Goal: Information Seeking & Learning: Learn about a topic

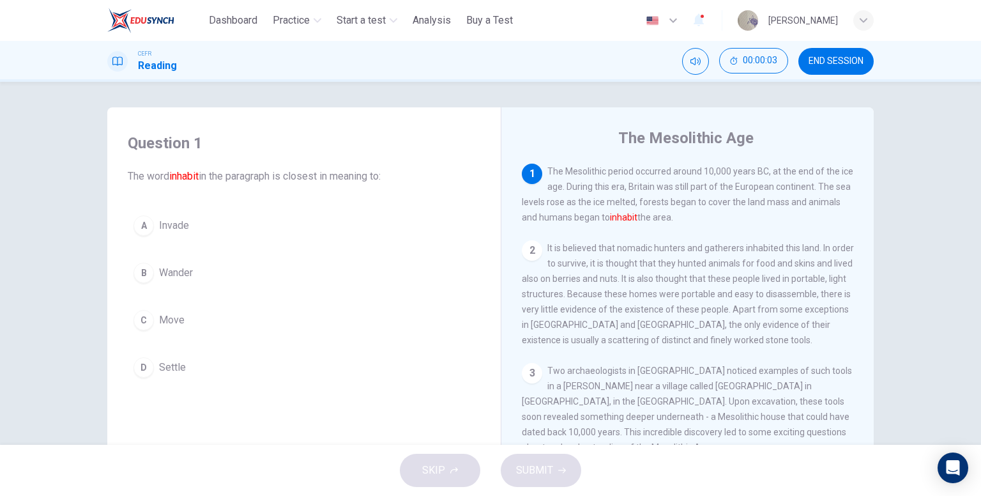
click at [203, 359] on button "D Settle" at bounding box center [304, 367] width 352 height 32
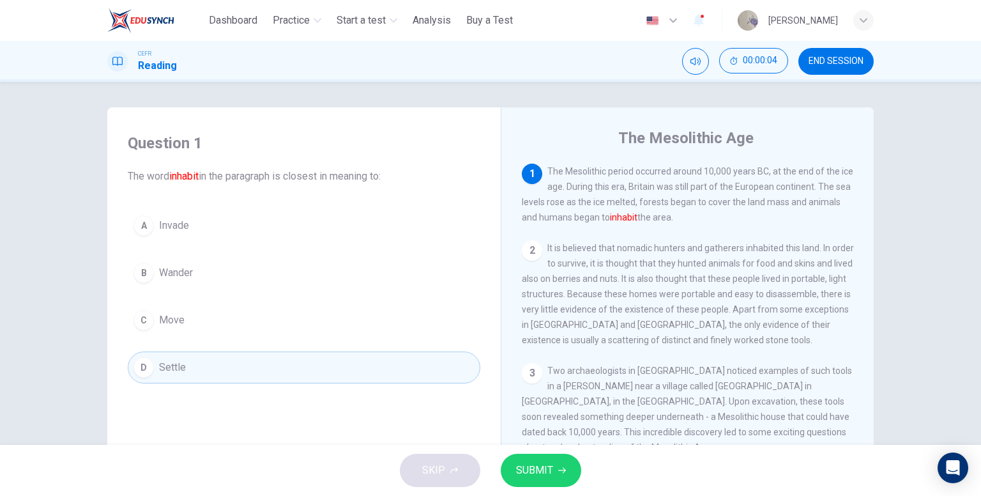
click at [554, 462] on button "SUBMIT" at bounding box center [541, 469] width 80 height 33
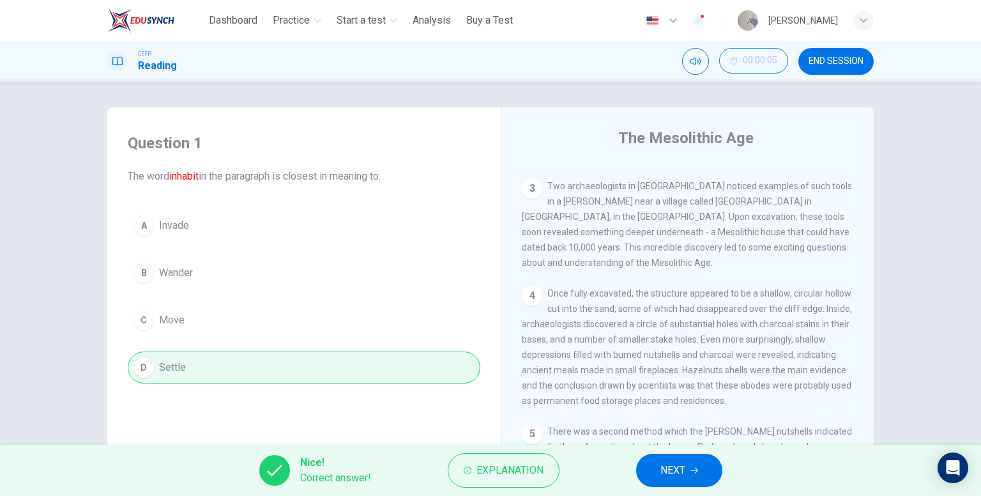
scroll to position [192, 0]
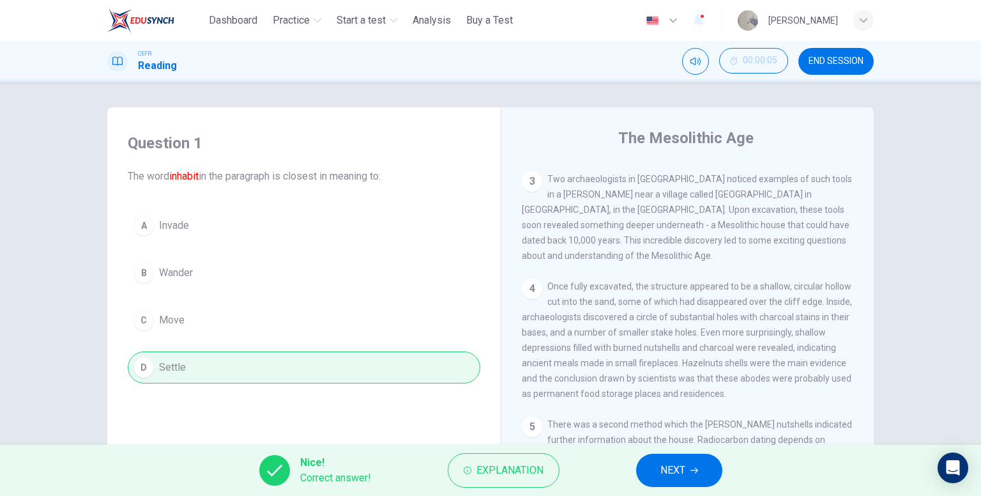
click at [679, 456] on button "NEXT" at bounding box center [679, 469] width 86 height 33
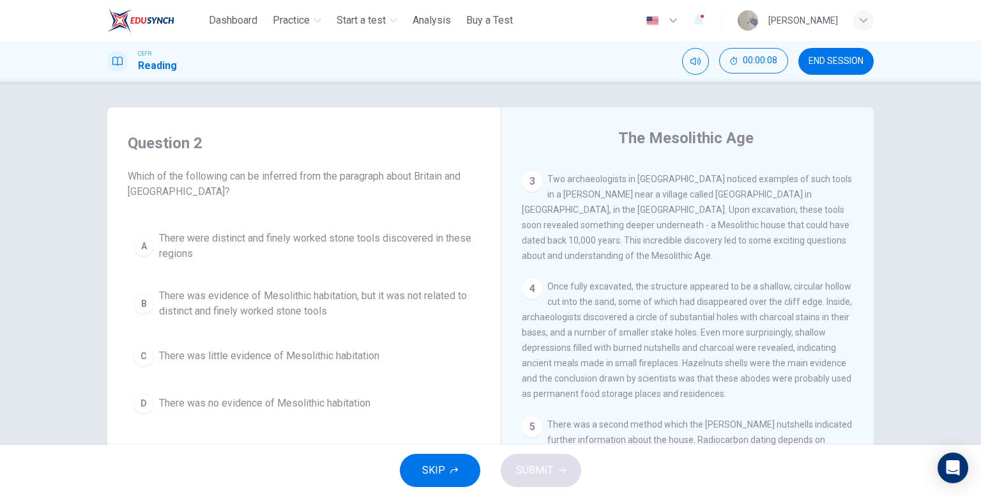
click at [312, 296] on span "There was evidence of Mesolithic habitation, but it was not related to distinct…" at bounding box center [316, 303] width 315 height 31
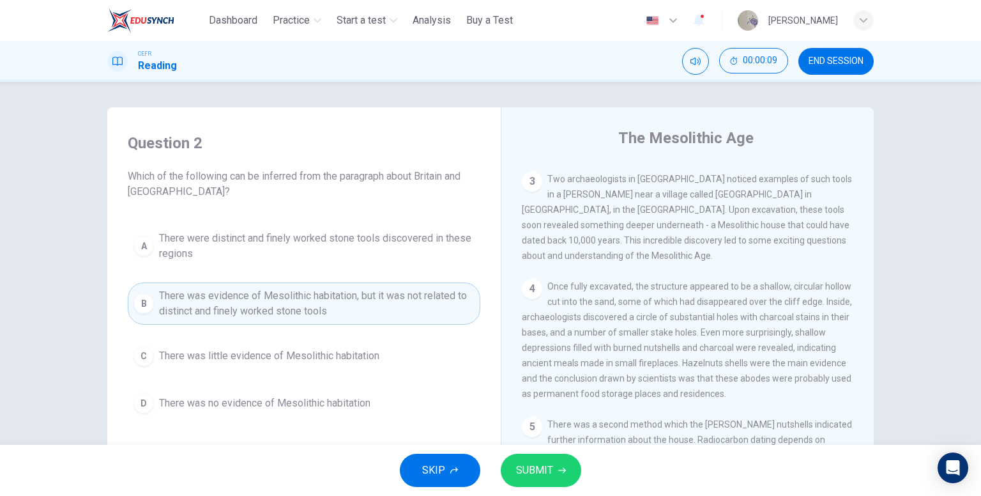
click at [550, 471] on span "SUBMIT" at bounding box center [534, 470] width 37 height 18
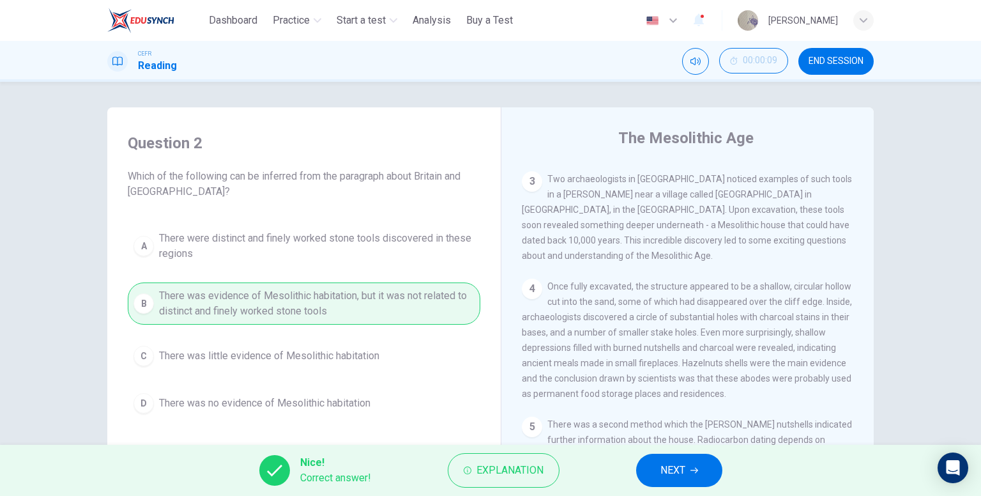
click at [685, 467] on span "NEXT" at bounding box center [672, 470] width 25 height 18
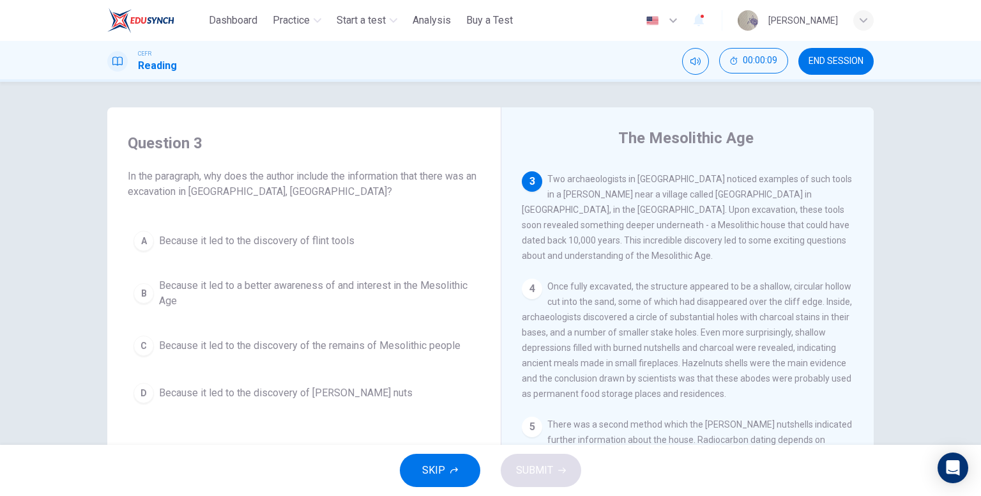
click at [317, 275] on button "B Because it led to a better awareness of and interest in the Mesolithic Age" at bounding box center [304, 293] width 352 height 42
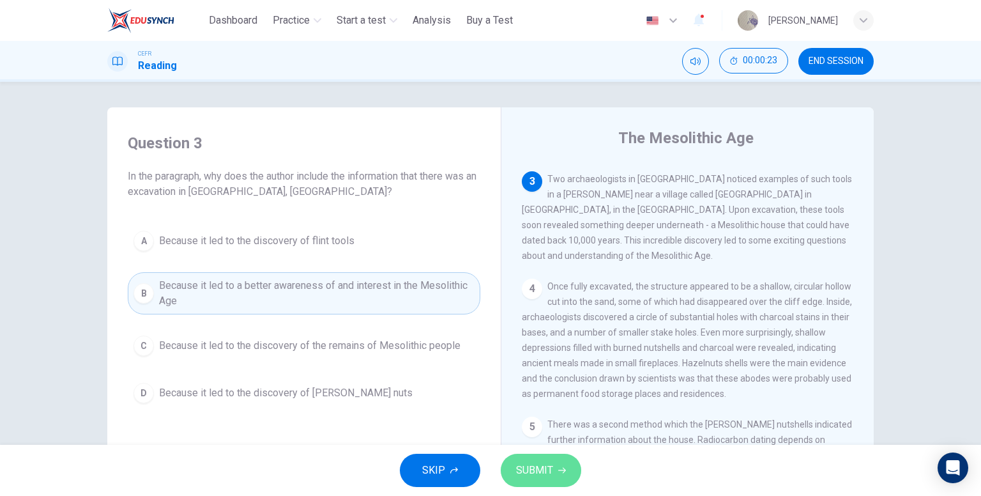
click at [542, 461] on span "SUBMIT" at bounding box center [534, 470] width 37 height 18
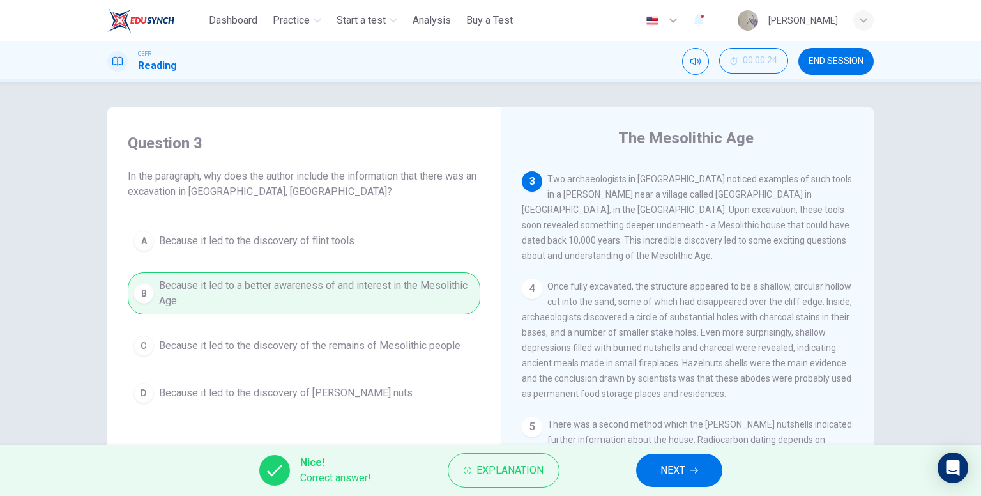
click at [662, 468] on span "NEXT" at bounding box center [672, 470] width 25 height 18
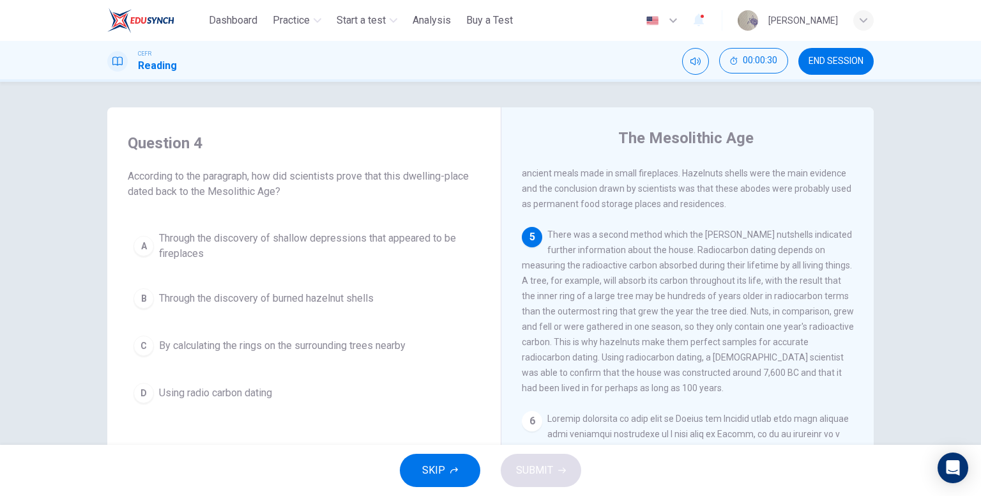
scroll to position [383, 0]
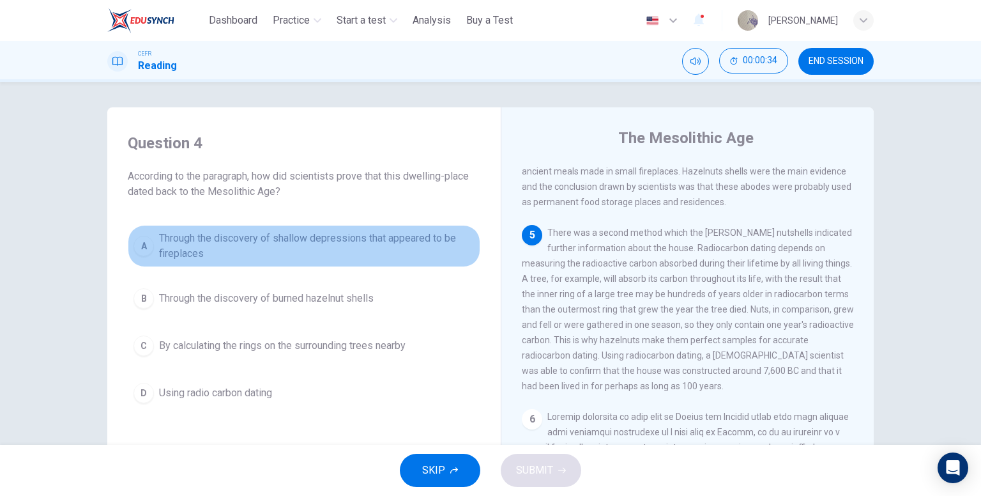
click at [388, 239] on span "Through the discovery of shallow depressions that appeared to be fireplaces" at bounding box center [316, 246] width 315 height 31
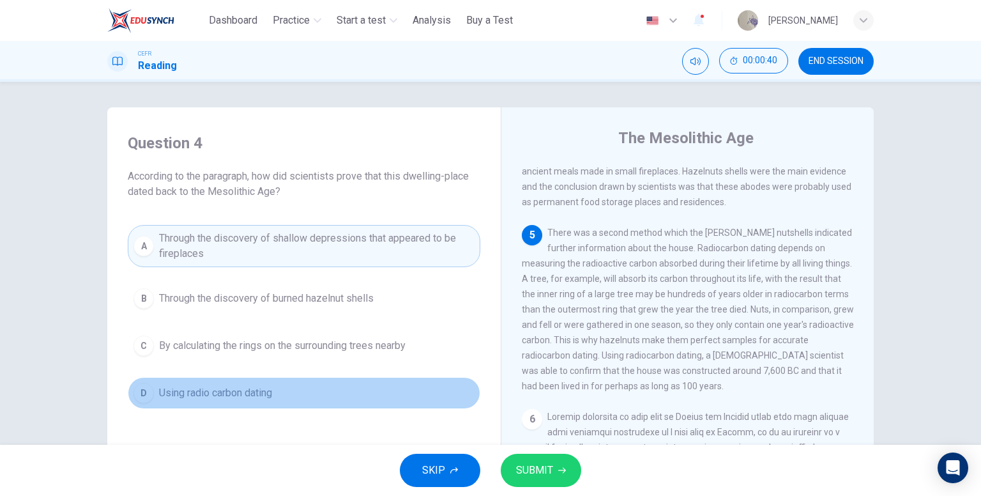
click at [368, 402] on button "D Using radio carbon dating" at bounding box center [304, 393] width 352 height 32
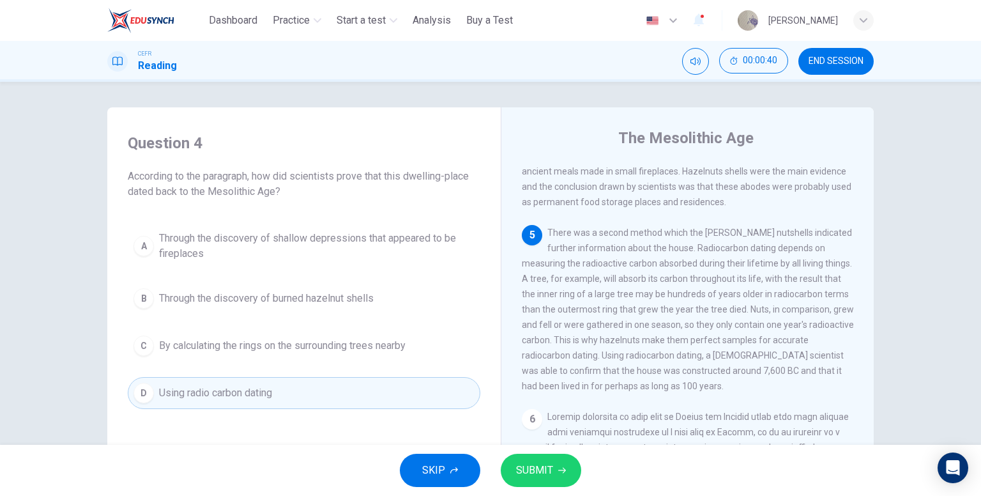
click at [542, 465] on span "SUBMIT" at bounding box center [534, 470] width 37 height 18
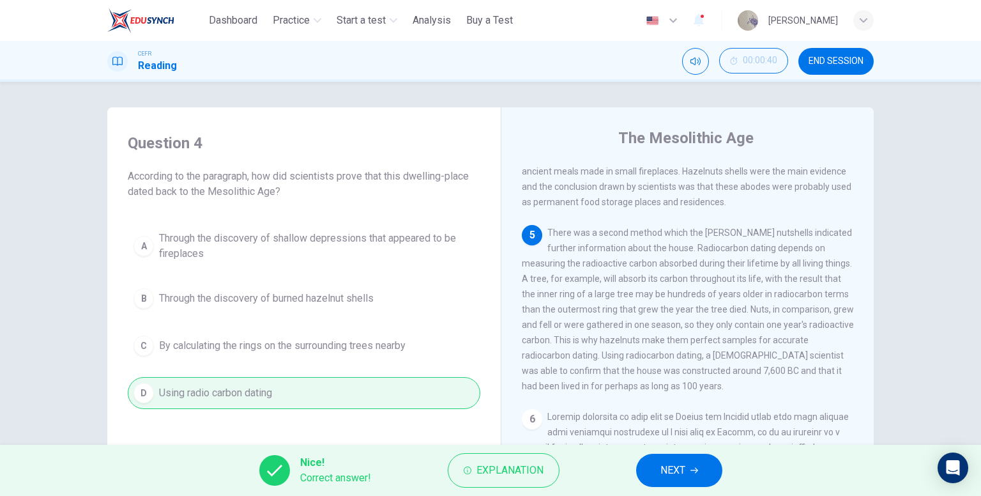
click at [660, 453] on button "NEXT" at bounding box center [679, 469] width 86 height 33
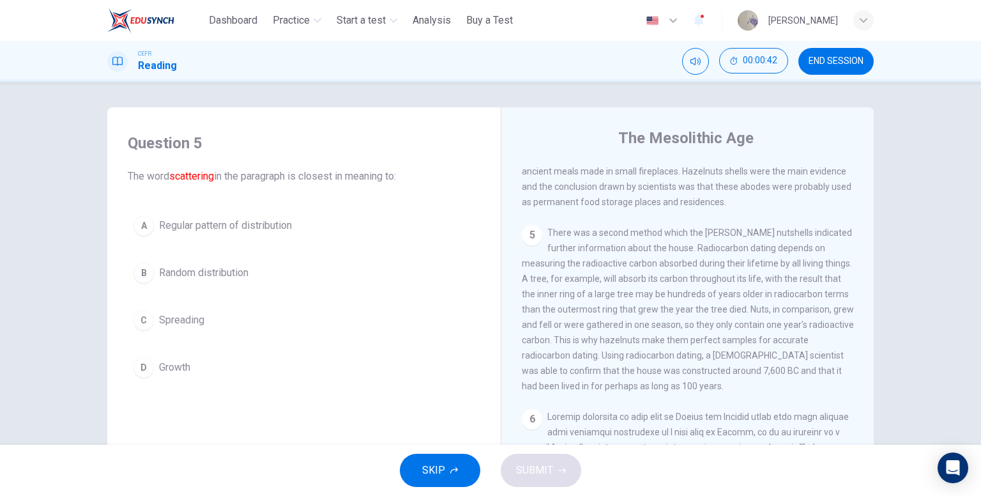
click at [219, 278] on span "Random distribution" at bounding box center [203, 272] width 89 height 15
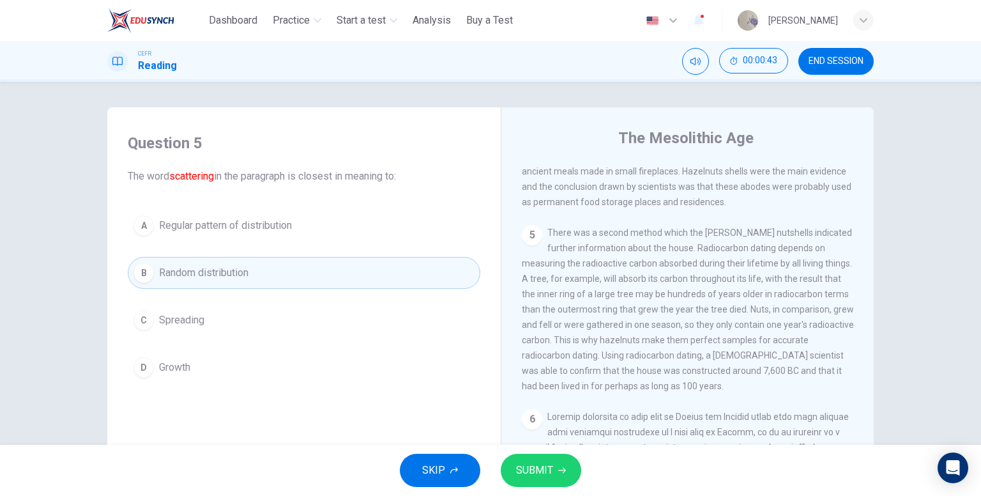
click at [534, 474] on span "SUBMIT" at bounding box center [534, 470] width 37 height 18
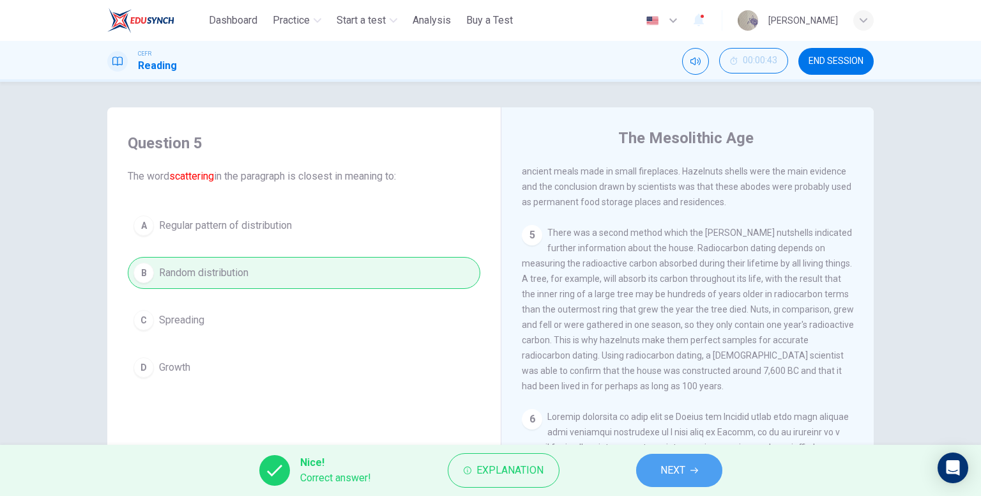
click at [667, 478] on span "NEXT" at bounding box center [672, 470] width 25 height 18
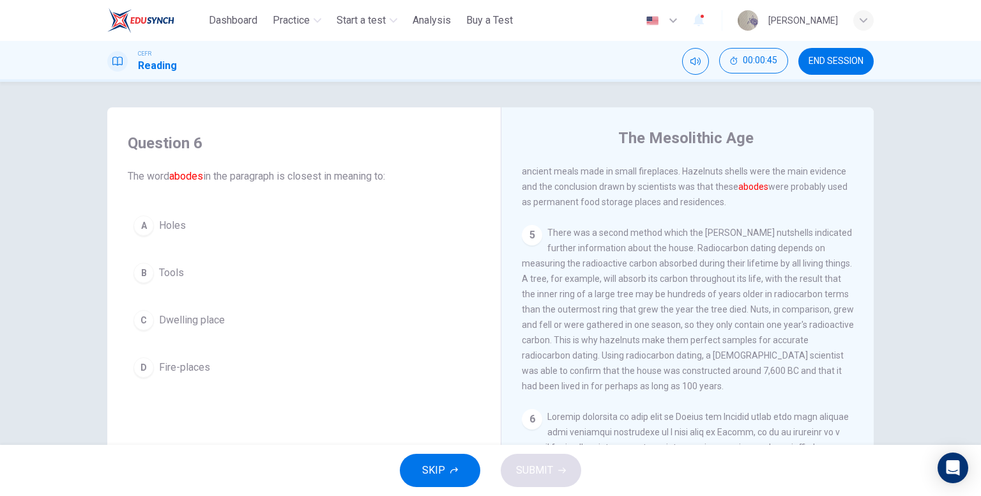
click at [250, 319] on button "C Dwelling place" at bounding box center [304, 320] width 352 height 32
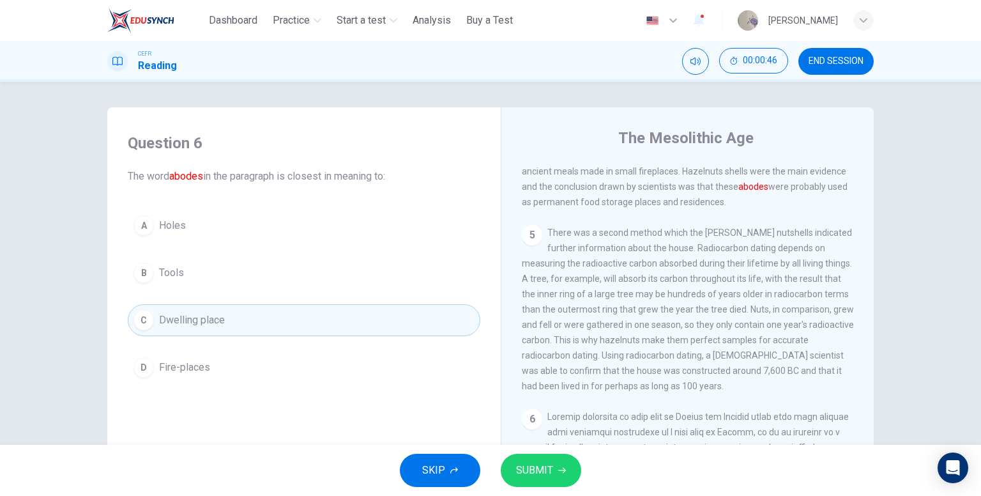
click at [537, 467] on span "SUBMIT" at bounding box center [534, 470] width 37 height 18
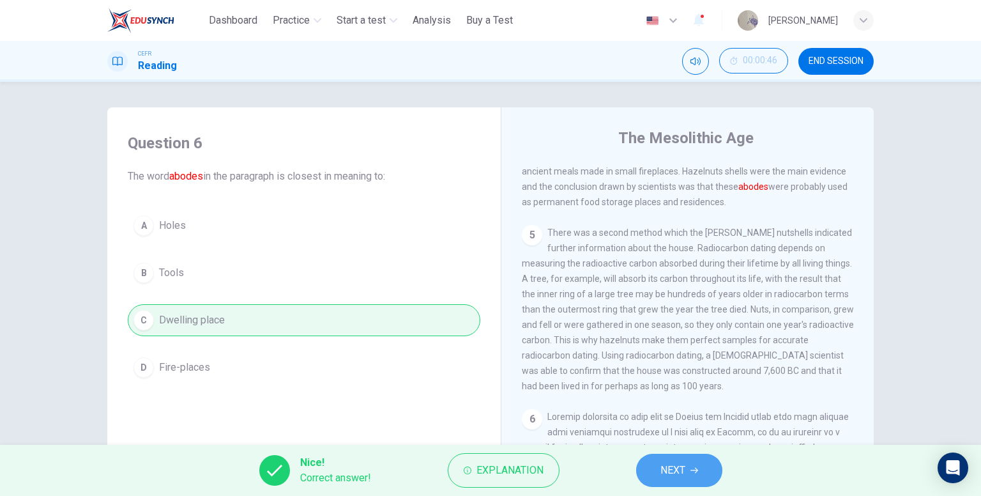
drag, startPoint x: 684, startPoint y: 466, endPoint x: 638, endPoint y: 439, distance: 52.9
click at [683, 466] on span "NEXT" at bounding box center [672, 470] width 25 height 18
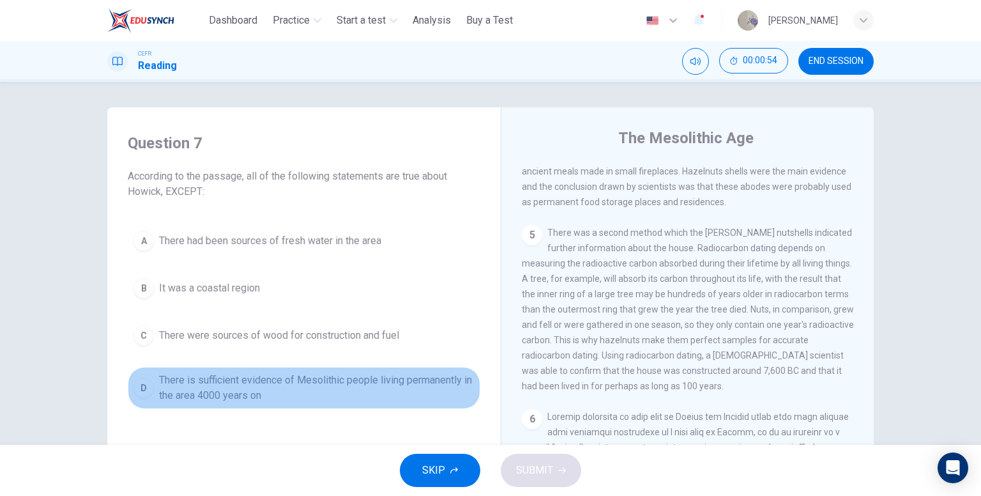
click at [278, 390] on span "There is sufficient evidence of Mesolithic people living permanently in the are…" at bounding box center [316, 387] width 315 height 31
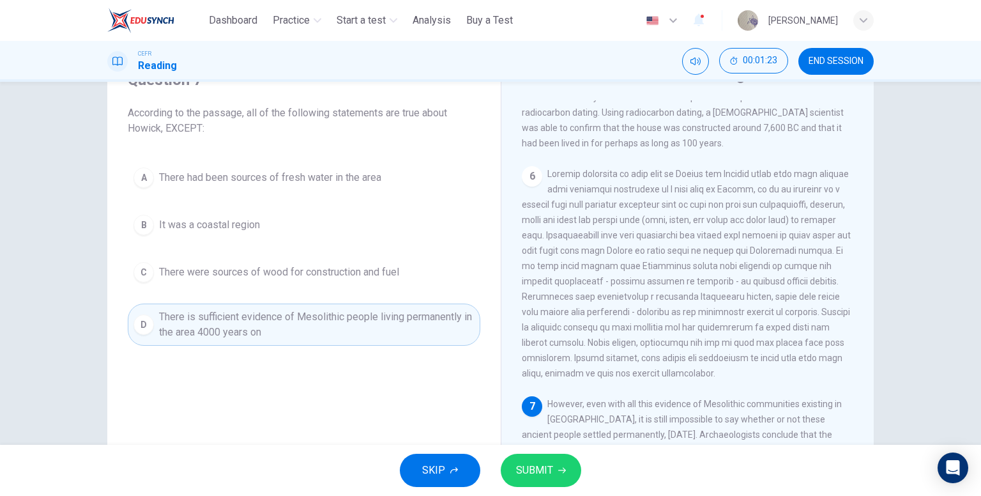
scroll to position [64, 0]
click at [545, 466] on span "SUBMIT" at bounding box center [534, 470] width 37 height 18
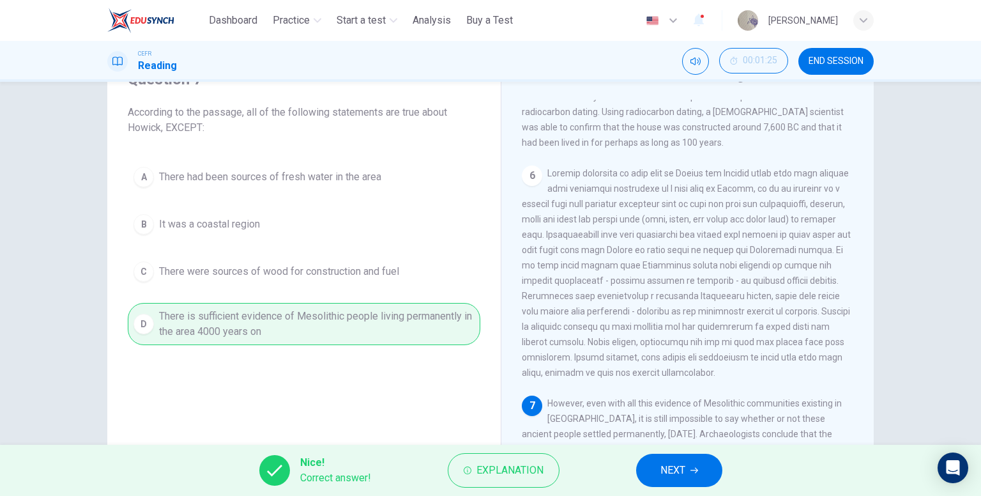
click at [704, 471] on button "NEXT" at bounding box center [679, 469] width 86 height 33
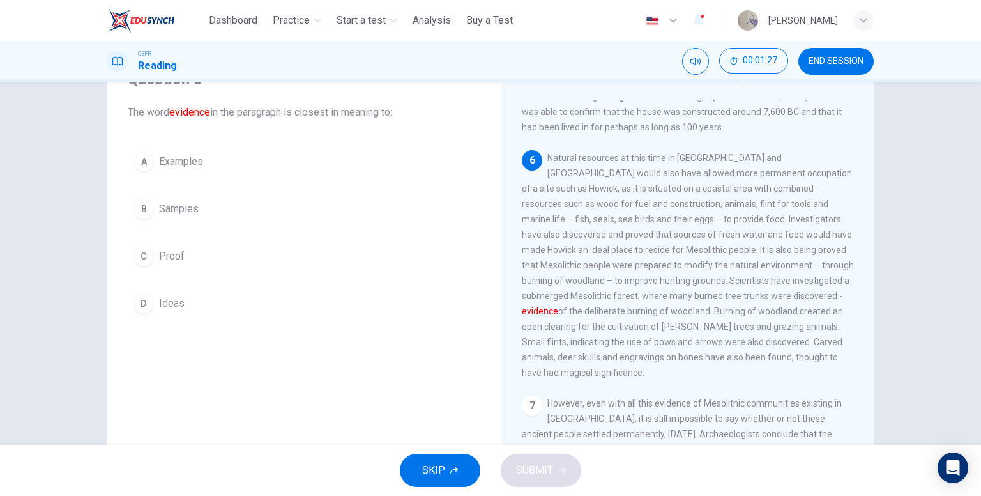
click at [197, 250] on button "C Proof" at bounding box center [304, 256] width 352 height 32
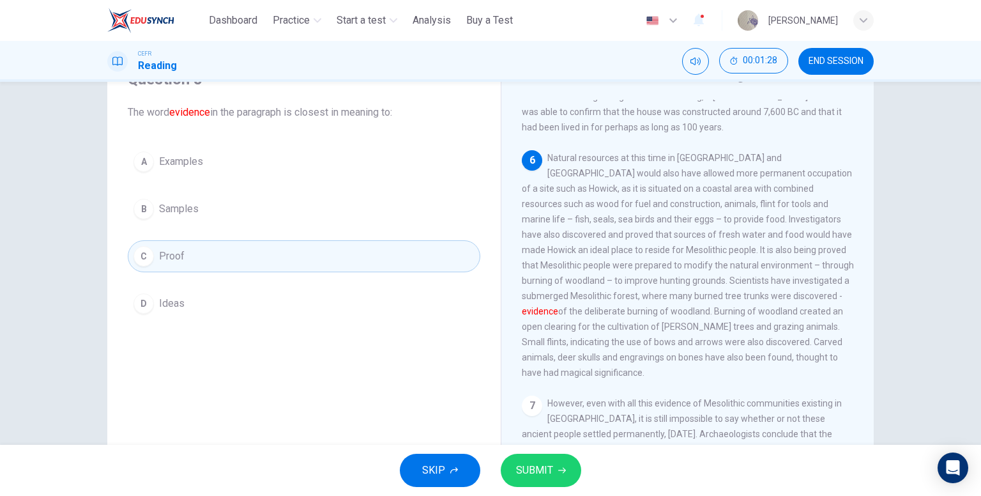
click at [540, 473] on span "SUBMIT" at bounding box center [534, 470] width 37 height 18
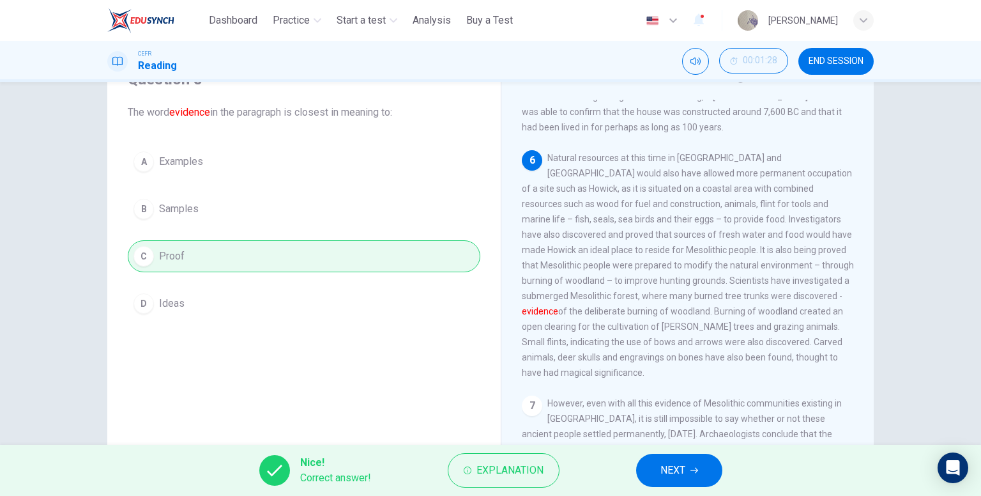
click at [683, 469] on span "NEXT" at bounding box center [672, 470] width 25 height 18
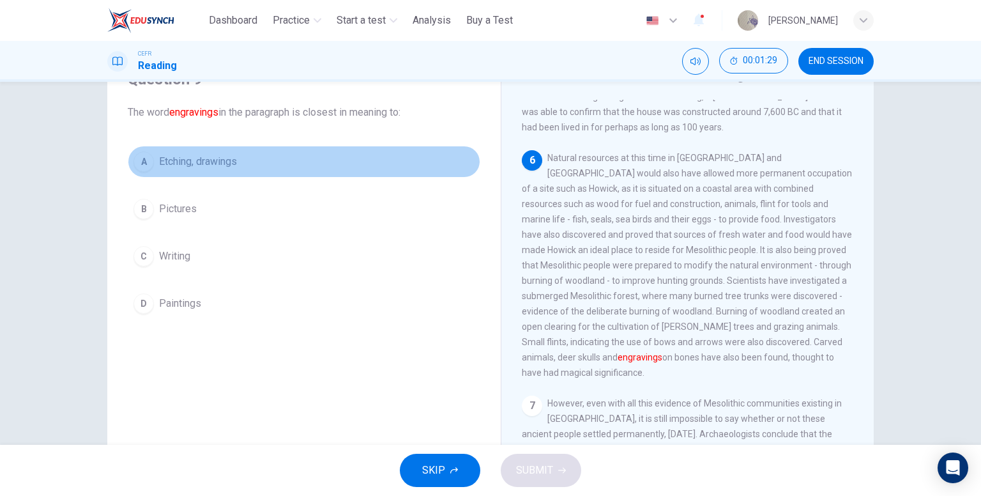
click at [215, 156] on span "Etching, drawings" at bounding box center [198, 161] width 78 height 15
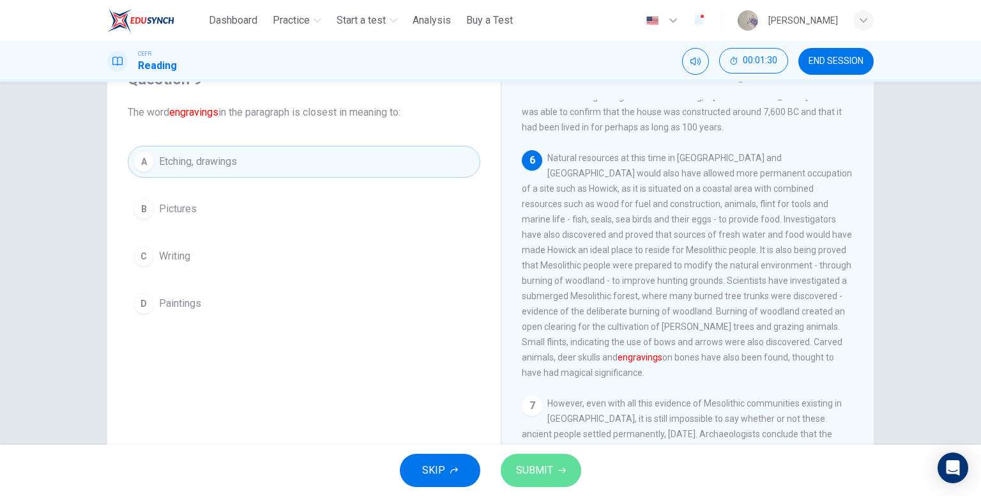
click at [570, 478] on button "SUBMIT" at bounding box center [541, 469] width 80 height 33
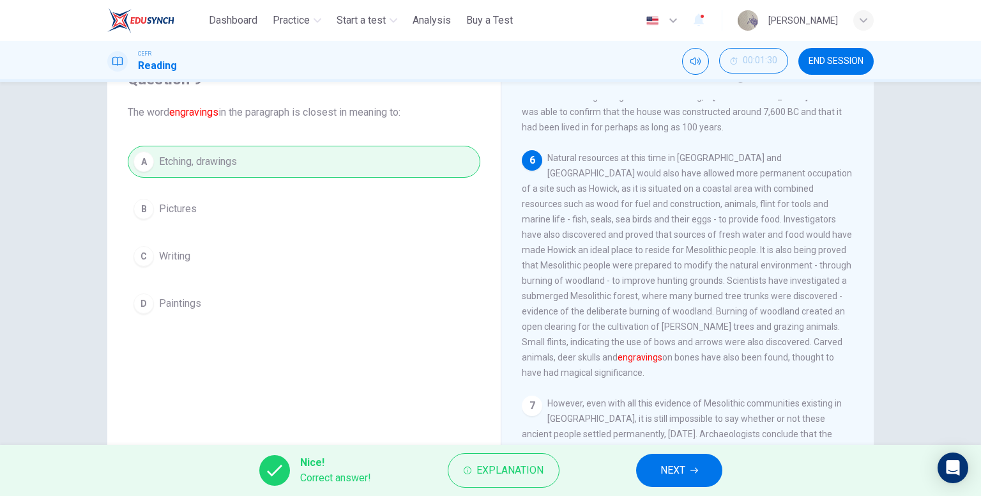
click at [659, 468] on button "NEXT" at bounding box center [679, 469] width 86 height 33
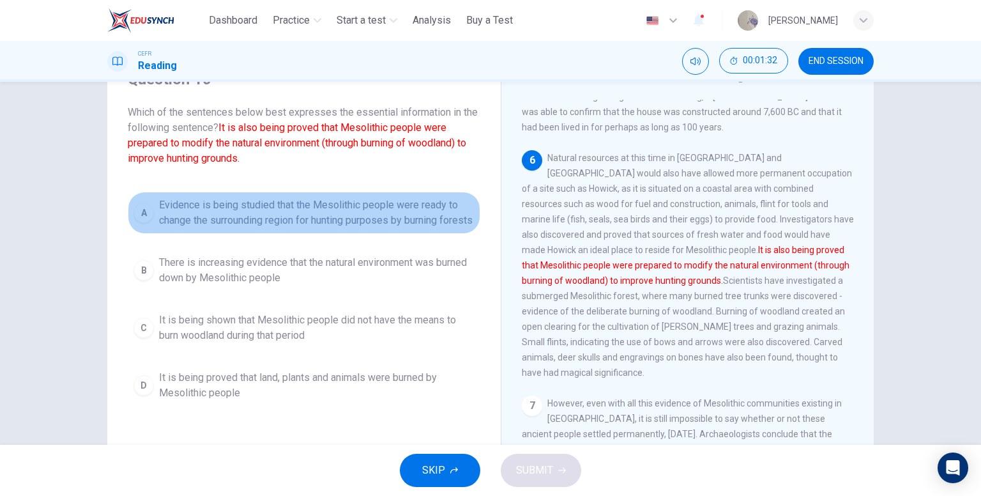
click at [254, 206] on span "Evidence is being studied that the Mesolithic people were ready to change the s…" at bounding box center [316, 212] width 315 height 31
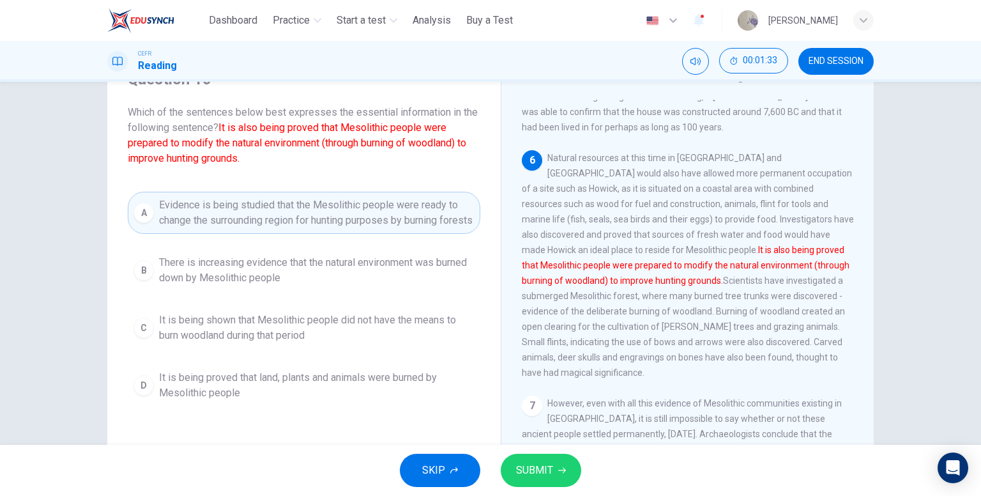
click at [527, 467] on span "SUBMIT" at bounding box center [534, 470] width 37 height 18
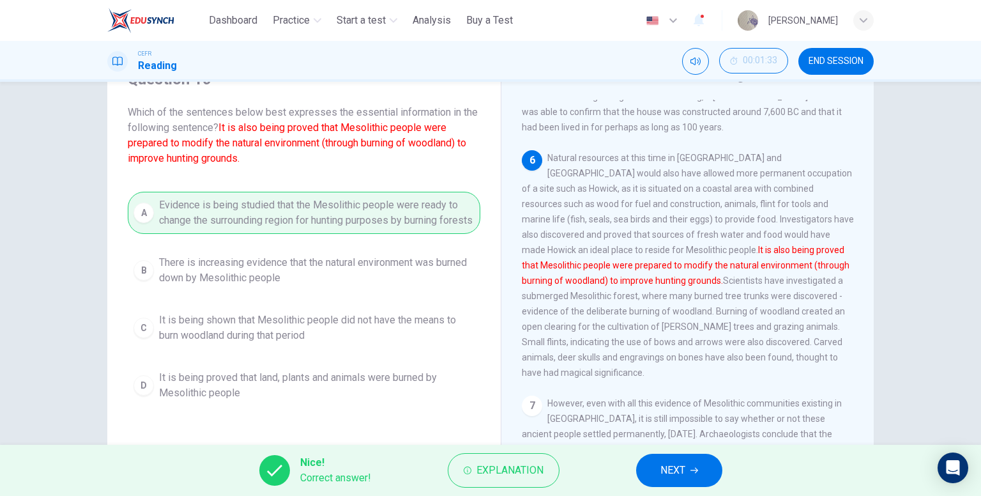
drag, startPoint x: 707, startPoint y: 473, endPoint x: 651, endPoint y: 444, distance: 63.1
click at [706, 473] on button "NEXT" at bounding box center [679, 469] width 86 height 33
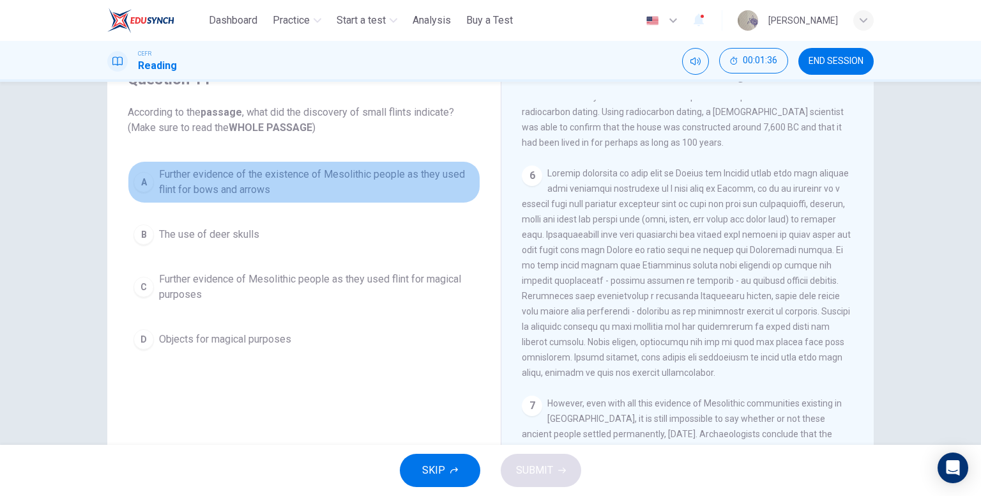
click at [334, 168] on span "Further evidence of the existence of Mesolithic people as they used flint for b…" at bounding box center [316, 182] width 315 height 31
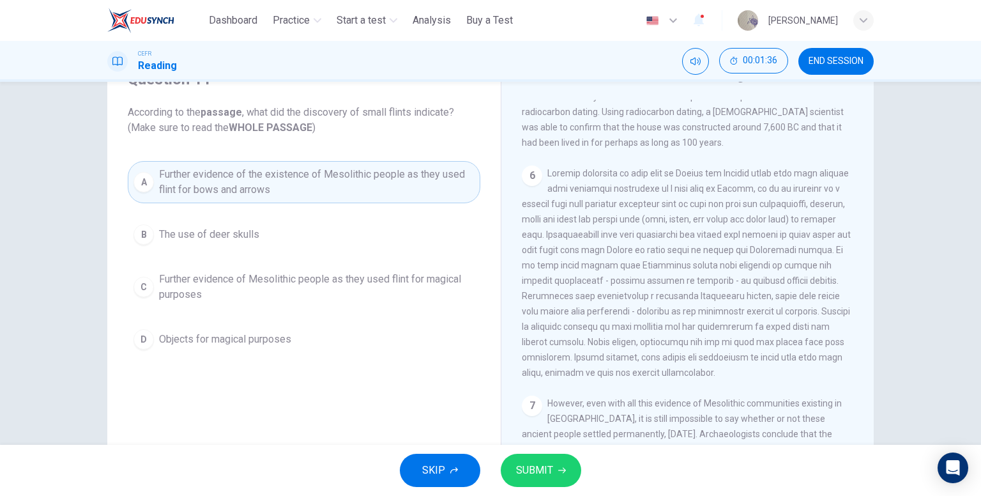
click at [533, 473] on span "SUBMIT" at bounding box center [534, 470] width 37 height 18
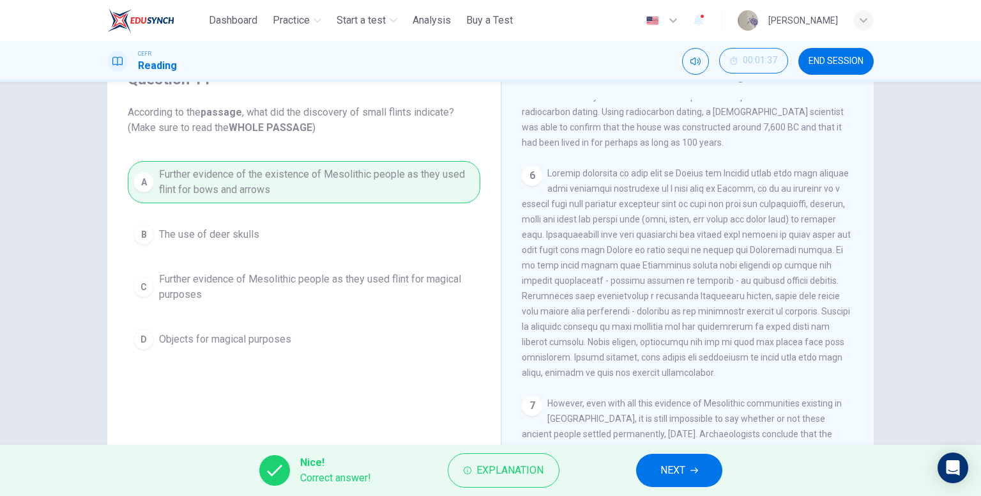
click at [671, 479] on button "NEXT" at bounding box center [679, 469] width 86 height 33
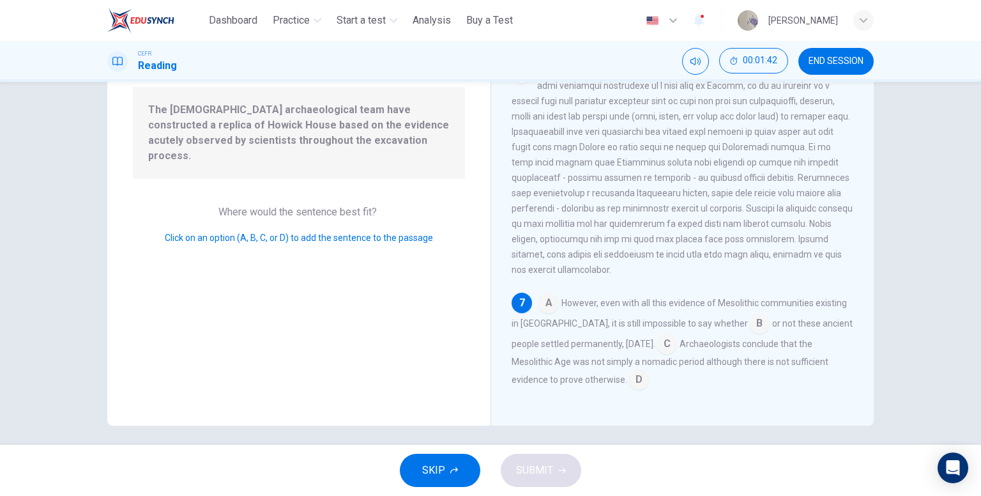
scroll to position [128, 0]
click at [674, 345] on input at bounding box center [666, 343] width 20 height 20
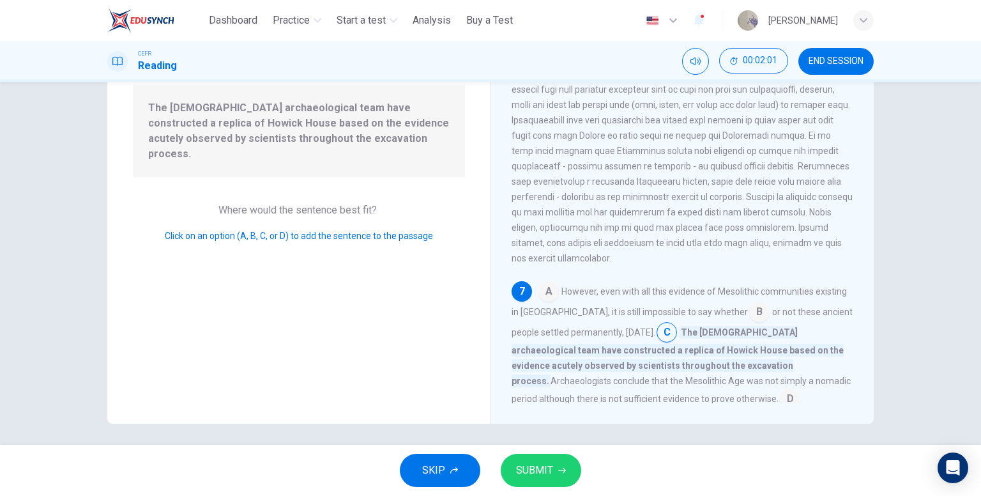
click at [570, 466] on button "SUBMIT" at bounding box center [541, 469] width 80 height 33
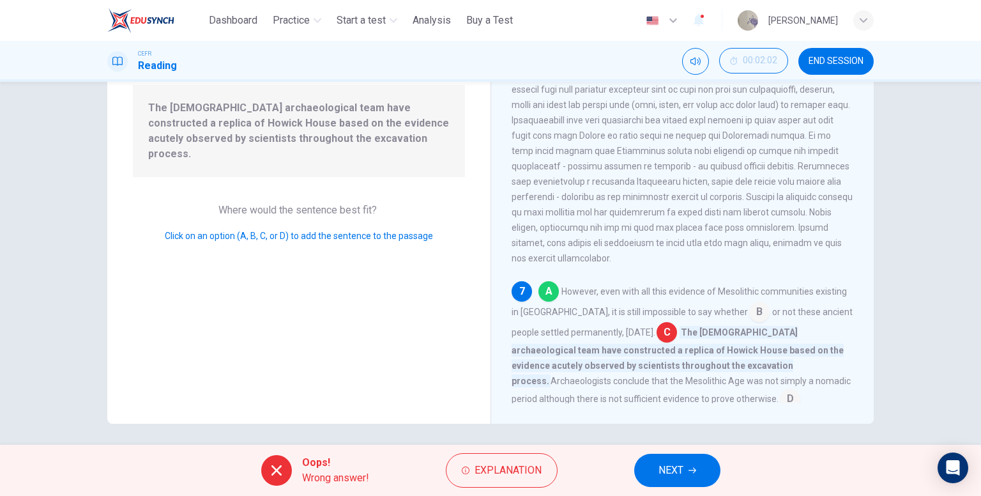
click at [678, 457] on button "NEXT" at bounding box center [677, 469] width 86 height 33
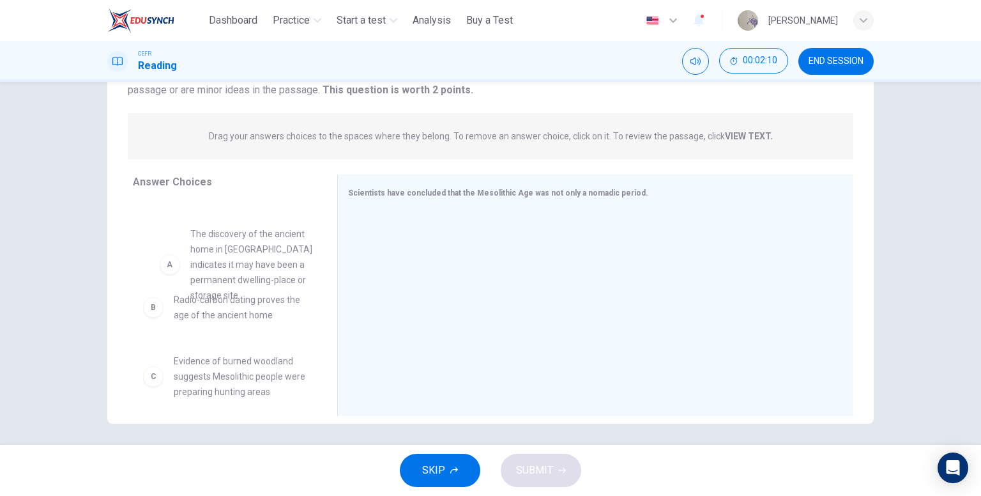
drag, startPoint x: 266, startPoint y: 246, endPoint x: 265, endPoint y: 259, distance: 12.8
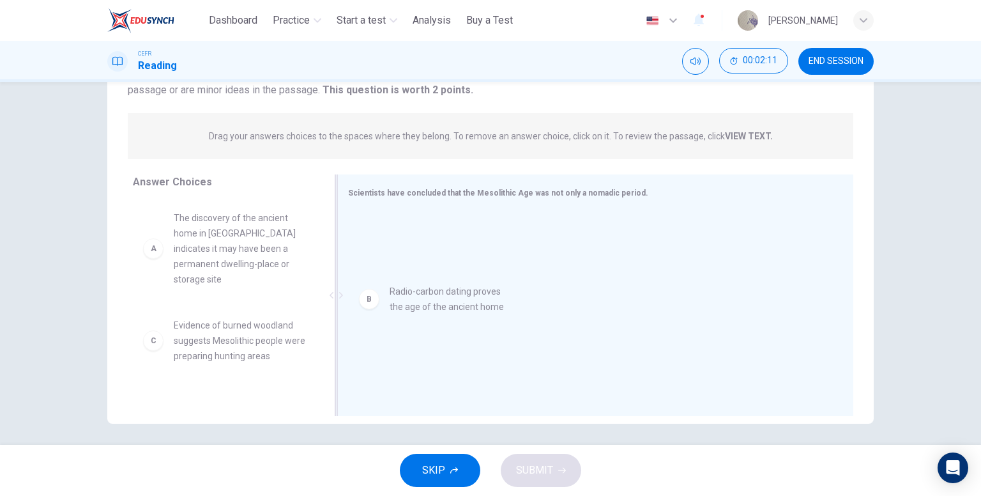
drag, startPoint x: 238, startPoint y: 317, endPoint x: 456, endPoint y: 284, distance: 220.9
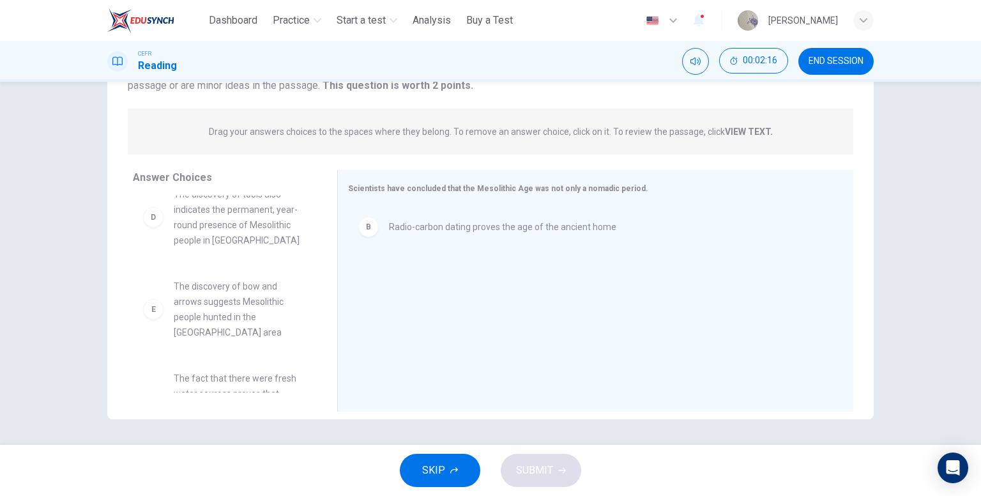
scroll to position [174, 0]
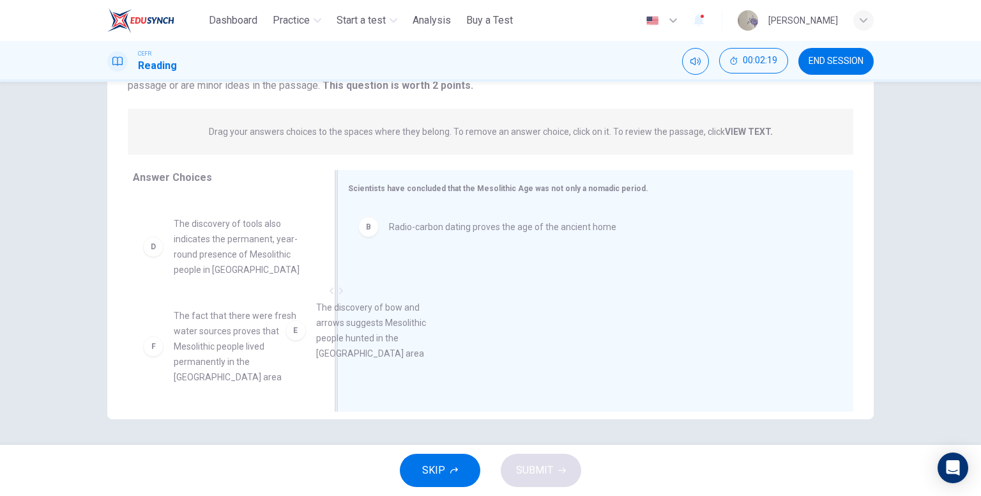
drag, startPoint x: 291, startPoint y: 326, endPoint x: 454, endPoint y: 314, distance: 164.0
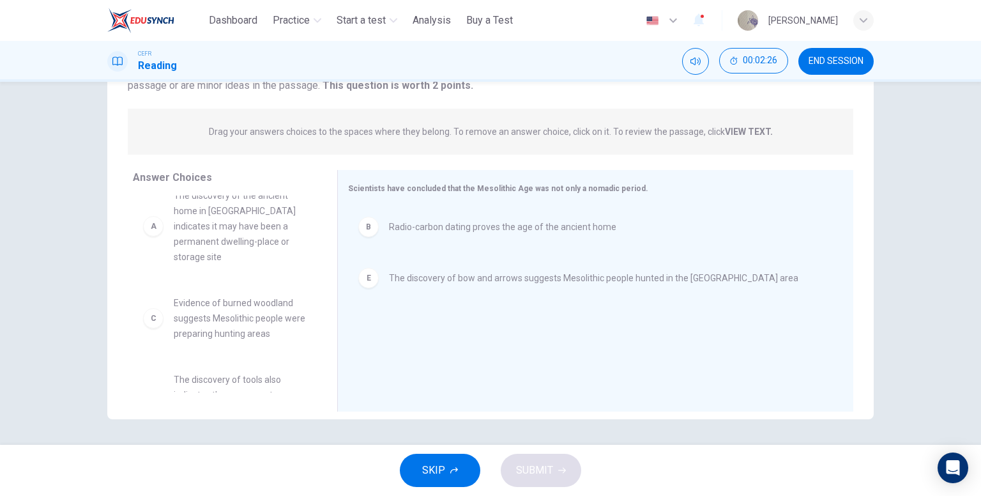
scroll to position [0, 0]
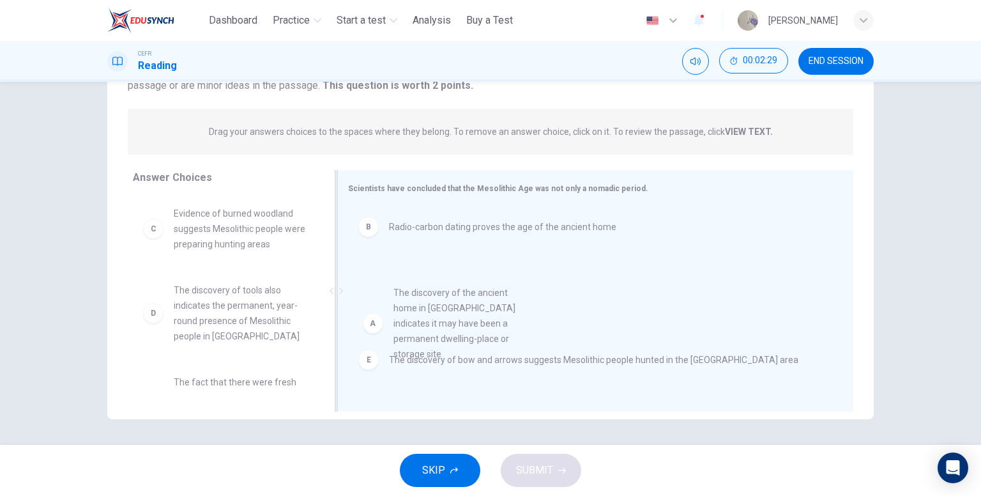
drag, startPoint x: 255, startPoint y: 250, endPoint x: 537, endPoint y: 344, distance: 296.6
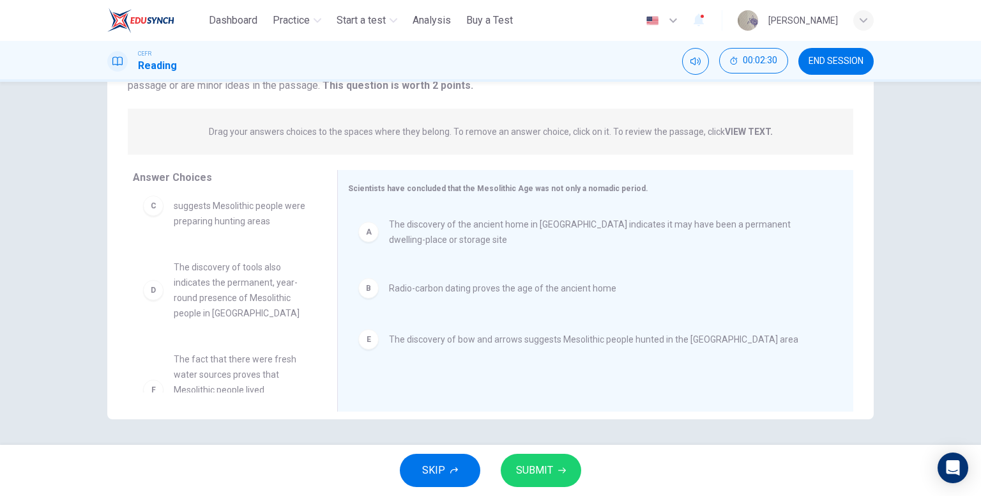
scroll to position [54, 0]
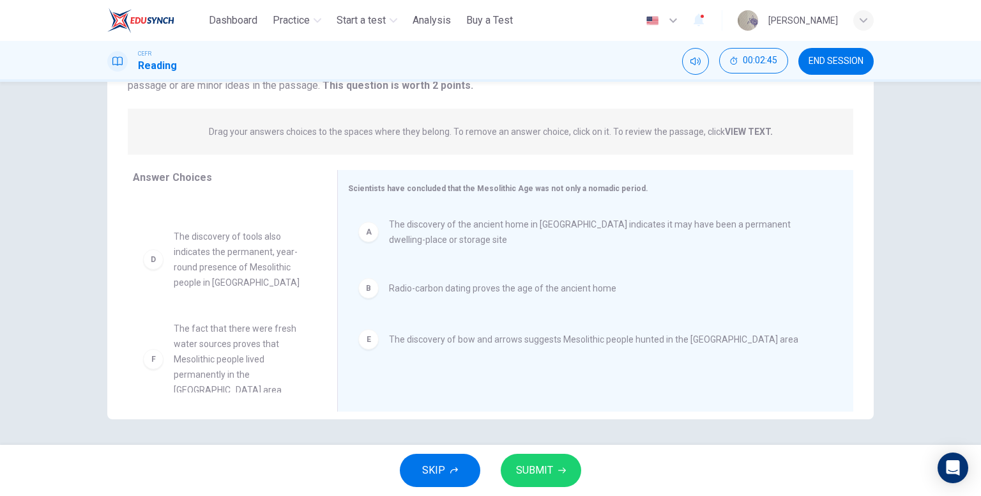
click at [554, 472] on button "SUBMIT" at bounding box center [541, 469] width 80 height 33
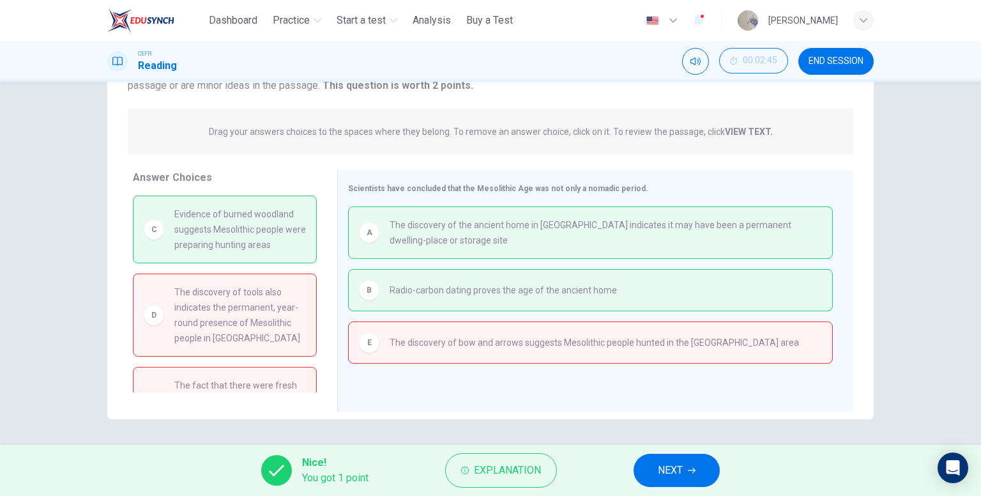
scroll to position [0, 0]
click at [679, 467] on span "NEXT" at bounding box center [670, 470] width 25 height 18
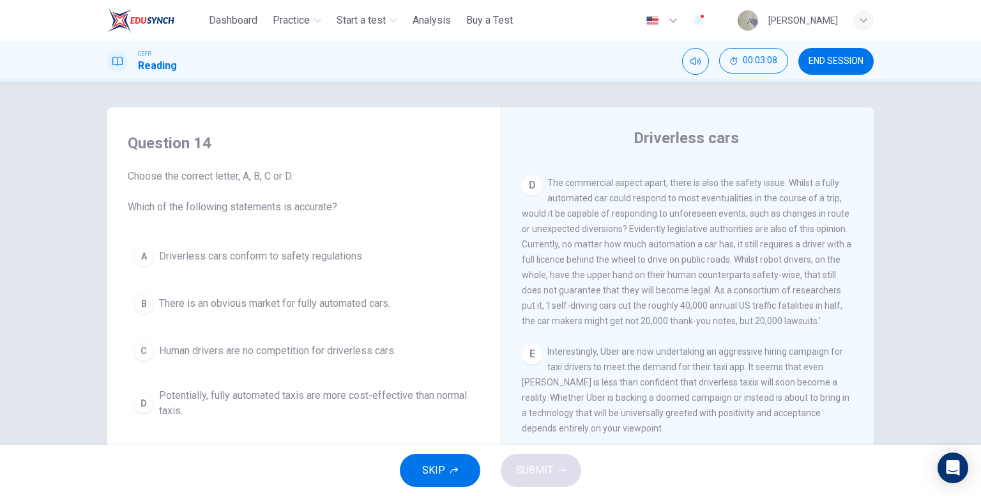
scroll to position [702, 0]
click at [304, 354] on span "Human drivers are no competition for driverless cars." at bounding box center [277, 350] width 237 height 15
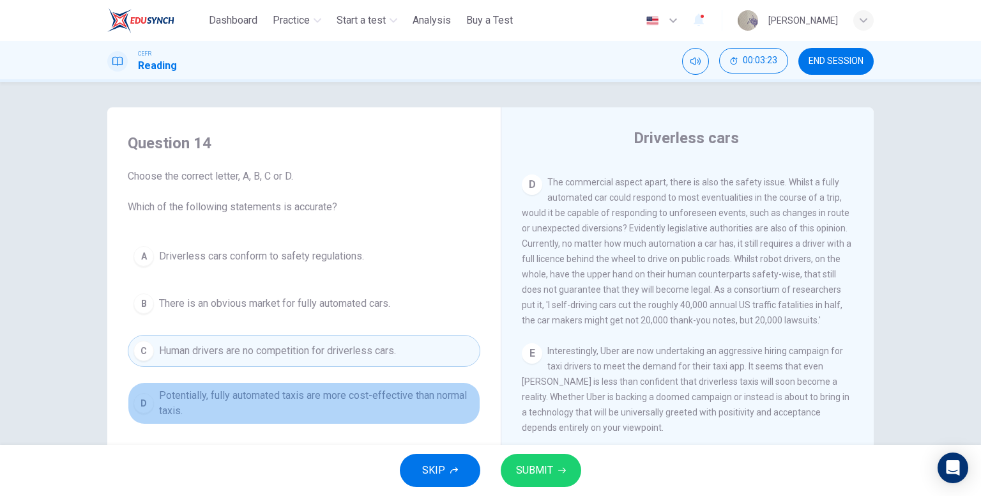
click at [342, 407] on span "Potentially, fully automated taxis are more cost-effective than normal taxis." at bounding box center [316, 403] width 315 height 31
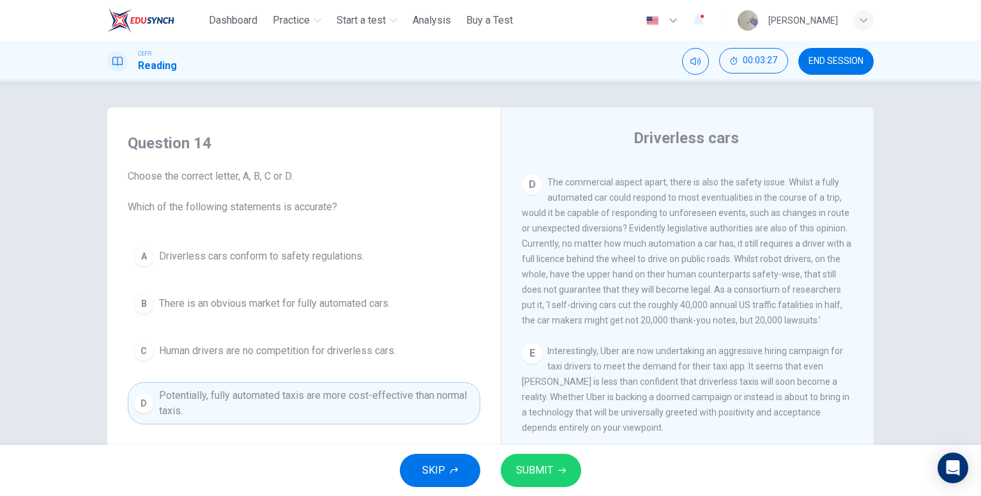
click at [534, 466] on span "SUBMIT" at bounding box center [534, 470] width 37 height 18
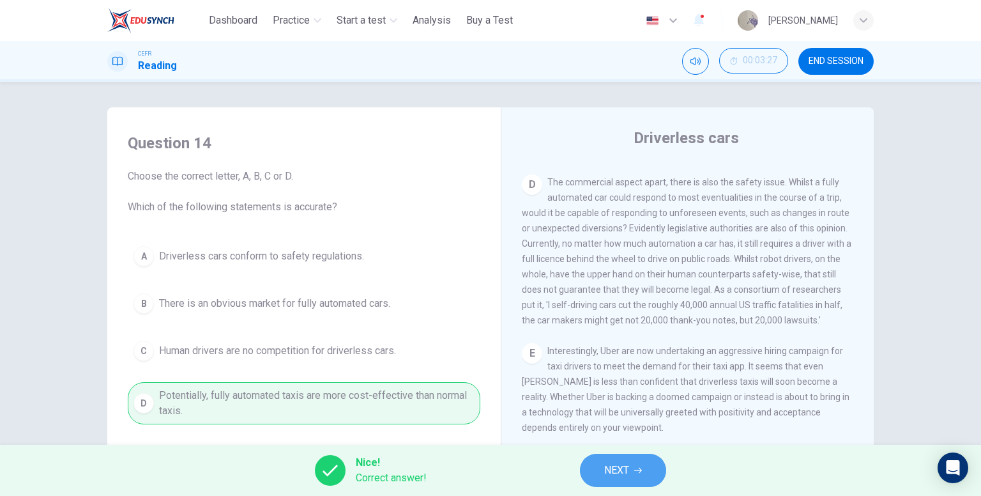
click at [611, 473] on span "NEXT" at bounding box center [616, 470] width 25 height 18
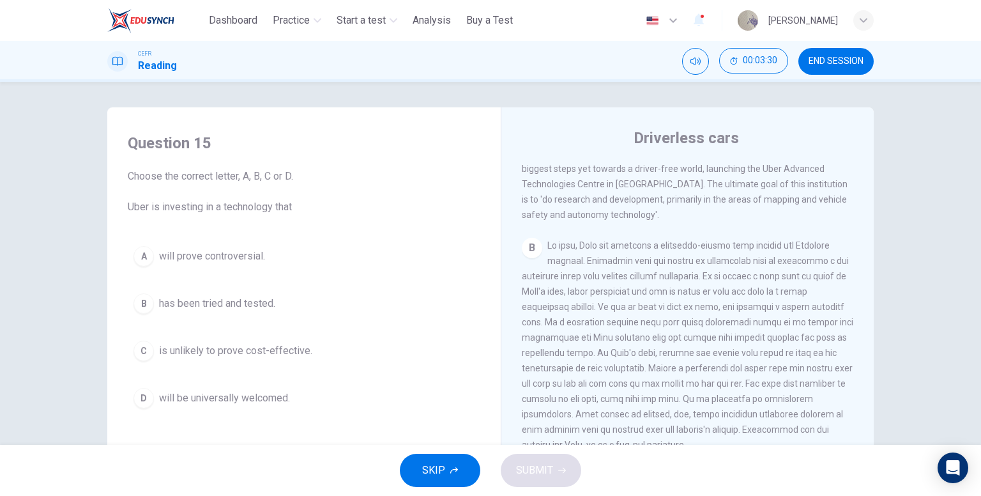
scroll to position [255, 0]
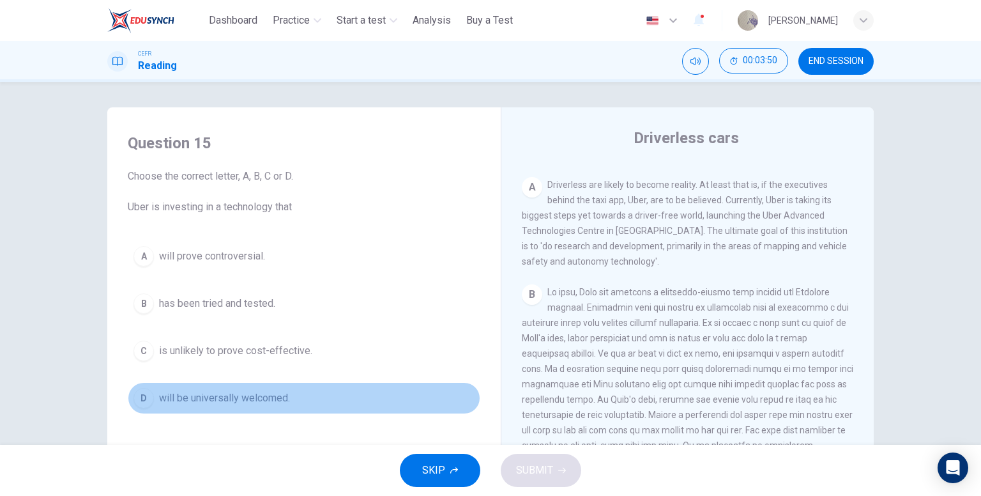
click at [269, 403] on span "will be universally welcomed." at bounding box center [224, 397] width 131 height 15
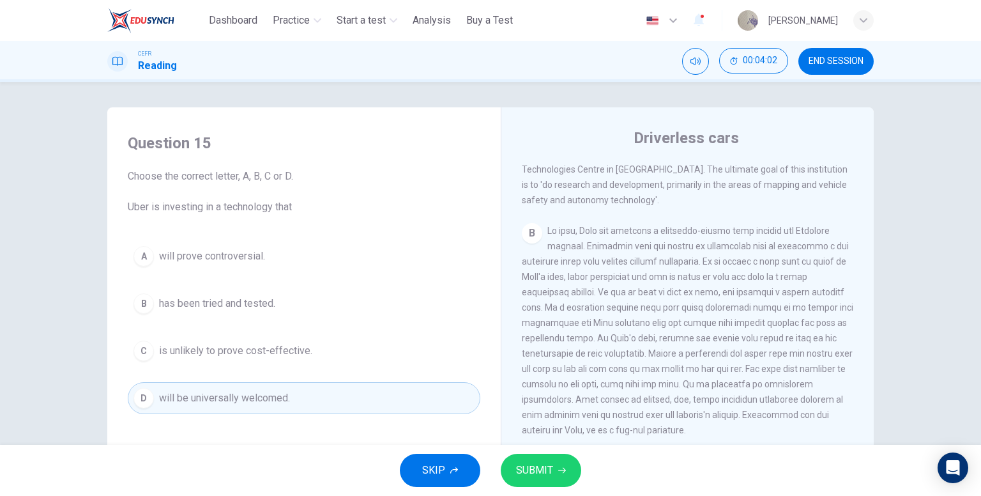
scroll to position [319, 0]
drag, startPoint x: 542, startPoint y: 458, endPoint x: 550, endPoint y: 448, distance: 12.7
click at [542, 458] on button "SUBMIT" at bounding box center [541, 469] width 80 height 33
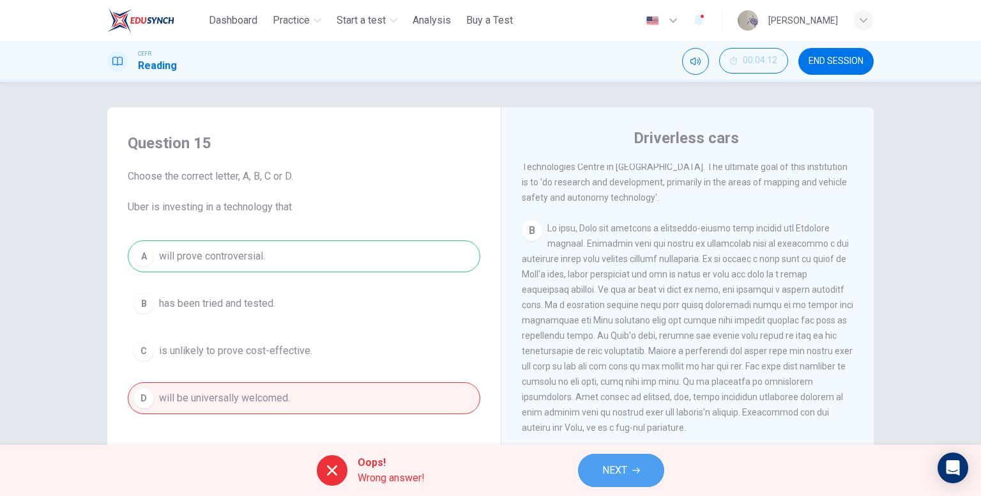
click at [648, 478] on button "NEXT" at bounding box center [621, 469] width 86 height 33
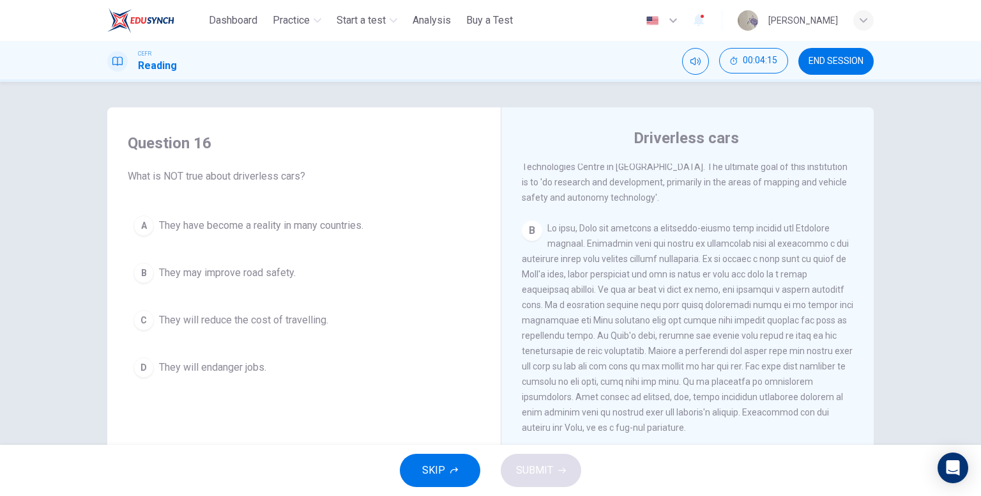
click at [338, 226] on span "They have become a reality in many countries." at bounding box center [261, 225] width 204 height 15
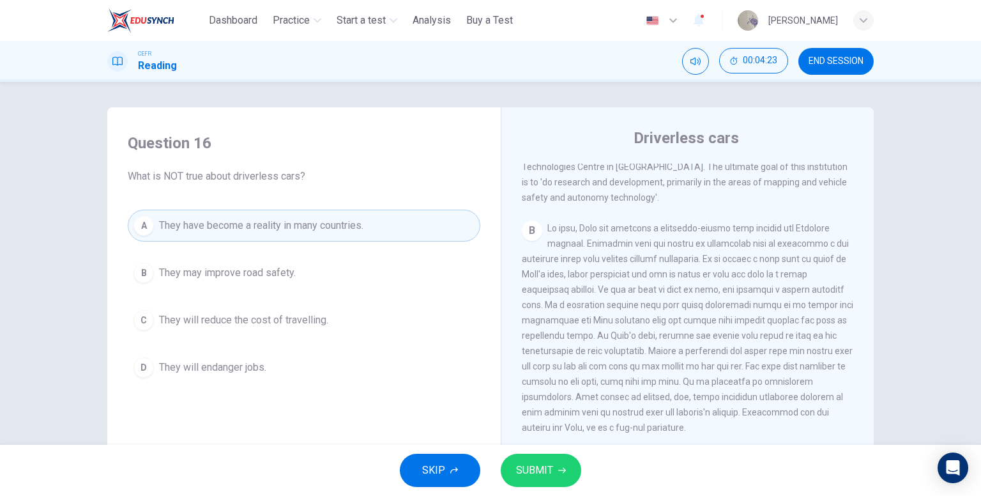
click at [268, 276] on span "They may improve road safety." at bounding box center [227, 272] width 137 height 15
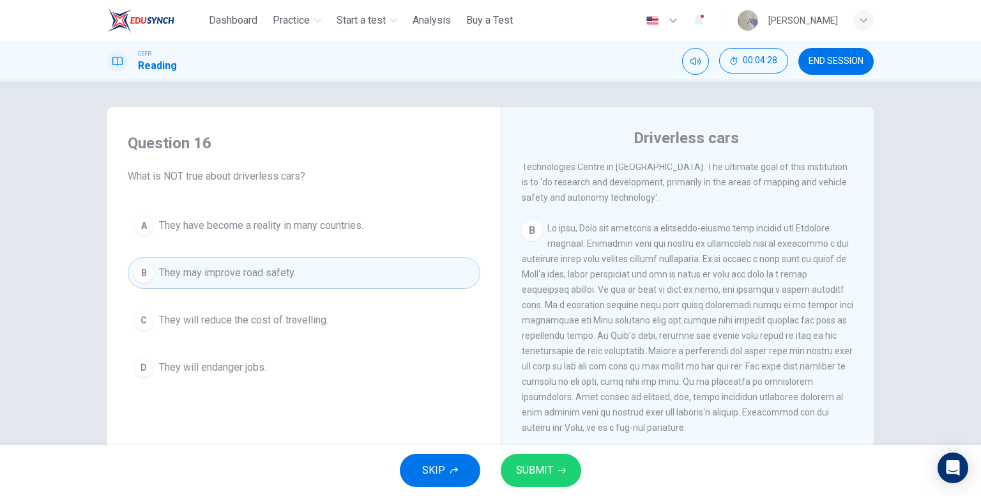
click at [345, 230] on span "They have become a reality in many countries." at bounding box center [261, 225] width 204 height 15
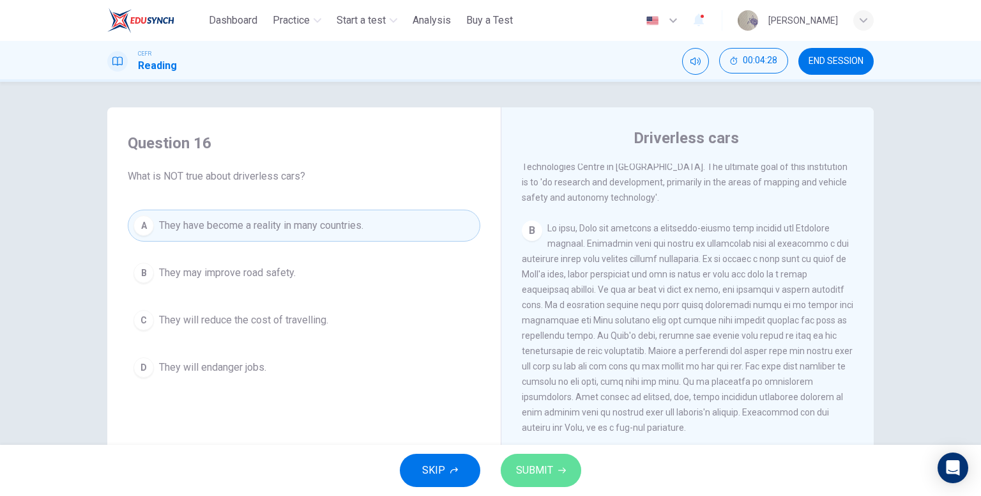
click at [532, 471] on span "SUBMIT" at bounding box center [534, 470] width 37 height 18
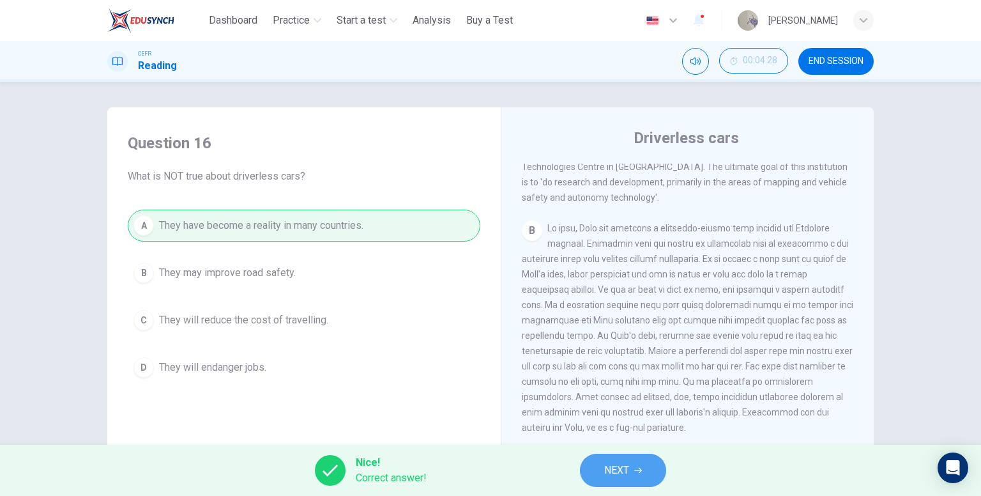
click at [618, 458] on button "NEXT" at bounding box center [623, 469] width 86 height 33
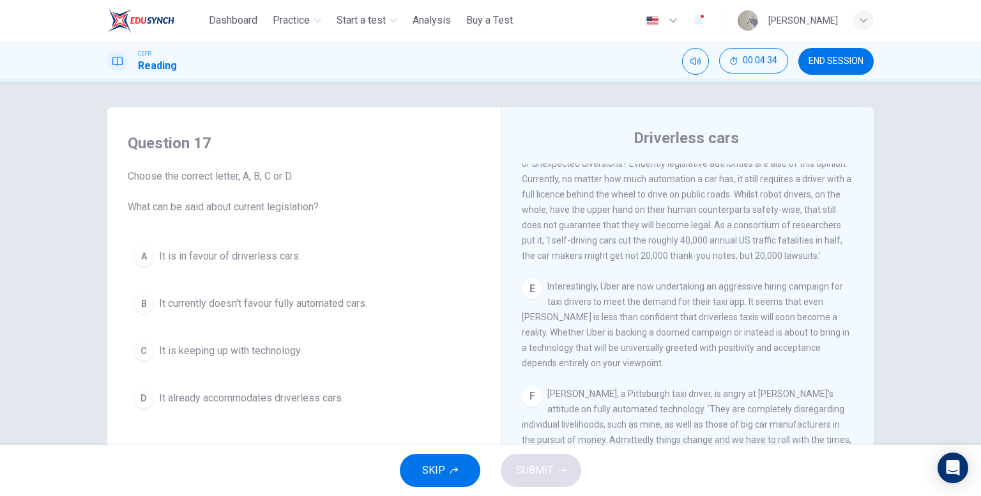
scroll to position [766, 0]
click at [235, 260] on span "It is in favour of driverless cars." at bounding box center [230, 255] width 142 height 15
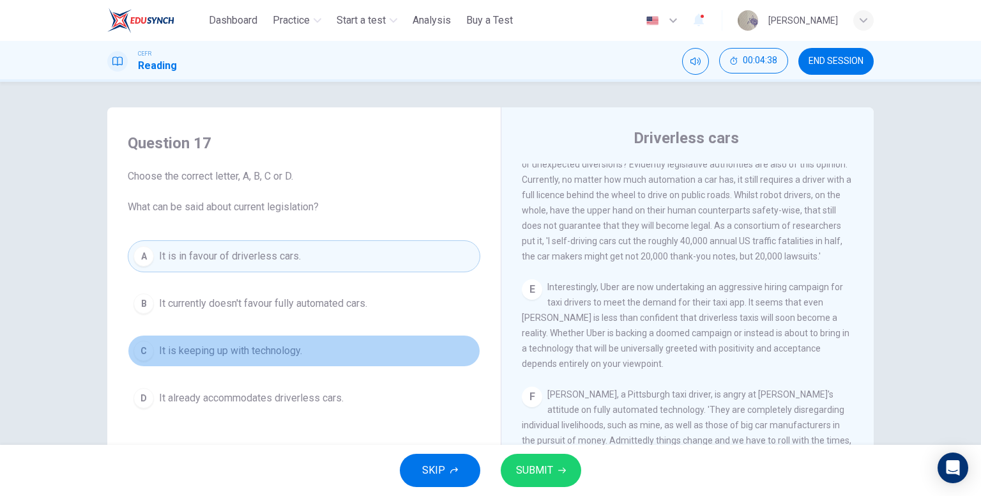
click at [235, 355] on span "It is keeping up with technology." at bounding box center [230, 350] width 143 height 15
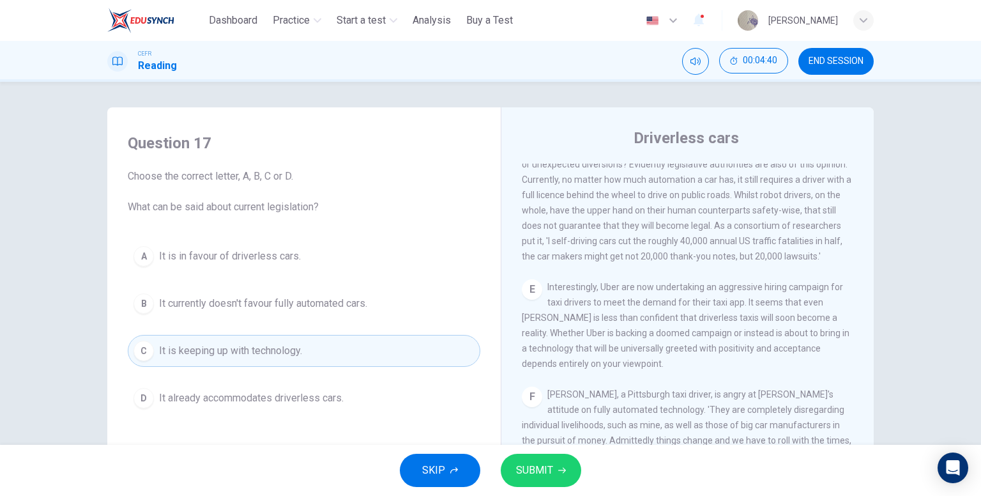
click at [320, 311] on button "B It currently doesn't favour fully automated cars." at bounding box center [304, 303] width 352 height 32
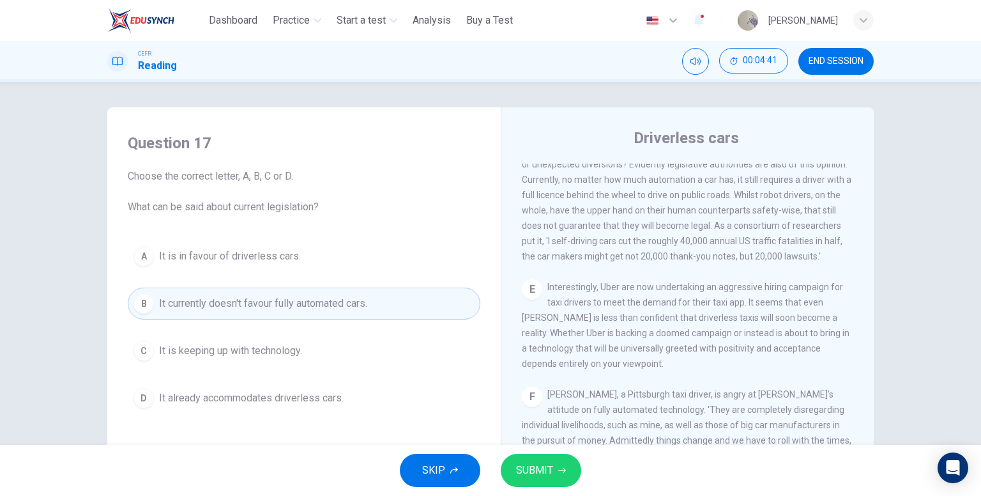
click at [526, 473] on span "SUBMIT" at bounding box center [534, 470] width 37 height 18
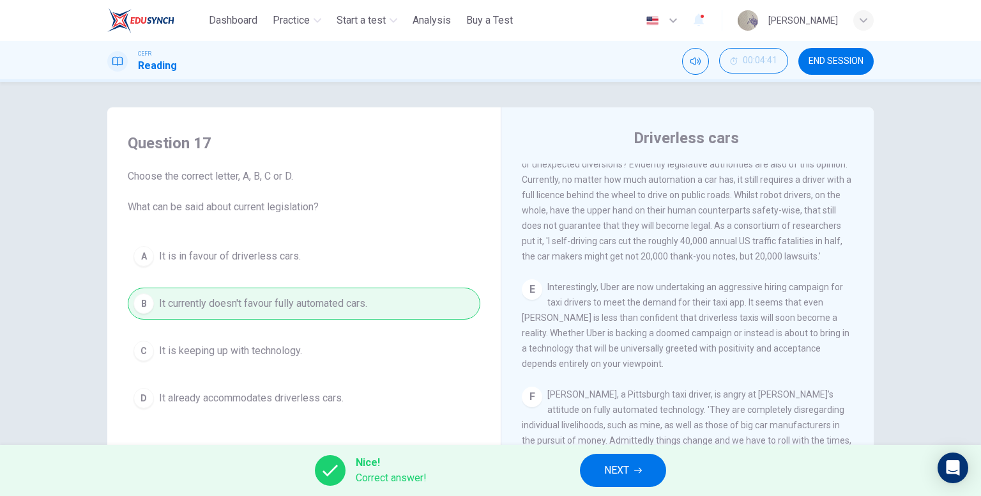
click at [618, 478] on span "NEXT" at bounding box center [616, 470] width 25 height 18
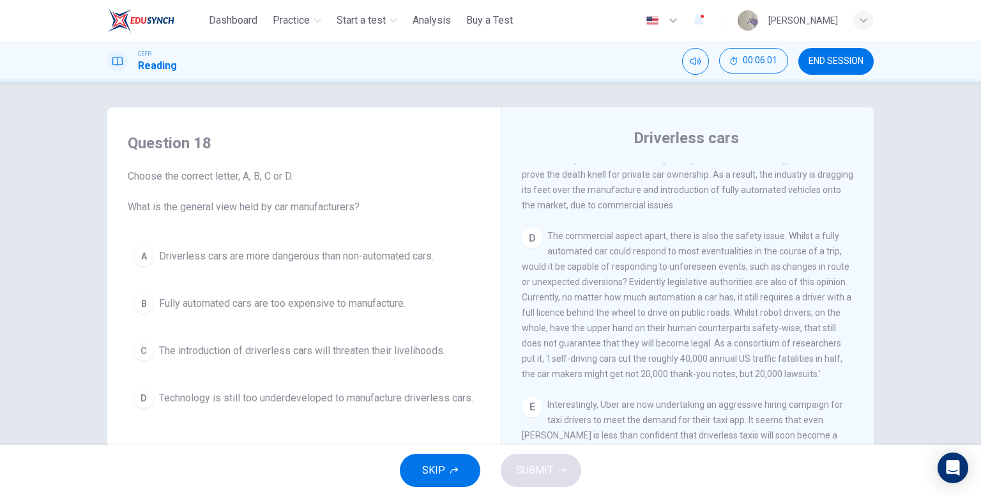
scroll to position [639, 0]
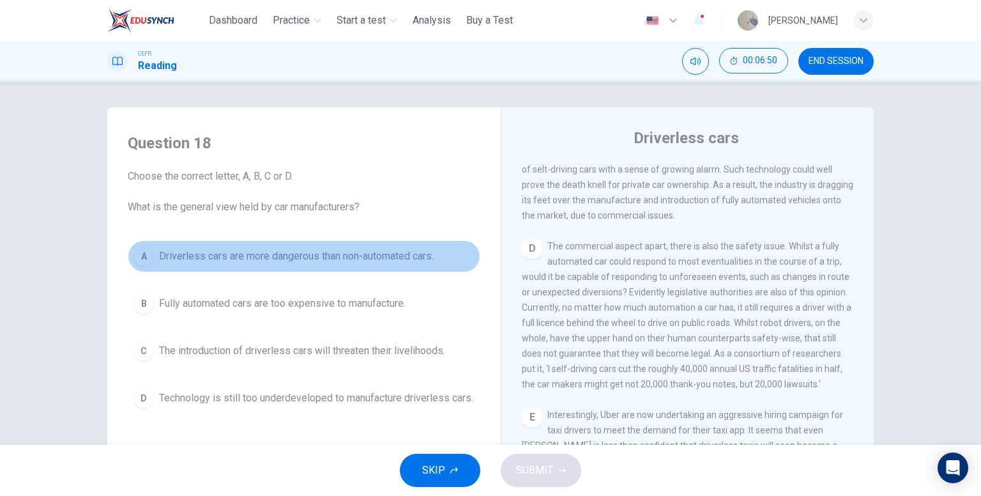
click at [238, 257] on span "Driverless cars are more dangerous than non-automated cars." at bounding box center [296, 255] width 275 height 15
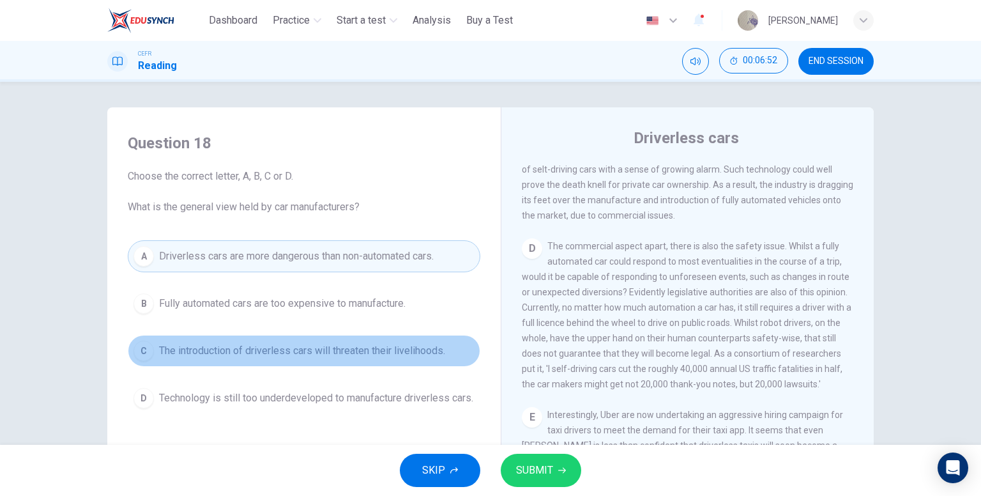
click at [271, 351] on span "The introduction of driverless cars will threaten their livelihoods." at bounding box center [302, 350] width 286 height 15
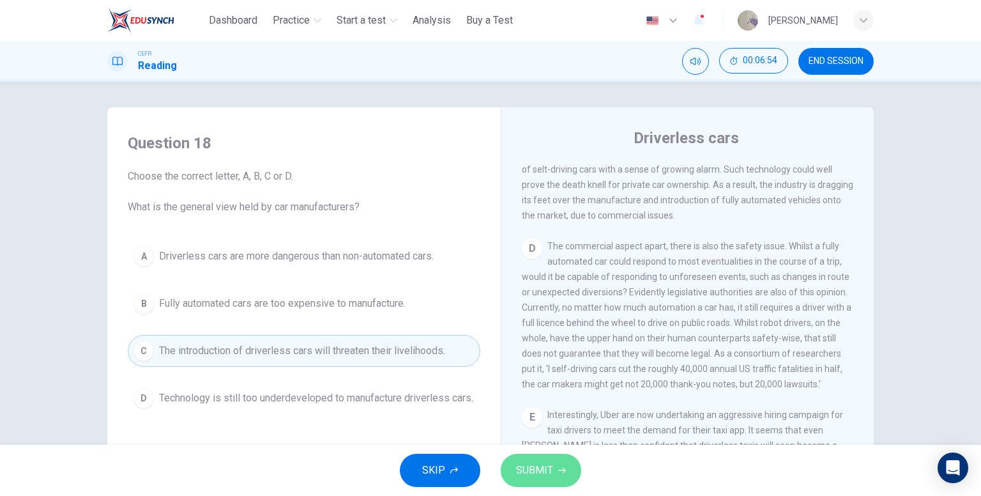
click at [522, 462] on span "SUBMIT" at bounding box center [534, 470] width 37 height 18
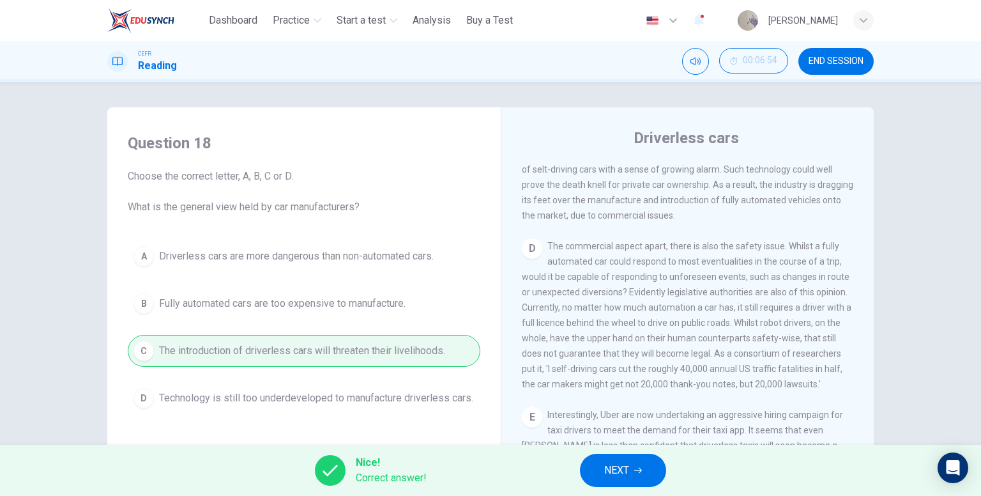
click at [594, 466] on button "NEXT" at bounding box center [623, 469] width 86 height 33
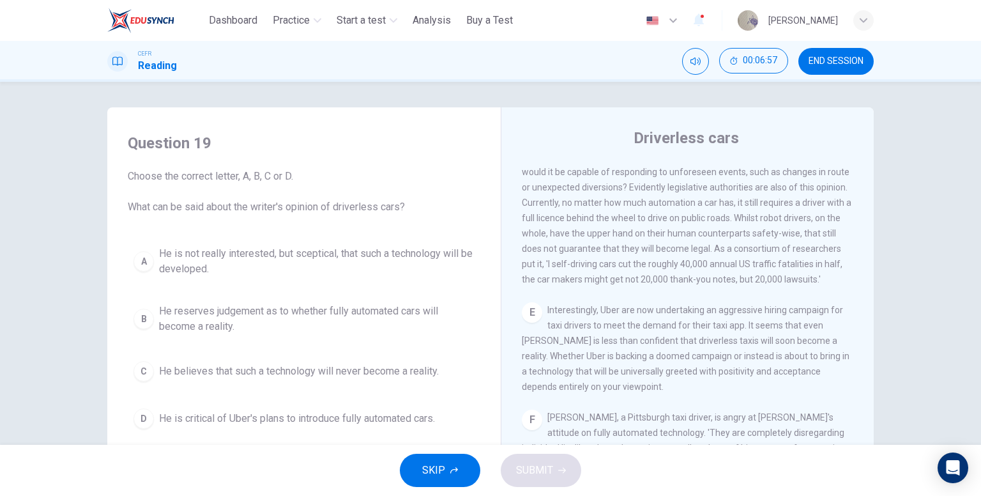
scroll to position [766, 0]
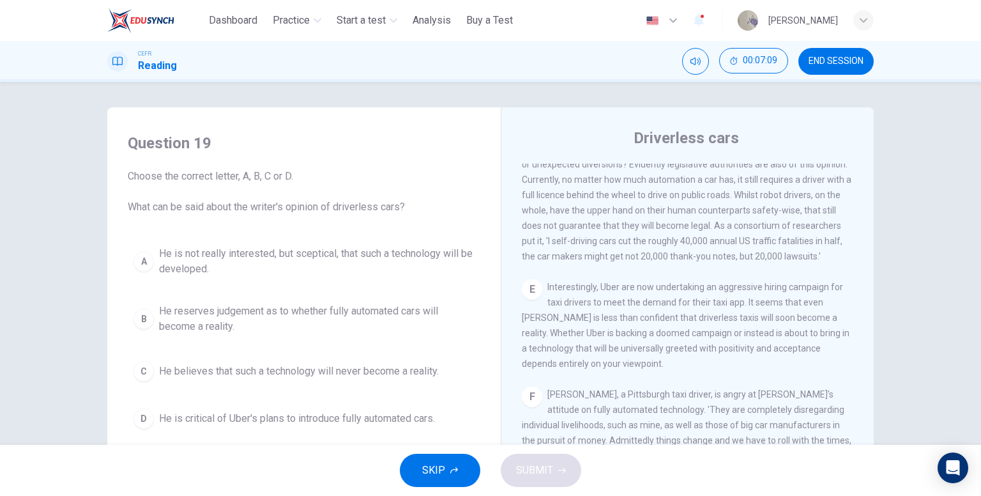
click at [308, 424] on span "He is critical of Uber's plans to introduce fully automated cars." at bounding box center [297, 418] width 276 height 15
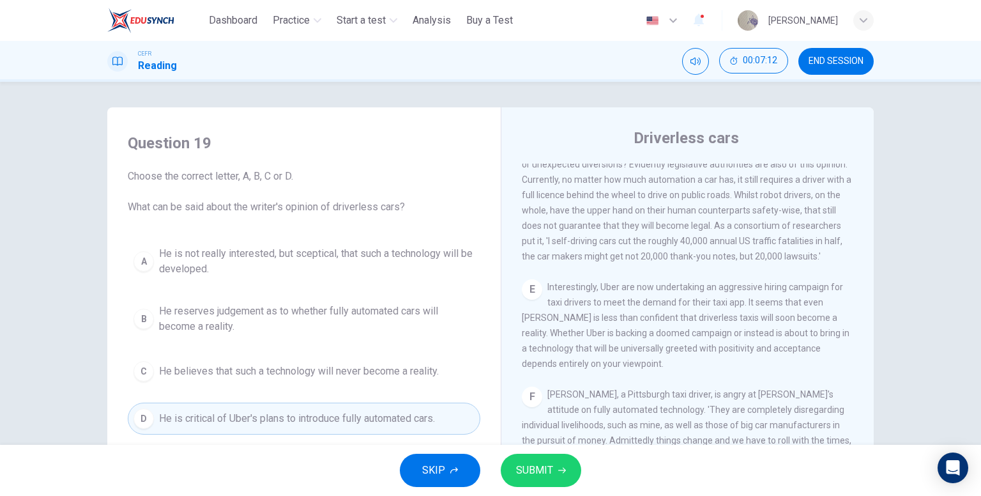
click at [520, 464] on span "SUBMIT" at bounding box center [534, 470] width 37 height 18
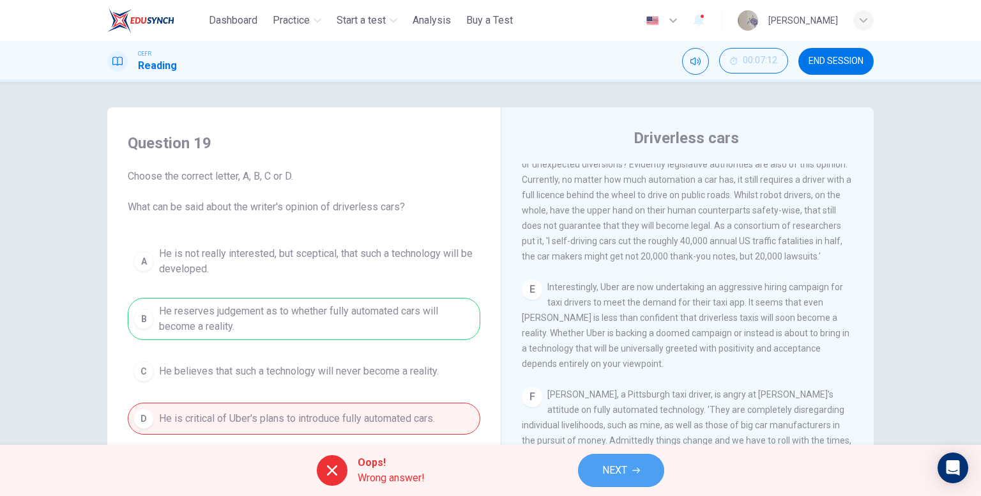
click at [593, 464] on button "NEXT" at bounding box center [621, 469] width 86 height 33
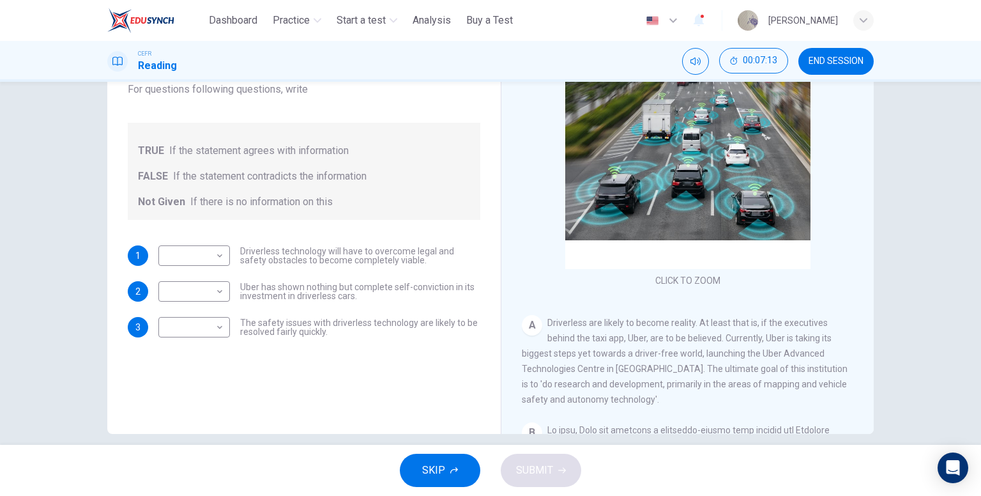
scroll to position [128, 0]
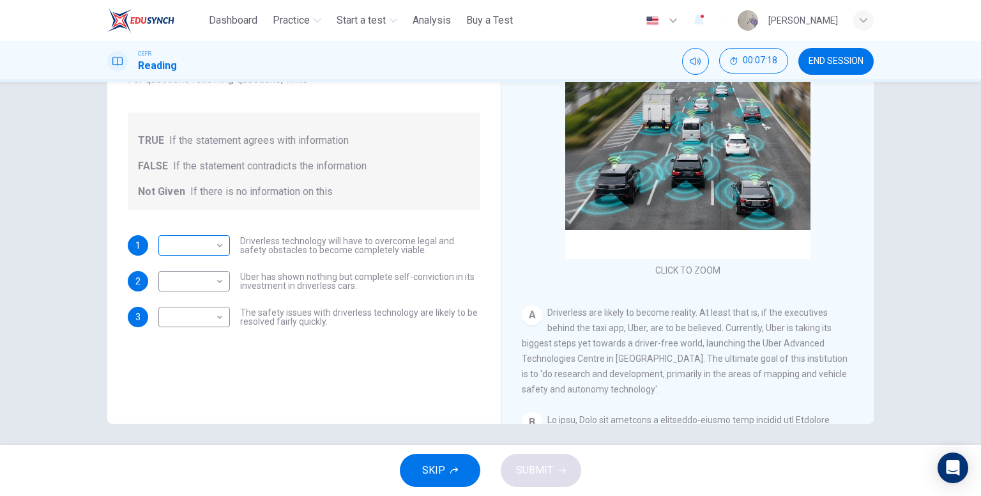
click at [199, 245] on body "This site uses cookies, as explained in our Privacy Policy . If you agree to th…" at bounding box center [490, 248] width 981 height 496
click at [205, 268] on li "TRUE" at bounding box center [191, 265] width 72 height 20
type input "****"
click at [194, 282] on body "This site uses cookies, as explained in our Privacy Policy . If you agree to th…" at bounding box center [490, 248] width 981 height 496
click at [212, 321] on li "FALSE" at bounding box center [191, 322] width 72 height 20
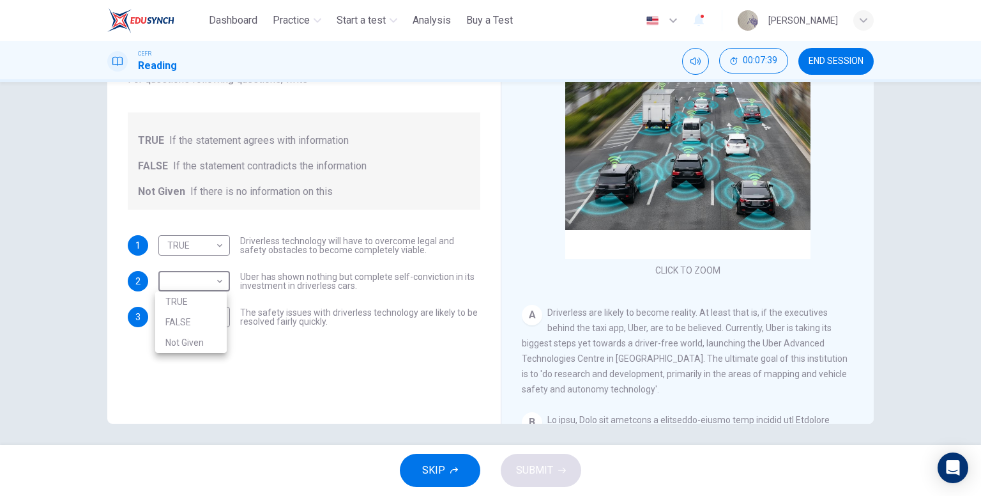
type input "*****"
click at [212, 318] on body "This site uses cookies, as explained in our Privacy Policy . If you agree to th…" at bounding box center [490, 248] width 981 height 496
click at [202, 377] on li "Not Given" at bounding box center [191, 378] width 72 height 20
type input "*********"
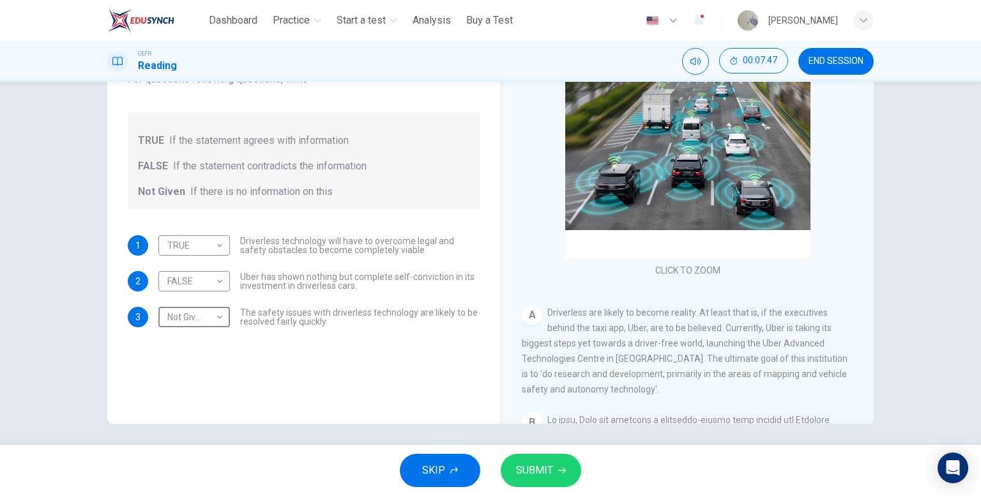
click at [557, 465] on button "SUBMIT" at bounding box center [541, 469] width 80 height 33
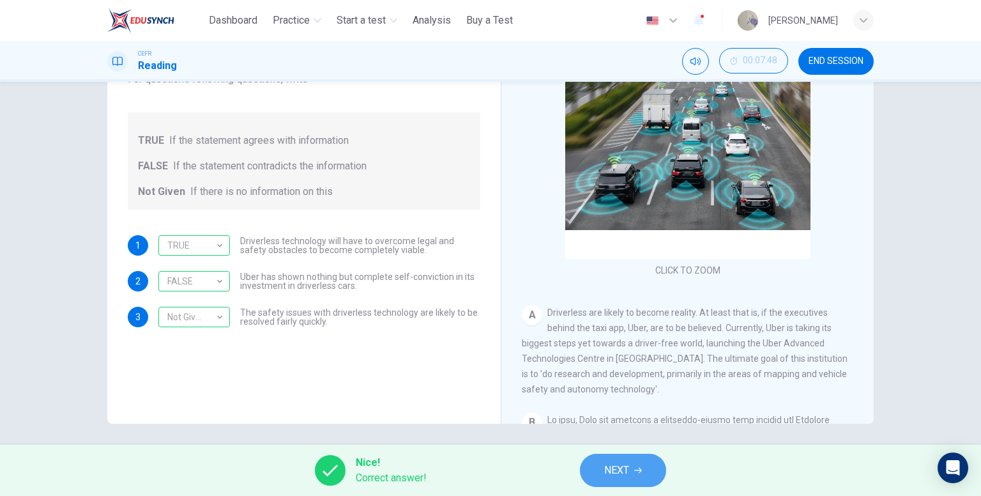
click at [631, 462] on button "NEXT" at bounding box center [623, 469] width 86 height 33
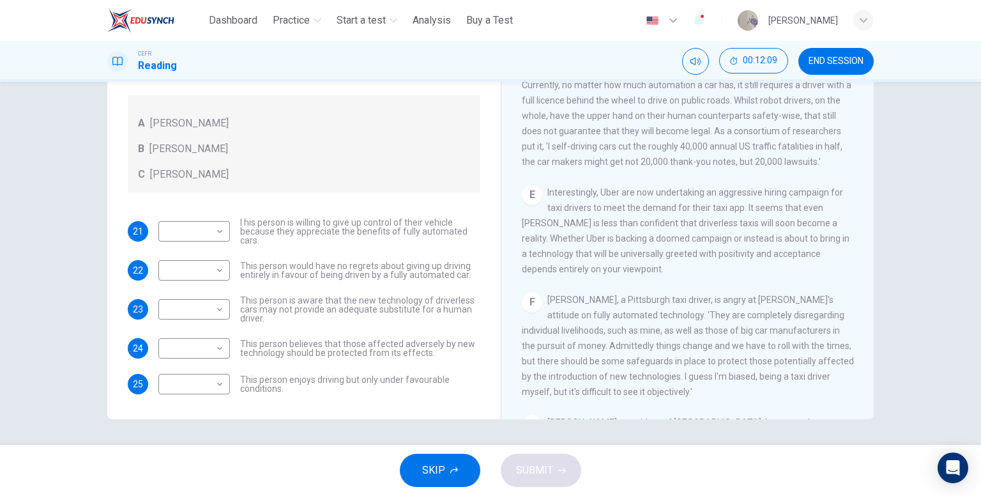
scroll to position [766, 0]
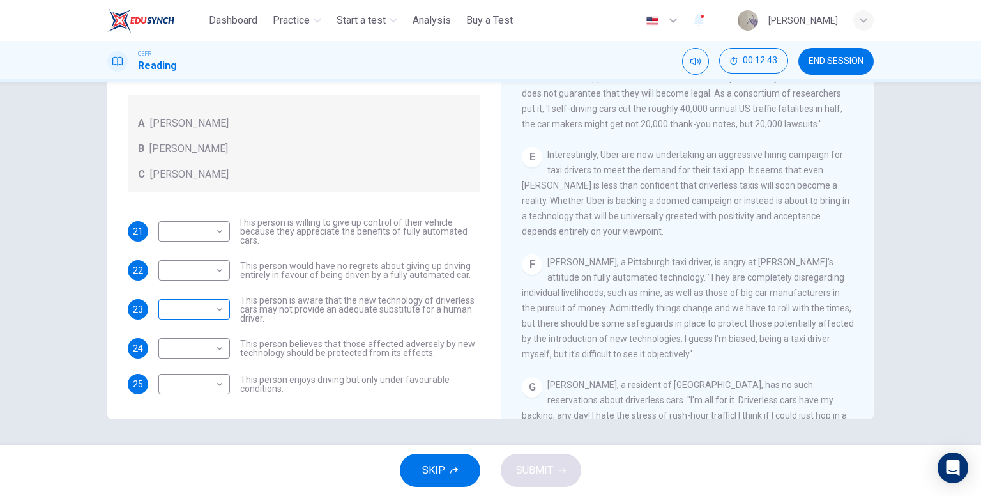
click at [206, 302] on body "This site uses cookies, as explained in our Privacy Policy . If you agree to th…" at bounding box center [490, 248] width 981 height 496
click at [213, 328] on li "A" at bounding box center [191, 329] width 72 height 20
type input "*"
click at [207, 350] on body "This site uses cookies, as explained in our Privacy Policy . If you agree to th…" at bounding box center [490, 248] width 981 height 496
click at [204, 374] on li "A" at bounding box center [191, 368] width 72 height 20
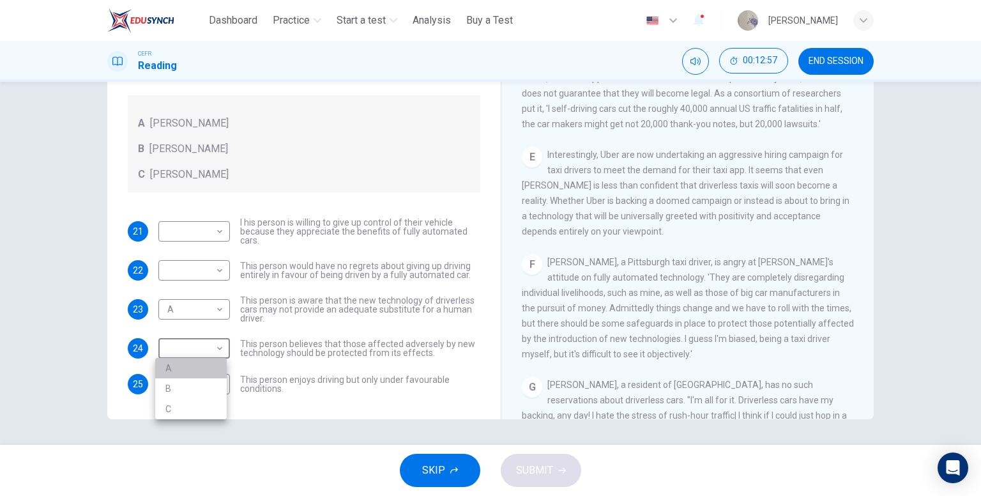
type input "*"
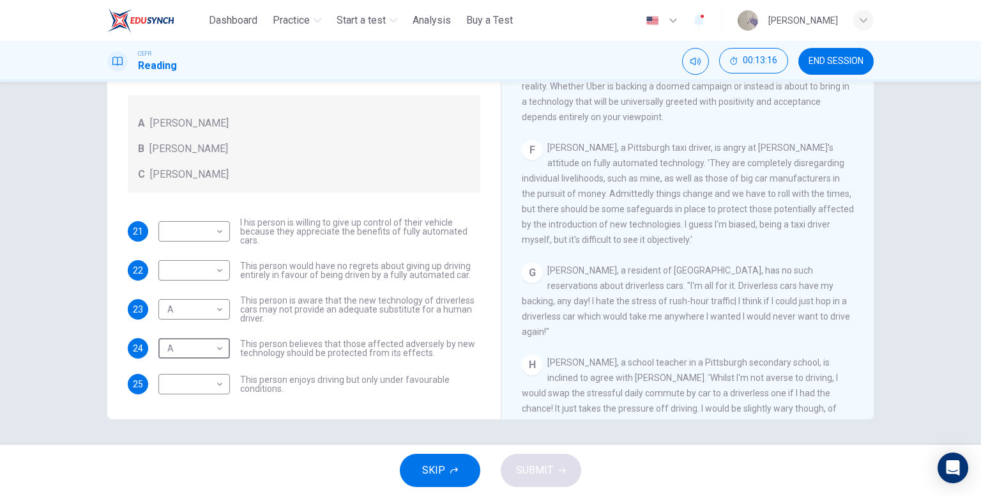
scroll to position [894, 0]
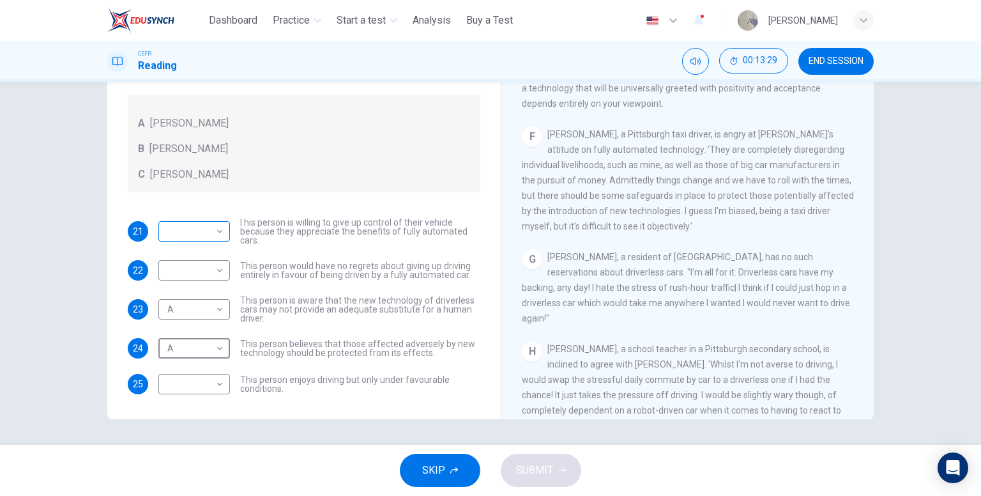
click at [212, 231] on body "This site uses cookies, as explained in our Privacy Policy . If you agree to th…" at bounding box center [490, 248] width 981 height 496
click at [206, 268] on li "B" at bounding box center [191, 271] width 72 height 20
type input "*"
click at [220, 261] on body "This site uses cookies, as explained in our Privacy Policy . If you agree to th…" at bounding box center [490, 248] width 981 height 496
click at [209, 304] on li "B" at bounding box center [191, 310] width 72 height 20
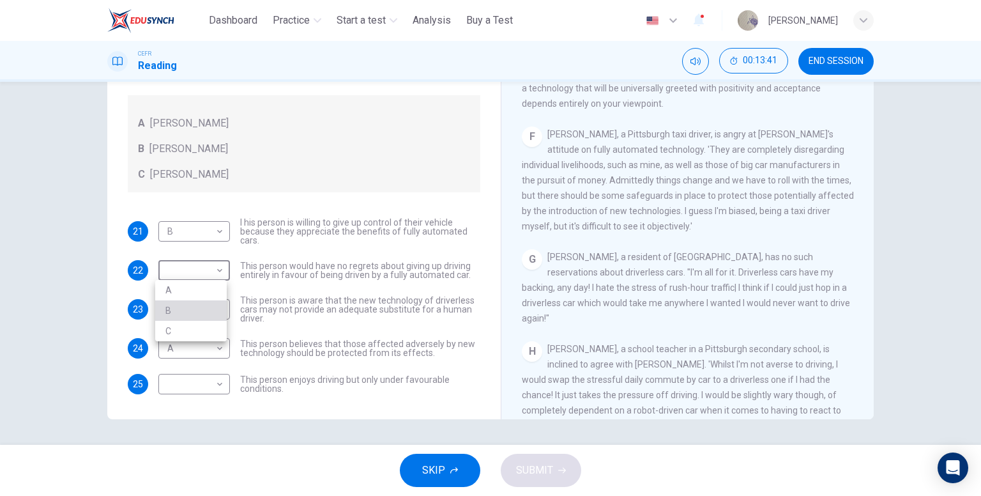
type input "*"
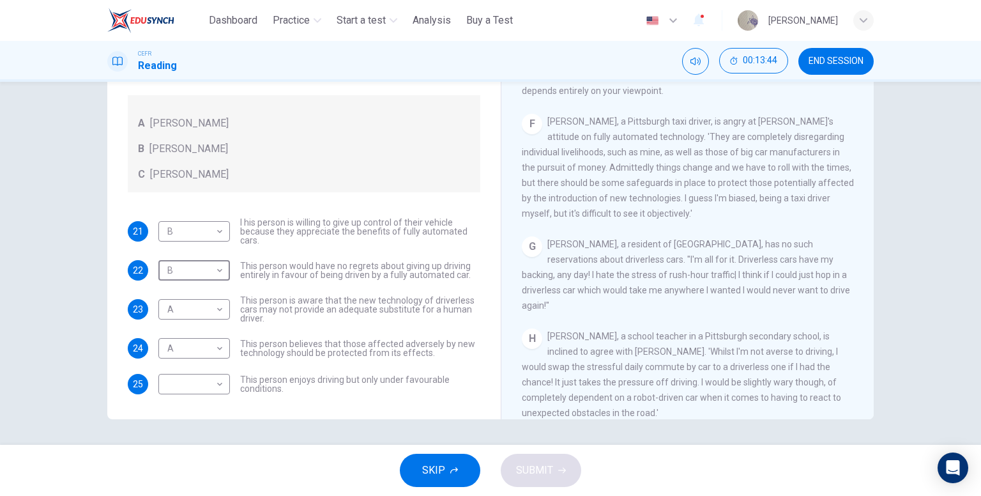
scroll to position [937, 0]
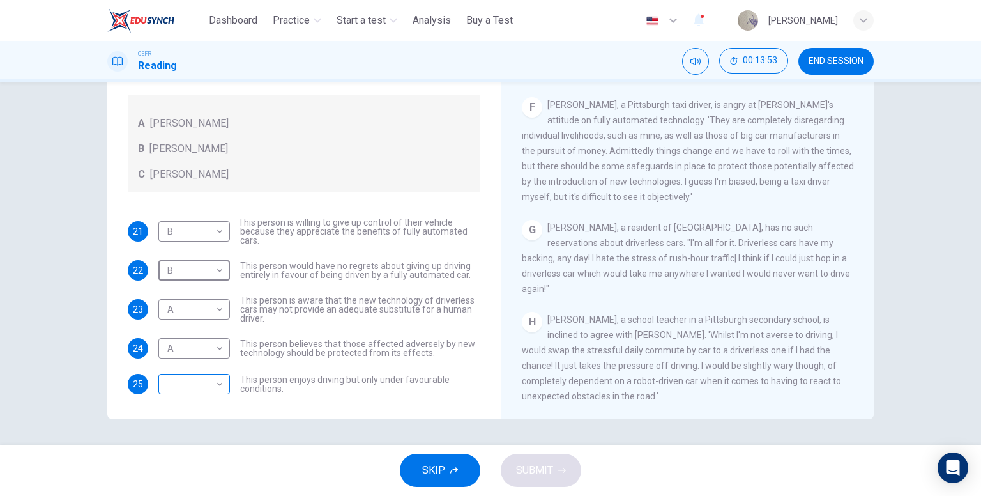
click at [205, 388] on body "This site uses cookies, as explained in our Privacy Policy . If you agree to th…" at bounding box center [490, 248] width 981 height 496
click at [206, 436] on li "C" at bounding box center [191, 444] width 72 height 20
type input "*"
click at [545, 458] on button "SUBMIT" at bounding box center [541, 469] width 80 height 33
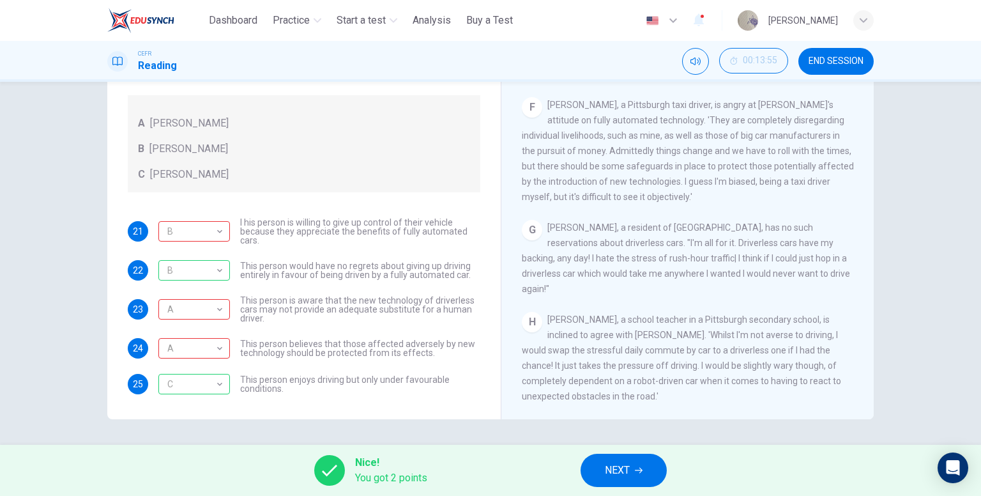
click at [626, 469] on span "NEXT" at bounding box center [617, 470] width 25 height 18
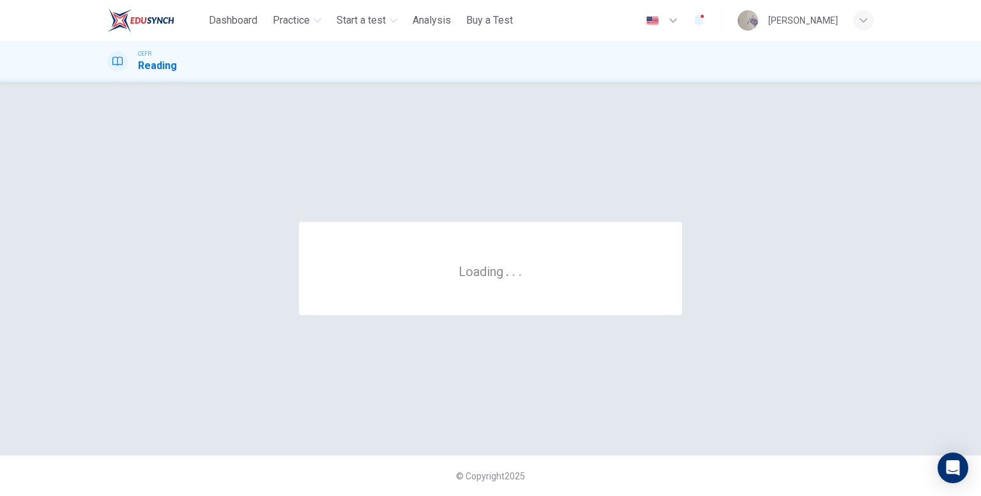
scroll to position [0, 0]
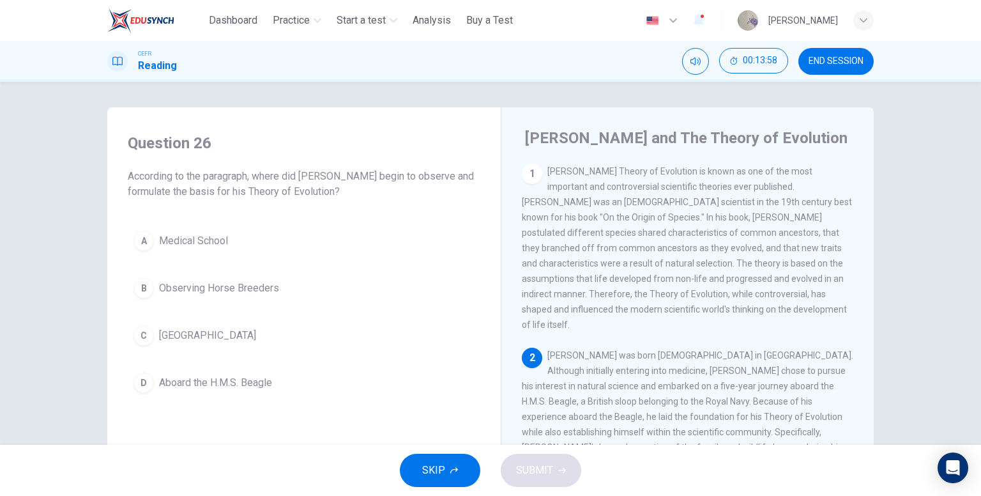
click at [838, 62] on span "END SESSION" at bounding box center [835, 61] width 55 height 10
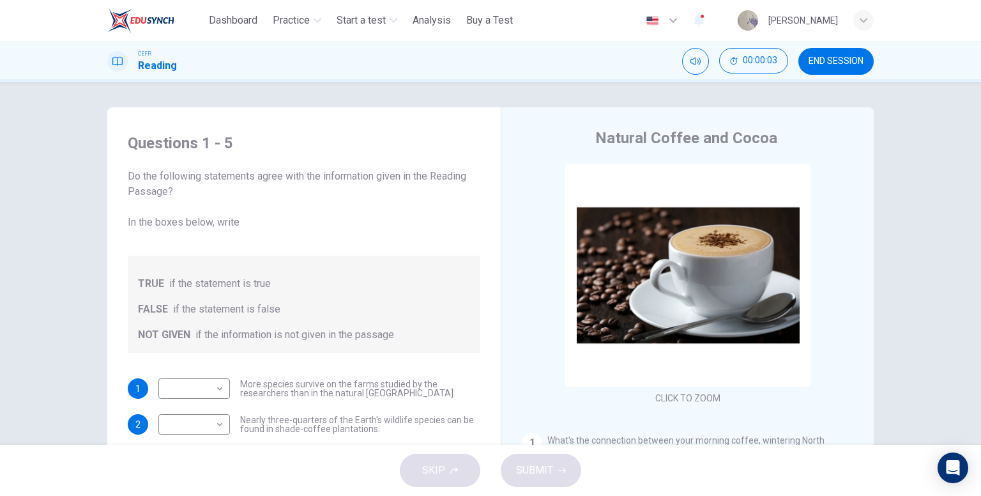
click at [856, 70] on button "END SESSION" at bounding box center [835, 61] width 75 height 27
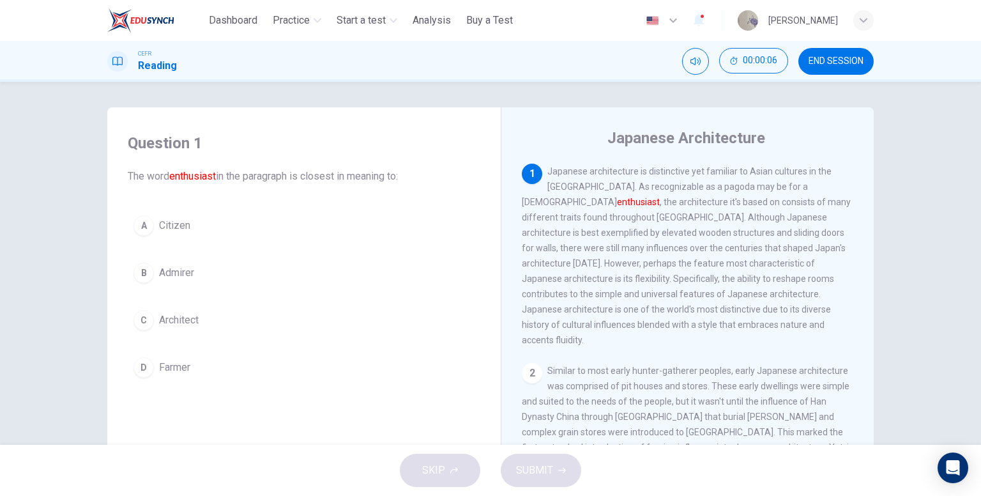
click at [235, 272] on button "B Admirer" at bounding box center [304, 273] width 352 height 32
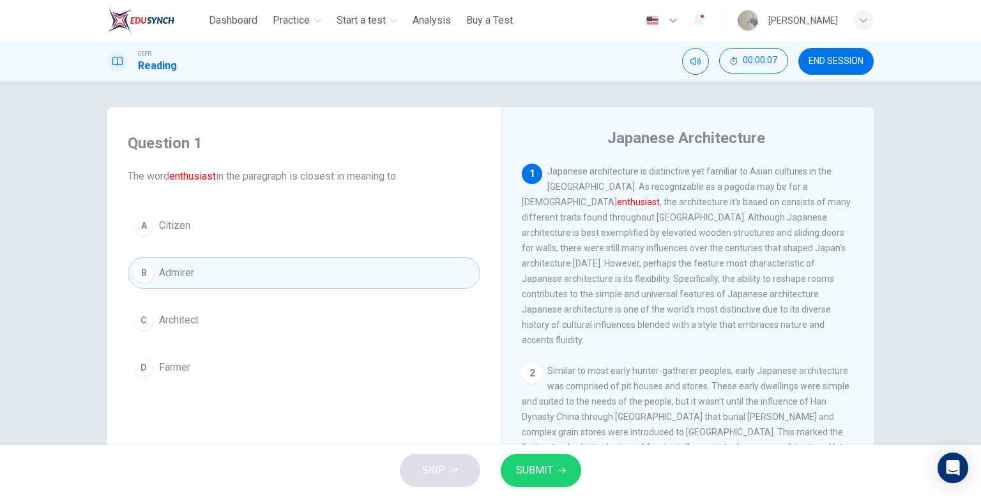
click at [536, 468] on span "SUBMIT" at bounding box center [534, 470] width 37 height 18
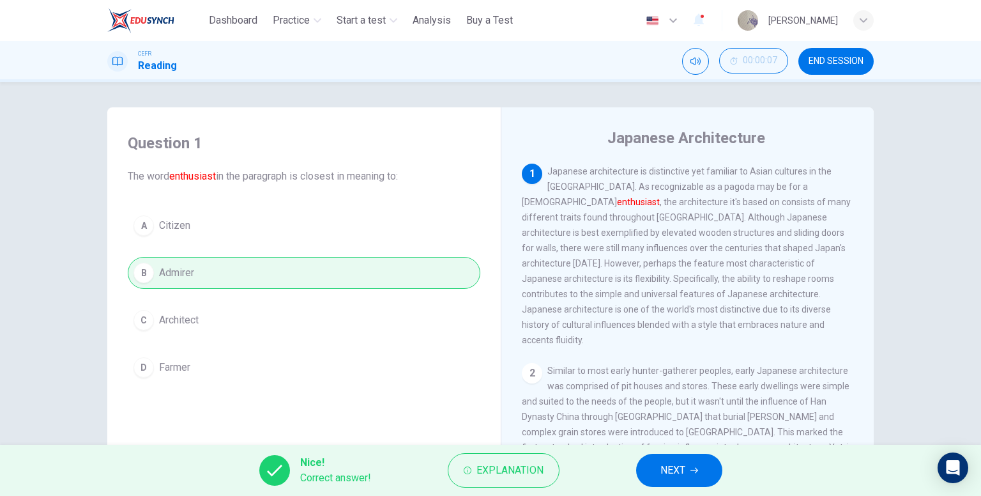
click at [695, 458] on button "NEXT" at bounding box center [679, 469] width 86 height 33
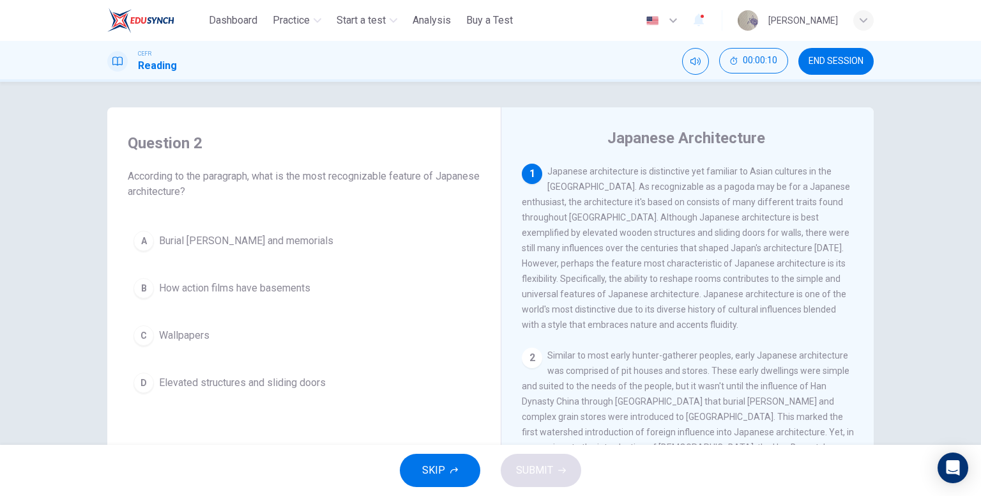
drag, startPoint x: 315, startPoint y: 381, endPoint x: 365, endPoint y: 398, distance: 52.5
click at [317, 381] on span "Elevated structures and sliding doors" at bounding box center [242, 382] width 167 height 15
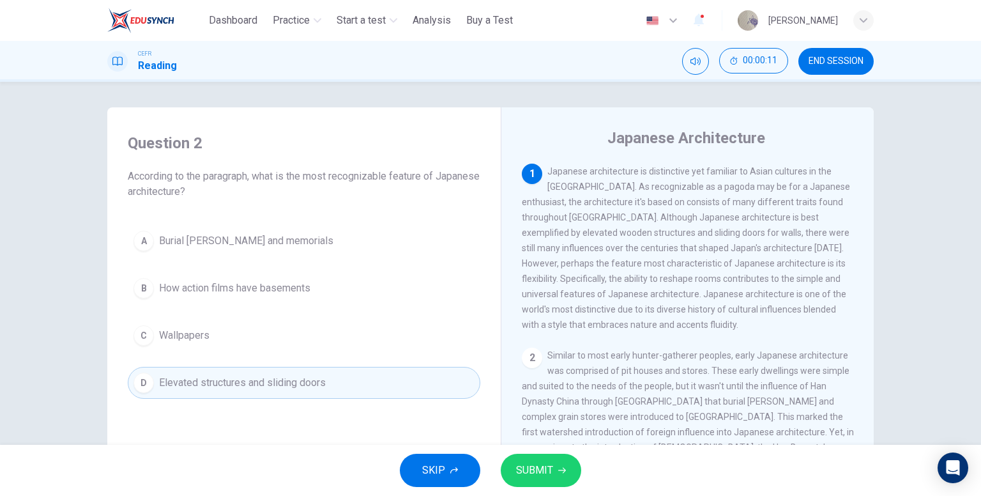
click at [539, 477] on span "SUBMIT" at bounding box center [534, 470] width 37 height 18
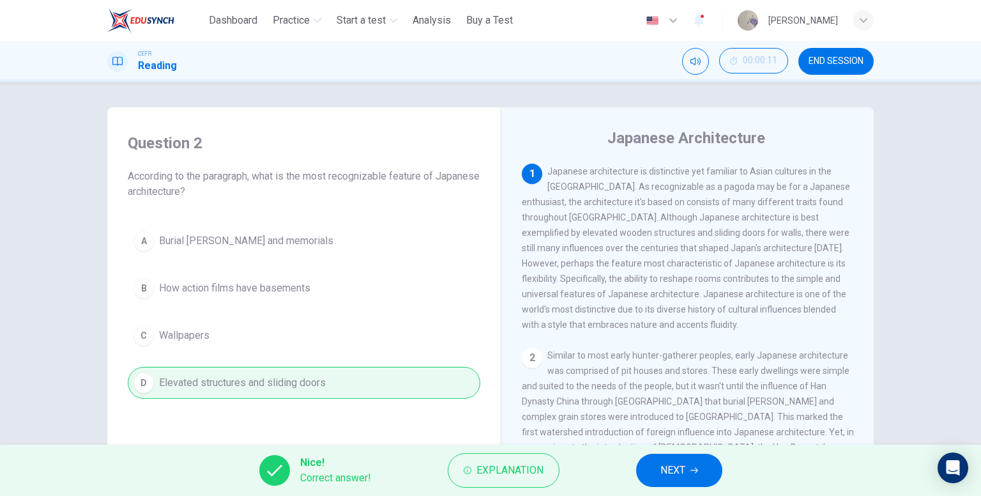
click at [659, 462] on button "NEXT" at bounding box center [679, 469] width 86 height 33
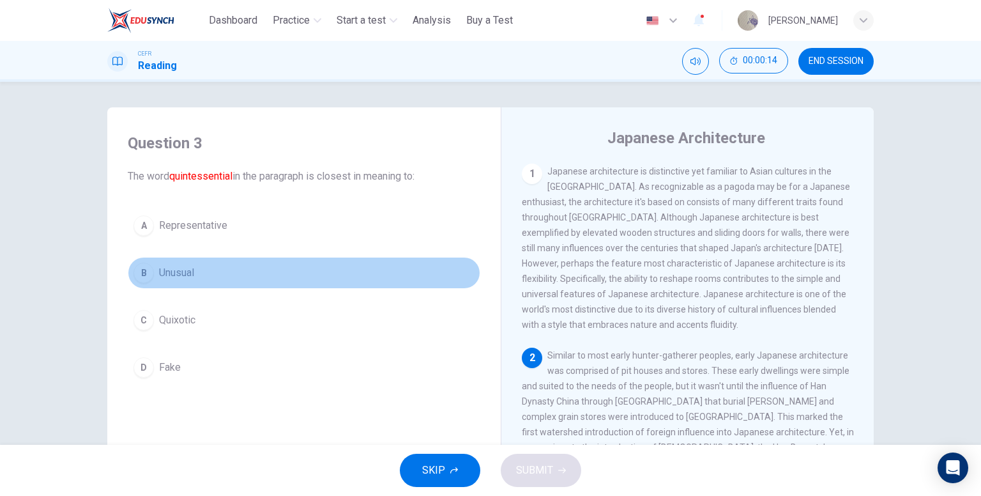
click at [216, 276] on button "B Unusual" at bounding box center [304, 273] width 352 height 32
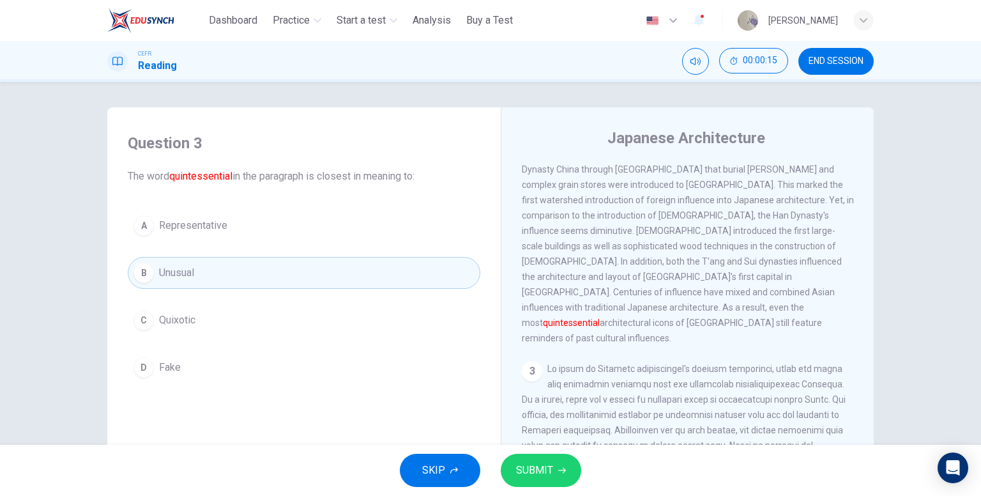
scroll to position [255, 0]
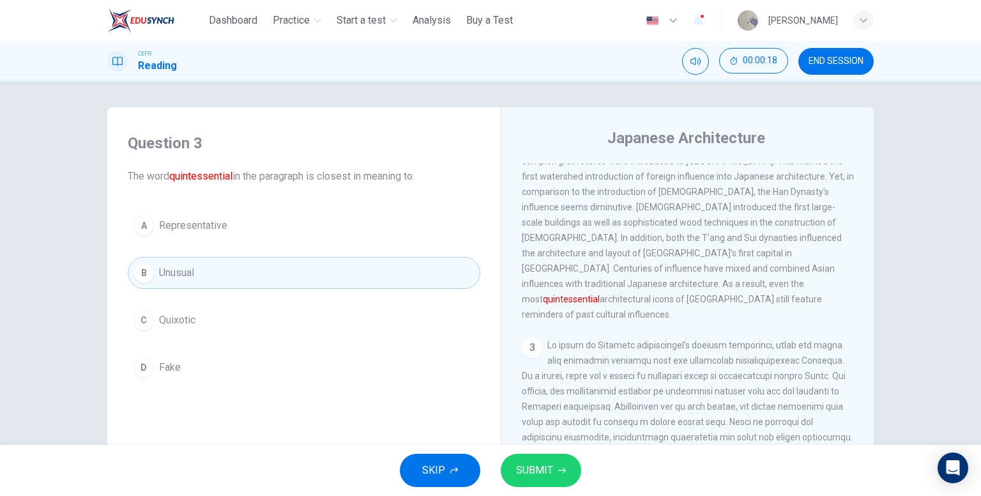
click at [342, 229] on button "A Representative" at bounding box center [304, 225] width 352 height 32
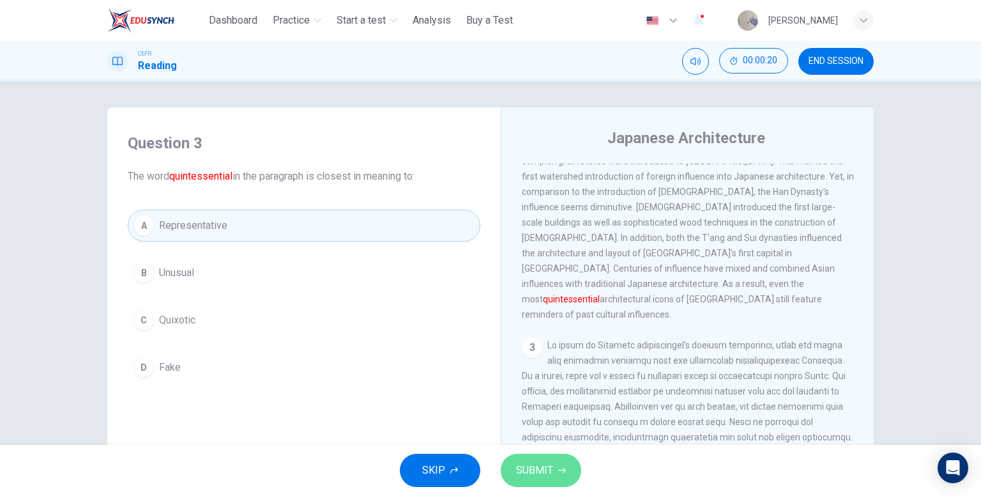
click at [552, 466] on button "SUBMIT" at bounding box center [541, 469] width 80 height 33
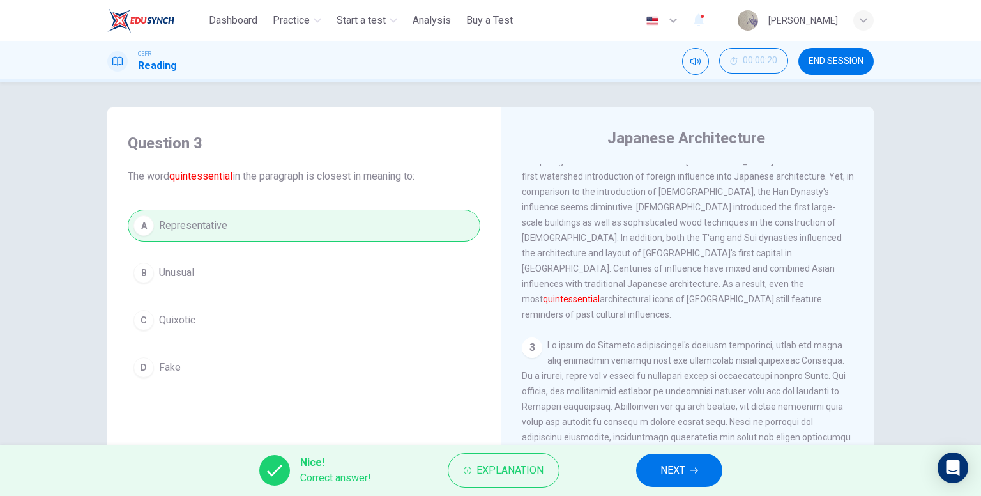
click at [669, 471] on span "NEXT" at bounding box center [672, 470] width 25 height 18
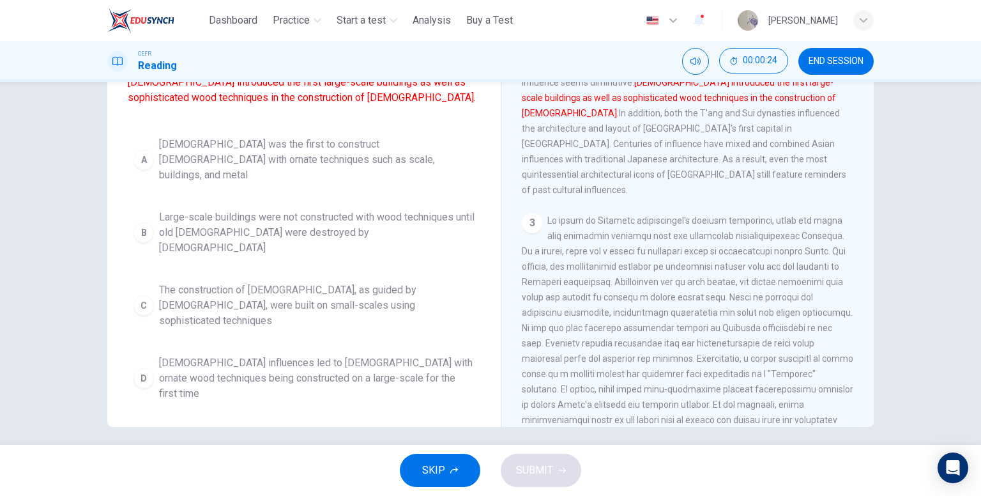
scroll to position [128, 0]
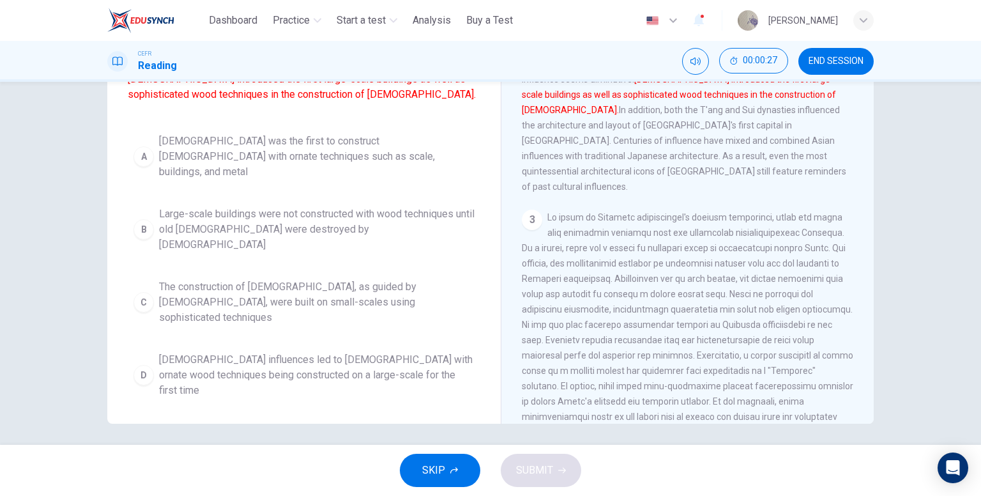
drag, startPoint x: 342, startPoint y: 341, endPoint x: 349, endPoint y: 342, distance: 7.1
click at [344, 352] on span "Buddhist influences led to temples with ornate wood techniques being constructe…" at bounding box center [316, 375] width 315 height 46
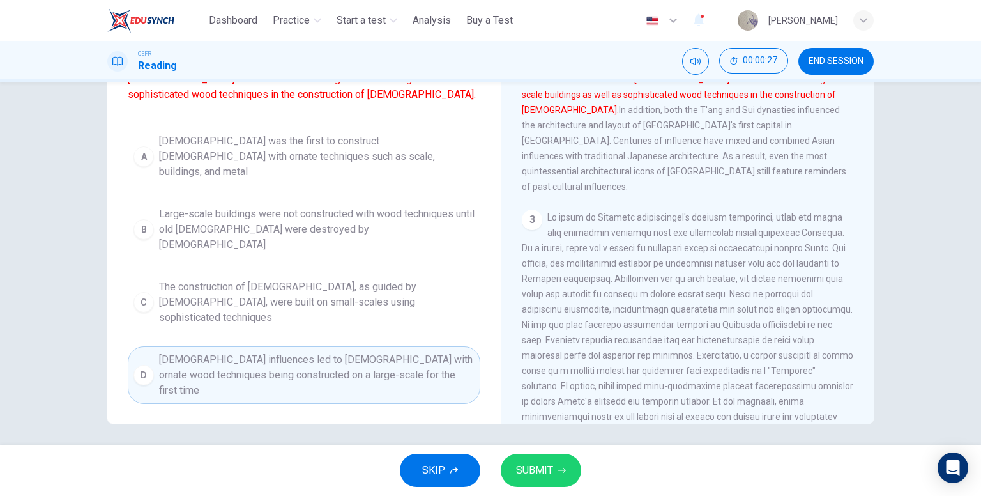
click at [516, 473] on span "SUBMIT" at bounding box center [534, 470] width 37 height 18
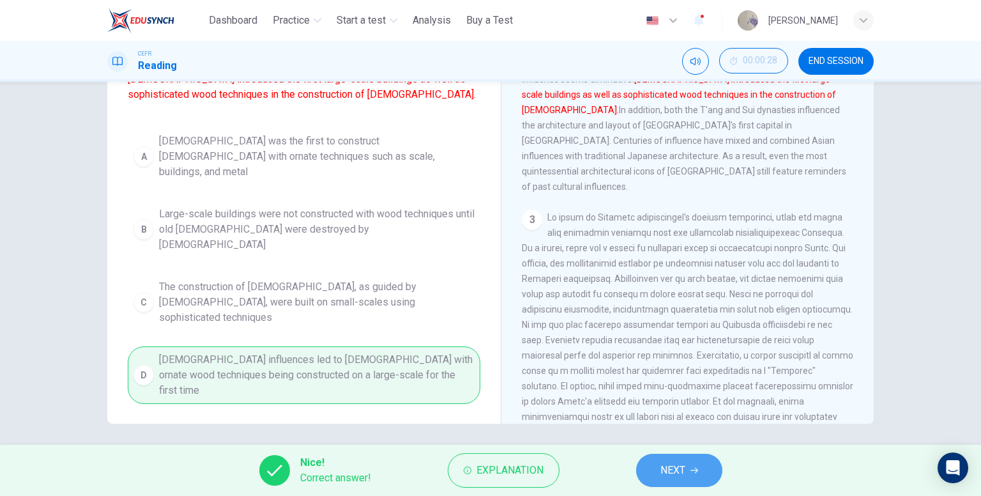
click at [672, 469] on span "NEXT" at bounding box center [672, 470] width 25 height 18
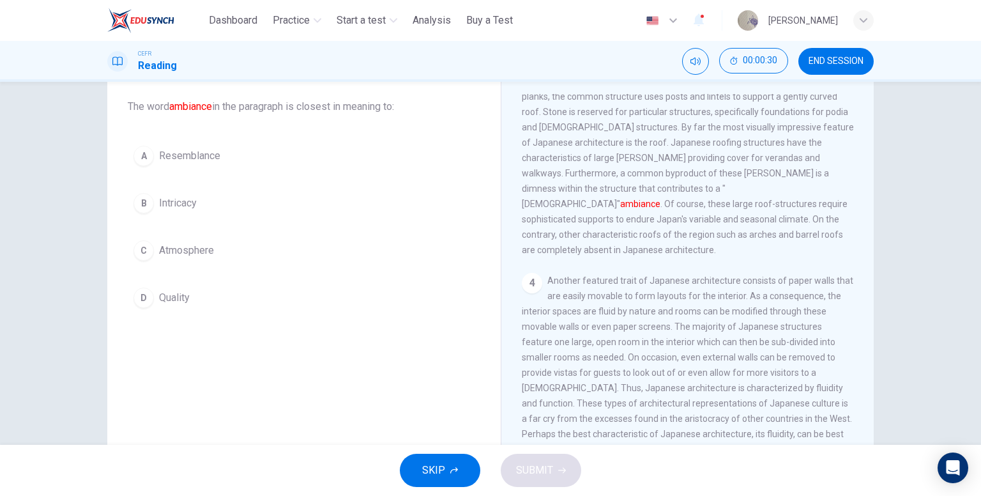
scroll to position [68, 0]
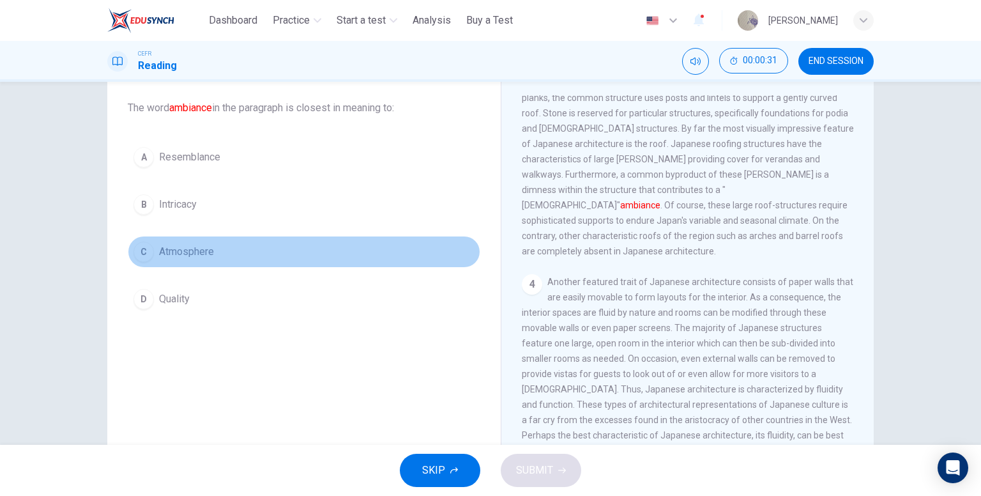
drag, startPoint x: 285, startPoint y: 246, endPoint x: 305, endPoint y: 283, distance: 42.0
click at [286, 248] on button "C Atmosphere" at bounding box center [304, 252] width 352 height 32
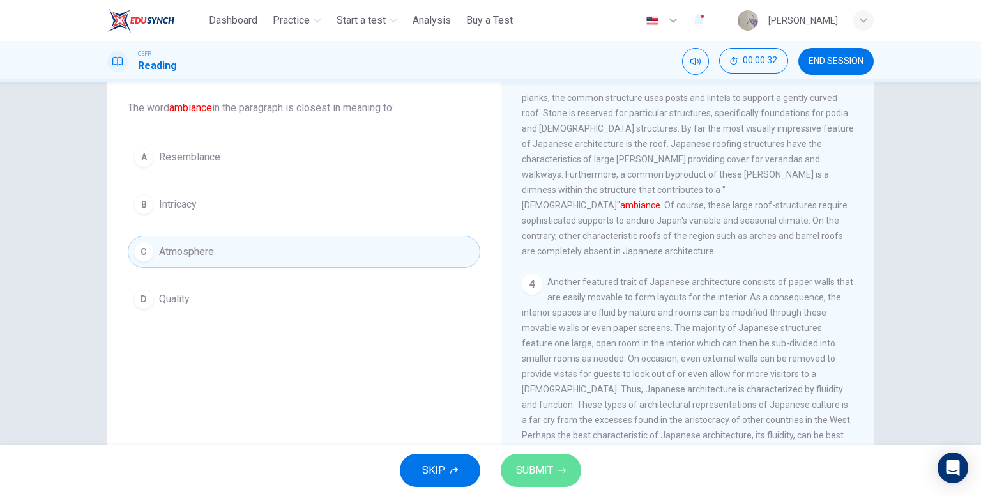
click at [556, 481] on button "SUBMIT" at bounding box center [541, 469] width 80 height 33
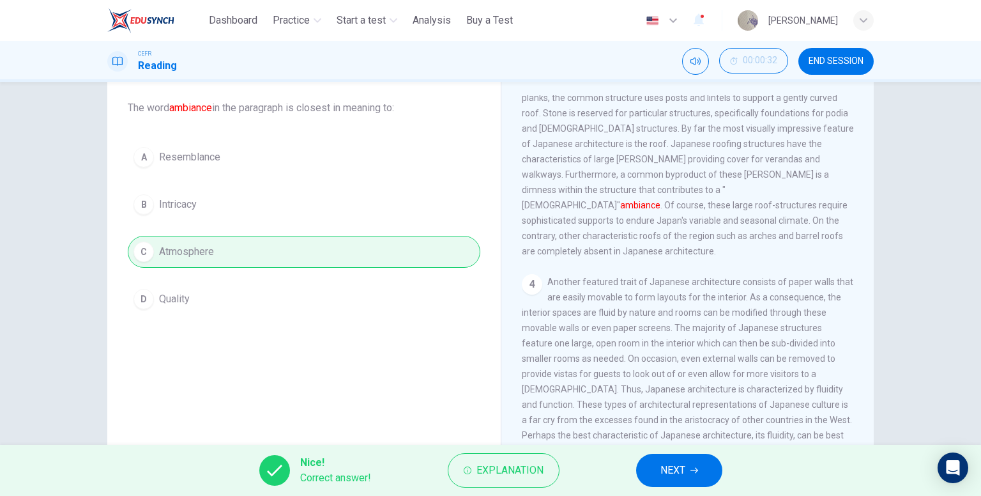
click at [674, 460] on button "NEXT" at bounding box center [679, 469] width 86 height 33
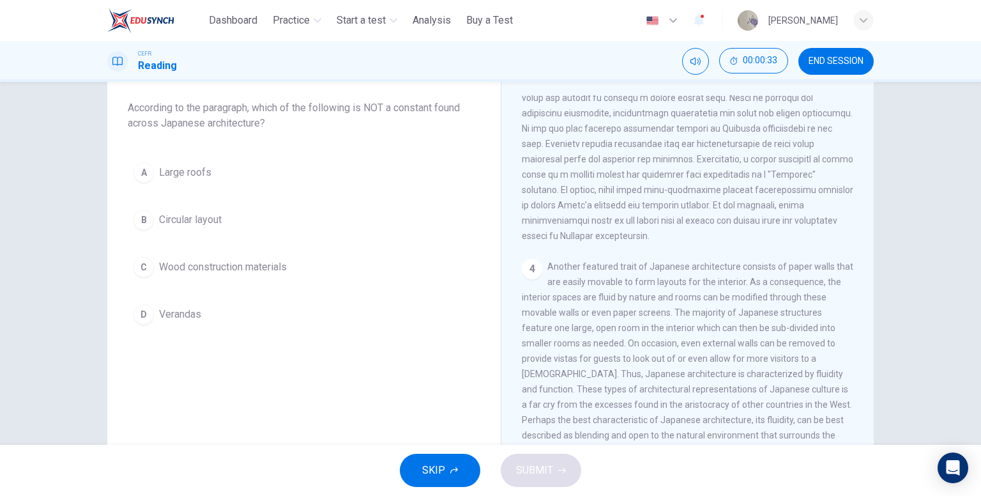
click at [247, 231] on button "B Circular layout" at bounding box center [304, 220] width 352 height 32
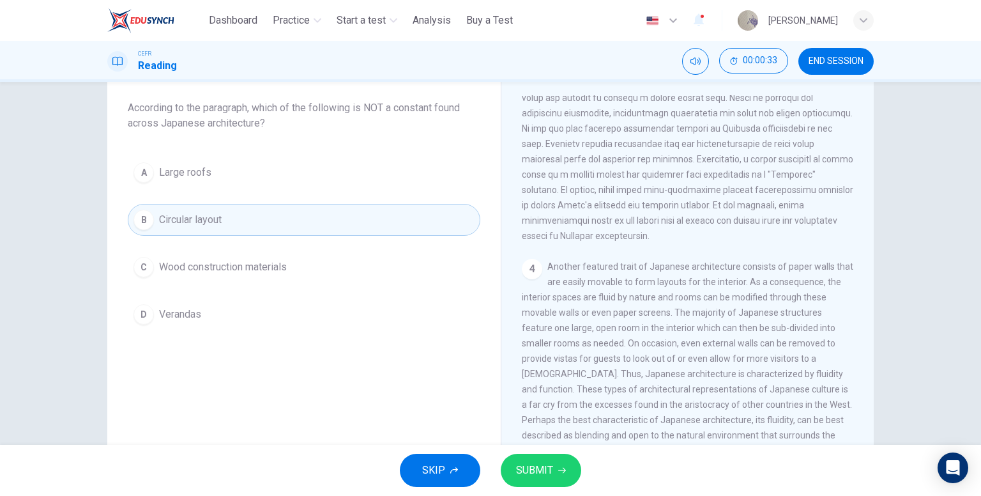
click at [572, 476] on button "SUBMIT" at bounding box center [541, 469] width 80 height 33
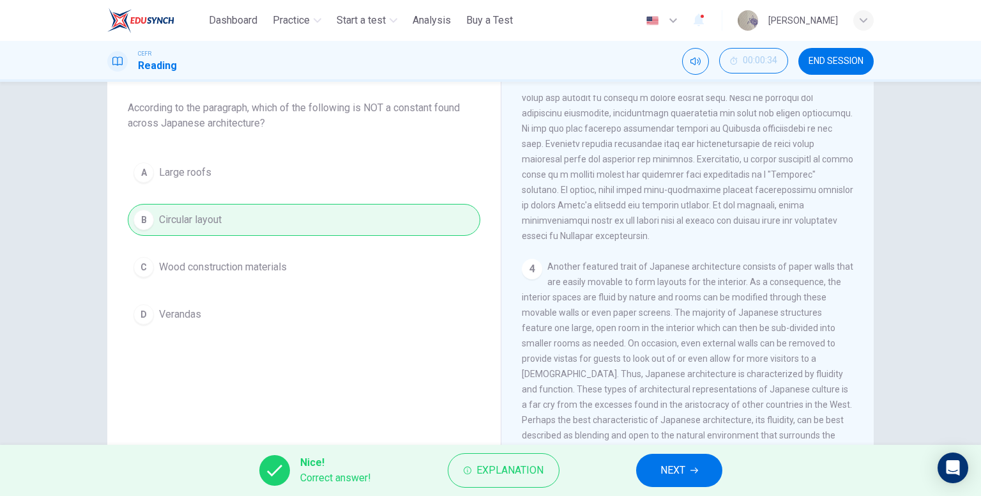
drag, startPoint x: 672, startPoint y: 476, endPoint x: 631, endPoint y: 437, distance: 56.5
click at [672, 476] on span "NEXT" at bounding box center [672, 470] width 25 height 18
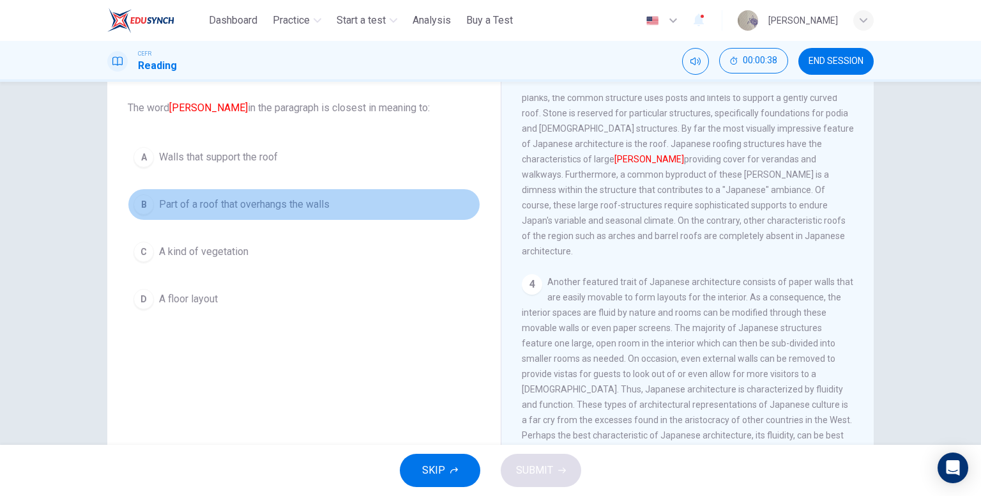
drag, startPoint x: 314, startPoint y: 206, endPoint x: 343, endPoint y: 229, distance: 36.4
click at [317, 208] on span "Part of a roof that overhangs the walls" at bounding box center [244, 204] width 170 height 15
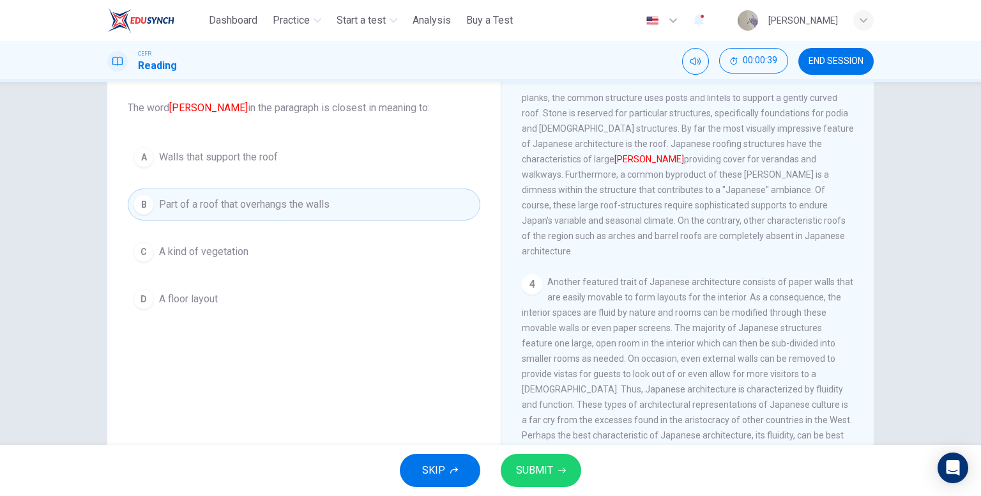
click at [557, 468] on button "SUBMIT" at bounding box center [541, 469] width 80 height 33
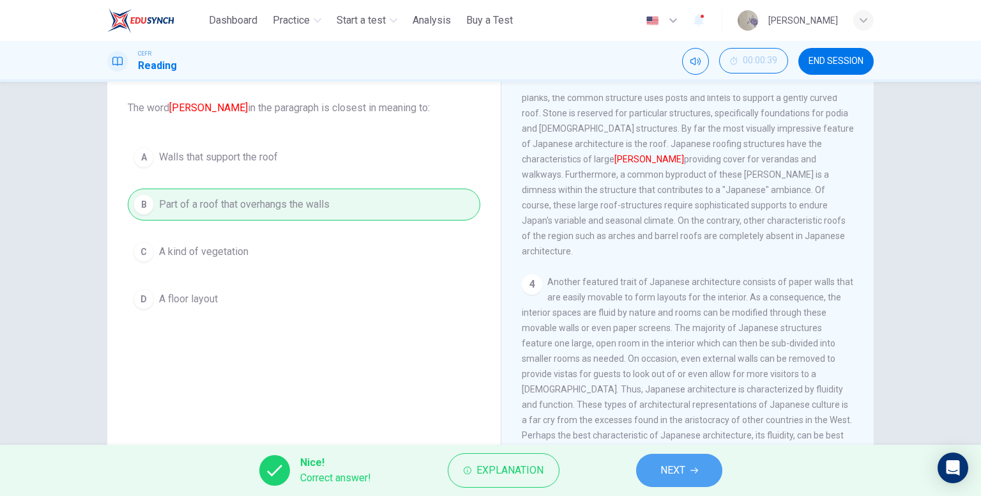
click at [701, 464] on button "NEXT" at bounding box center [679, 469] width 86 height 33
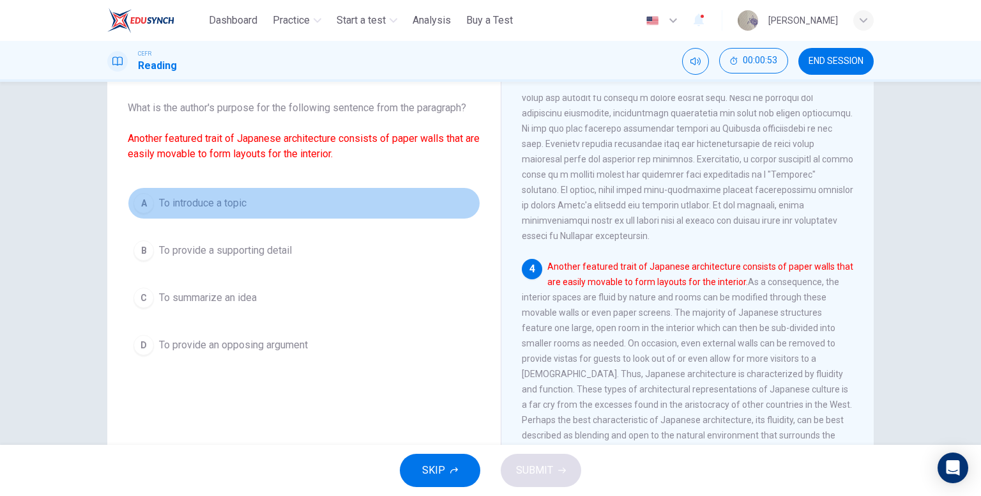
click at [255, 190] on button "A To introduce a topic" at bounding box center [304, 203] width 352 height 32
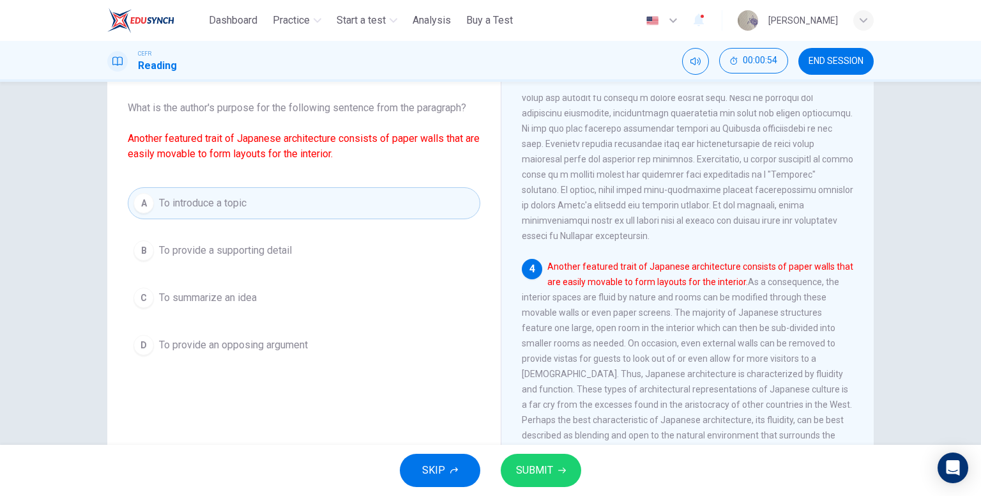
click at [536, 463] on span "SUBMIT" at bounding box center [534, 470] width 37 height 18
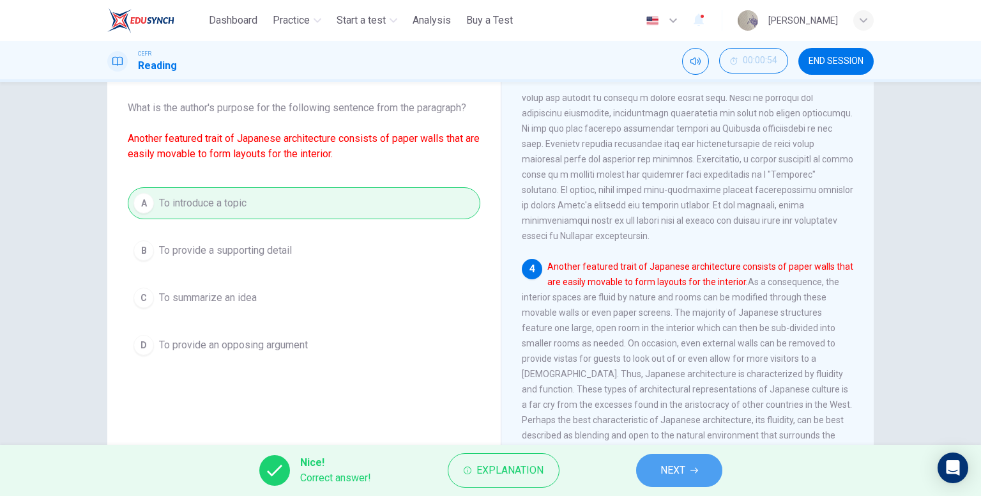
click at [644, 475] on button "NEXT" at bounding box center [679, 469] width 86 height 33
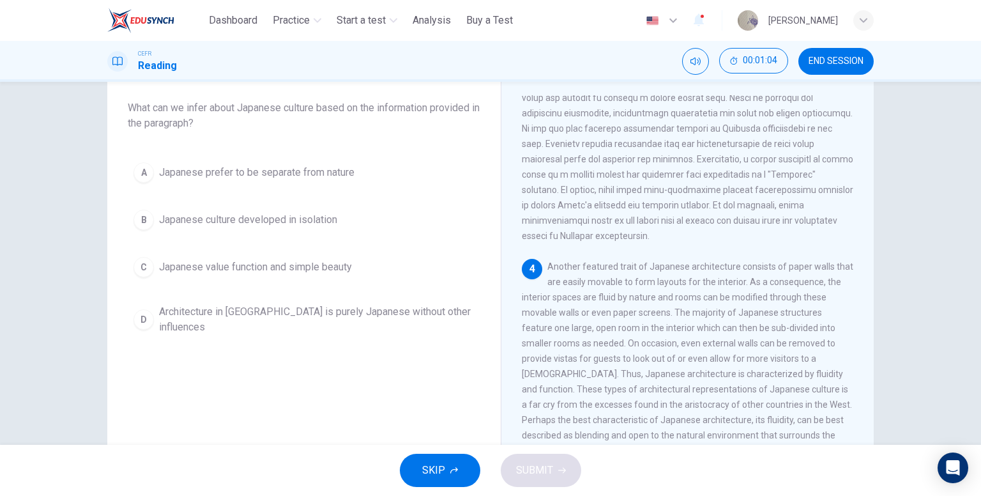
click at [262, 259] on span "Japanese value function and simple beauty" at bounding box center [255, 266] width 193 height 15
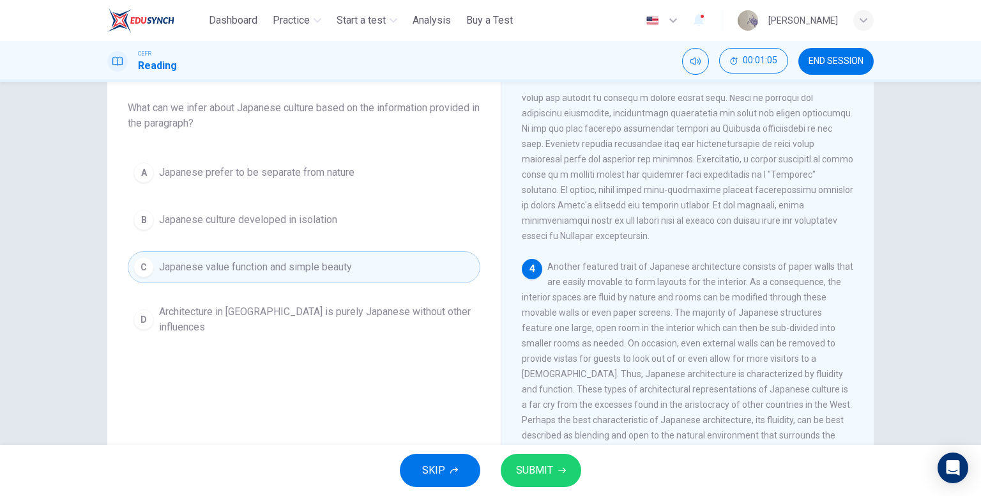
click at [532, 463] on span "SUBMIT" at bounding box center [534, 470] width 37 height 18
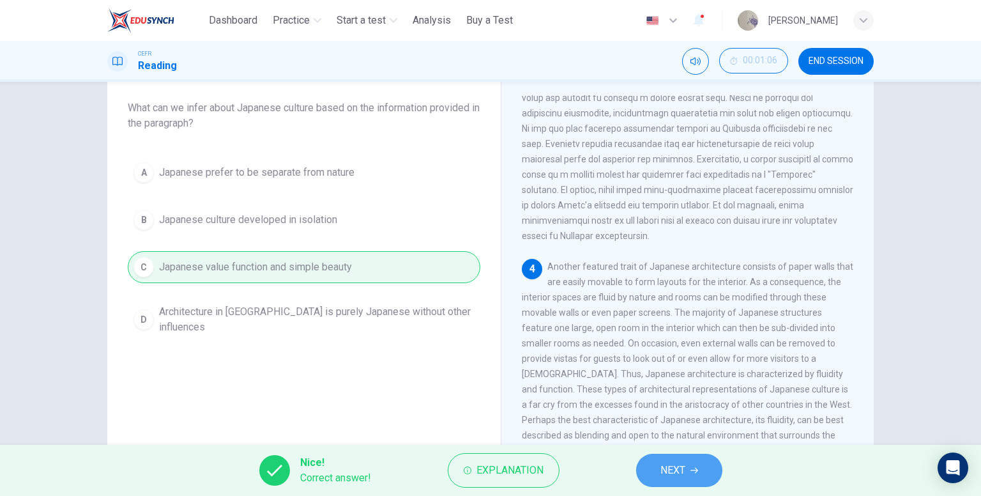
click at [665, 473] on span "NEXT" at bounding box center [672, 470] width 25 height 18
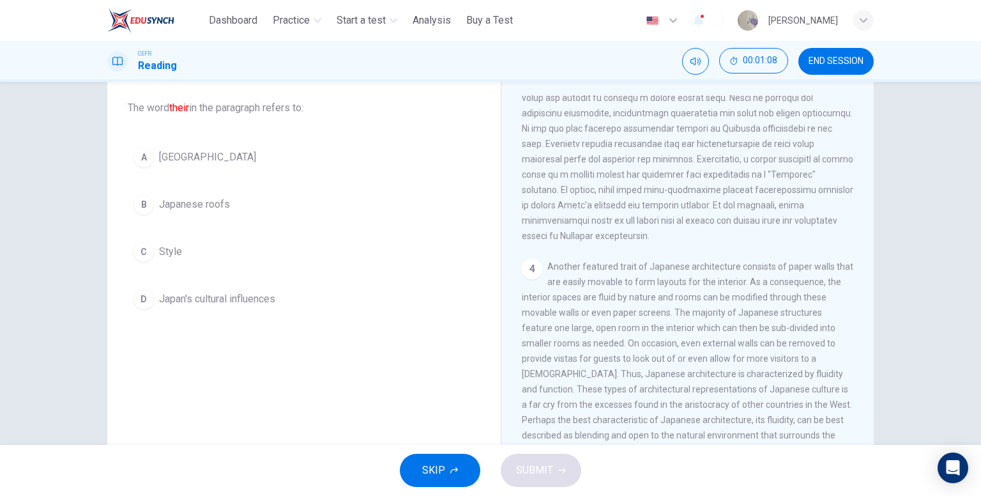
click at [260, 299] on span "Japan's cultural influences" at bounding box center [217, 298] width 116 height 15
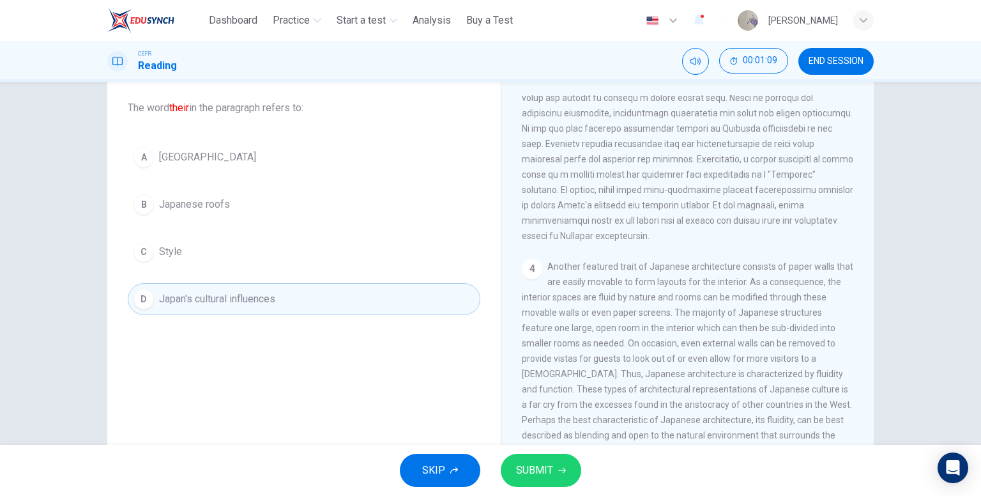
click at [544, 467] on span "SUBMIT" at bounding box center [534, 470] width 37 height 18
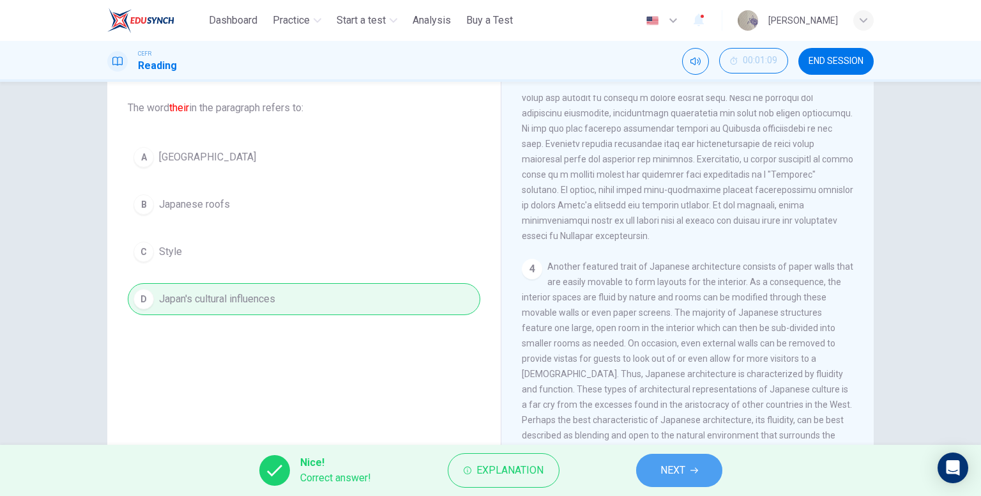
drag, startPoint x: 662, startPoint y: 473, endPoint x: 545, endPoint y: 414, distance: 130.2
click at [660, 472] on span "NEXT" at bounding box center [672, 470] width 25 height 18
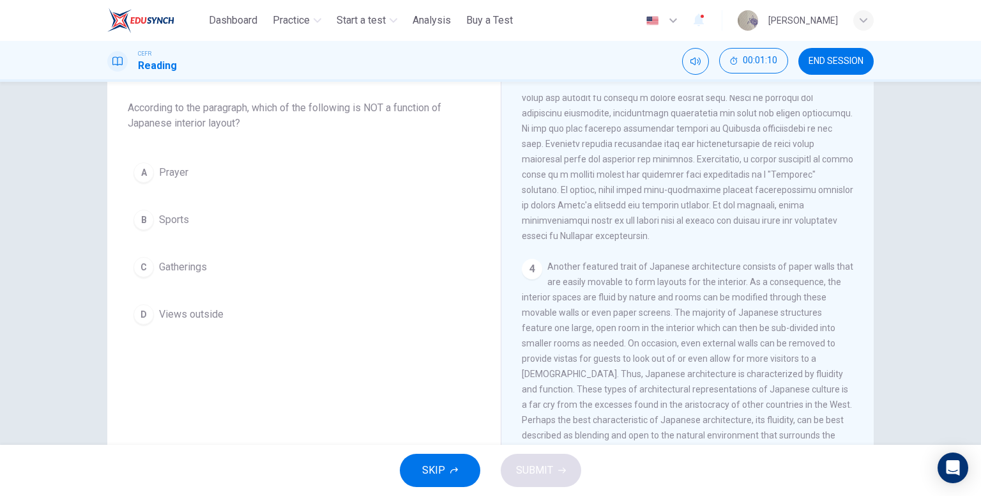
drag, startPoint x: 206, startPoint y: 227, endPoint x: 248, endPoint y: 255, distance: 50.3
click at [206, 229] on button "B Sports" at bounding box center [304, 220] width 352 height 32
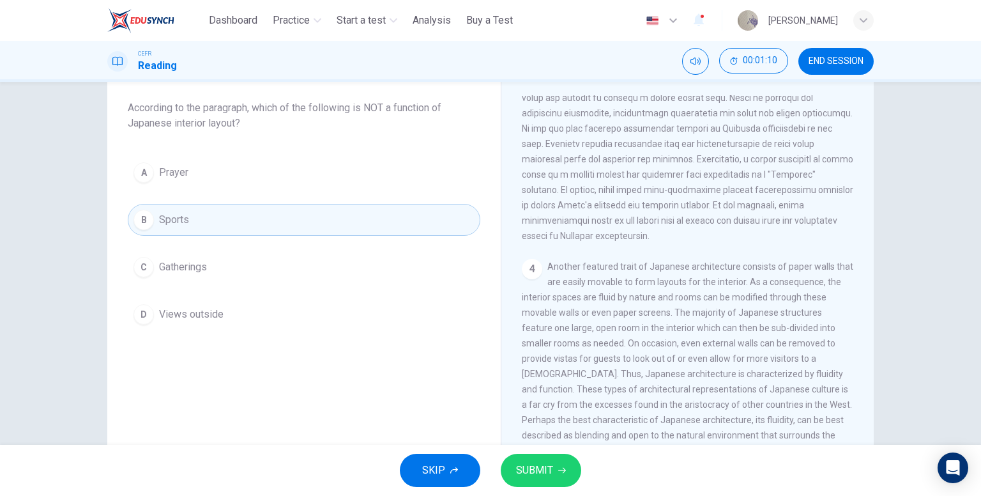
click at [549, 460] on button "SUBMIT" at bounding box center [541, 469] width 80 height 33
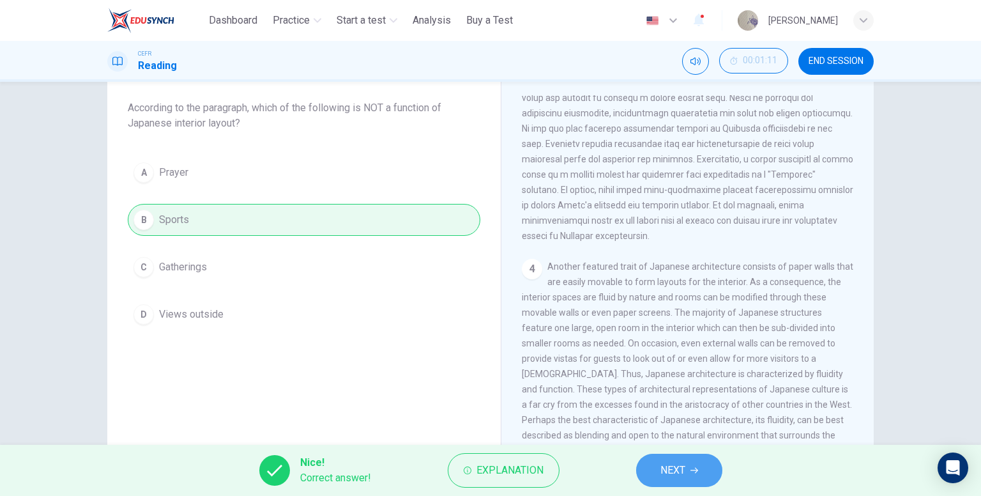
click at [705, 474] on button "NEXT" at bounding box center [679, 469] width 86 height 33
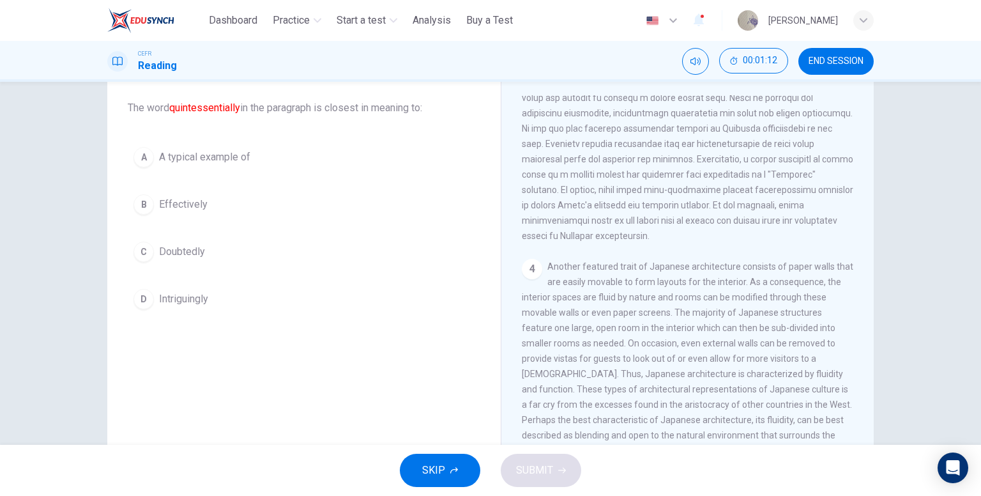
click at [266, 164] on button "A A typical example of" at bounding box center [304, 157] width 352 height 32
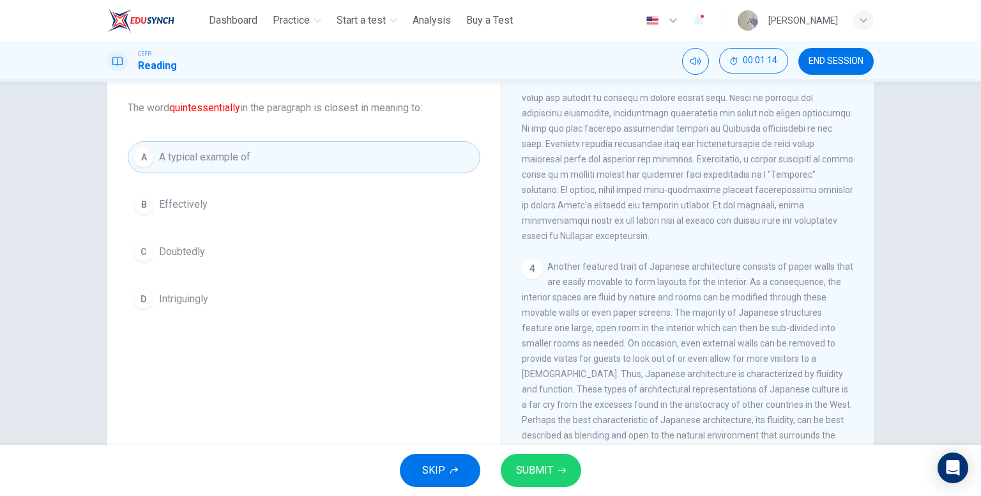
drag, startPoint x: 539, startPoint y: 466, endPoint x: 532, endPoint y: 455, distance: 12.9
click at [540, 466] on span "SUBMIT" at bounding box center [534, 470] width 37 height 18
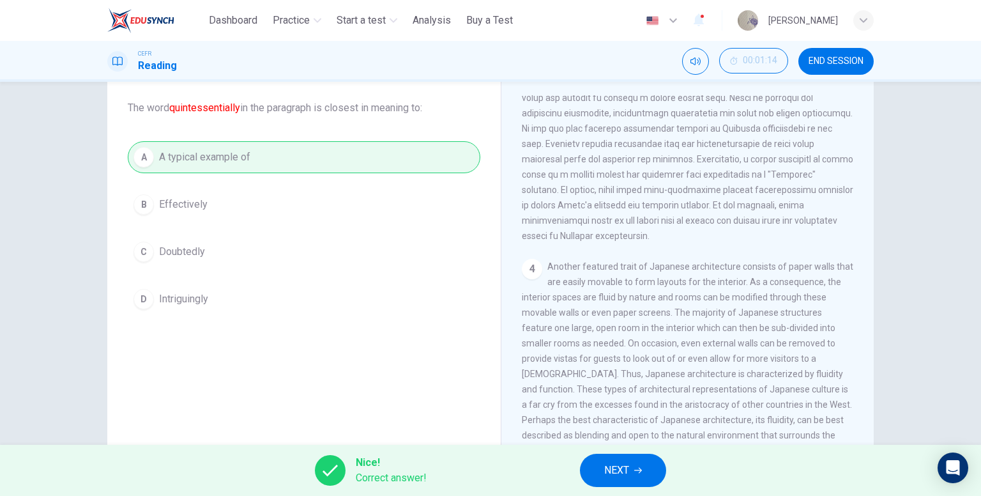
click at [649, 476] on button "NEXT" at bounding box center [623, 469] width 86 height 33
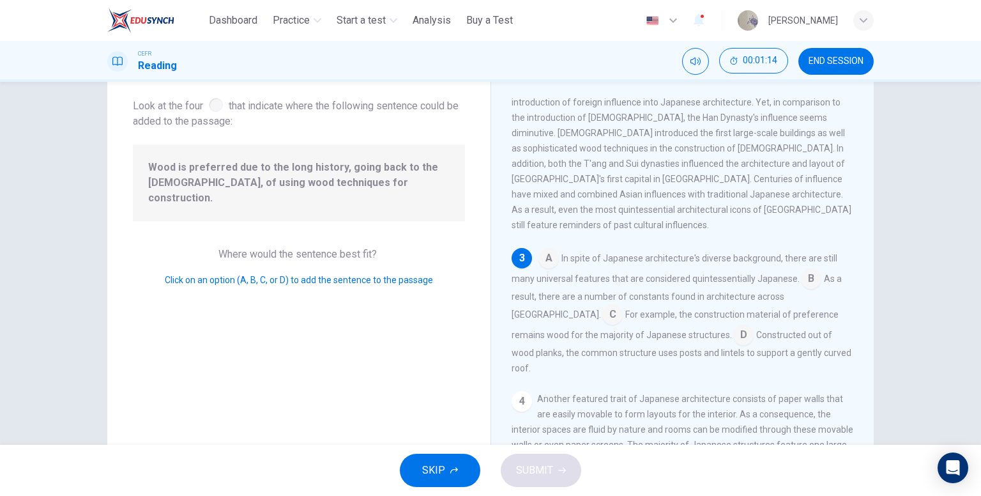
scroll to position [268, 0]
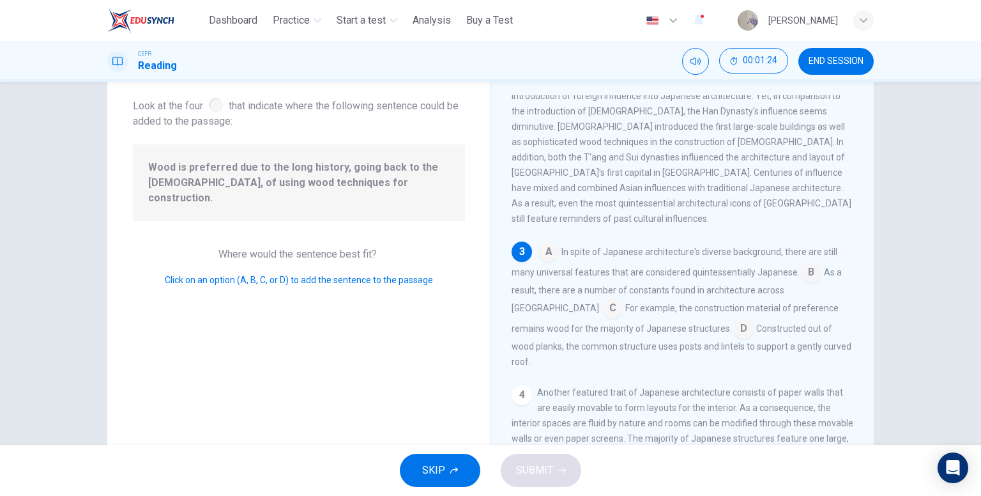
click at [733, 319] on input at bounding box center [743, 329] width 20 height 20
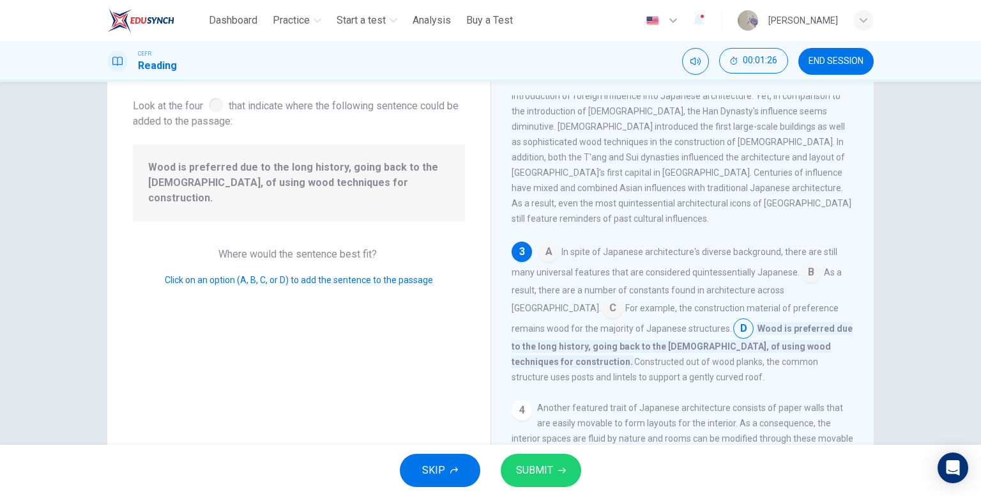
click at [561, 469] on icon "button" at bounding box center [562, 470] width 8 height 8
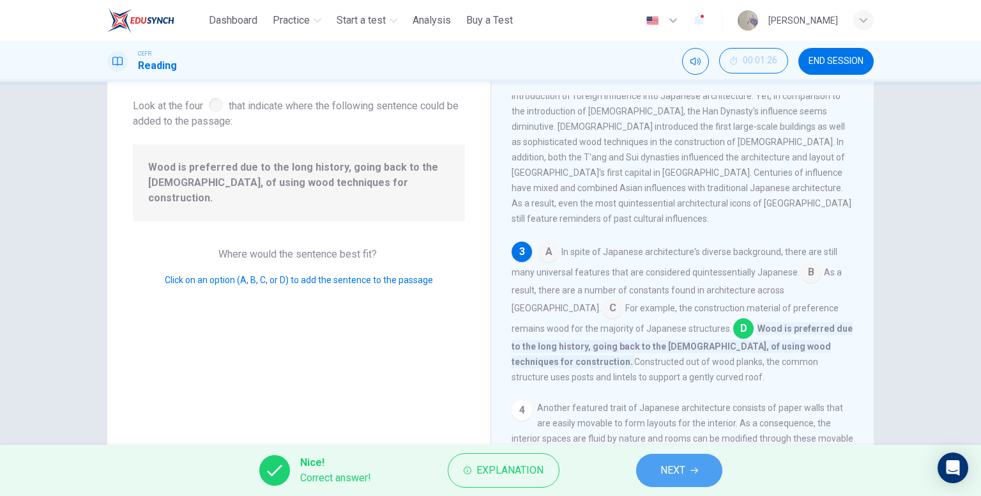
click at [670, 463] on span "NEXT" at bounding box center [672, 470] width 25 height 18
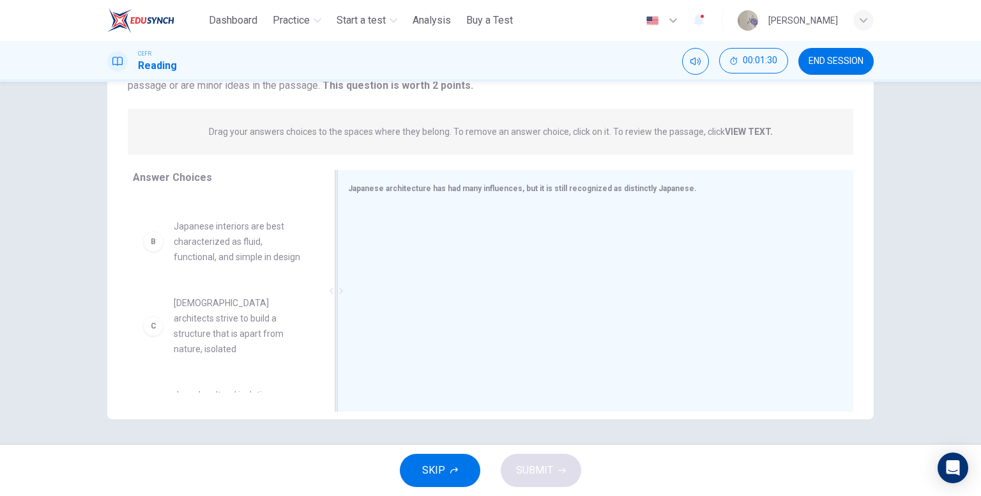
scroll to position [62, 0]
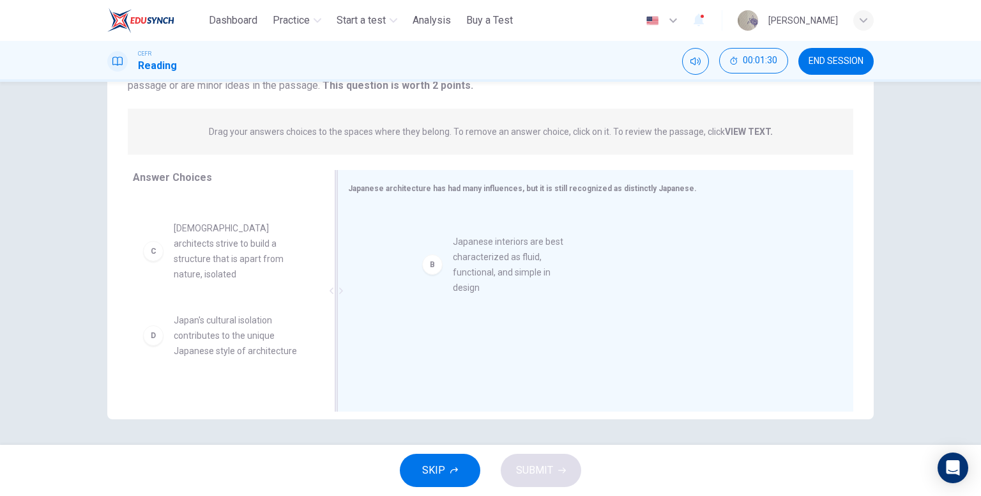
drag, startPoint x: 234, startPoint y: 254, endPoint x: 515, endPoint y: 263, distance: 280.5
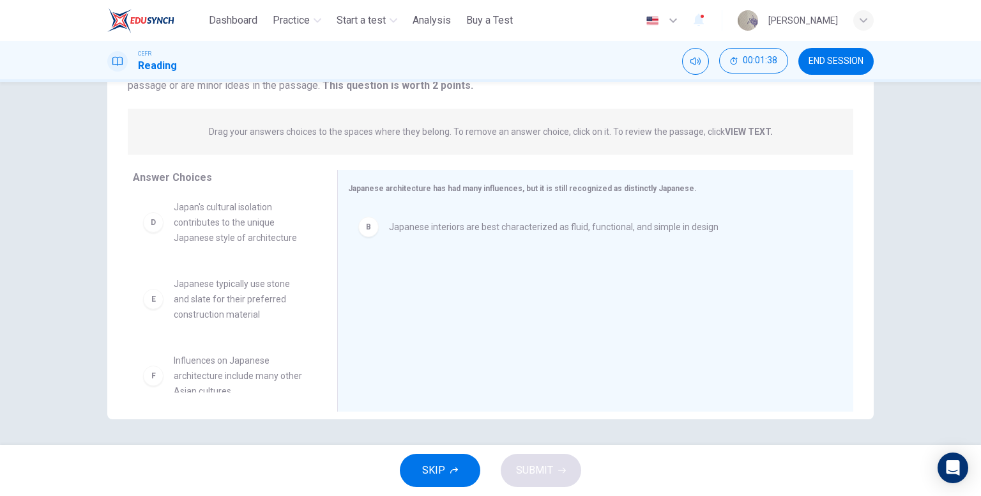
scroll to position [176, 0]
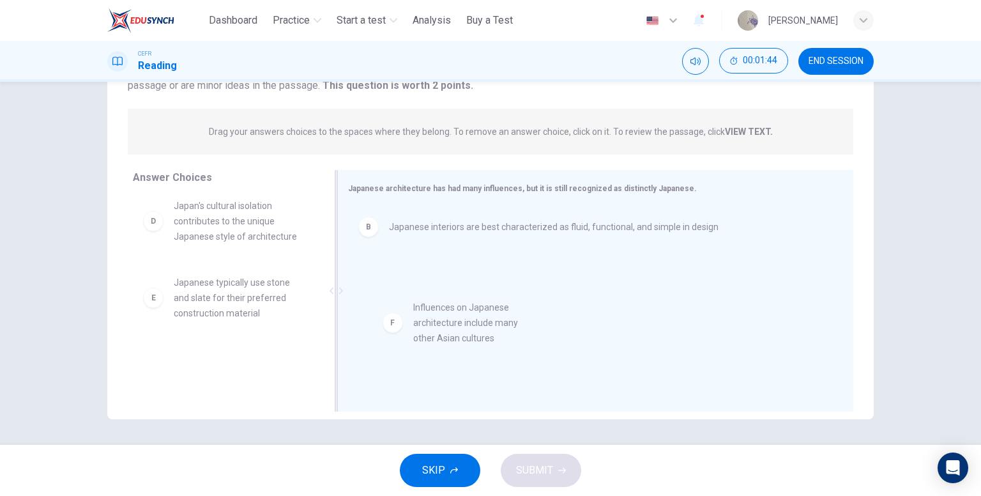
drag, startPoint x: 222, startPoint y: 365, endPoint x: 429, endPoint y: 307, distance: 215.5
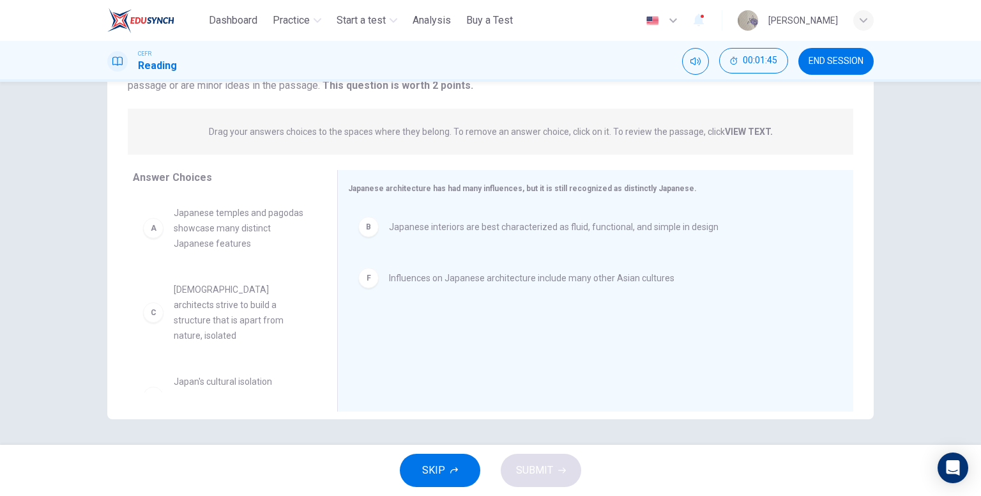
scroll to position [0, 0]
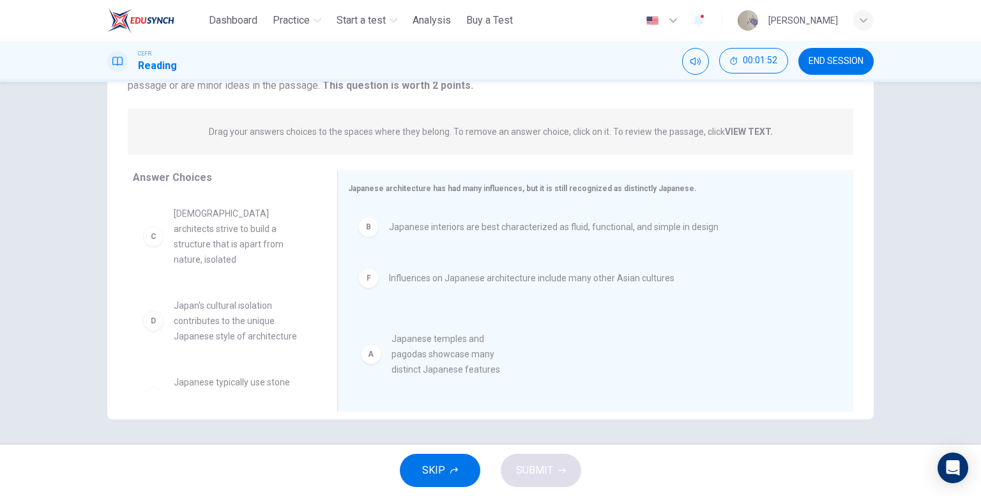
drag, startPoint x: 245, startPoint y: 234, endPoint x: 560, endPoint y: 446, distance: 379.2
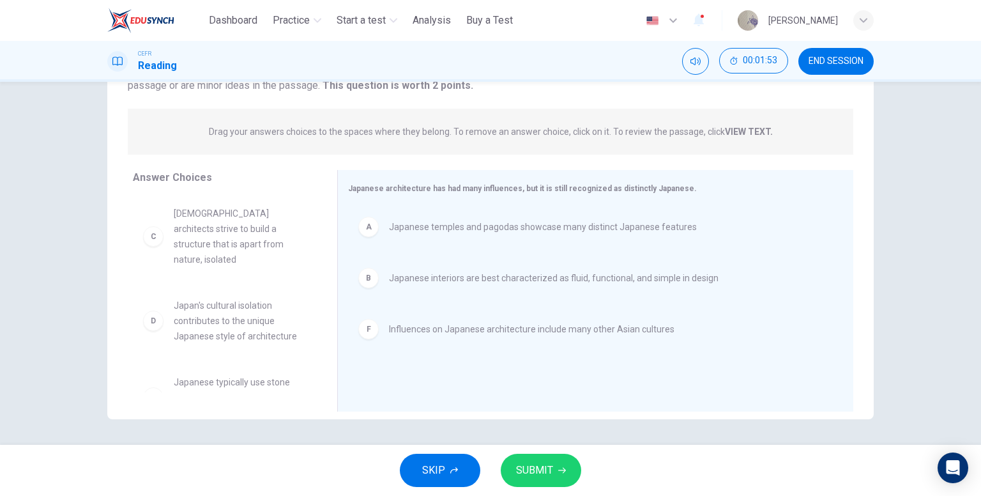
click at [555, 463] on button "SUBMIT" at bounding box center [541, 469] width 80 height 33
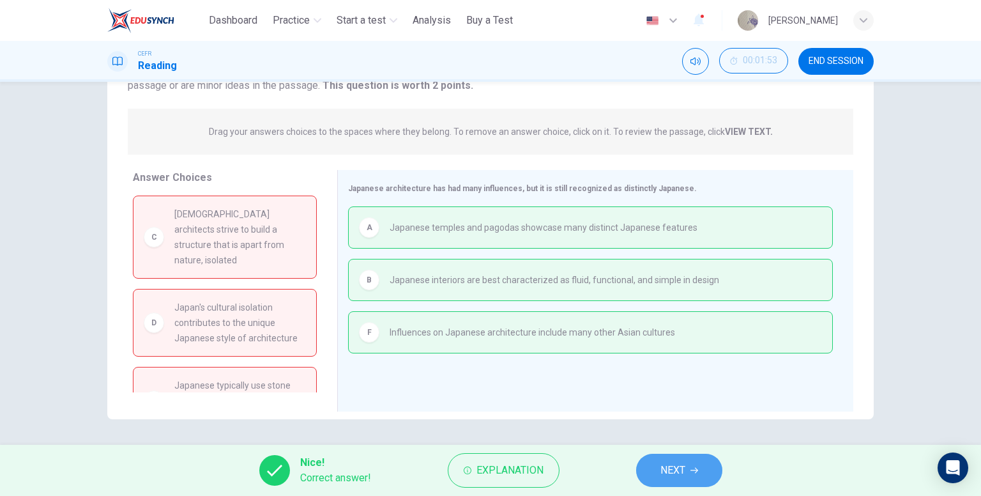
click at [656, 466] on button "NEXT" at bounding box center [679, 469] width 86 height 33
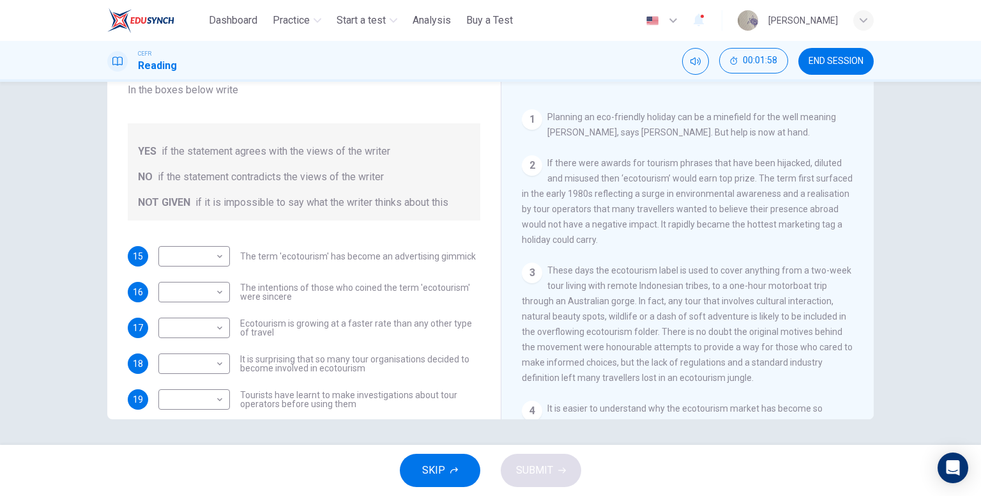
scroll to position [192, 0]
click at [209, 261] on body "This site uses cookies, as explained in our Privacy Policy . If you agree to th…" at bounding box center [490, 248] width 981 height 496
click at [218, 280] on li "YES" at bounding box center [191, 276] width 72 height 20
type input "***"
drag, startPoint x: 215, startPoint y: 287, endPoint x: 224, endPoint y: 305, distance: 20.3
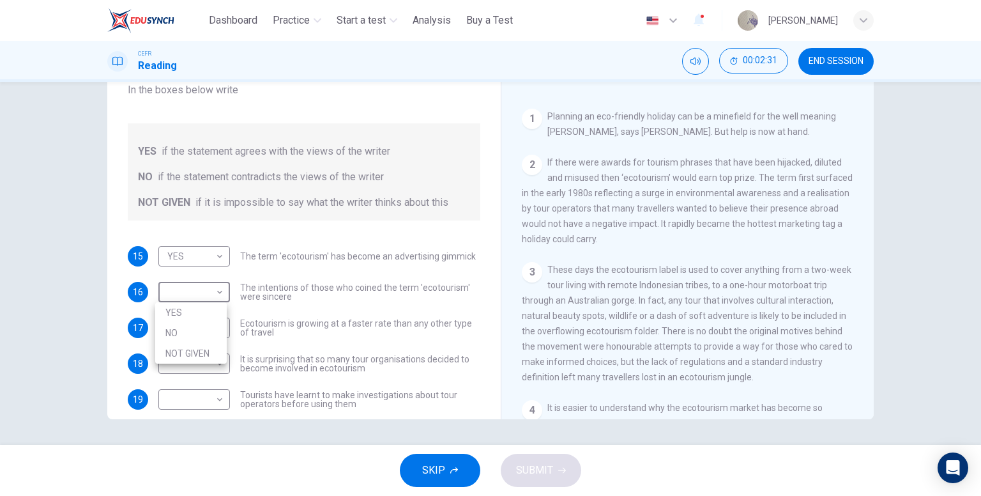
click at [215, 287] on body "This site uses cookies, as explained in our Privacy Policy . If you agree to th…" at bounding box center [490, 248] width 981 height 496
click at [215, 333] on li "NO" at bounding box center [191, 332] width 72 height 20
type input "**"
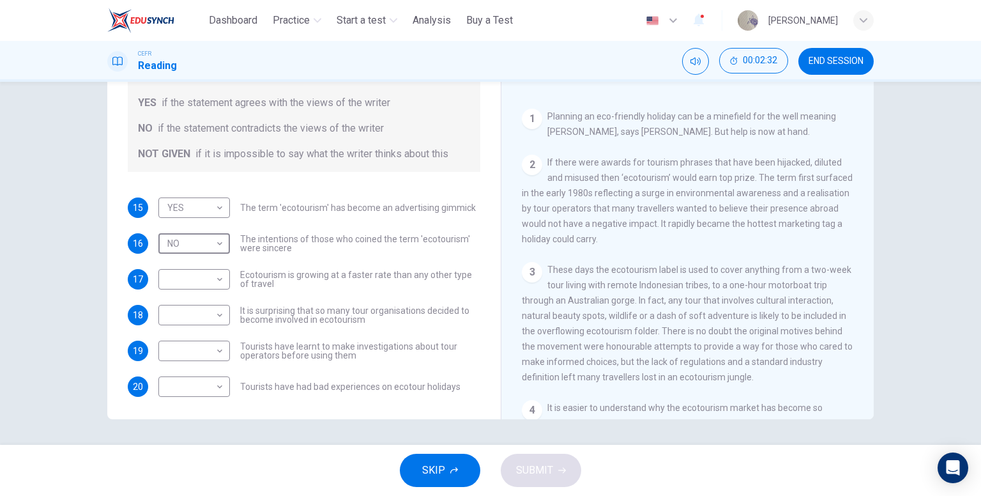
scroll to position [51, 0]
click at [215, 276] on body "This site uses cookies, as explained in our Privacy Policy . If you agree to th…" at bounding box center [490, 248] width 981 height 496
click at [207, 291] on li "YES" at bounding box center [191, 296] width 72 height 20
type input "***"
click at [212, 312] on body "This site uses cookies, as explained in our Privacy Policy . If you agree to th…" at bounding box center [490, 248] width 981 height 496
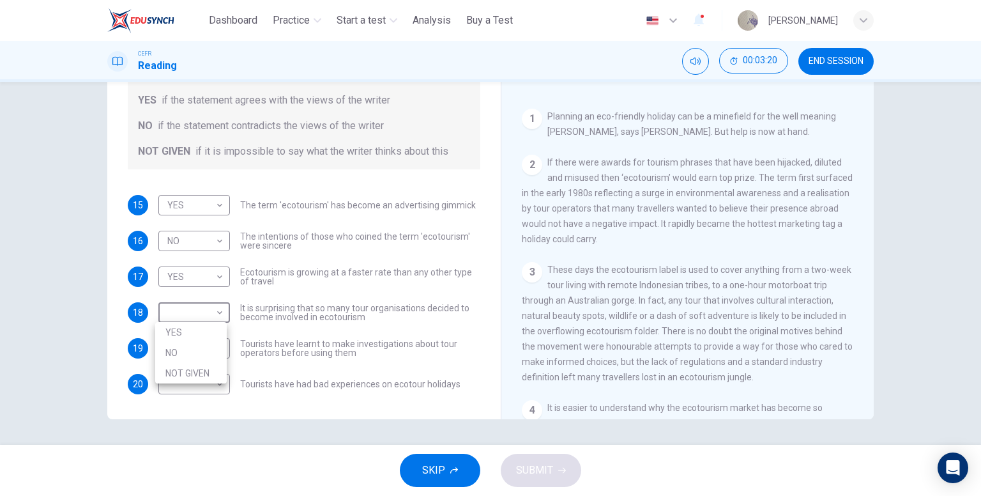
click at [216, 377] on li "NOT GIVEN" at bounding box center [191, 373] width 72 height 20
type input "*********"
click at [195, 349] on body "This site uses cookies, as explained in our Privacy Policy . If you agree to th…" at bounding box center [490, 248] width 981 height 496
click at [202, 368] on li "YES" at bounding box center [191, 368] width 72 height 20
type input "***"
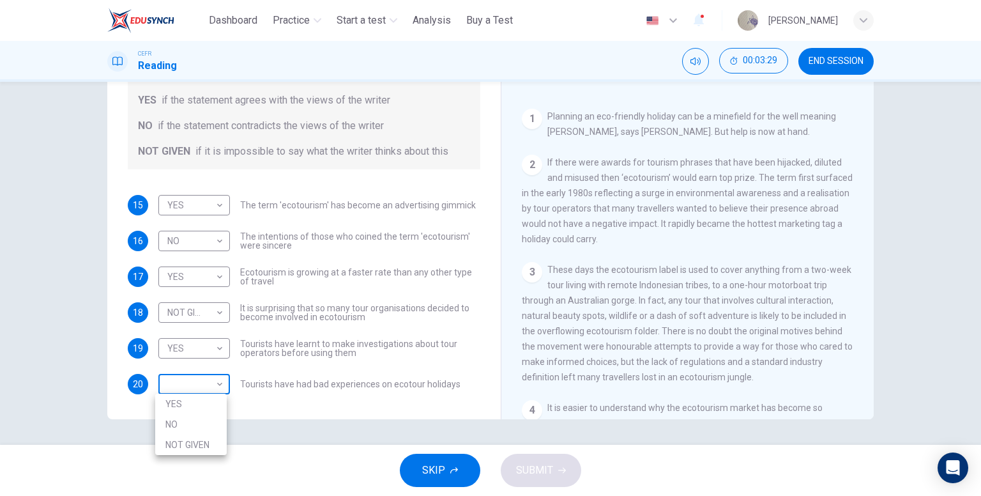
click at [199, 380] on body "This site uses cookies, as explained in our Privacy Policy . If you agree to th…" at bounding box center [490, 248] width 981 height 496
click at [220, 407] on li "YES" at bounding box center [191, 403] width 72 height 20
type input "***"
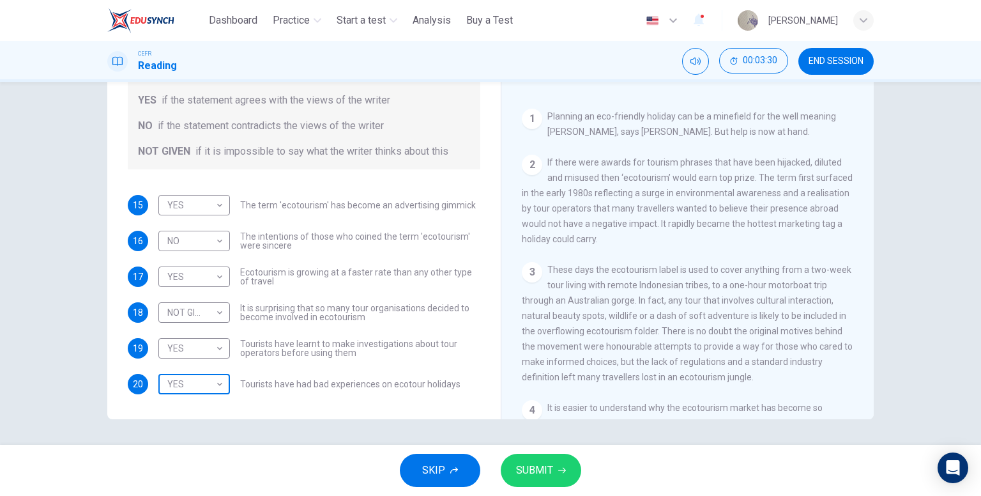
click at [212, 386] on body "This site uses cookies, as explained in our Privacy Policy . If you agree to th…" at bounding box center [490, 248] width 981 height 496
click at [804, 254] on div at bounding box center [490, 248] width 981 height 496
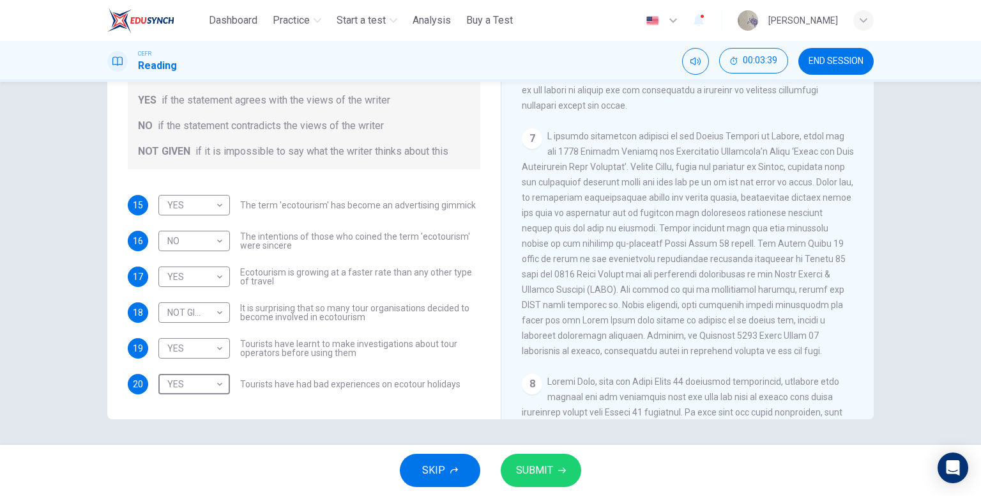
scroll to position [1149, 0]
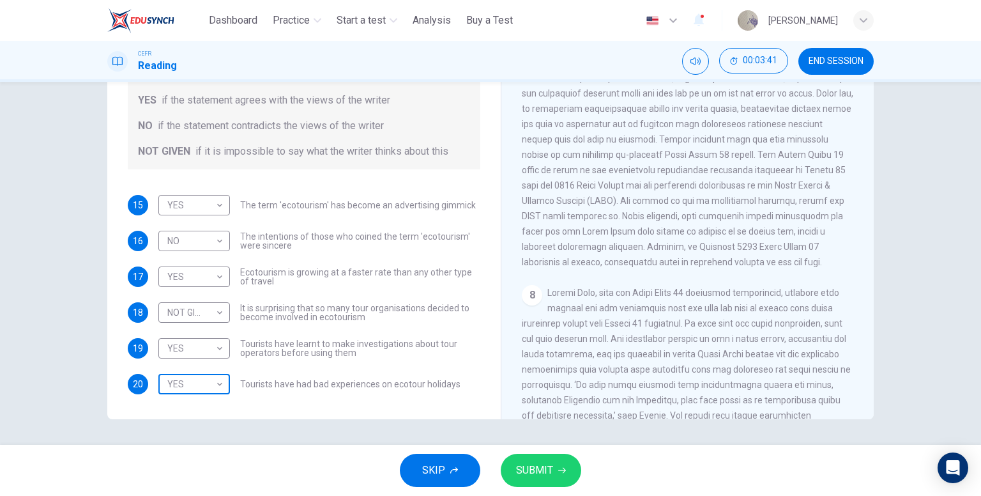
click at [188, 386] on body "This site uses cookies, as explained in our Privacy Policy . If you agree to th…" at bounding box center [490, 248] width 981 height 496
click at [207, 407] on li "YES" at bounding box center [191, 403] width 72 height 20
click at [555, 471] on button "SUBMIT" at bounding box center [541, 469] width 80 height 33
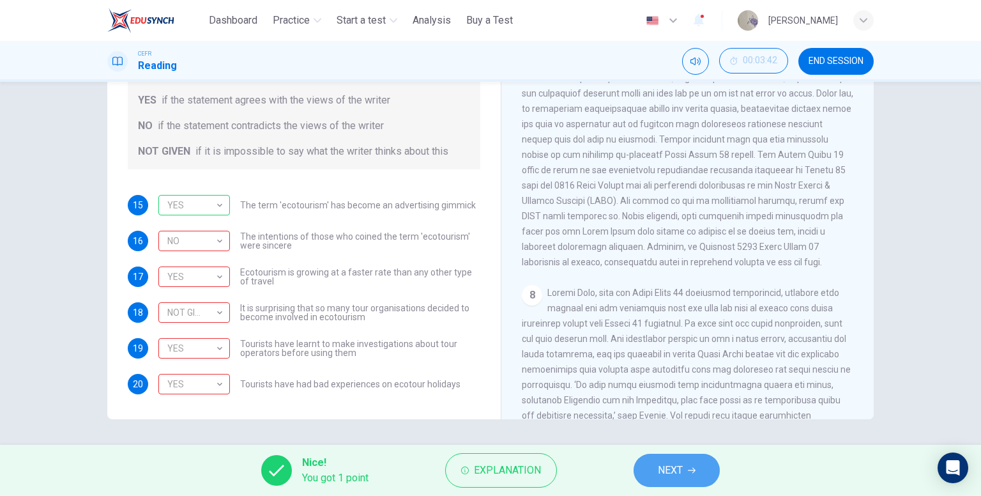
click at [658, 476] on button "NEXT" at bounding box center [676, 469] width 86 height 33
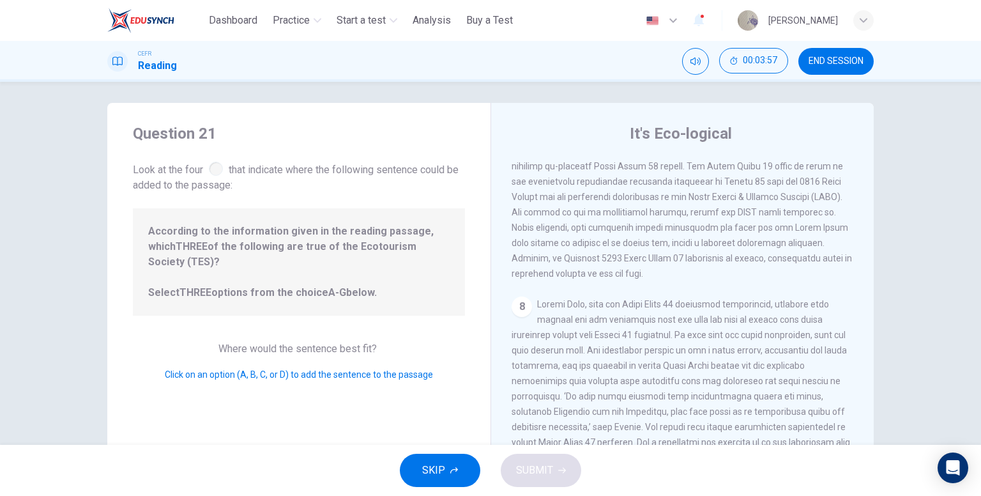
scroll to position [1006, 0]
click at [621, 255] on span at bounding box center [681, 166] width 340 height 225
click at [622, 218] on span at bounding box center [681, 166] width 340 height 225
click at [378, 250] on span "According to the information given in the reading passage, which THREE of the f…" at bounding box center [298, 261] width 301 height 77
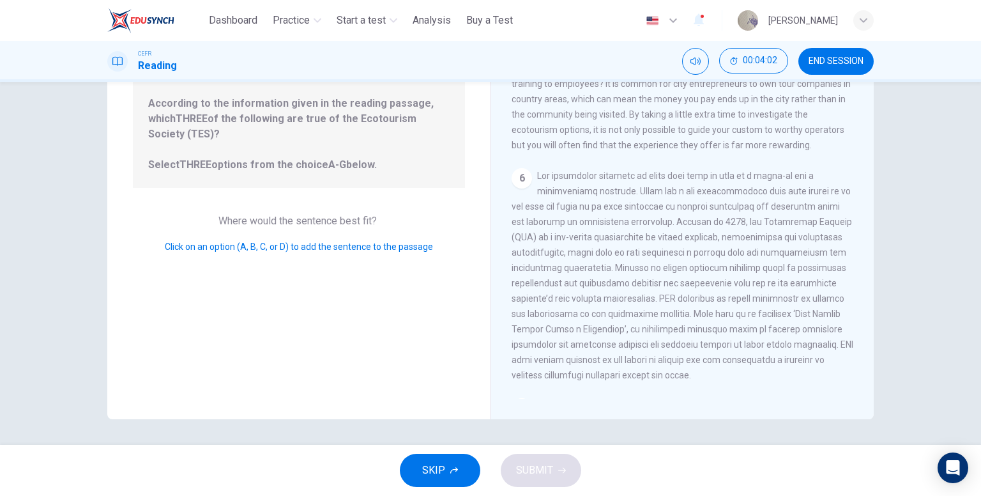
scroll to position [496, 0]
click at [669, 317] on span at bounding box center [682, 271] width 342 height 209
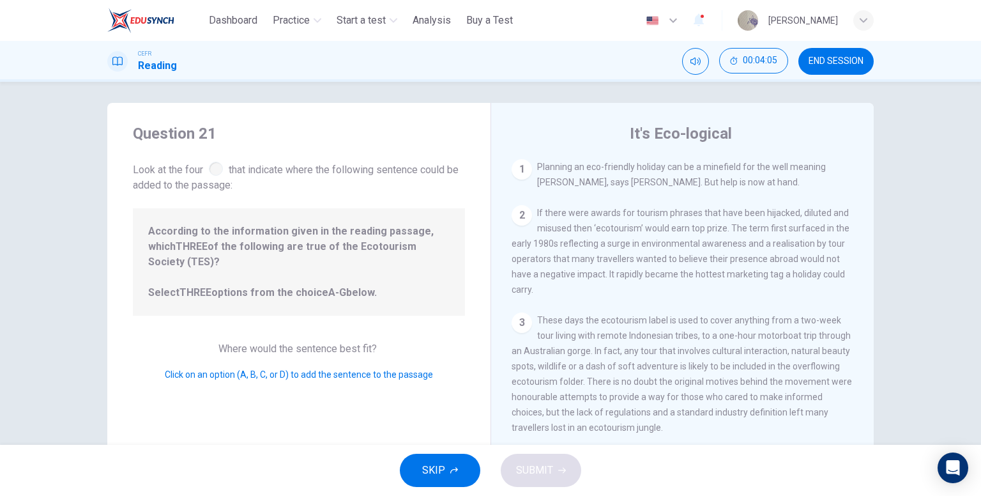
scroll to position [0, 0]
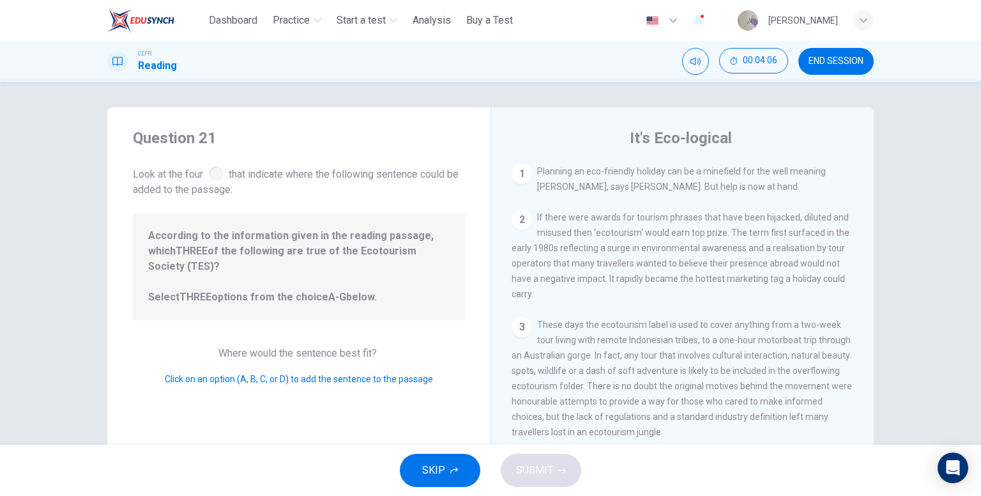
click at [658, 189] on span "Planning an eco-friendly holiday can be a minefield for the well meaning travel…" at bounding box center [681, 179] width 289 height 26
click at [545, 167] on span "Planning an eco-friendly holiday can be a minefield for the well meaning travel…" at bounding box center [681, 179] width 289 height 26
click at [519, 174] on div "1" at bounding box center [521, 173] width 20 height 20
click at [517, 235] on div "2 If there were awards for tourism phrases that have been hijacked, diluted and…" at bounding box center [682, 255] width 342 height 92
click at [515, 223] on div "2" at bounding box center [521, 219] width 20 height 20
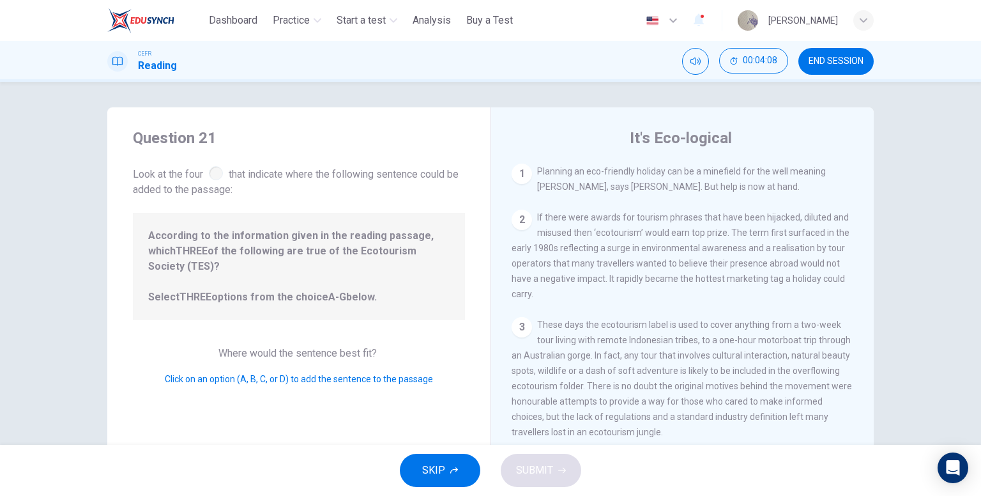
drag, startPoint x: 514, startPoint y: 329, endPoint x: 529, endPoint y: 321, distance: 17.4
click at [515, 330] on div "3" at bounding box center [521, 327] width 20 height 20
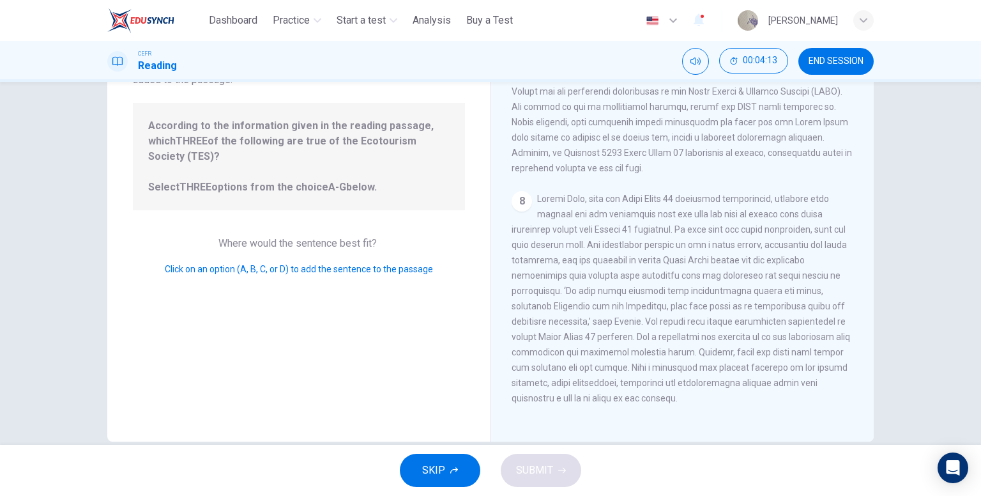
scroll to position [132, 0]
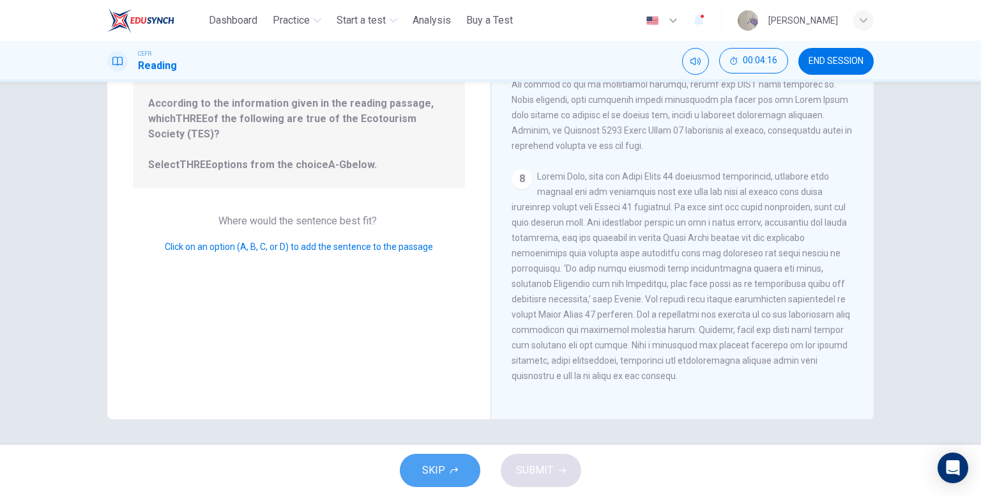
click at [460, 467] on button "SKIP" at bounding box center [440, 469] width 80 height 33
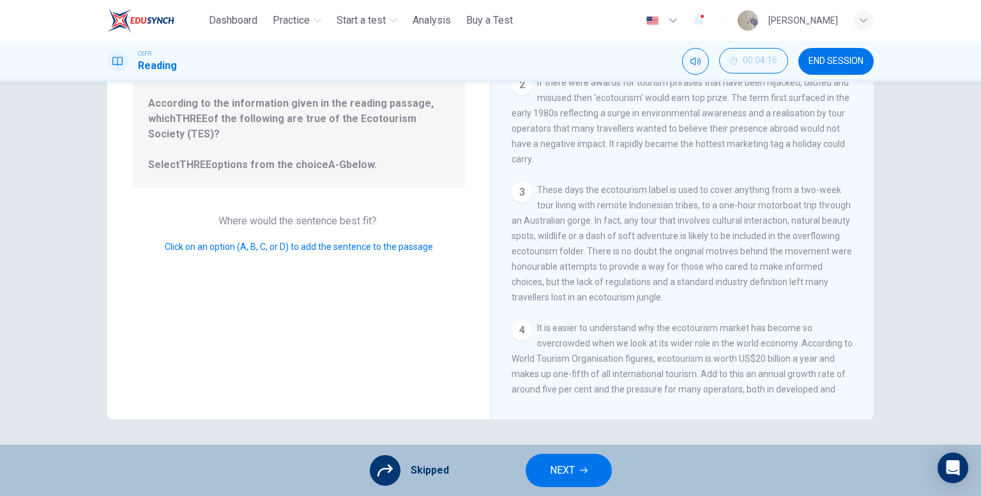
scroll to position [0, 0]
click at [582, 483] on button "NEXT" at bounding box center [569, 469] width 86 height 33
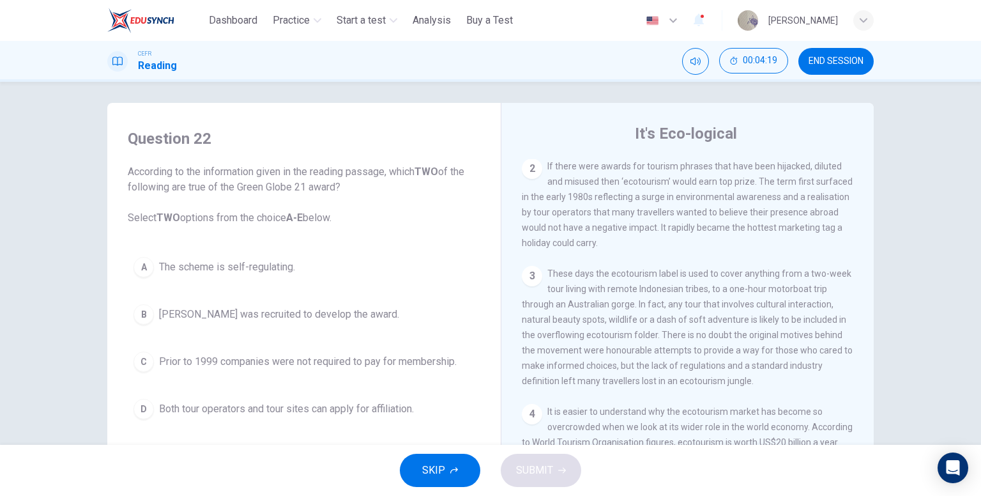
scroll to position [319, 0]
click at [816, 67] on button "END SESSION" at bounding box center [835, 61] width 75 height 27
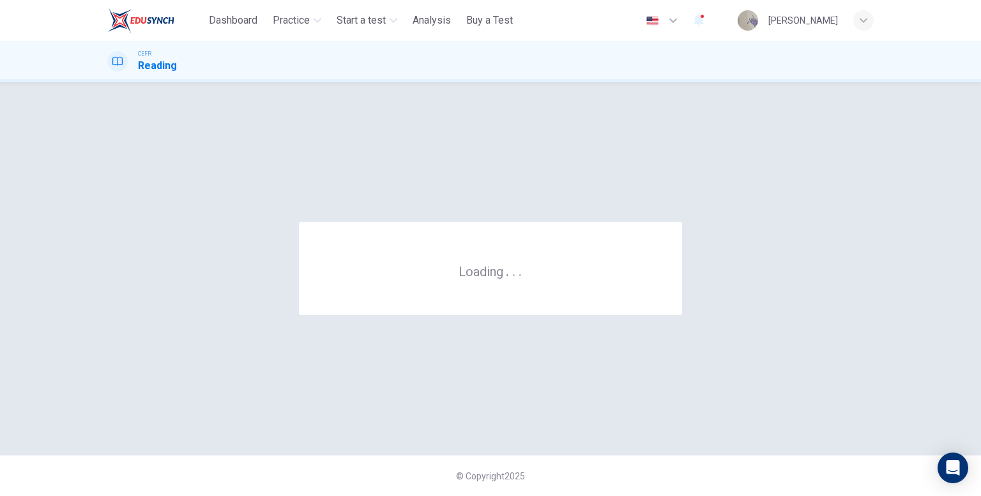
scroll to position [0, 0]
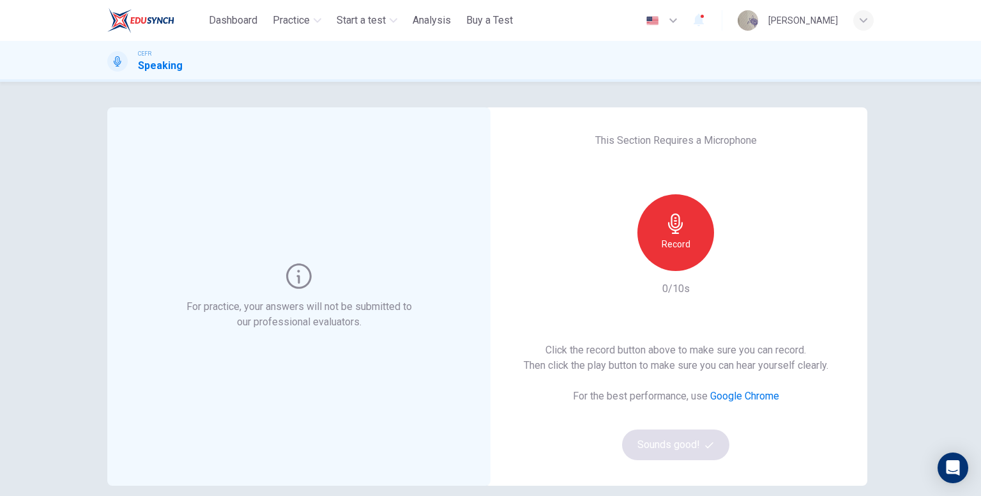
click at [654, 222] on div "Record" at bounding box center [675, 232] width 77 height 77
click at [669, 234] on div "Stop" at bounding box center [675, 232] width 77 height 77
click at [721, 267] on div "Record" at bounding box center [676, 232] width 138 height 77
click at [731, 265] on icon "button" at bounding box center [734, 260] width 13 height 13
click at [679, 445] on button "Sounds good!" at bounding box center [675, 444] width 107 height 31
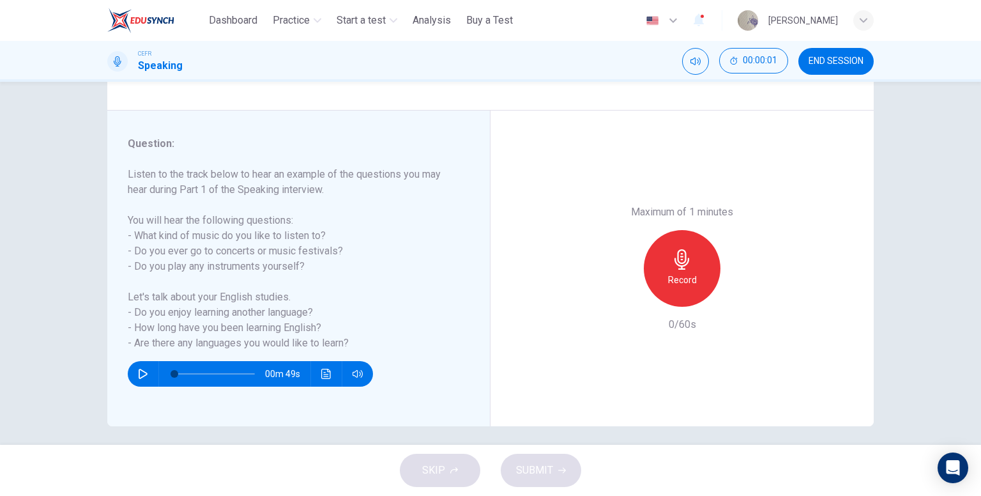
scroll to position [128, 0]
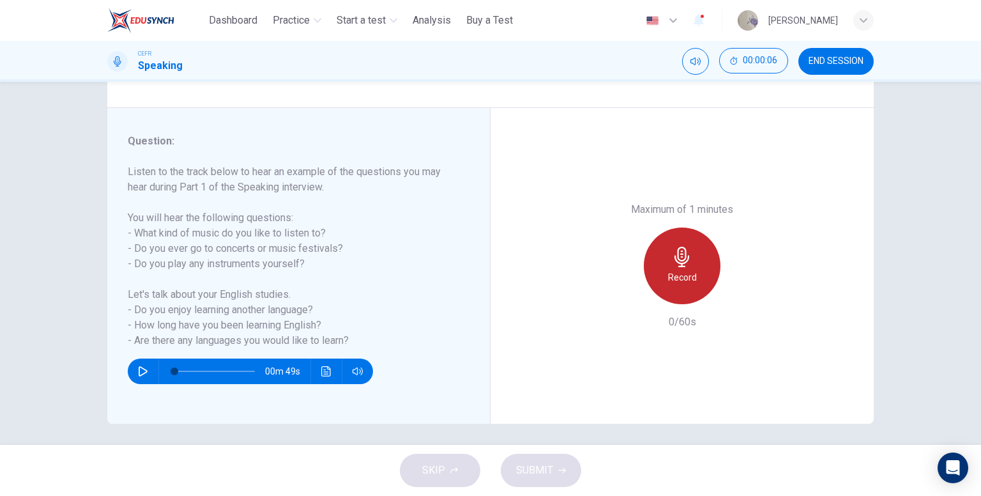
click at [688, 264] on icon "button" at bounding box center [682, 256] width 20 height 20
click at [676, 280] on h6 "Stop" at bounding box center [681, 276] width 19 height 15
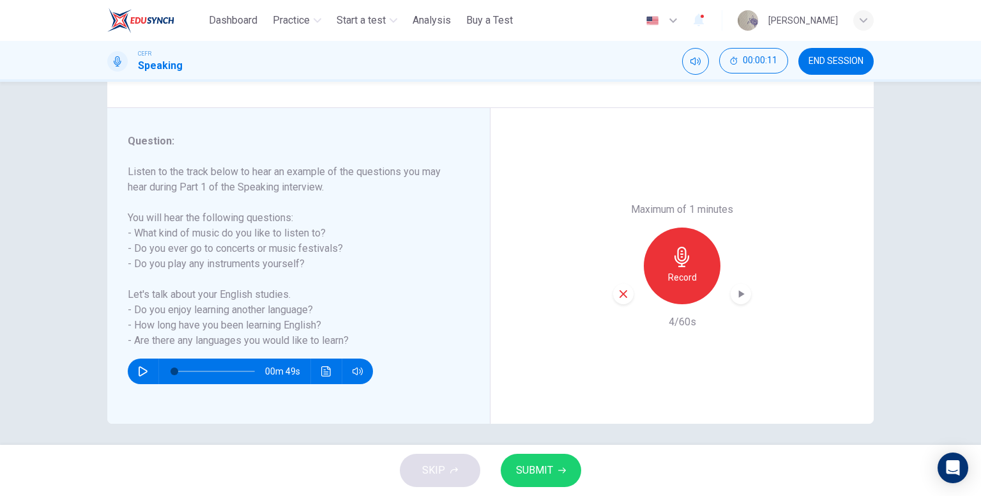
click at [621, 296] on icon "button" at bounding box center [622, 293] width 11 height 11
click at [139, 368] on icon "button" at bounding box center [143, 371] width 9 height 10
click at [140, 370] on icon "button" at bounding box center [143, 371] width 10 height 10
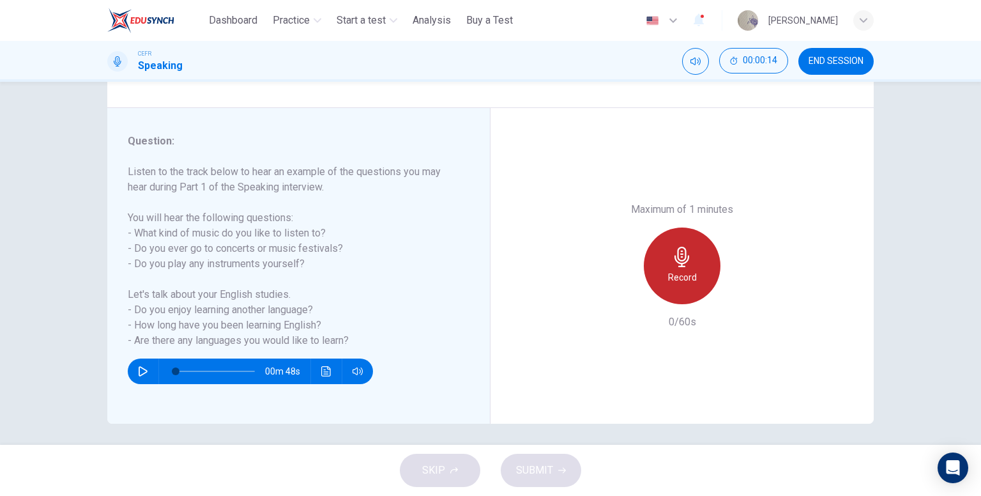
click at [686, 266] on icon "button" at bounding box center [682, 256] width 20 height 20
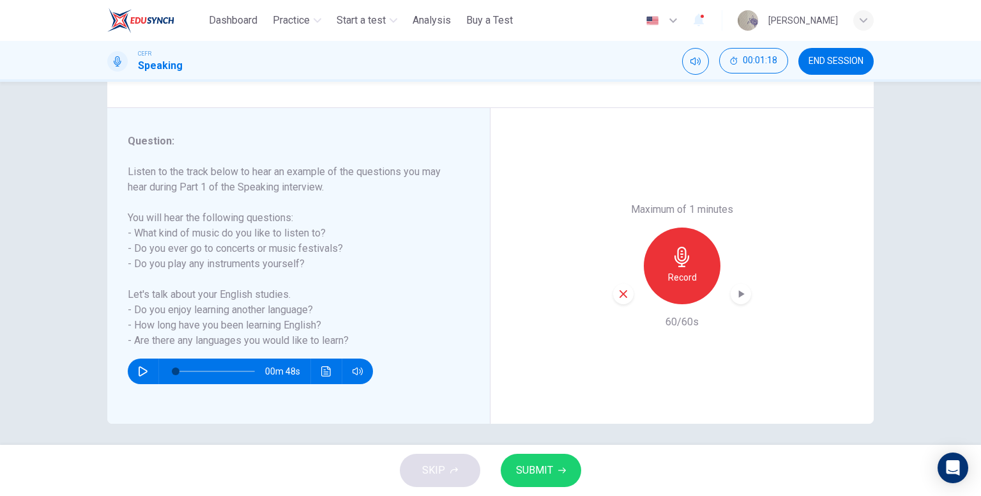
click at [554, 472] on button "SUBMIT" at bounding box center [541, 469] width 80 height 33
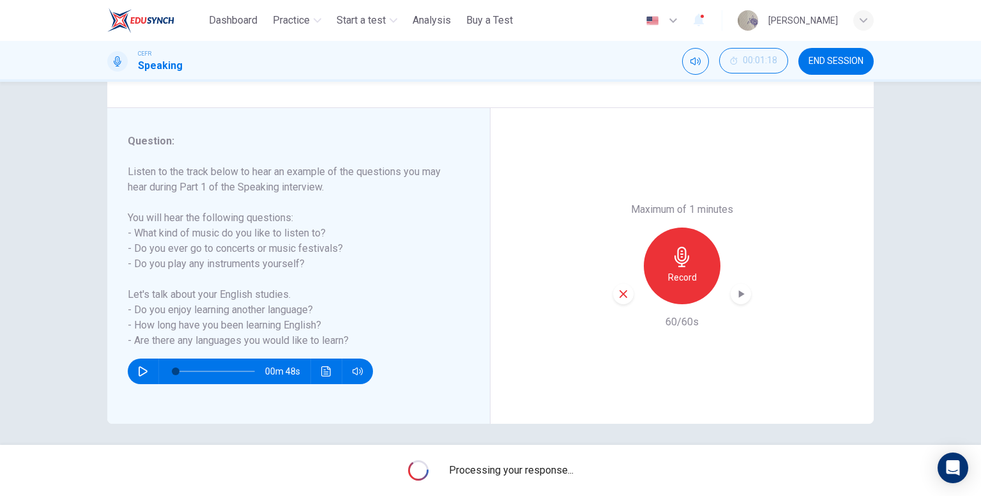
type input "*"
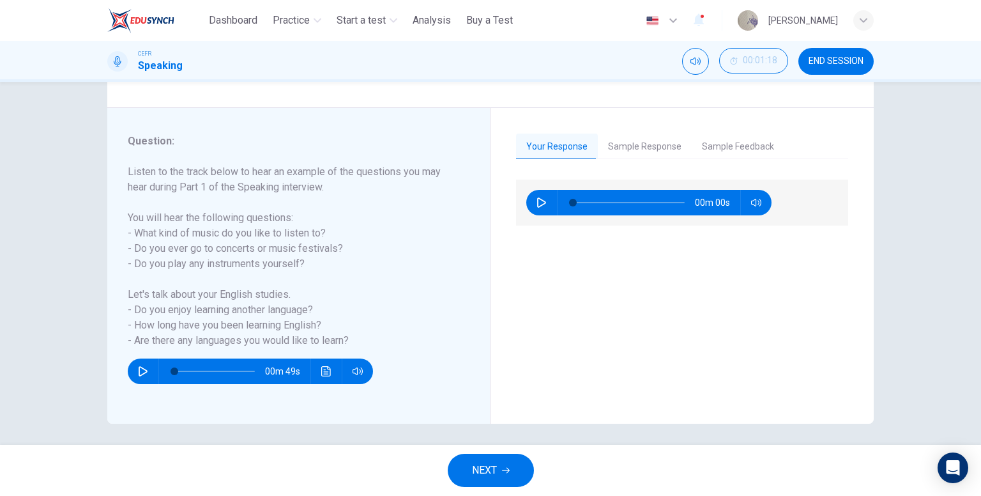
click at [513, 471] on button "NEXT" at bounding box center [491, 469] width 86 height 33
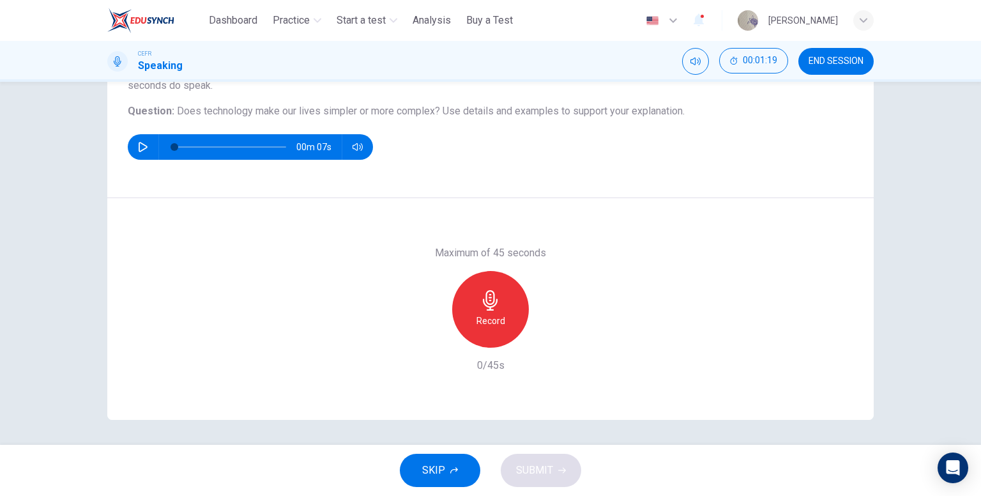
scroll to position [132, 0]
click at [141, 146] on icon "button" at bounding box center [143, 146] width 10 height 10
type input "*"
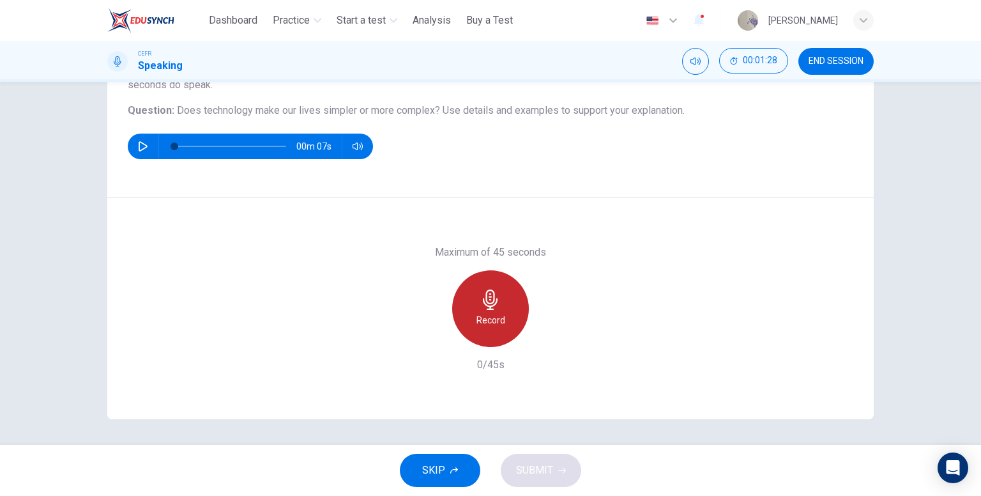
click at [497, 315] on h6 "Record" at bounding box center [490, 319] width 29 height 15
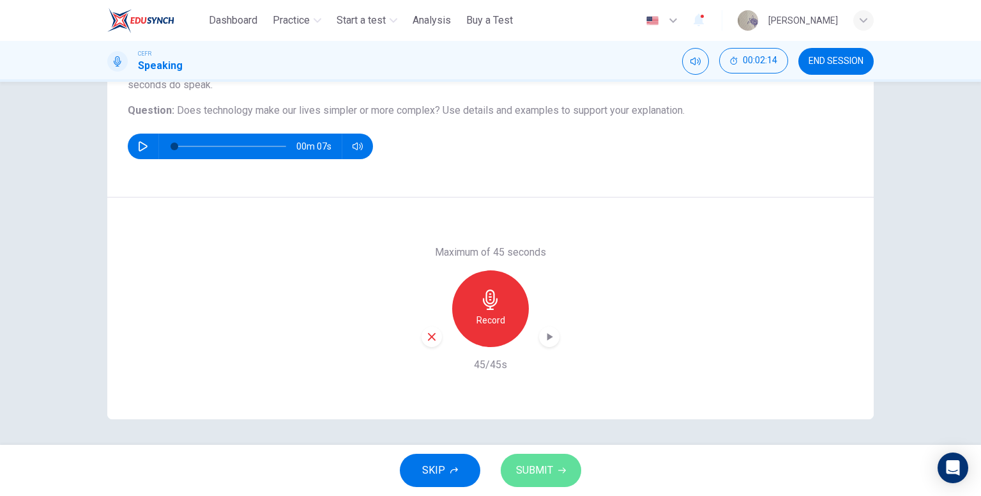
click at [557, 464] on button "SUBMIT" at bounding box center [541, 469] width 80 height 33
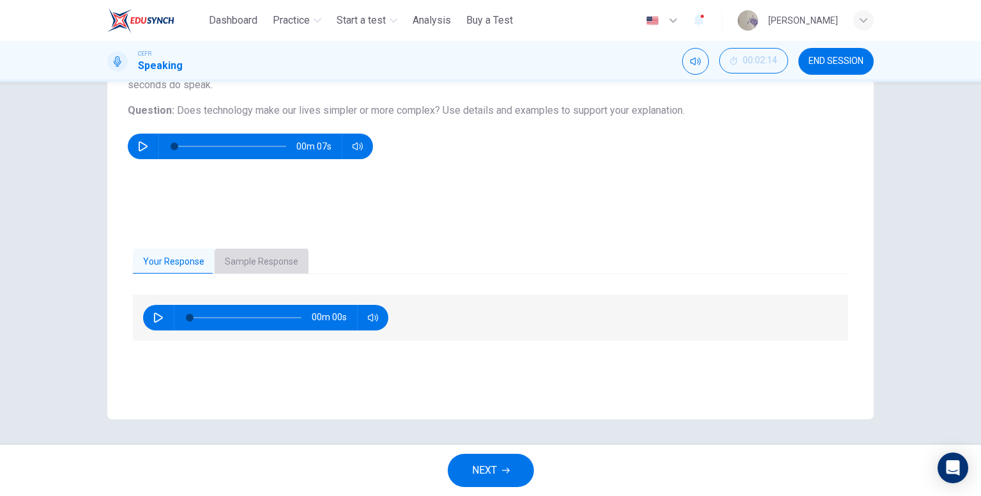
click at [266, 254] on button "Sample Response" at bounding box center [262, 261] width 94 height 27
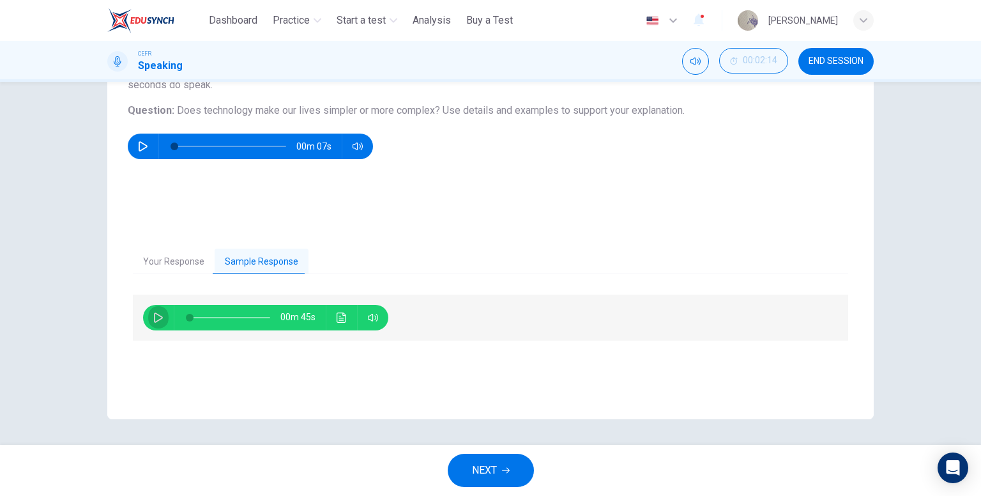
click at [156, 313] on icon "button" at bounding box center [158, 317] width 10 height 10
type input "*"
click at [496, 473] on span "NEXT" at bounding box center [484, 470] width 25 height 18
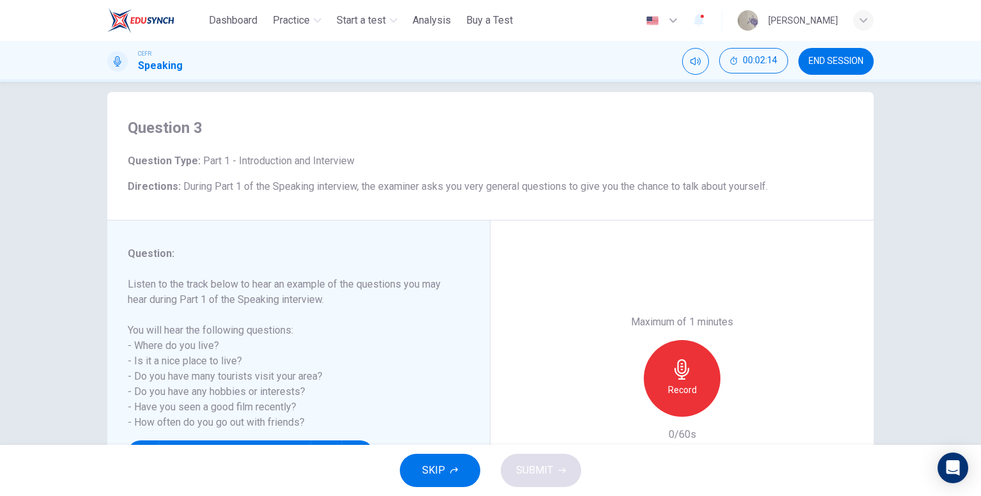
scroll to position [64, 0]
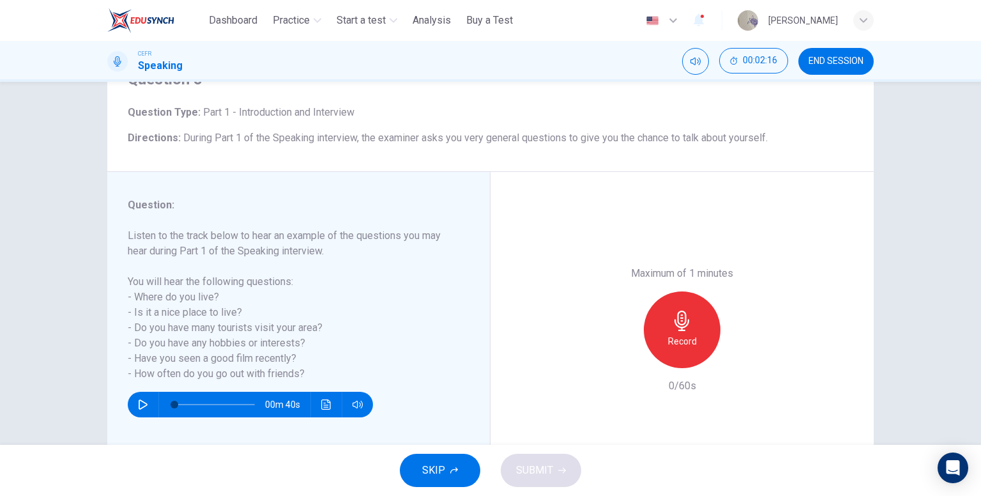
click at [683, 338] on h6 "Record" at bounding box center [682, 340] width 29 height 15
click at [556, 472] on button "SUBMIT" at bounding box center [541, 469] width 80 height 33
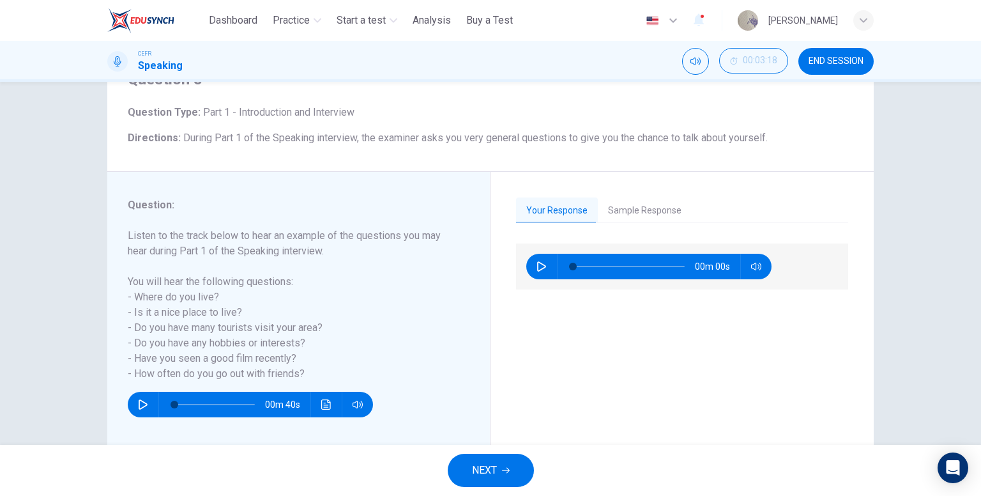
click at [514, 460] on button "NEXT" at bounding box center [491, 469] width 86 height 33
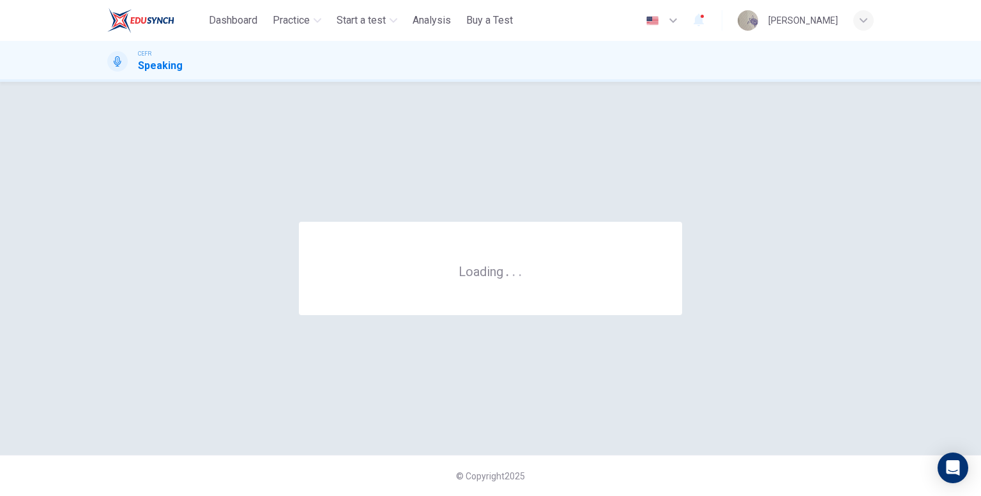
scroll to position [0, 0]
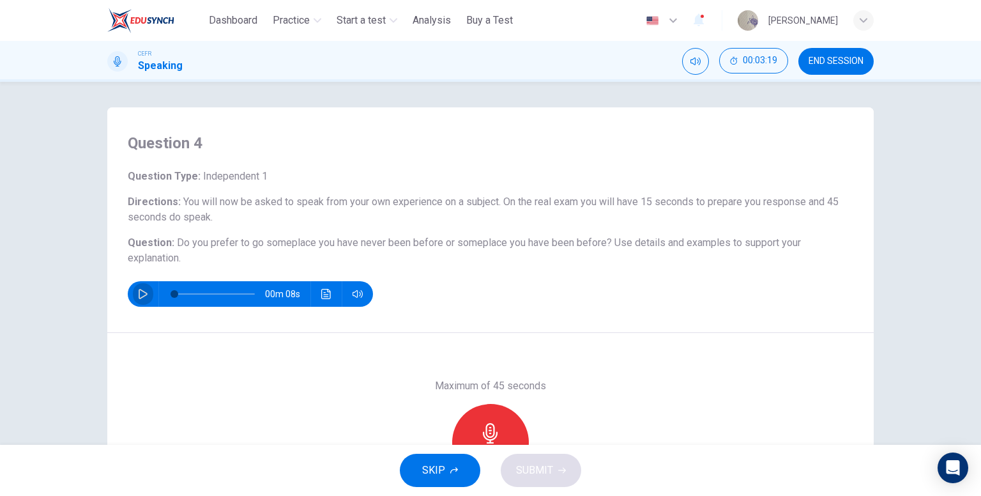
click at [142, 289] on icon "button" at bounding box center [143, 294] width 10 height 10
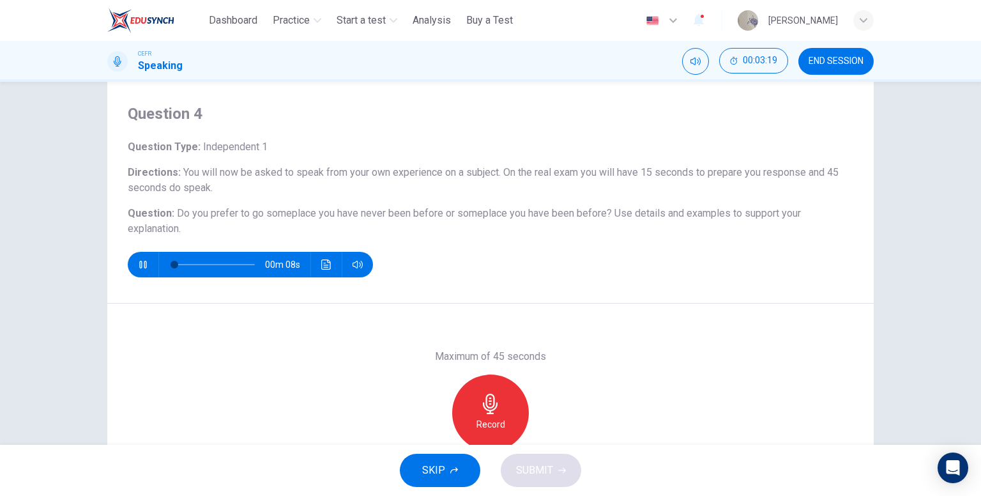
scroll to position [128, 0]
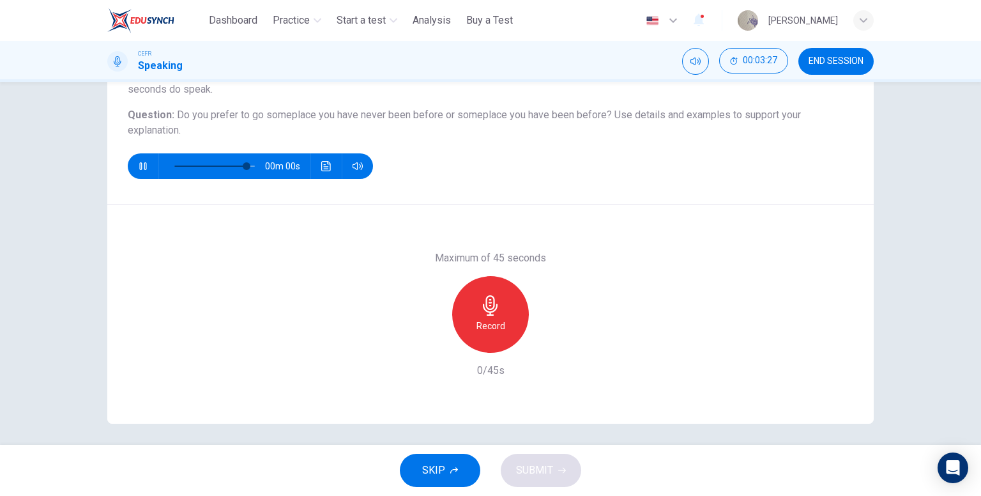
type input "*"
click at [498, 324] on h6 "Record" at bounding box center [490, 325] width 29 height 15
click at [494, 299] on icon "button" at bounding box center [490, 305] width 20 height 20
click at [437, 344] on div "button" at bounding box center [431, 342] width 20 height 20
click at [494, 325] on h6 "Record" at bounding box center [490, 325] width 29 height 15
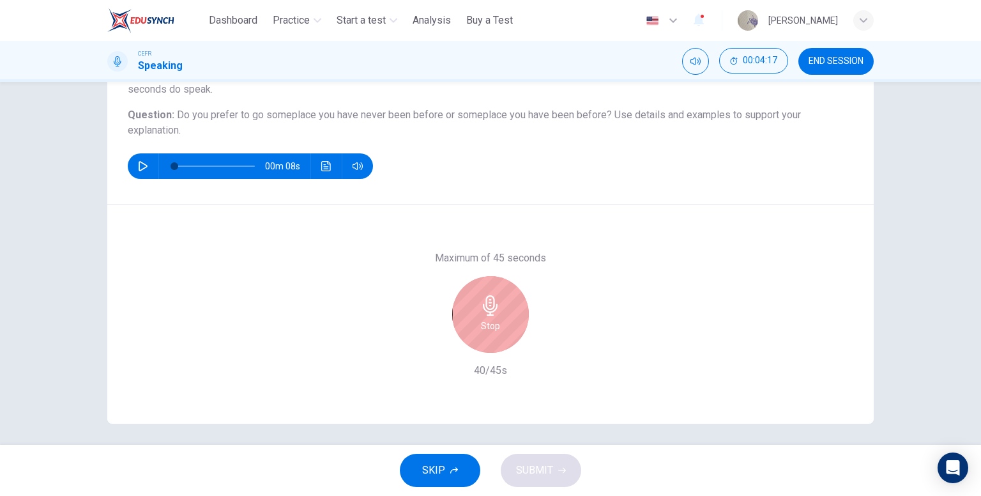
click at [506, 292] on div "Stop" at bounding box center [490, 314] width 77 height 77
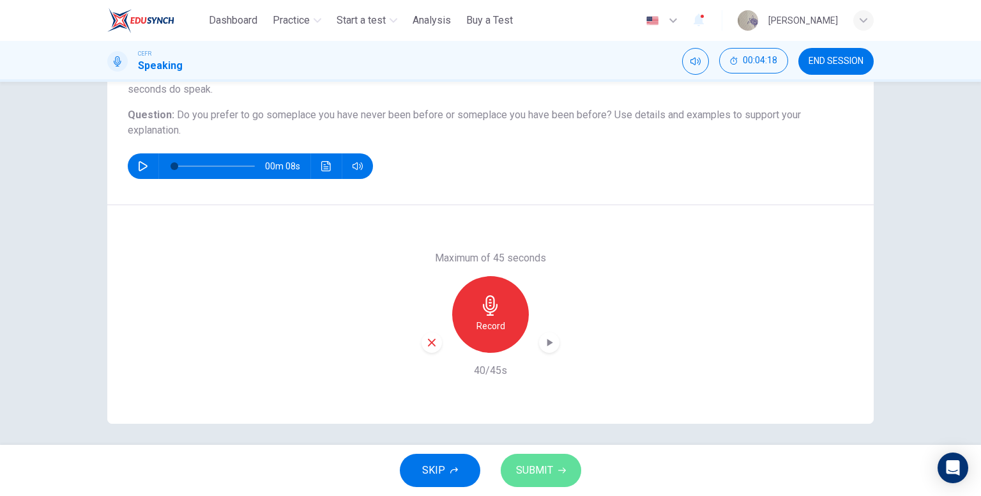
click at [545, 469] on span "SUBMIT" at bounding box center [534, 470] width 37 height 18
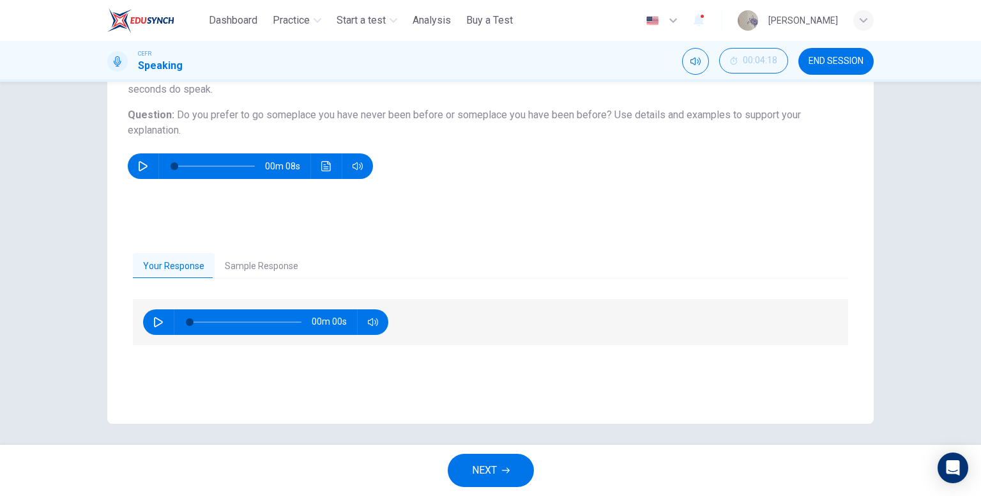
click at [266, 272] on button "Sample Response" at bounding box center [262, 266] width 94 height 27
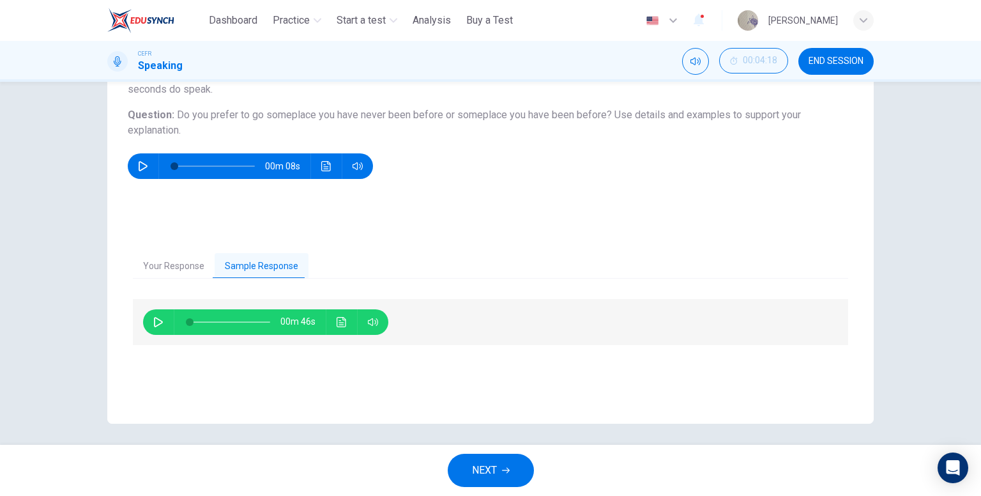
drag, startPoint x: 156, startPoint y: 320, endPoint x: 165, endPoint y: 321, distance: 9.7
click at [158, 321] on icon "button" at bounding box center [158, 322] width 9 height 10
type input "*"
click at [519, 458] on button "NEXT" at bounding box center [491, 469] width 86 height 33
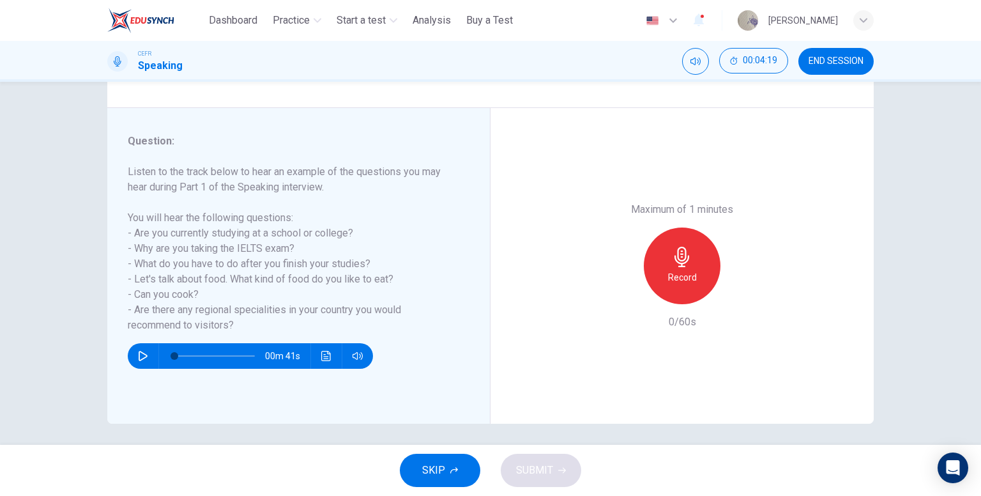
click at [651, 264] on div "Record" at bounding box center [682, 265] width 77 height 77
click at [552, 467] on button "SUBMIT" at bounding box center [541, 469] width 80 height 33
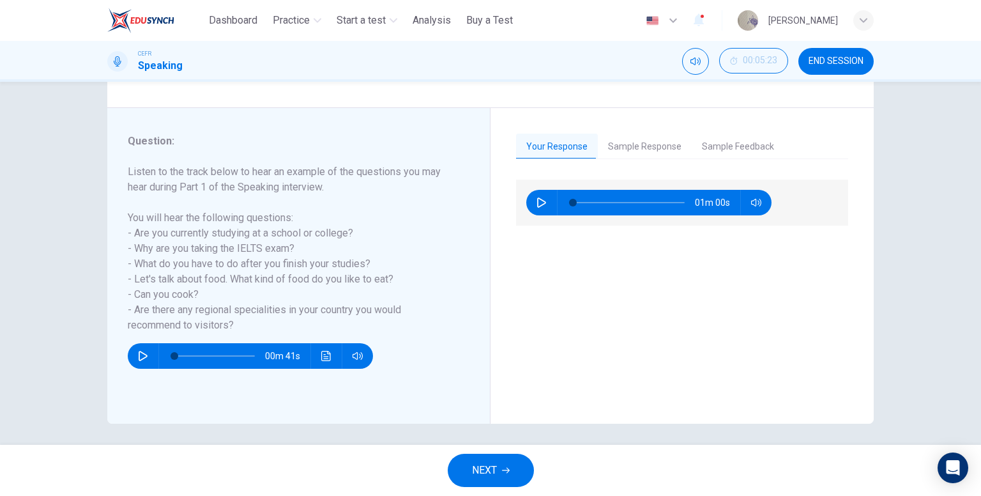
click at [725, 146] on button "Sample Feedback" at bounding box center [738, 146] width 93 height 27
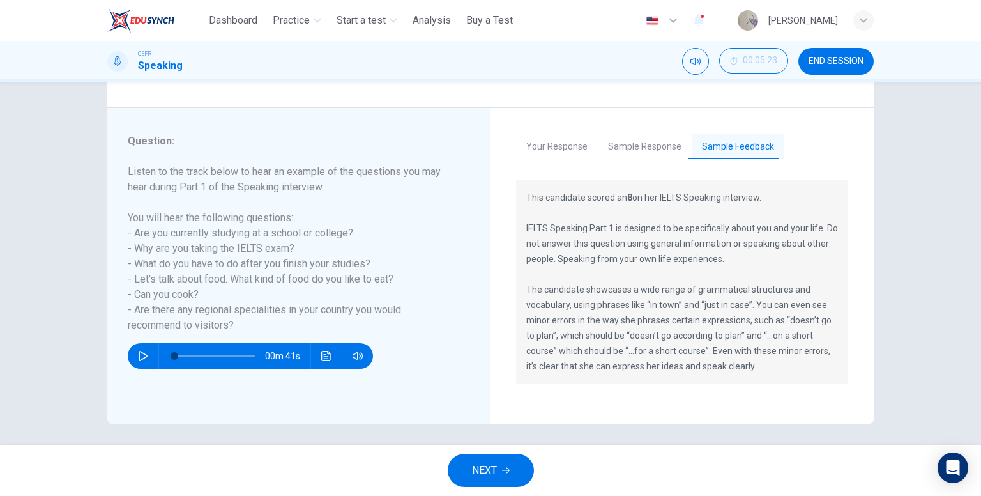
scroll to position [132, 0]
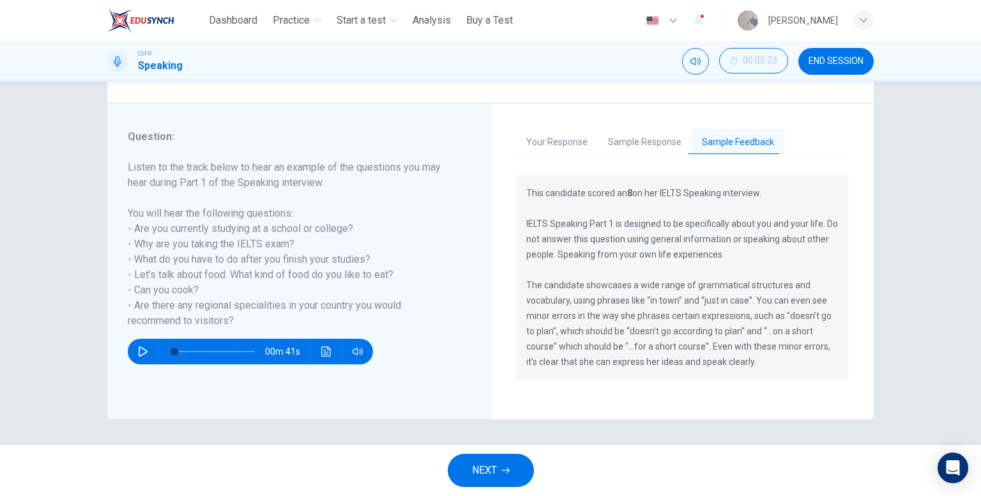
click at [637, 142] on button "Sample Response" at bounding box center [645, 142] width 94 height 27
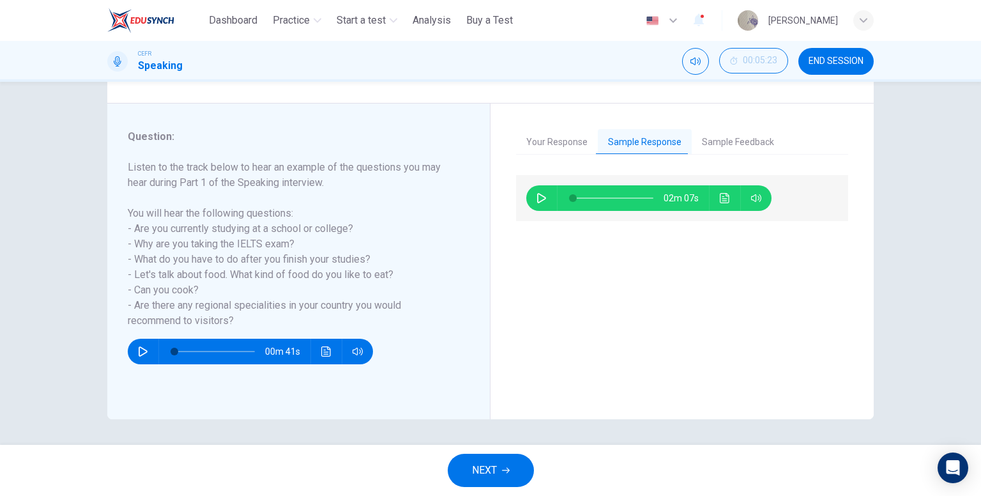
click at [540, 197] on icon "button" at bounding box center [541, 198] width 10 height 10
click at [536, 202] on icon "button" at bounding box center [541, 198] width 10 height 10
type input "*"
click at [508, 469] on icon "button" at bounding box center [506, 470] width 8 height 6
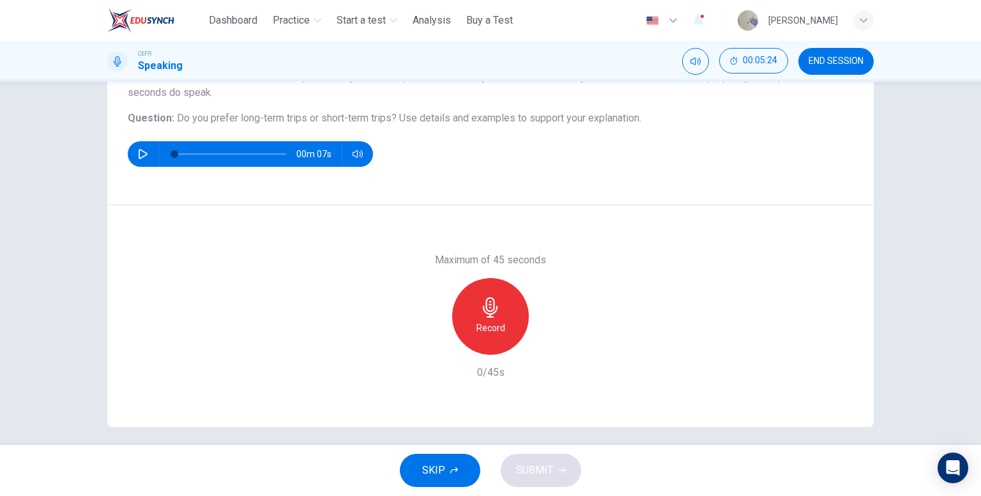
scroll to position [128, 0]
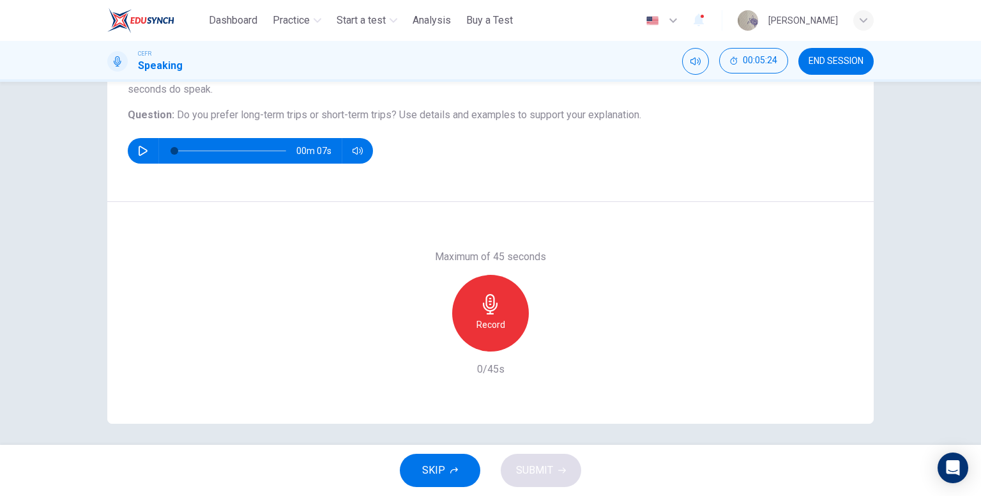
click at [146, 154] on button "button" at bounding box center [143, 151] width 20 height 26
type input "*"
click at [492, 306] on icon "button" at bounding box center [490, 304] width 15 height 20
click at [552, 456] on button "SUBMIT" at bounding box center [541, 469] width 80 height 33
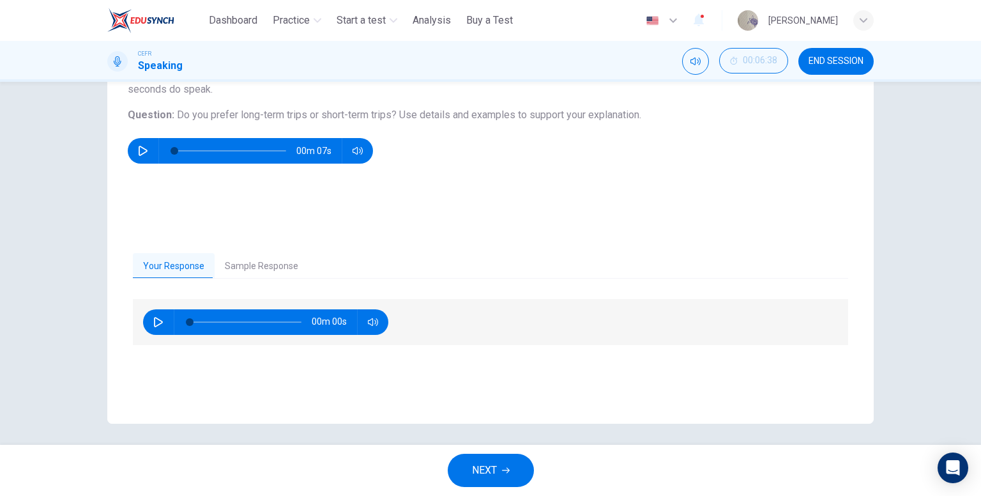
click at [480, 461] on span "NEXT" at bounding box center [484, 470] width 25 height 18
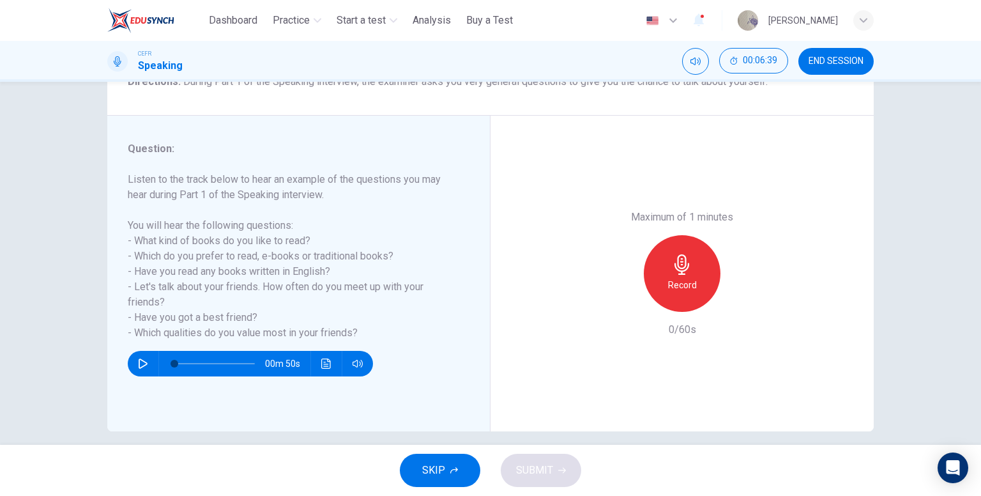
scroll to position [132, 0]
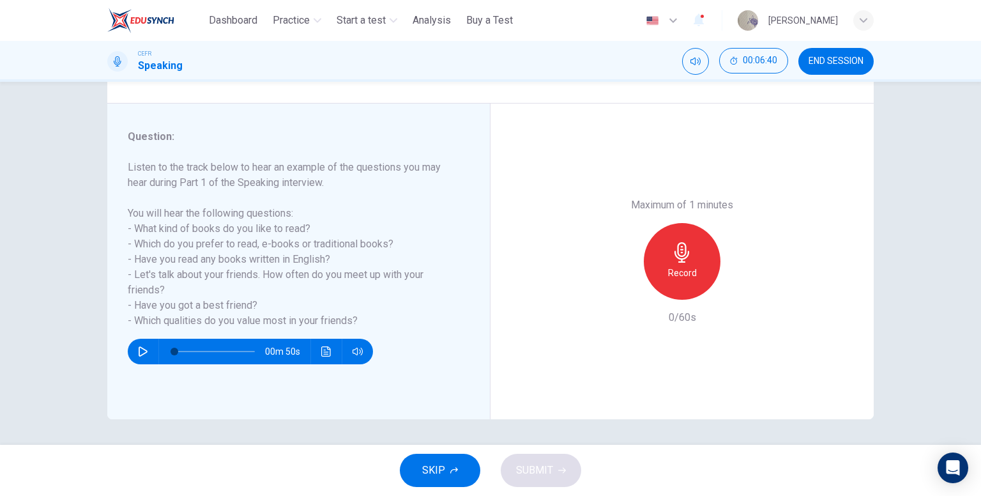
click at [455, 463] on button "SKIP" at bounding box center [440, 469] width 80 height 33
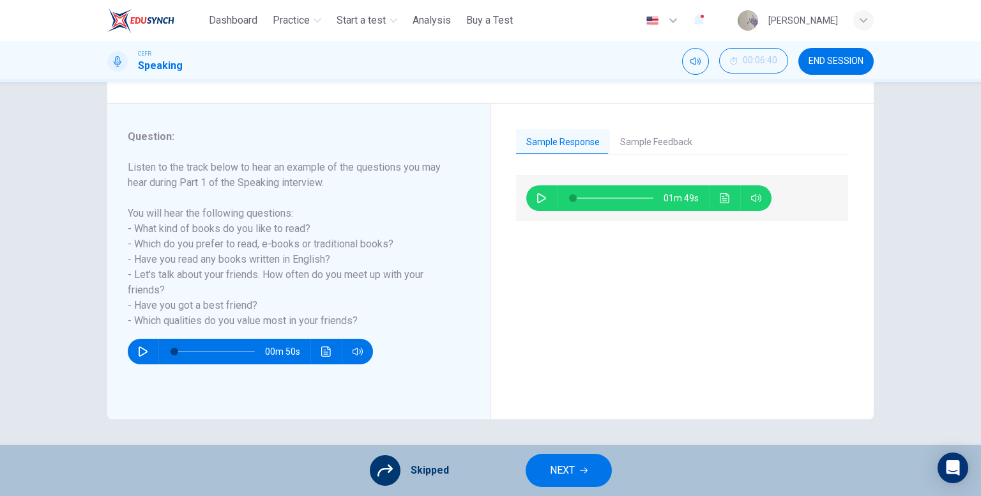
click at [845, 72] on button "END SESSION" at bounding box center [835, 61] width 75 height 27
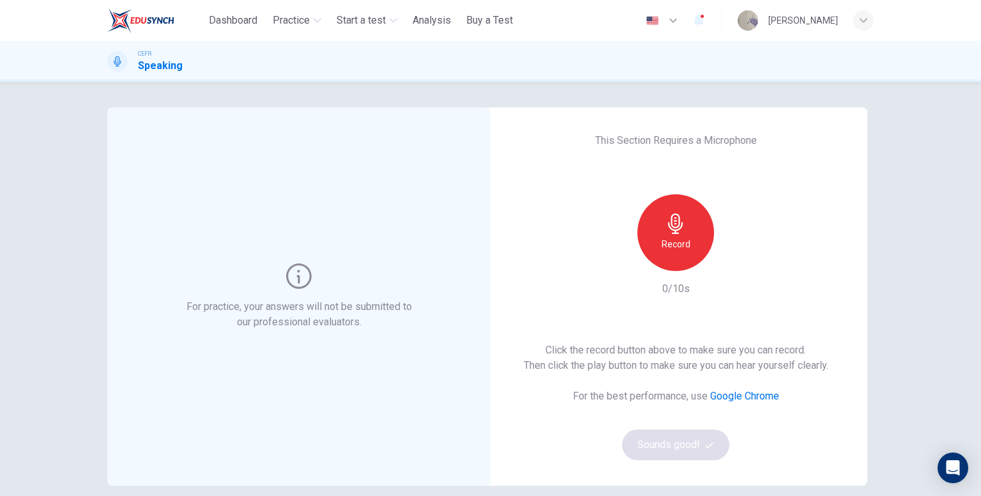
click at [675, 251] on h6 "Record" at bounding box center [676, 243] width 29 height 15
click at [675, 251] on h6 "Stop" at bounding box center [675, 243] width 19 height 15
click at [736, 262] on icon "button" at bounding box center [734, 260] width 13 height 13
click at [736, 265] on icon "button" at bounding box center [734, 260] width 13 height 13
click at [685, 455] on button "Sounds good!" at bounding box center [675, 444] width 107 height 31
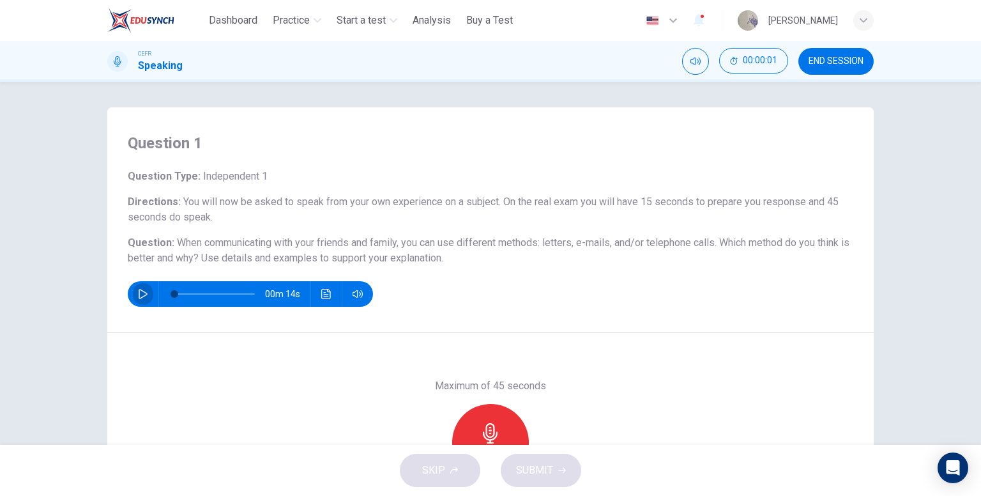
click at [138, 295] on icon "button" at bounding box center [143, 294] width 10 height 10
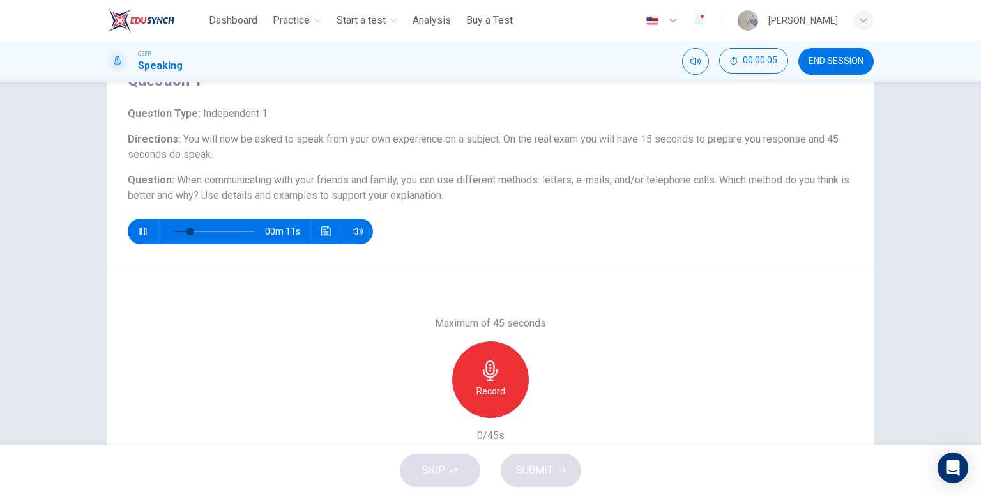
scroll to position [64, 0]
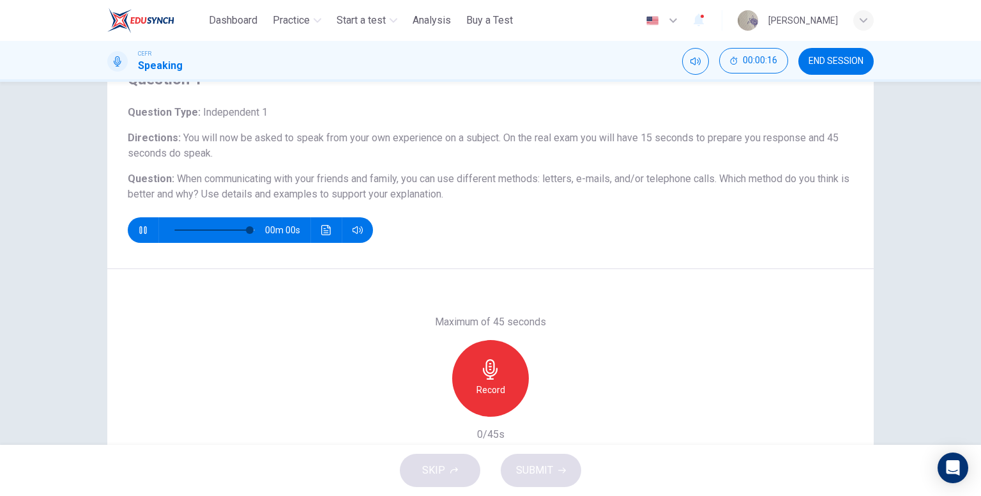
type input "*"
click at [489, 377] on icon "button" at bounding box center [490, 369] width 20 height 20
click at [547, 460] on button "SUBMIT" at bounding box center [541, 469] width 80 height 33
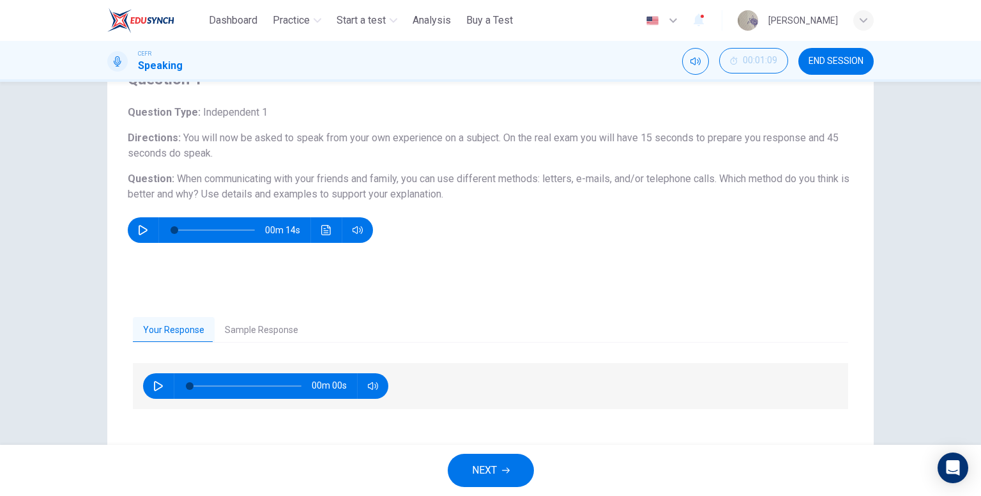
click at [259, 333] on button "Sample Response" at bounding box center [262, 330] width 94 height 27
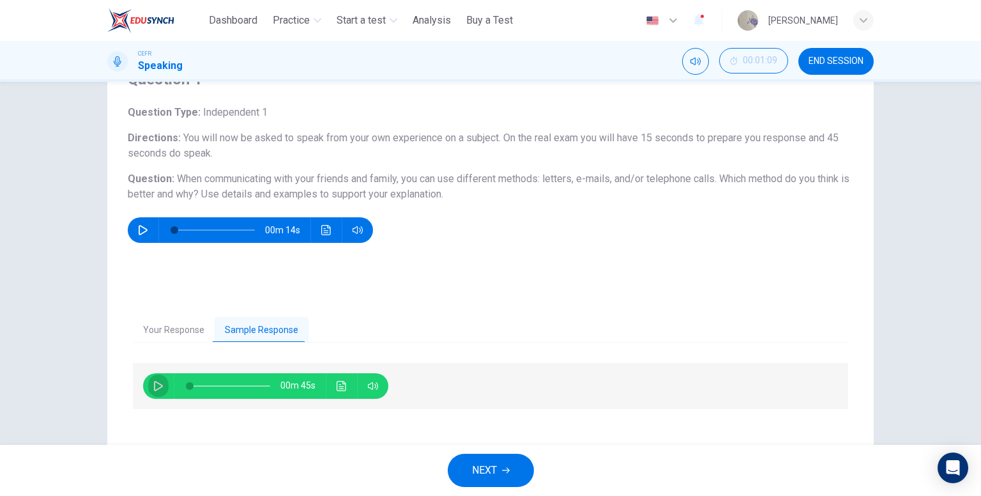
click at [162, 379] on button "button" at bounding box center [158, 386] width 20 height 26
type input "*"
click at [499, 459] on button "NEXT" at bounding box center [491, 469] width 86 height 33
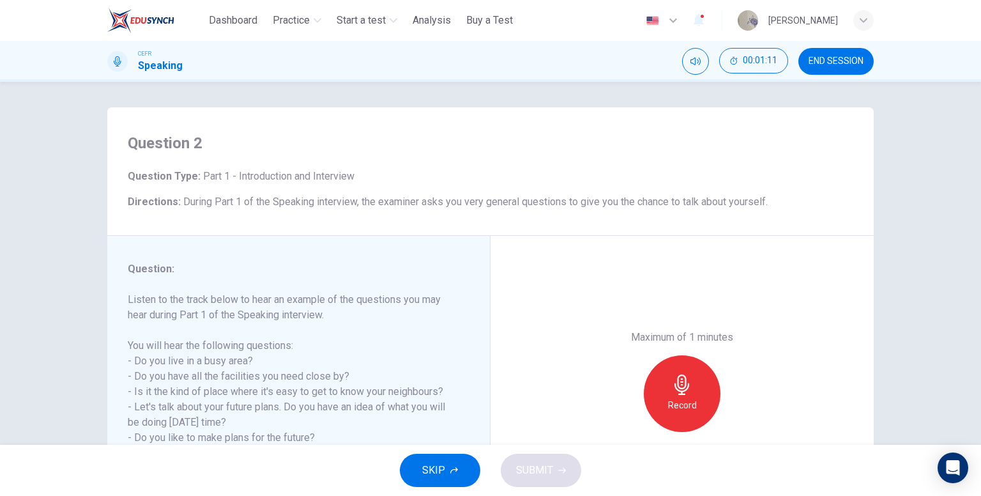
click at [672, 401] on h6 "Record" at bounding box center [682, 404] width 29 height 15
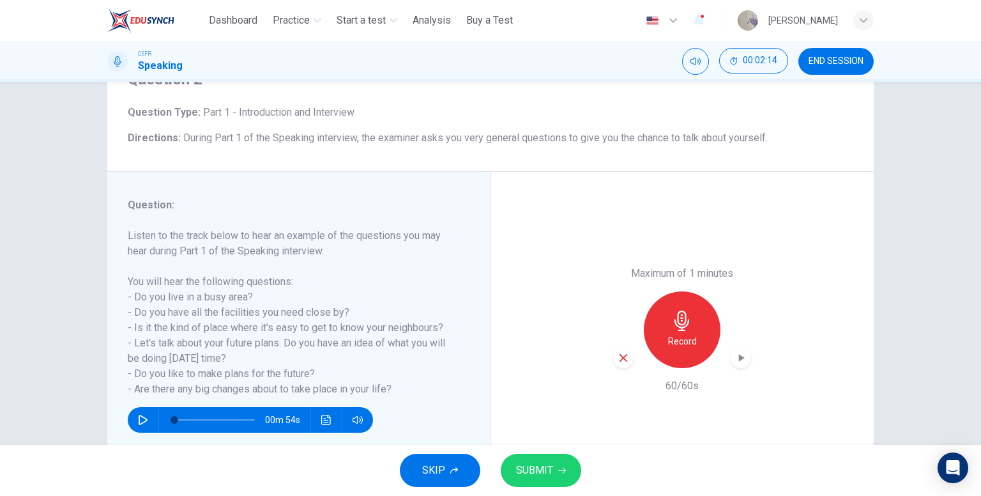
click at [540, 458] on button "SUBMIT" at bounding box center [541, 469] width 80 height 33
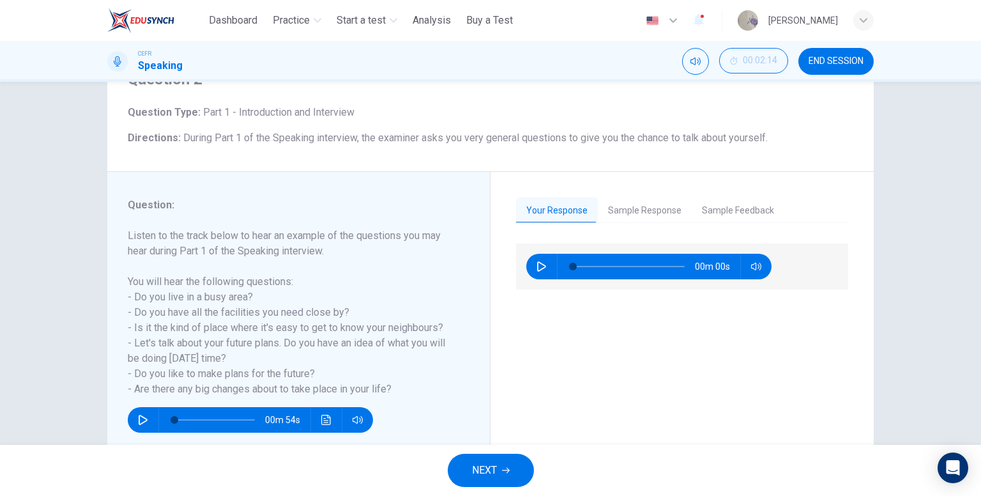
click at [636, 216] on button "Sample Response" at bounding box center [645, 210] width 94 height 27
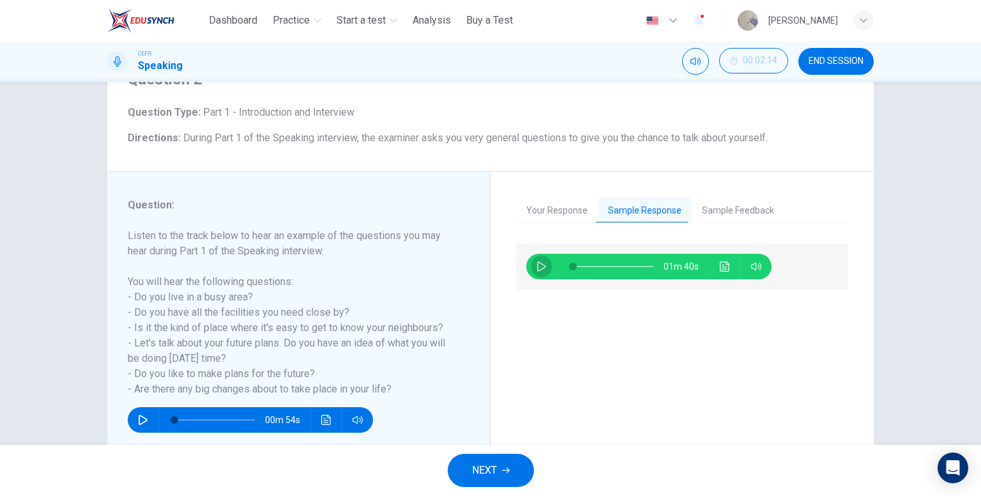
click at [539, 264] on icon "button" at bounding box center [541, 266] width 9 height 10
click at [539, 264] on icon "button" at bounding box center [541, 266] width 10 height 10
type input "*"
click at [477, 479] on button "NEXT" at bounding box center [491, 469] width 86 height 33
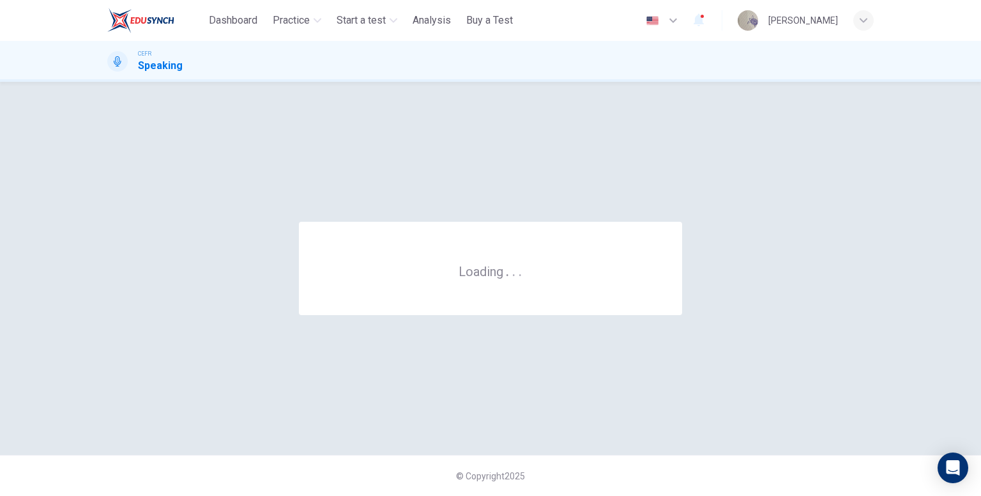
scroll to position [0, 0]
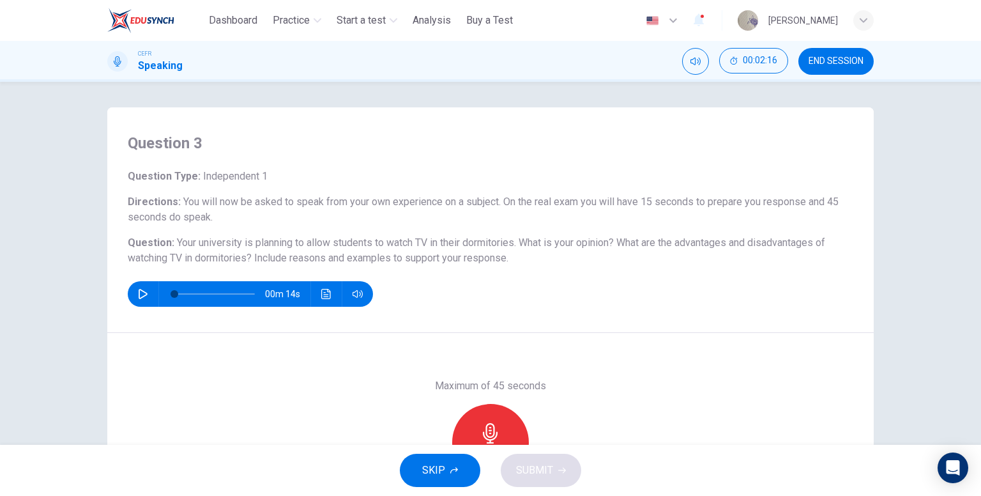
click at [138, 291] on icon "button" at bounding box center [143, 294] width 10 height 10
type input "*"
click at [492, 413] on div "Record" at bounding box center [490, 442] width 77 height 77
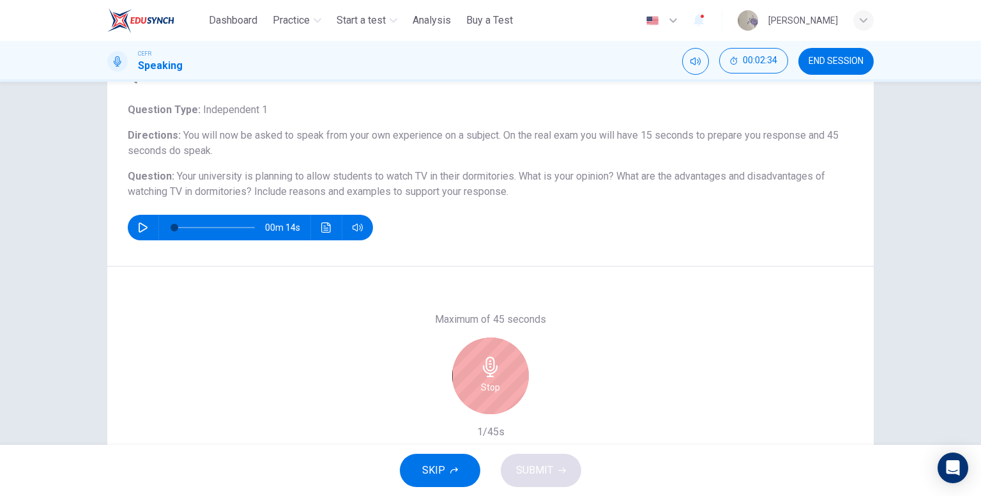
scroll to position [64, 0]
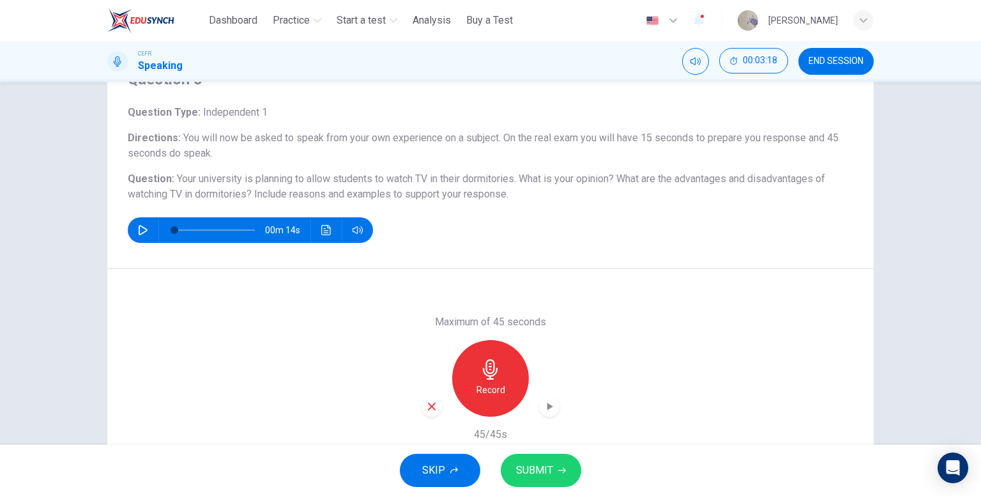
click at [524, 462] on span "SUBMIT" at bounding box center [534, 470] width 37 height 18
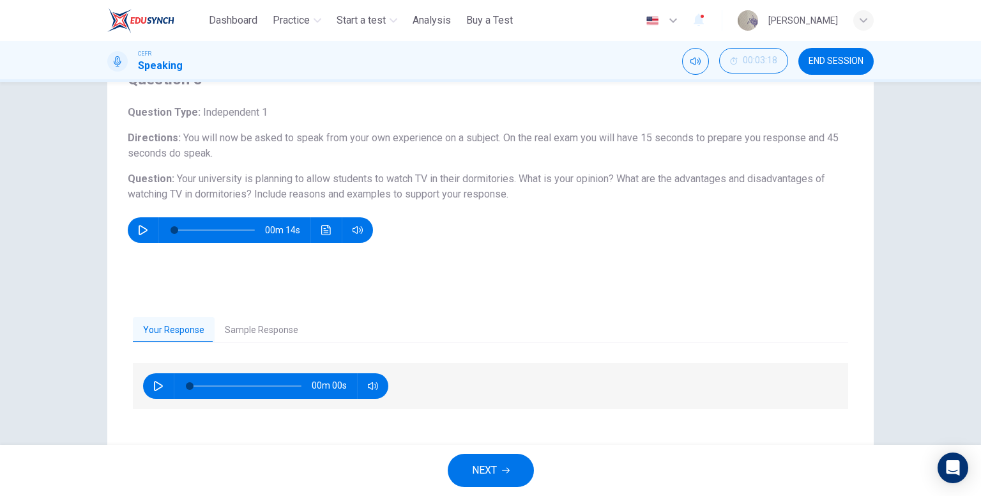
click at [276, 325] on button "Sample Response" at bounding box center [262, 330] width 94 height 27
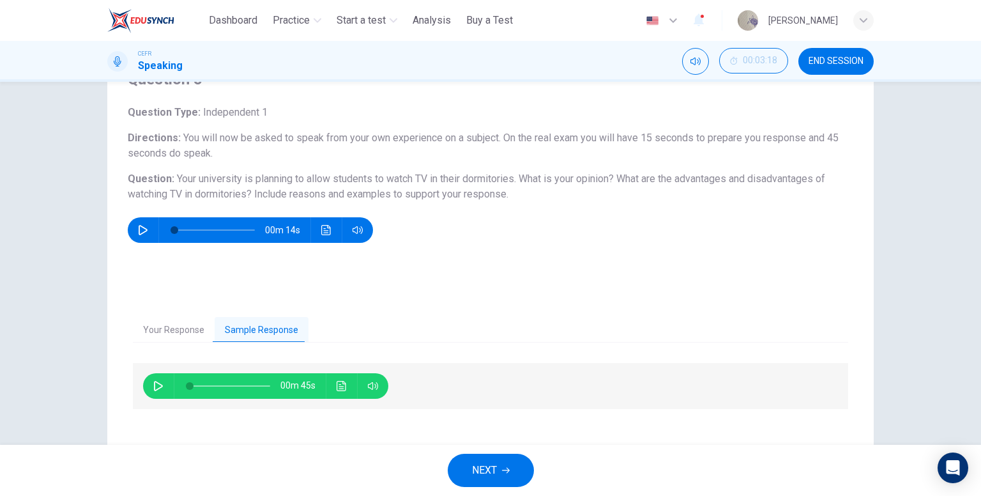
click at [154, 387] on icon "button" at bounding box center [158, 386] width 10 height 10
click at [246, 382] on span at bounding box center [230, 386] width 80 height 18
click at [153, 379] on button "button" at bounding box center [158, 386] width 20 height 26
type input "*"
click at [489, 462] on span "NEXT" at bounding box center [484, 470] width 25 height 18
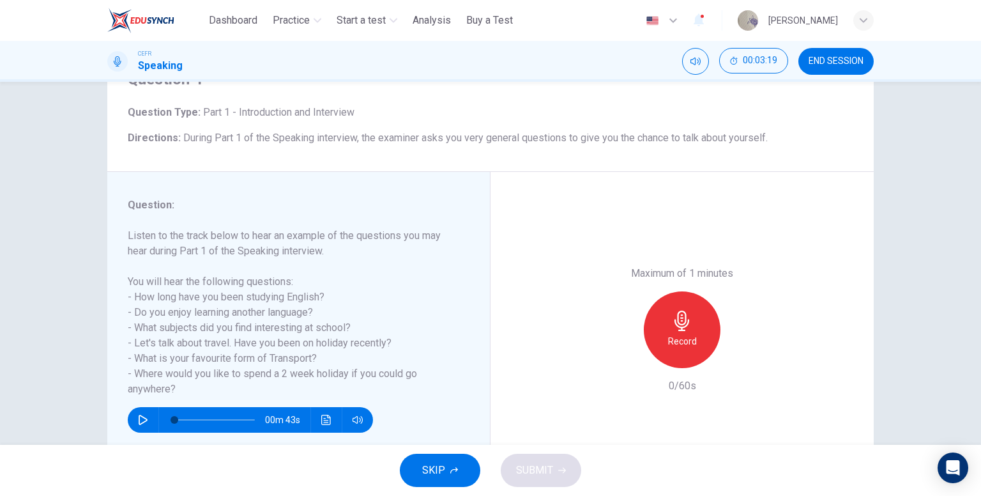
click at [690, 332] on div "Record" at bounding box center [682, 329] width 77 height 77
click at [526, 467] on span "SUBMIT" at bounding box center [534, 470] width 37 height 18
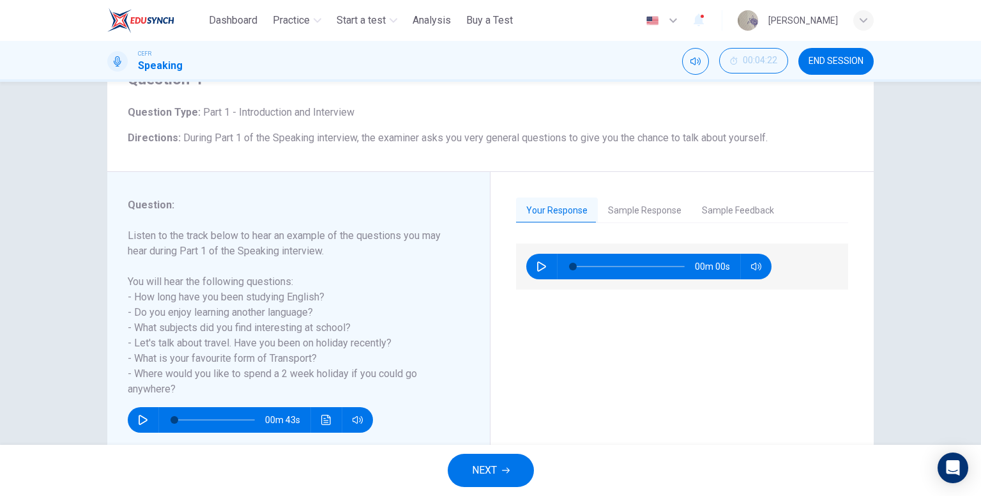
click at [473, 469] on span "NEXT" at bounding box center [484, 470] width 25 height 18
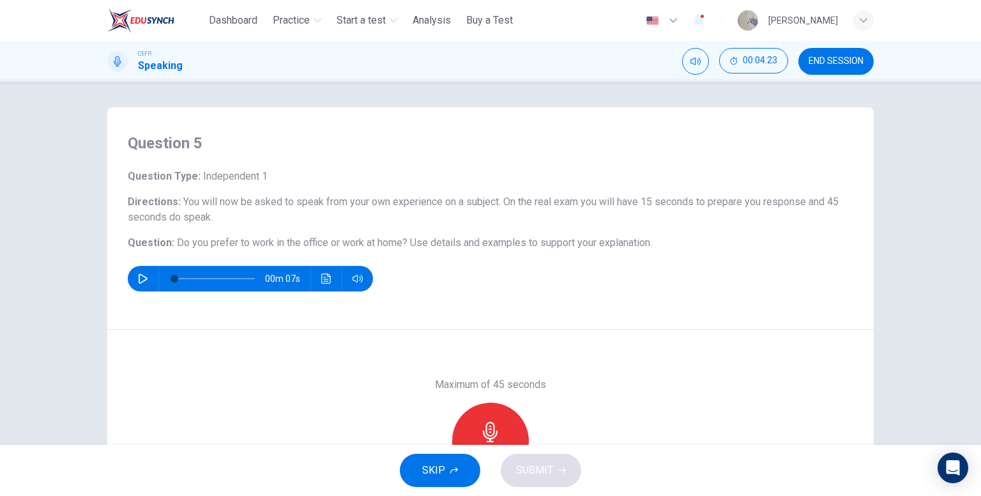
click at [148, 269] on div "00m 07s" at bounding box center [250, 279] width 245 height 26
click at [133, 280] on button "button" at bounding box center [143, 279] width 20 height 26
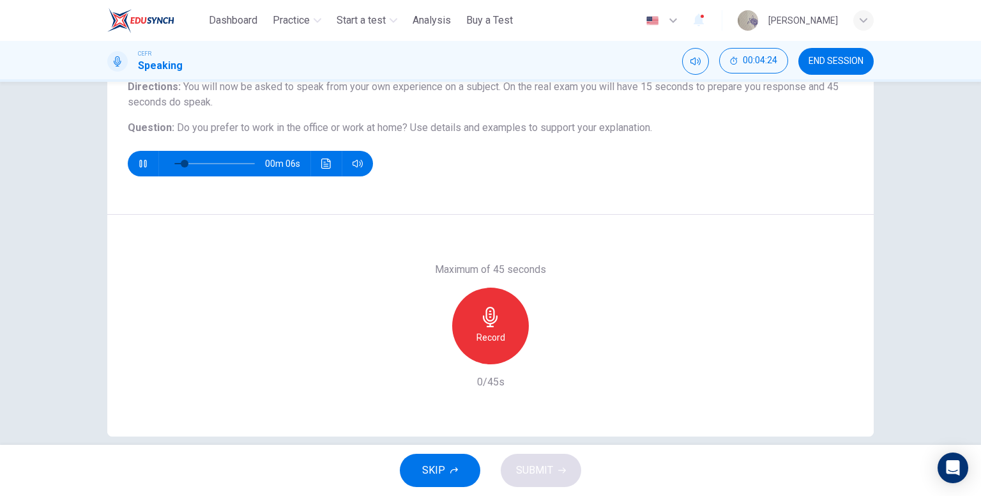
scroll to position [128, 0]
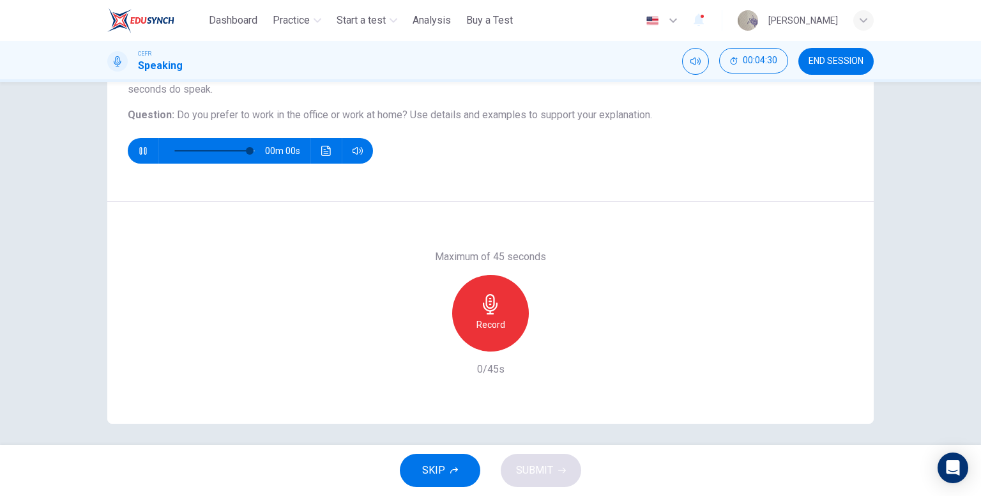
type input "*"
click at [509, 320] on div "Record" at bounding box center [490, 313] width 77 height 77
click at [554, 466] on button "SUBMIT" at bounding box center [541, 469] width 80 height 33
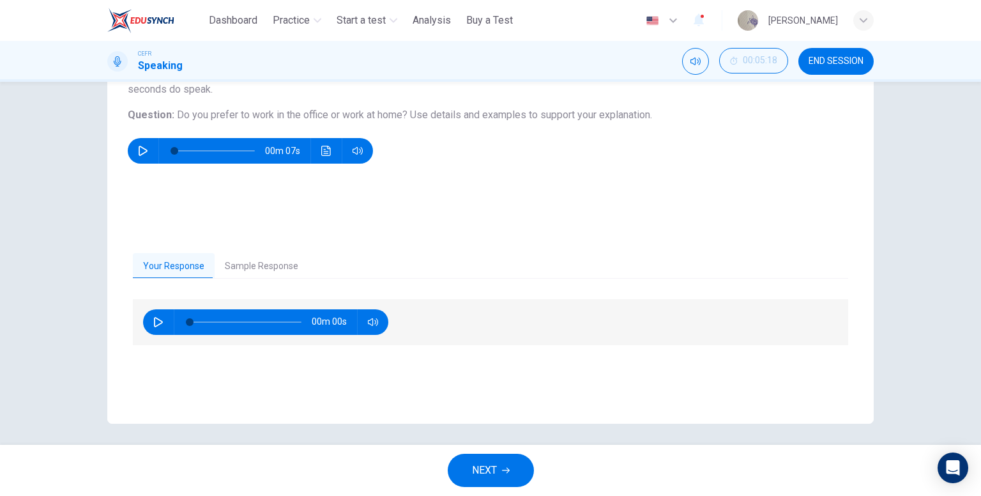
click at [272, 262] on button "Sample Response" at bounding box center [262, 266] width 94 height 27
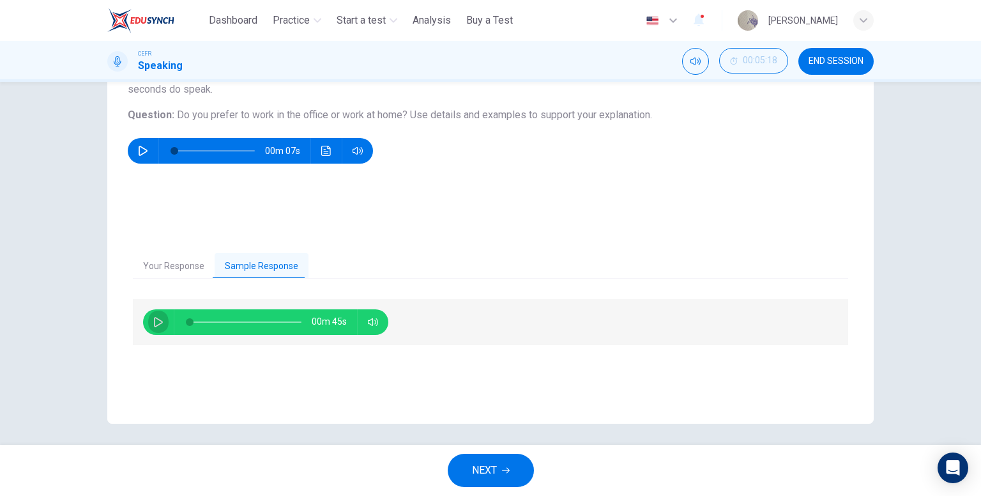
click at [154, 322] on icon "button" at bounding box center [158, 322] width 10 height 10
type input "*"
click at [508, 467] on icon "button" at bounding box center [506, 470] width 8 height 8
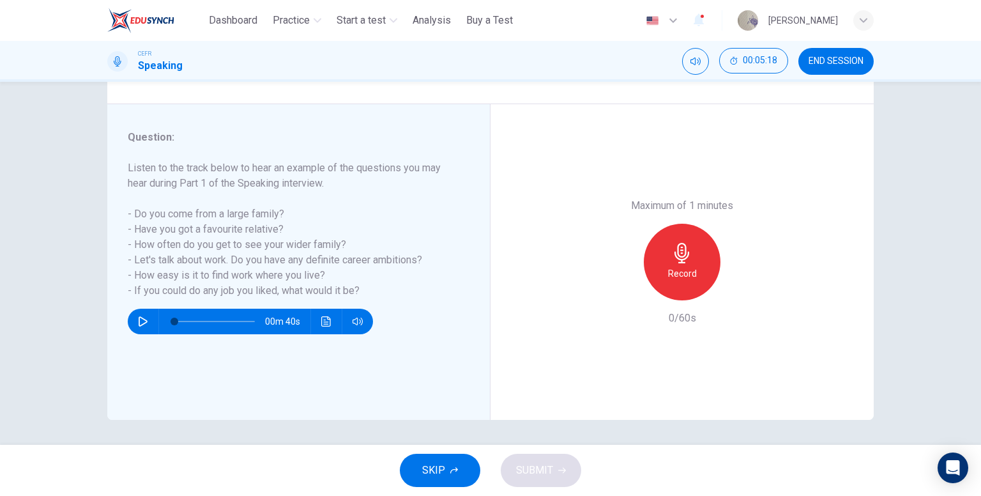
scroll to position [132, 0]
click at [466, 466] on button "SKIP" at bounding box center [440, 469] width 80 height 33
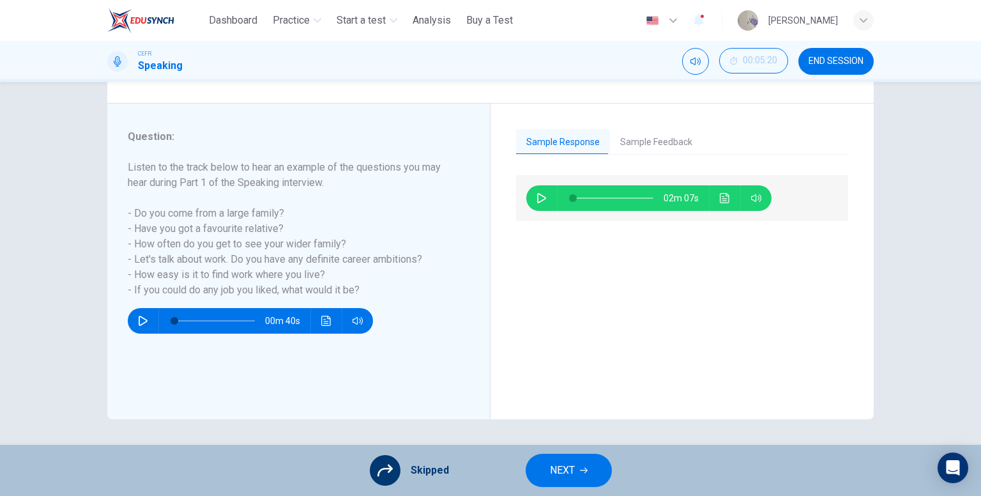
click at [552, 466] on span "NEXT" at bounding box center [562, 470] width 25 height 18
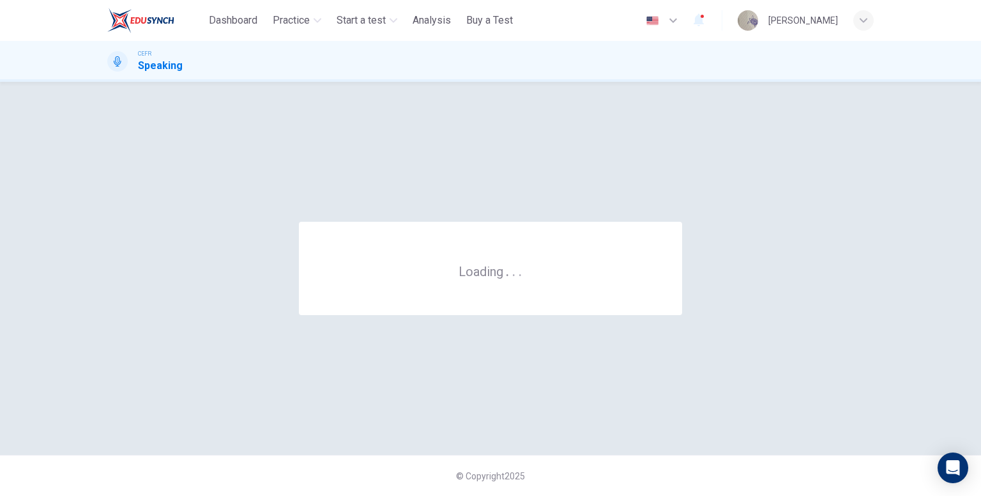
scroll to position [0, 0]
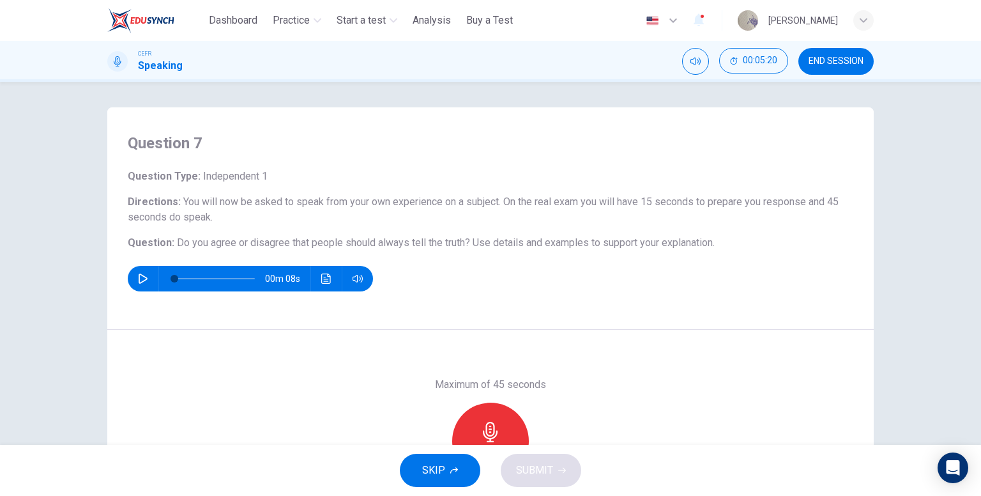
click at [139, 279] on icon "button" at bounding box center [143, 278] width 9 height 10
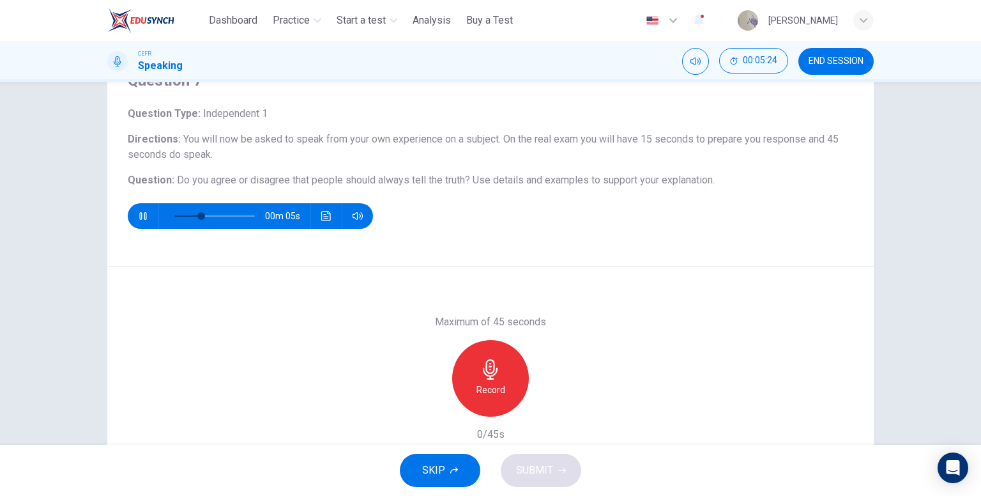
scroll to position [64, 0]
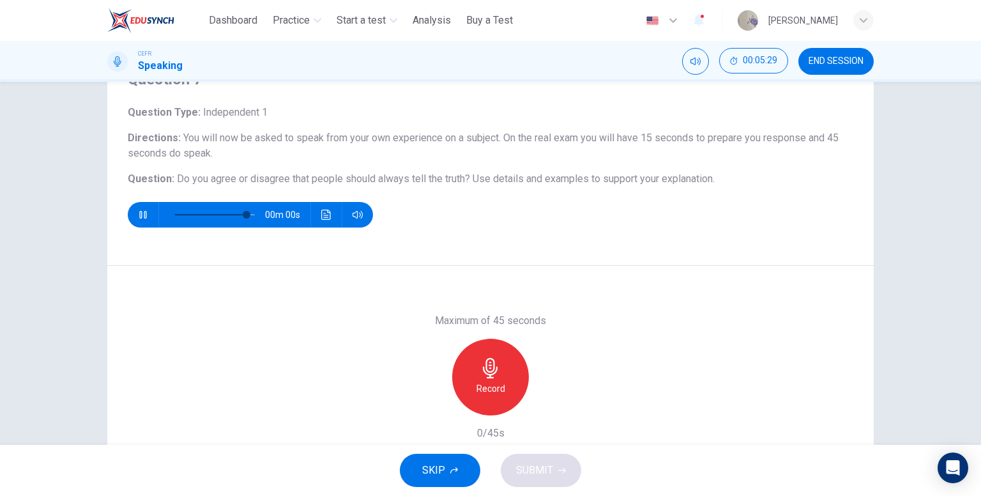
type input "*"
click at [483, 372] on icon "button" at bounding box center [490, 368] width 15 height 20
click at [554, 461] on button "SUBMIT" at bounding box center [541, 469] width 80 height 33
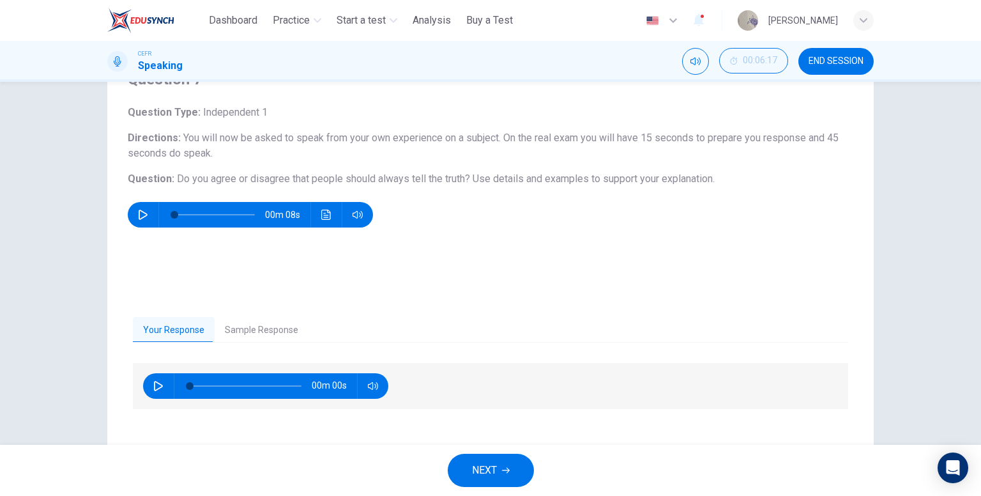
click at [253, 327] on button "Sample Response" at bounding box center [262, 330] width 94 height 27
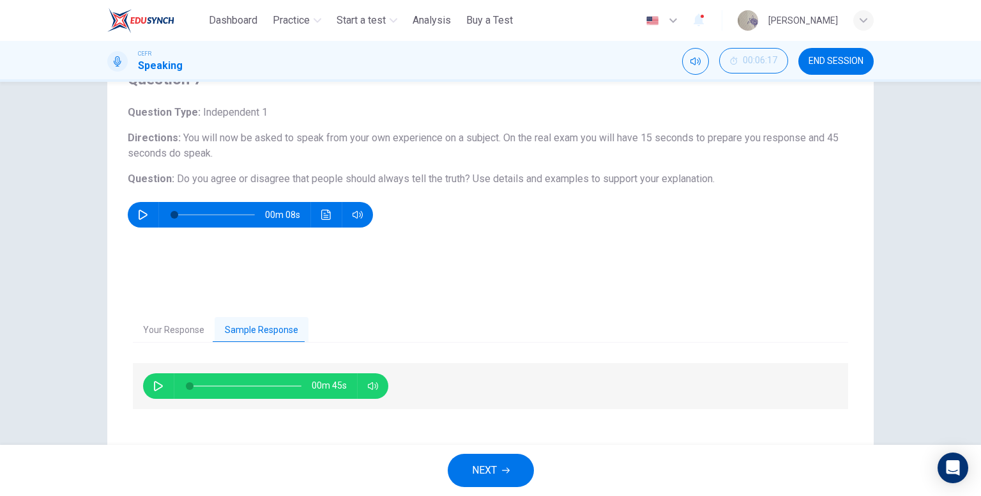
click at [154, 389] on icon "button" at bounding box center [158, 386] width 9 height 10
type input "*"
click at [499, 468] on button "NEXT" at bounding box center [491, 469] width 86 height 33
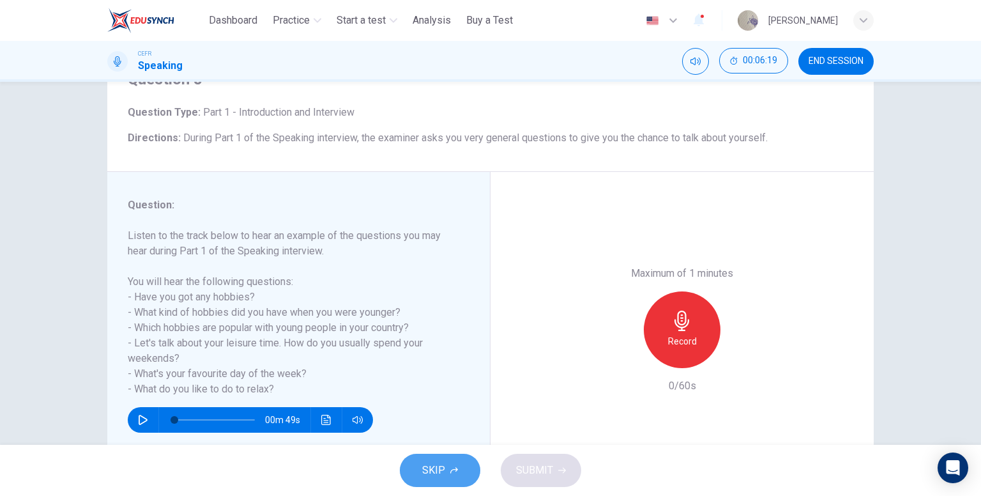
click at [440, 473] on span "SKIP" at bounding box center [433, 470] width 23 height 18
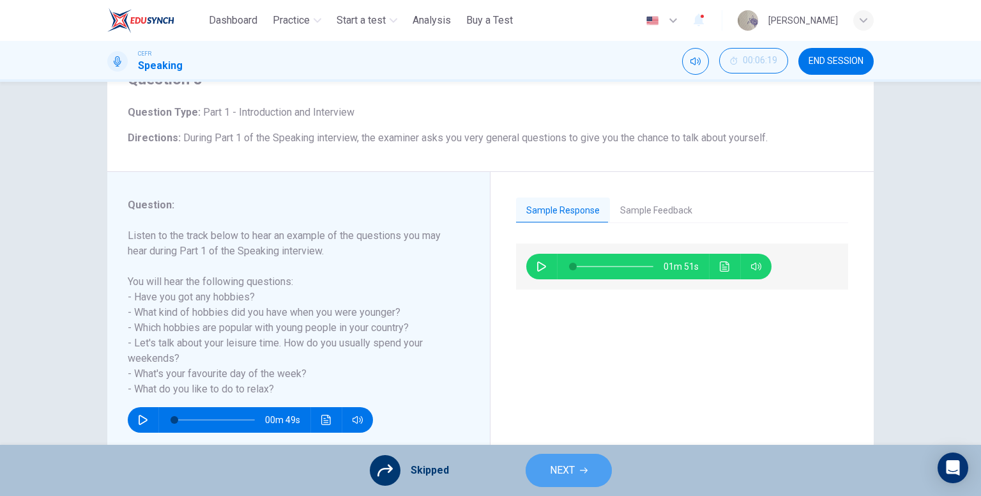
click at [542, 468] on button "NEXT" at bounding box center [569, 469] width 86 height 33
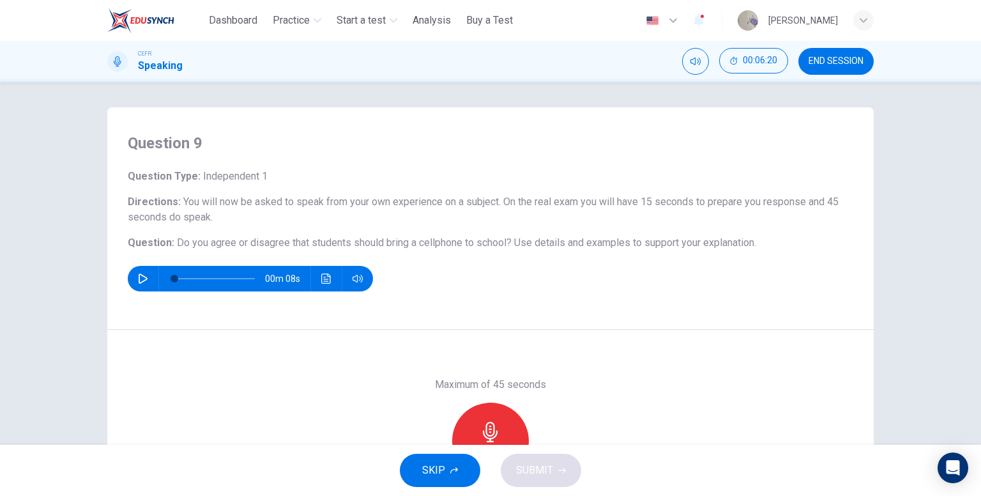
click at [148, 280] on button "button" at bounding box center [143, 279] width 20 height 26
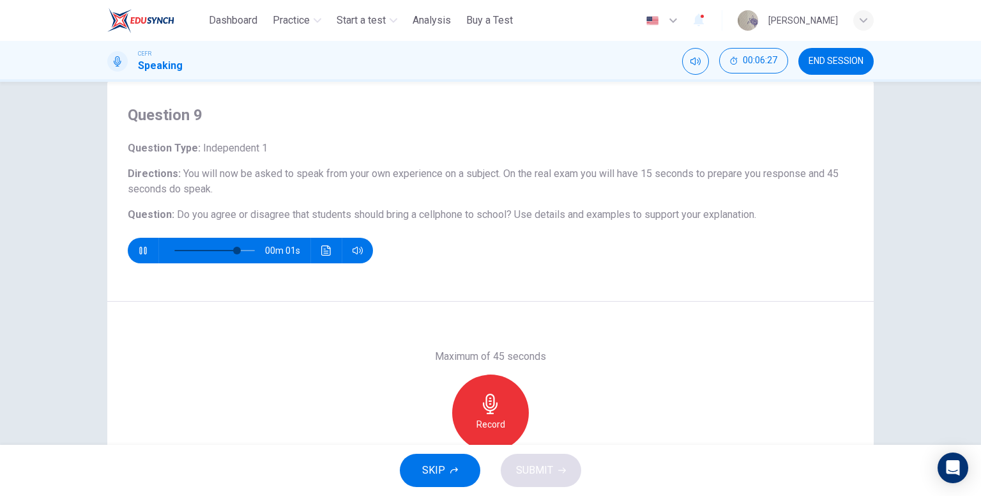
scroll to position [64, 0]
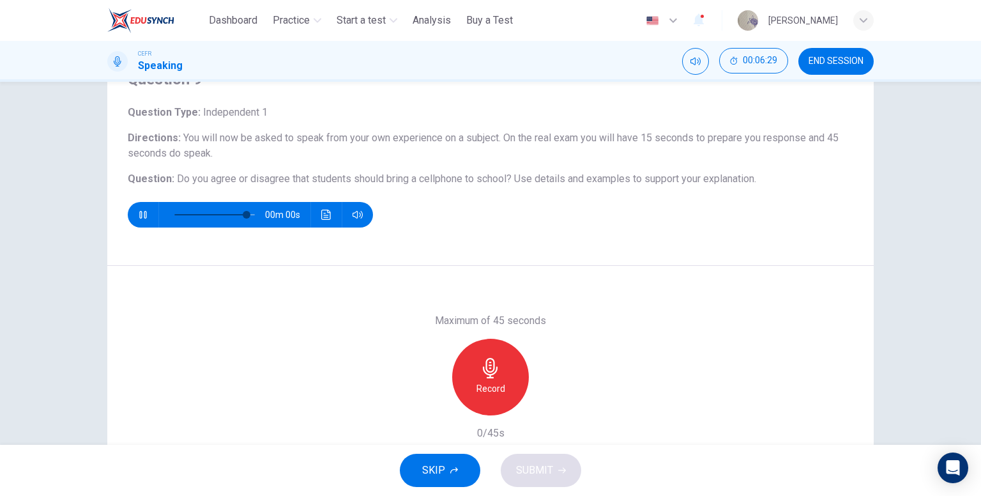
type input "*"
click at [509, 377] on div "Record" at bounding box center [490, 376] width 77 height 77
click at [547, 467] on span "SUBMIT" at bounding box center [534, 470] width 37 height 18
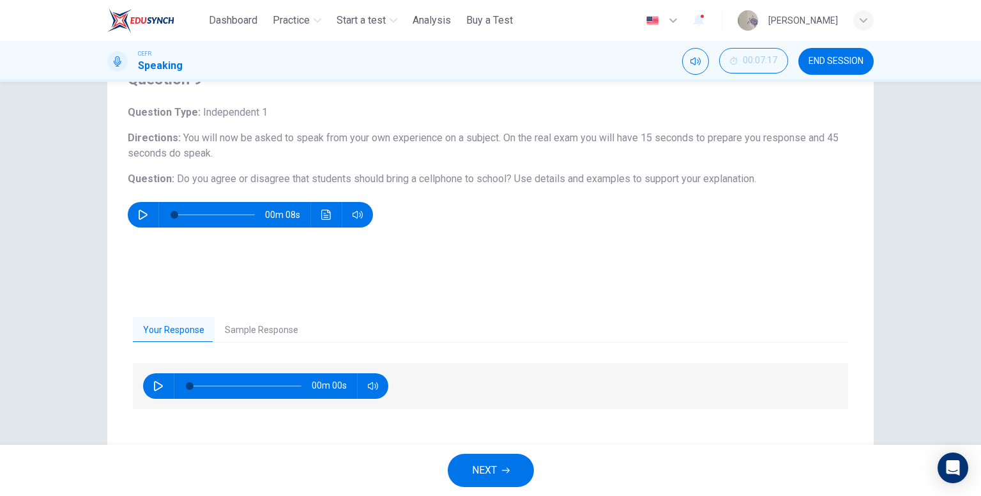
click at [503, 455] on button "NEXT" at bounding box center [491, 469] width 86 height 33
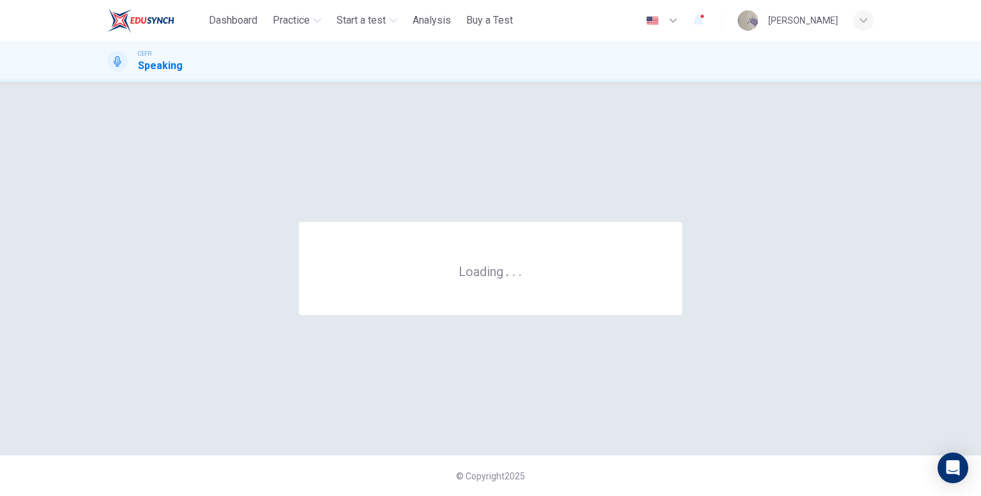
scroll to position [0, 0]
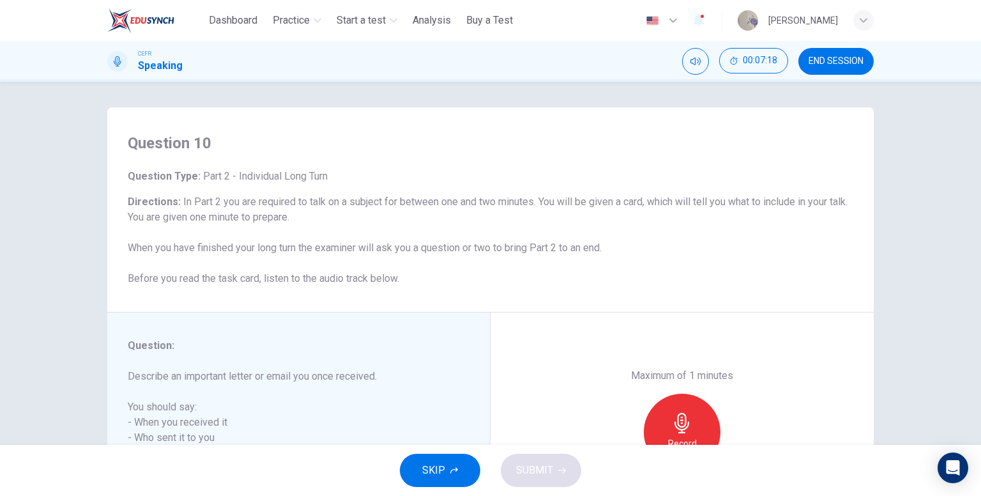
click at [455, 456] on button "SKIP" at bounding box center [440, 469] width 80 height 33
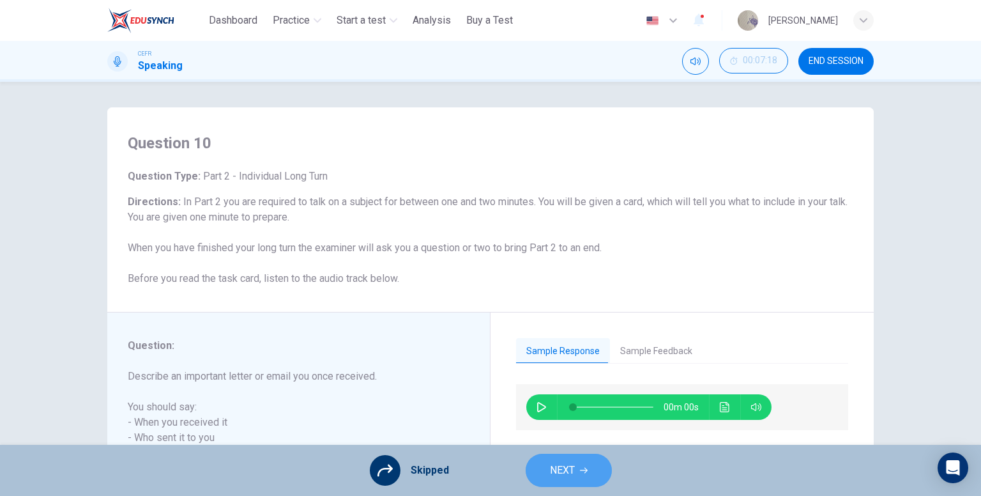
click at [551, 471] on span "NEXT" at bounding box center [562, 470] width 25 height 18
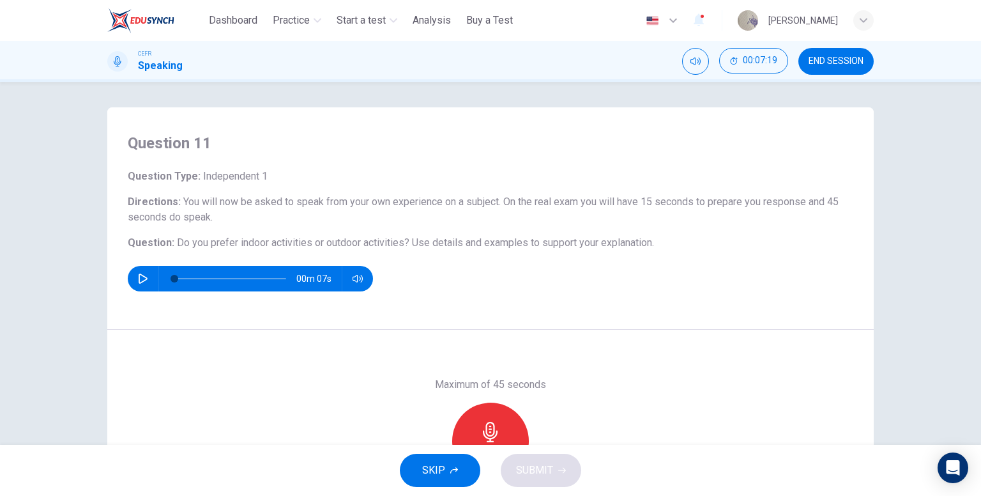
click at [129, 278] on div "00m 07s" at bounding box center [250, 279] width 245 height 26
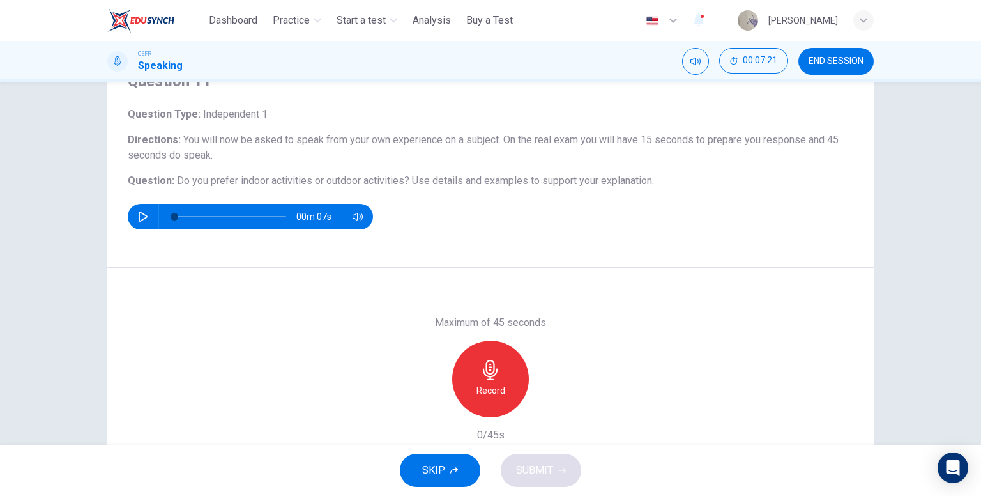
scroll to position [64, 0]
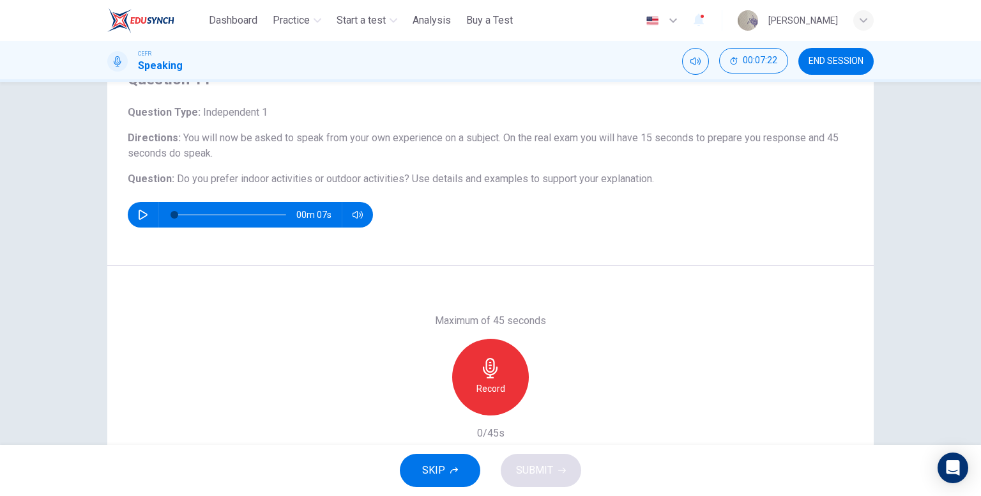
click at [505, 367] on div "Record" at bounding box center [490, 376] width 77 height 77
click at [536, 468] on span "SUBMIT" at bounding box center [534, 470] width 37 height 18
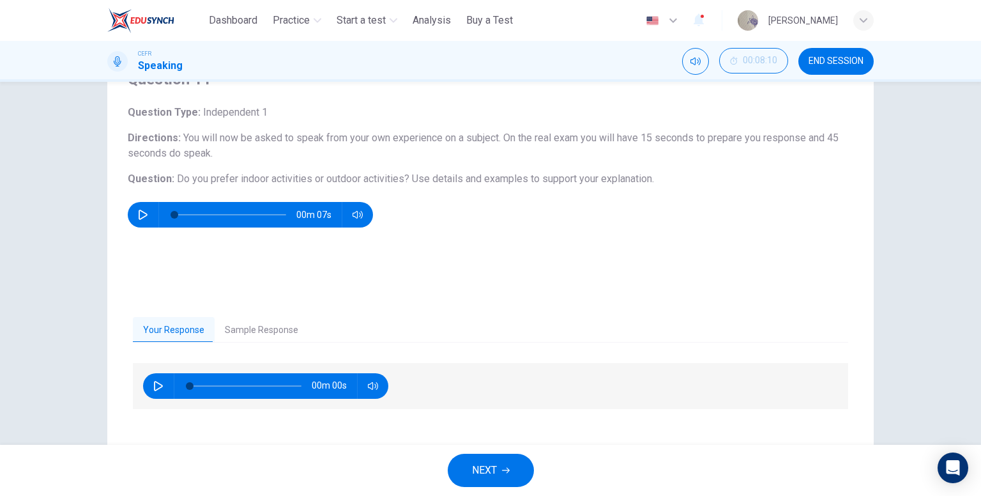
click at [261, 324] on button "Sample Response" at bounding box center [262, 330] width 94 height 27
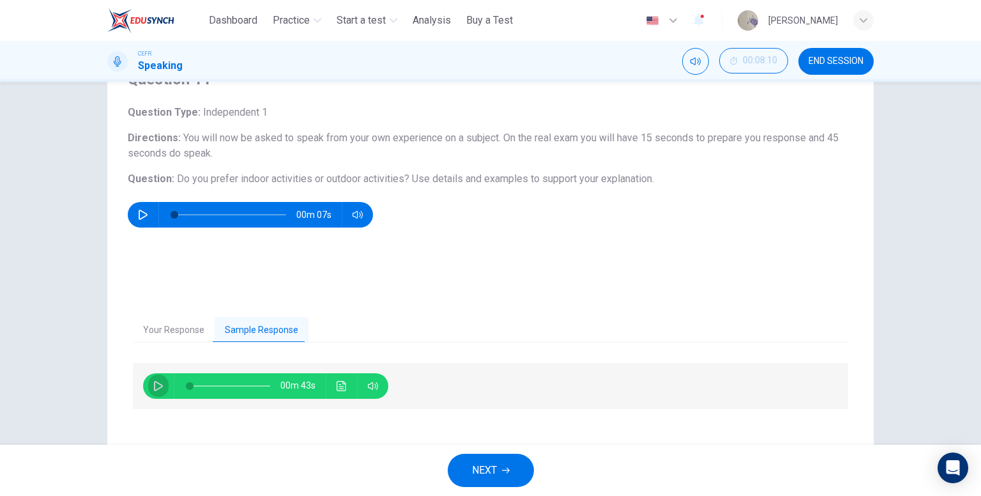
click at [156, 381] on icon "button" at bounding box center [158, 386] width 10 height 10
type input "*"
click at [460, 476] on button "NEXT" at bounding box center [491, 469] width 86 height 33
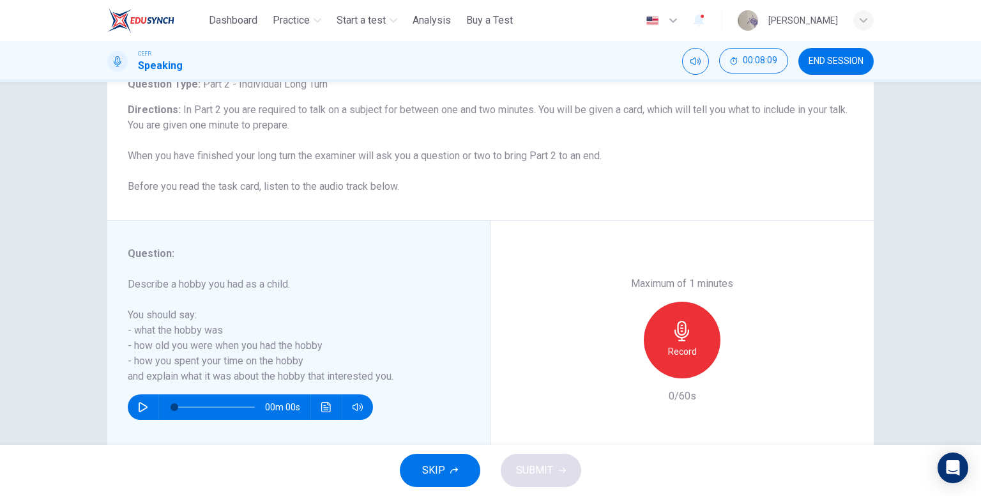
scroll to position [128, 0]
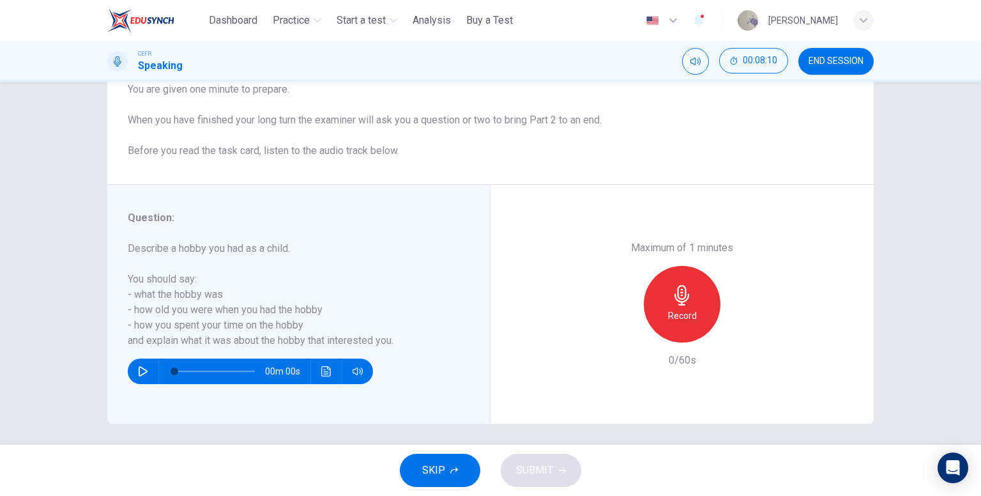
click at [460, 472] on button "SKIP" at bounding box center [440, 469] width 80 height 33
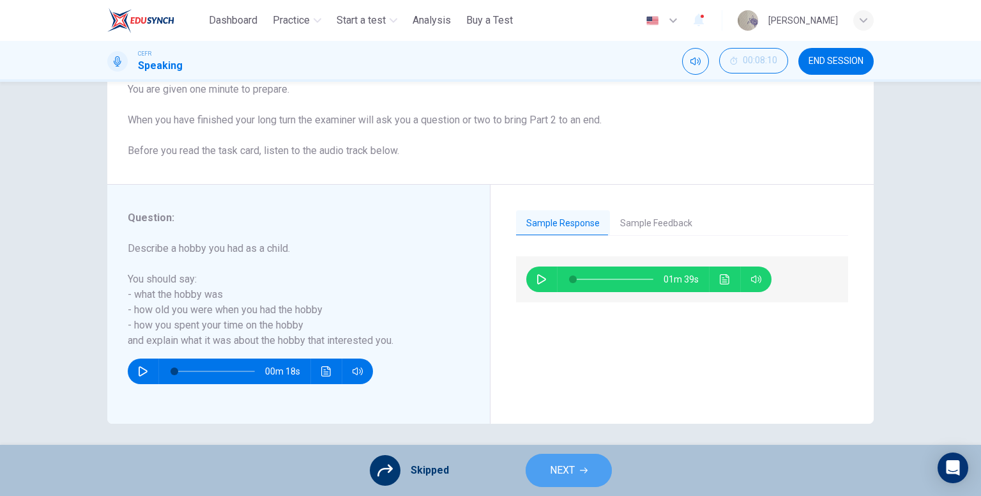
click at [575, 466] on button "NEXT" at bounding box center [569, 469] width 86 height 33
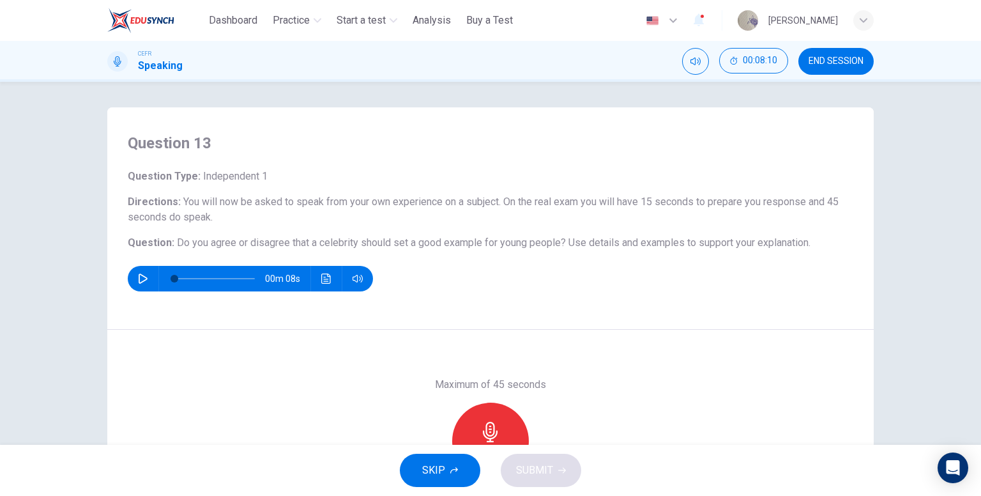
click at [139, 276] on icon "button" at bounding box center [143, 278] width 9 height 10
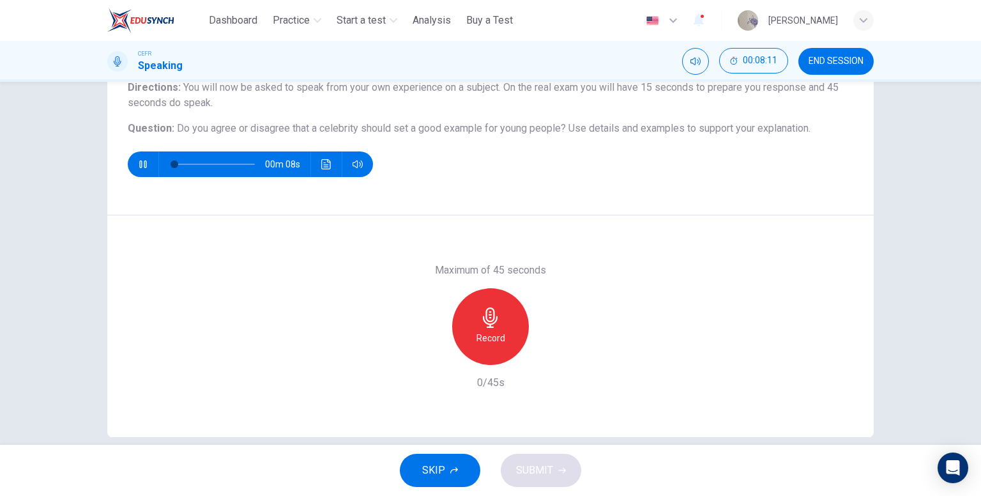
scroll to position [128, 0]
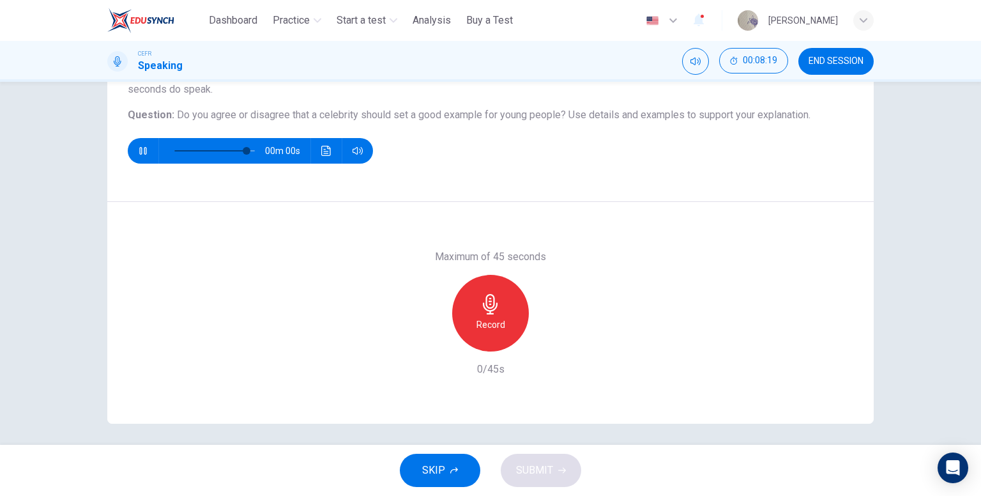
type input "*"
click at [489, 315] on div "Record" at bounding box center [490, 313] width 77 height 77
click at [485, 330] on h6 "Stop" at bounding box center [490, 324] width 19 height 15
click at [546, 466] on span "SUBMIT" at bounding box center [534, 470] width 37 height 18
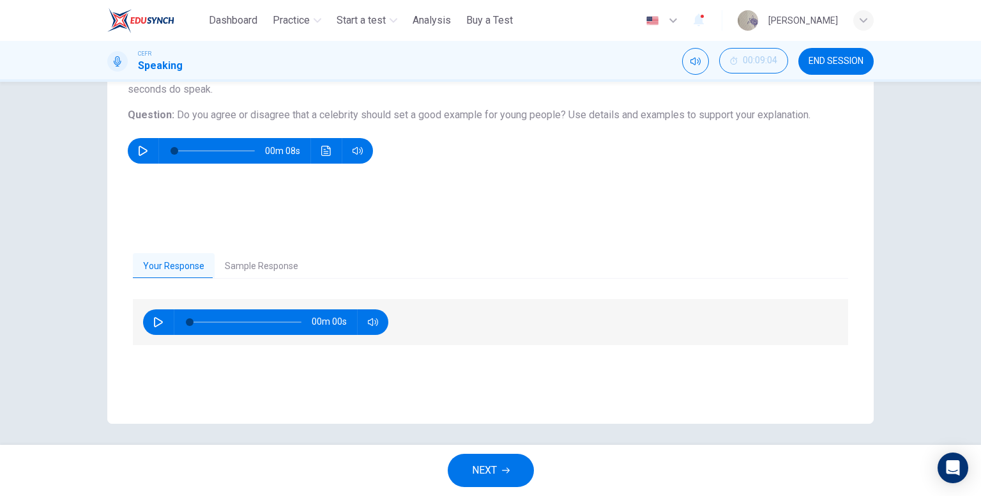
drag, startPoint x: 264, startPoint y: 263, endPoint x: 210, endPoint y: 291, distance: 60.3
click at [263, 263] on button "Sample Response" at bounding box center [262, 266] width 94 height 27
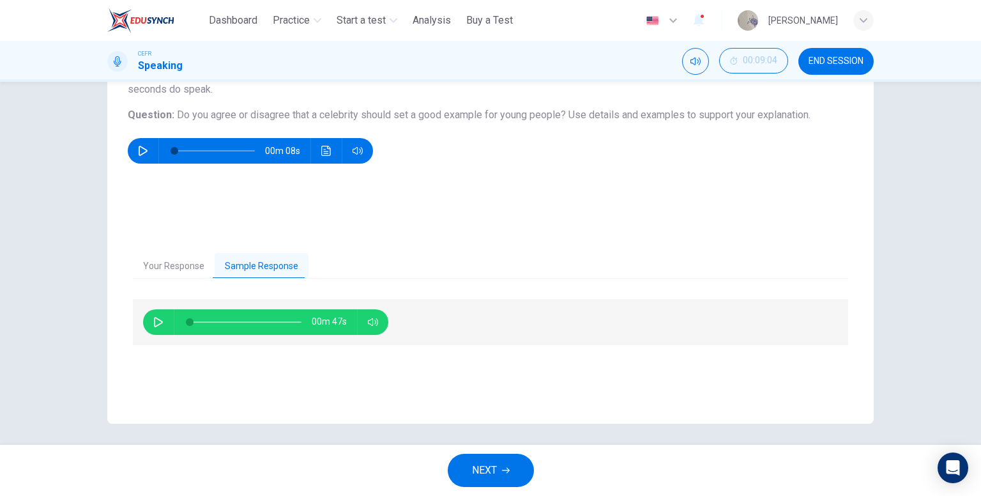
click at [148, 321] on button "button" at bounding box center [158, 322] width 20 height 26
click at [153, 312] on button "button" at bounding box center [158, 322] width 20 height 26
type input "*"
click at [488, 467] on span "NEXT" at bounding box center [484, 470] width 25 height 18
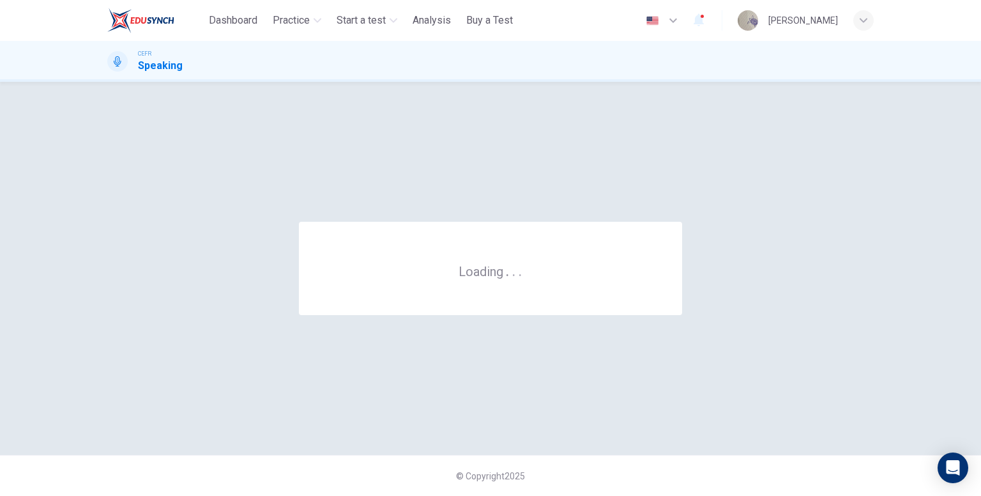
scroll to position [0, 0]
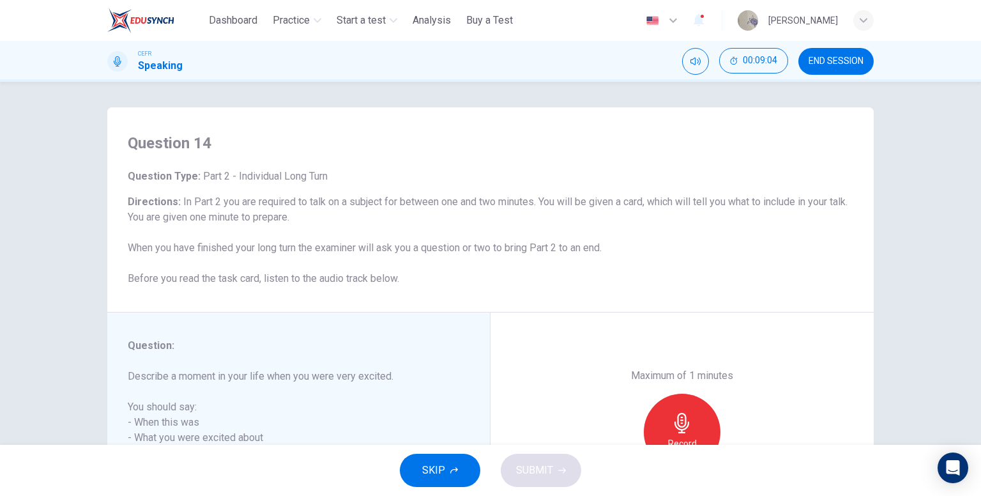
click at [453, 461] on button "SKIP" at bounding box center [440, 469] width 80 height 33
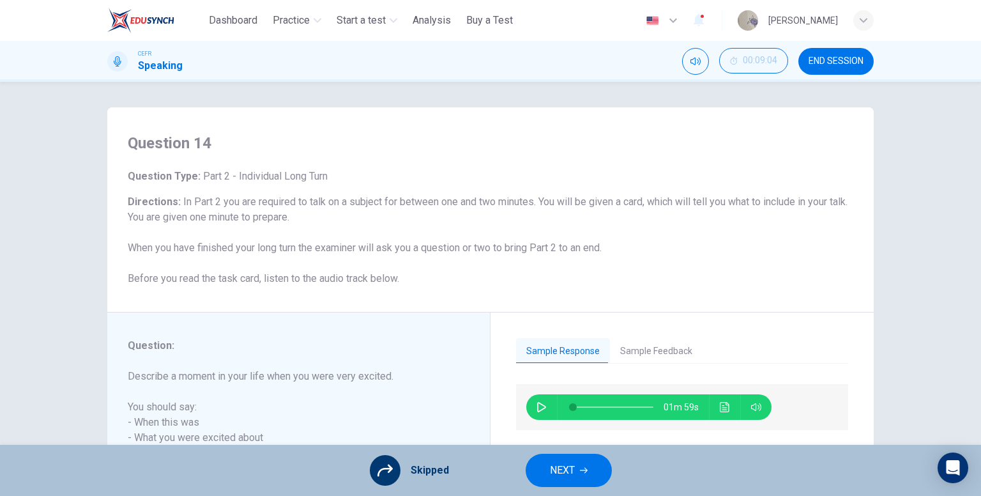
click at [570, 466] on span "NEXT" at bounding box center [562, 470] width 25 height 18
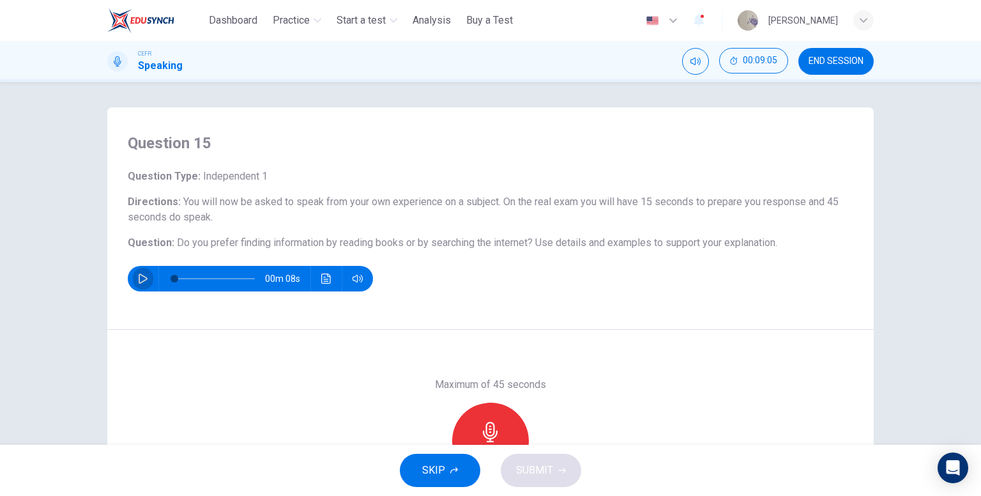
click at [138, 275] on icon "button" at bounding box center [143, 278] width 10 height 10
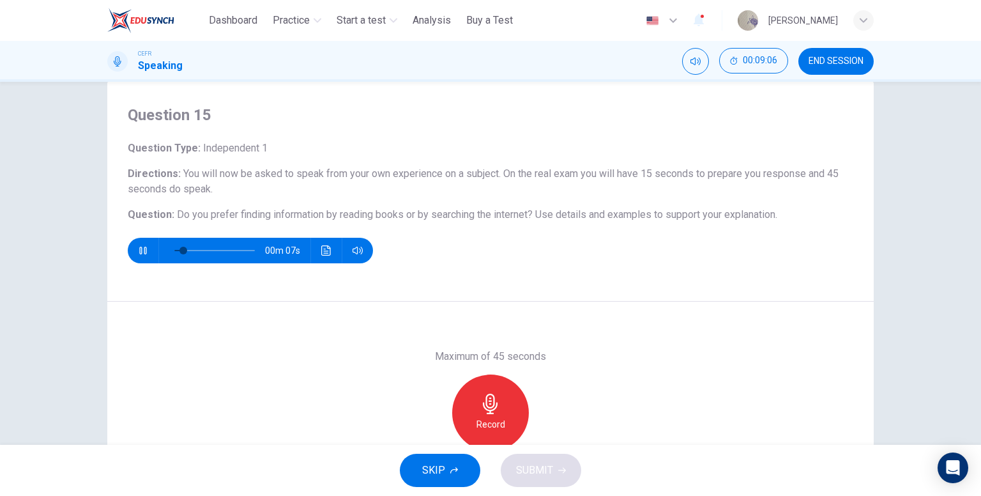
scroll to position [64, 0]
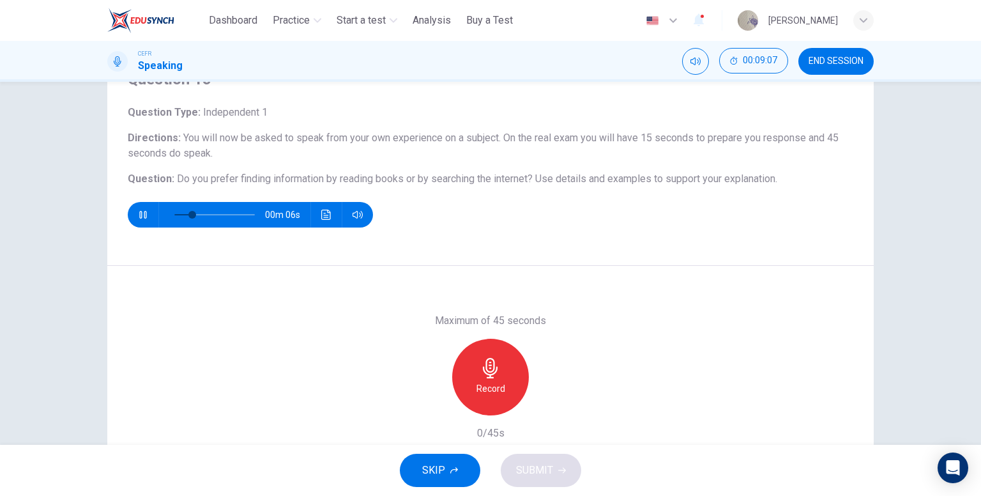
click at [138, 215] on icon "button" at bounding box center [143, 214] width 10 height 10
click at [494, 365] on icon "button" at bounding box center [490, 368] width 20 height 20
click at [573, 471] on button "SUBMIT" at bounding box center [541, 469] width 80 height 33
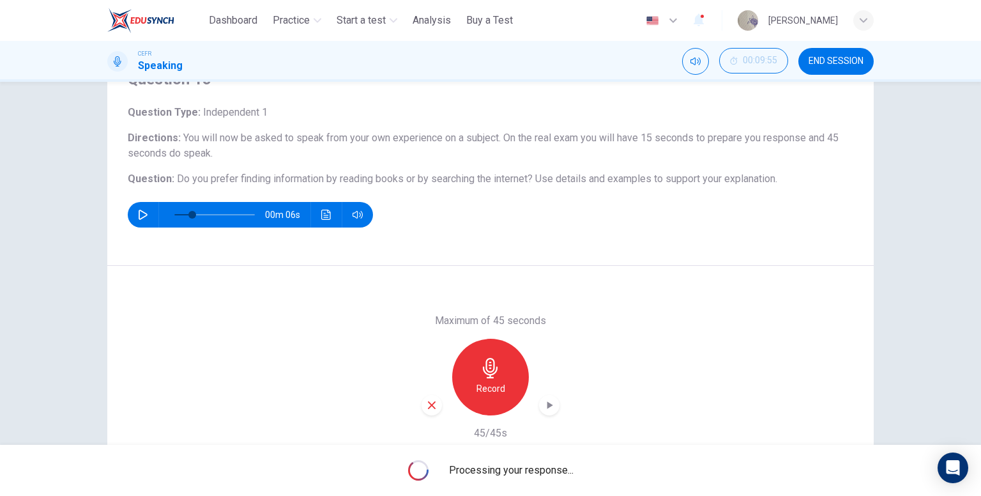
type input "*"
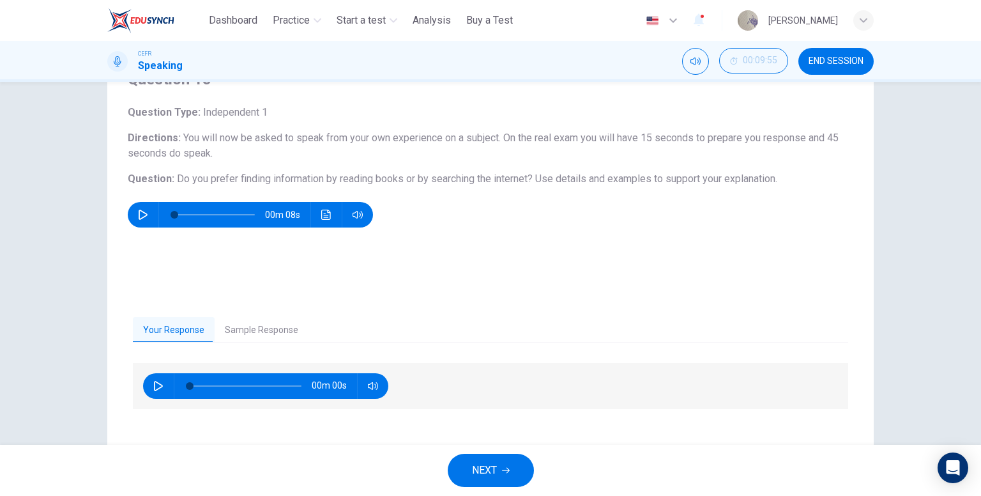
click at [483, 473] on span "NEXT" at bounding box center [484, 470] width 25 height 18
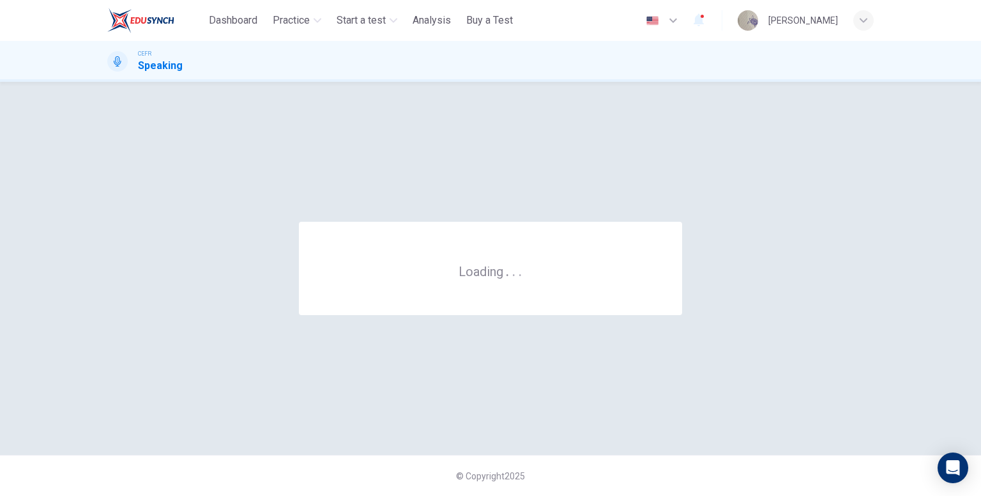
scroll to position [0, 0]
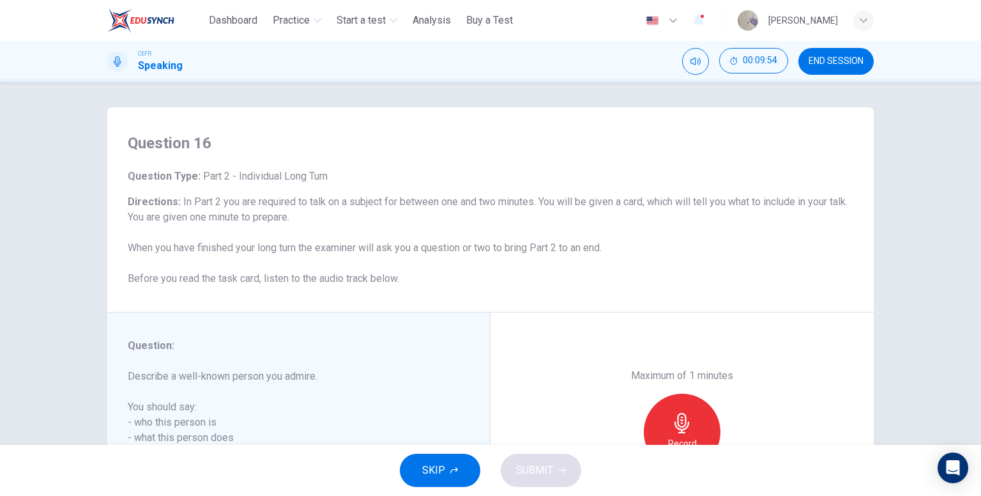
click at [451, 465] on button "SKIP" at bounding box center [440, 469] width 80 height 33
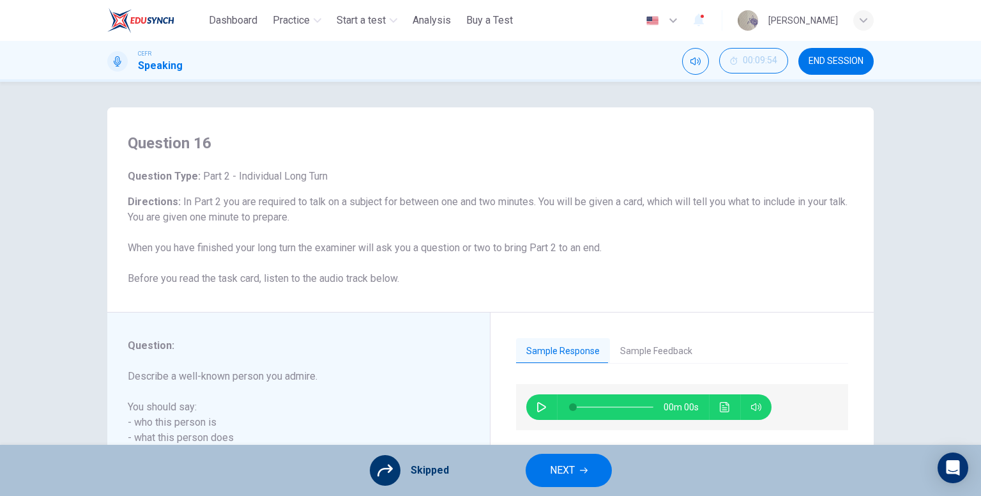
click at [540, 468] on button "NEXT" at bounding box center [569, 469] width 86 height 33
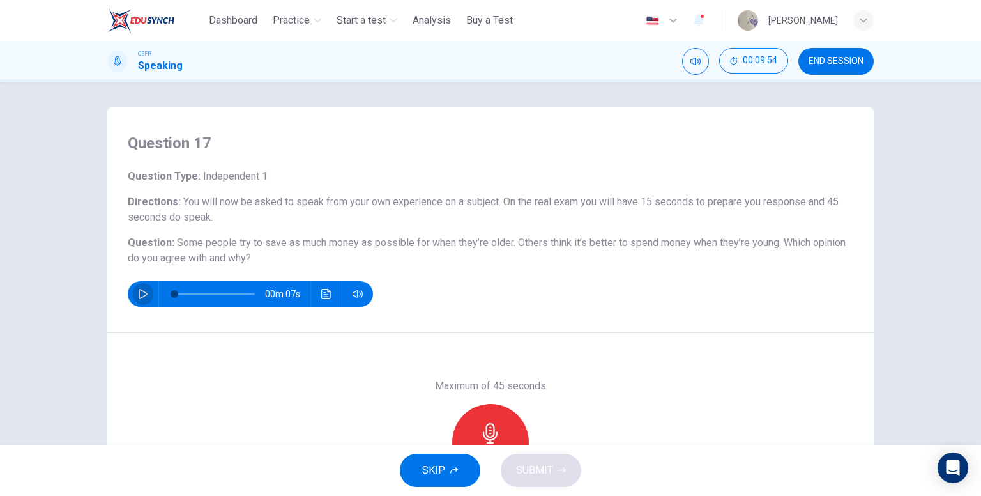
click at [142, 302] on button "button" at bounding box center [143, 294] width 20 height 26
click at [141, 295] on icon "button" at bounding box center [143, 294] width 9 height 10
click at [141, 295] on icon "button" at bounding box center [142, 294] width 7 height 8
click at [473, 427] on div "Record" at bounding box center [490, 442] width 77 height 77
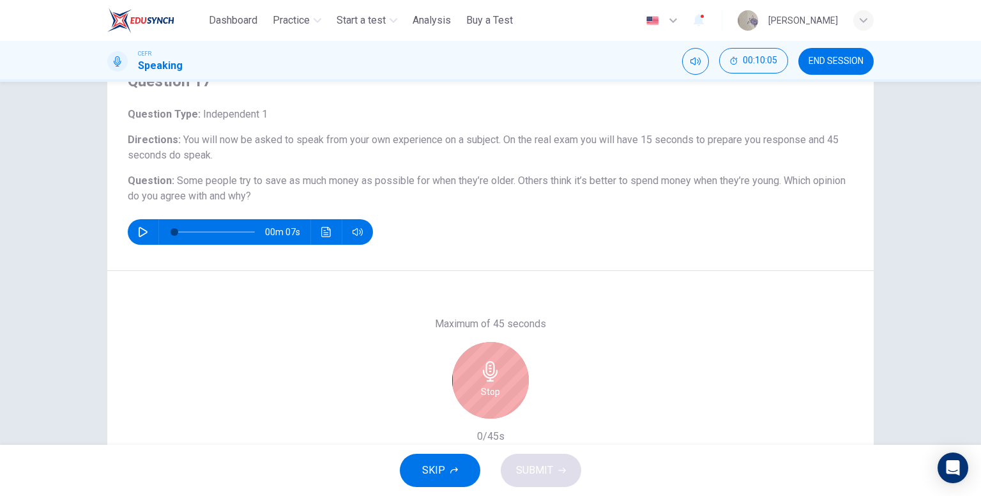
scroll to position [64, 0]
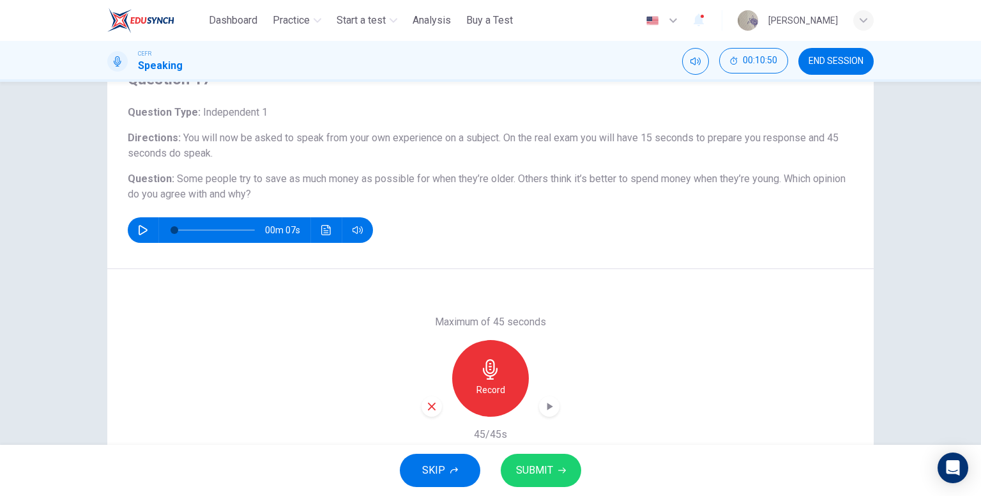
click at [558, 471] on icon "button" at bounding box center [562, 470] width 8 height 8
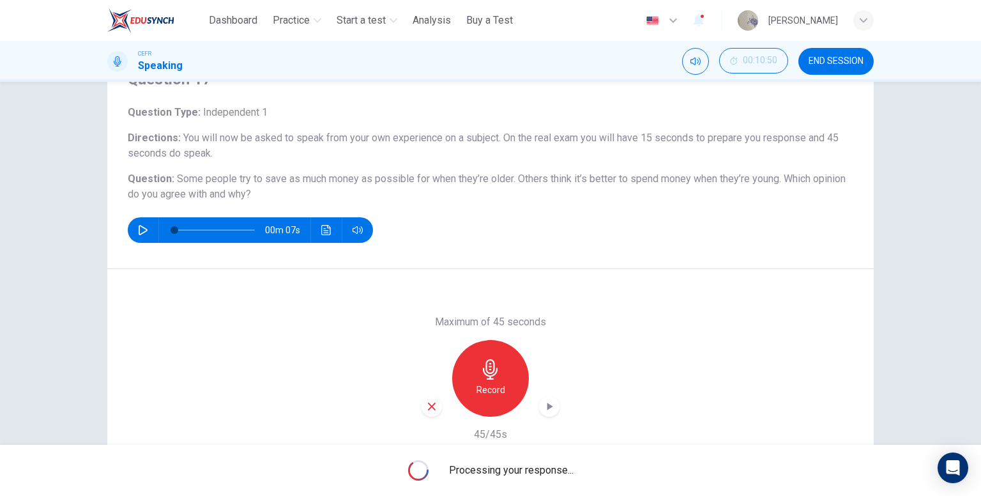
type input "*"
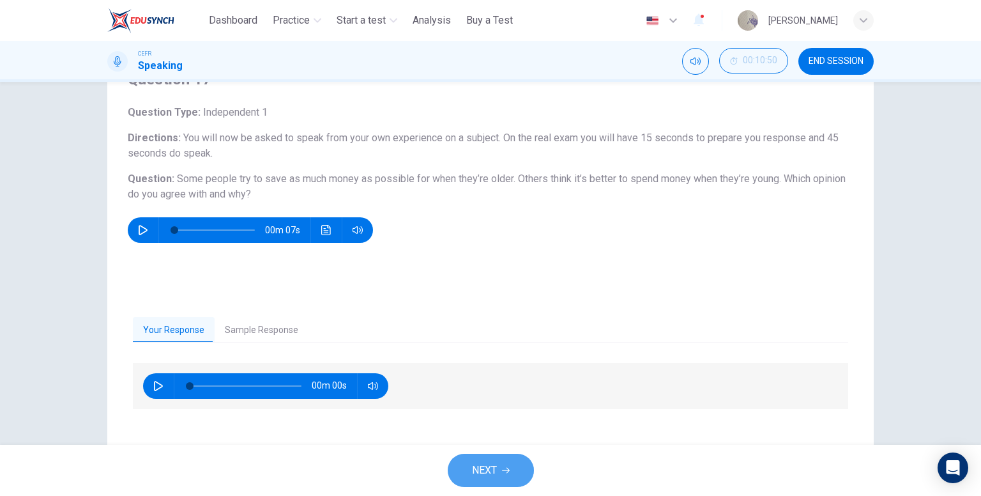
click at [472, 463] on span "NEXT" at bounding box center [484, 470] width 25 height 18
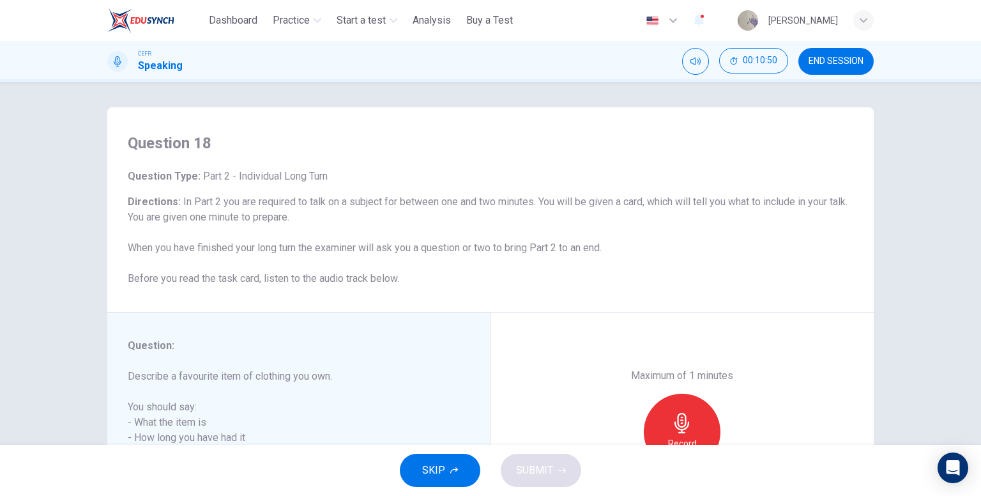
click at [460, 471] on button "SKIP" at bounding box center [440, 469] width 80 height 33
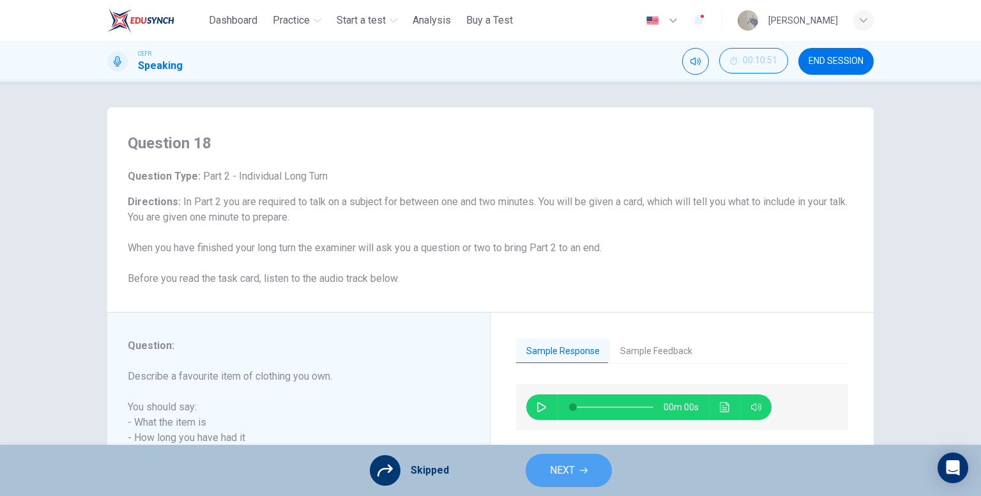
click at [550, 468] on span "NEXT" at bounding box center [562, 470] width 25 height 18
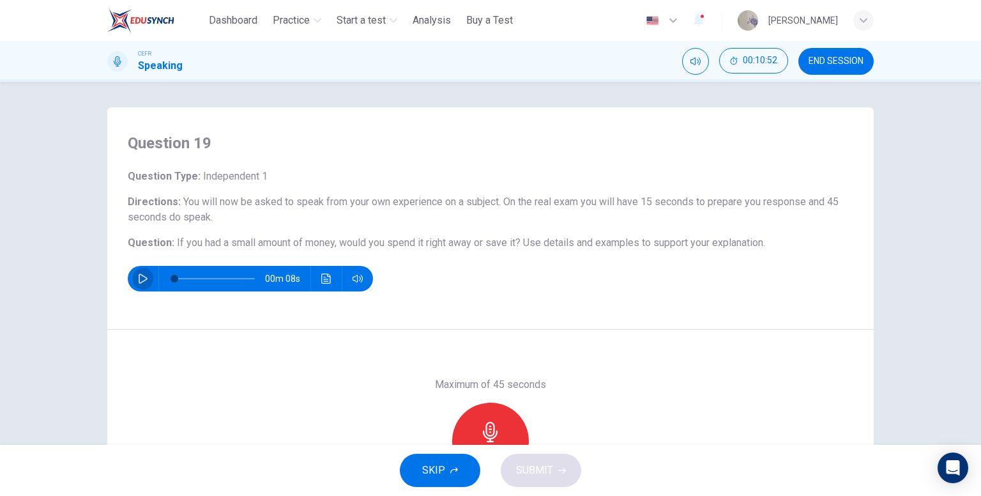
click at [140, 282] on icon "button" at bounding box center [143, 278] width 10 height 10
click at [144, 279] on icon "button" at bounding box center [143, 278] width 10 height 10
click at [501, 427] on div "Record" at bounding box center [490, 440] width 77 height 77
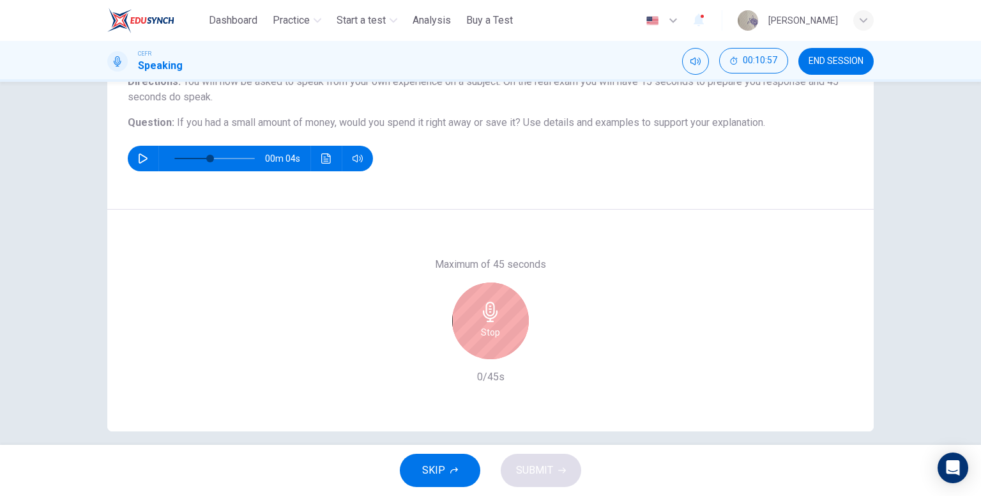
scroll to position [128, 0]
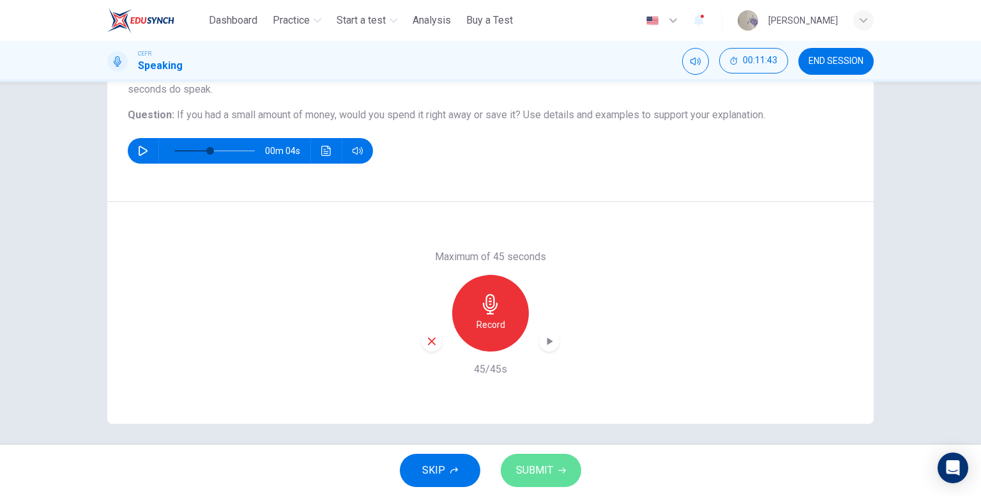
click at [575, 466] on button "SUBMIT" at bounding box center [541, 469] width 80 height 33
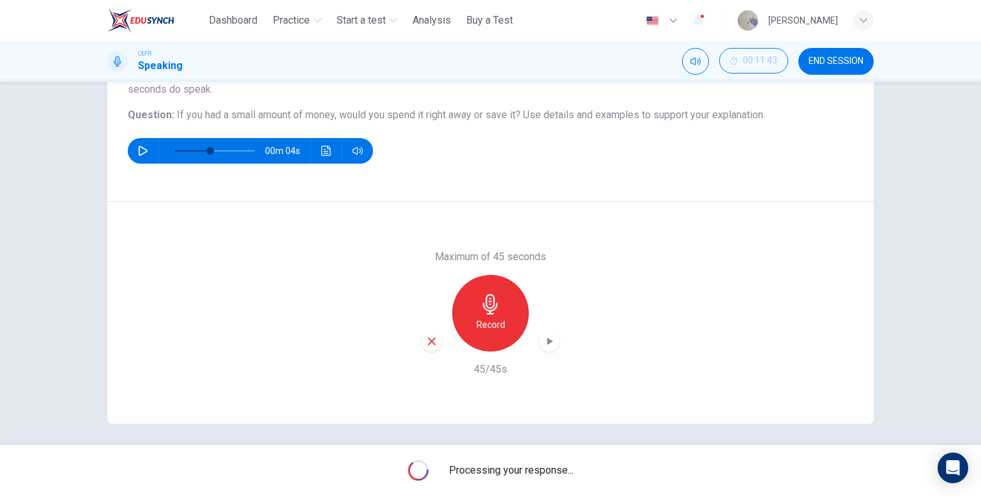
type input "*"
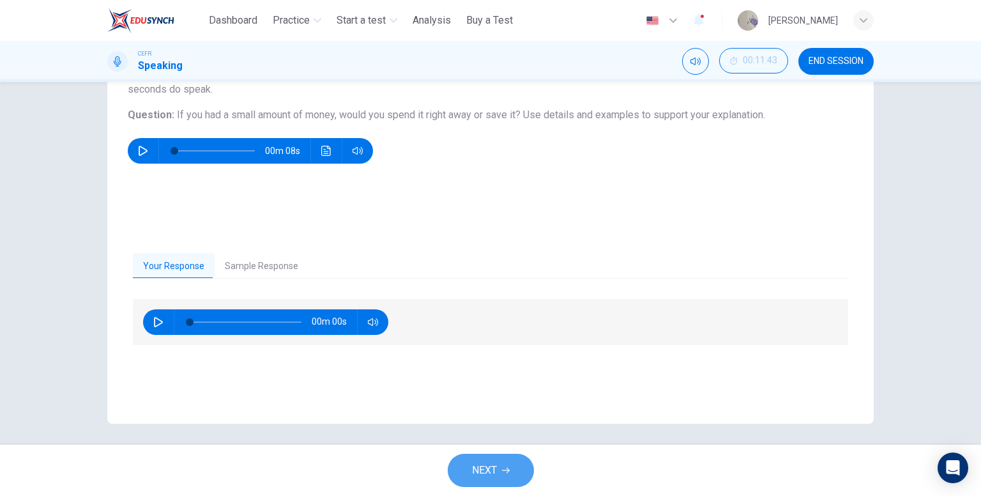
click at [508, 462] on button "NEXT" at bounding box center [491, 469] width 86 height 33
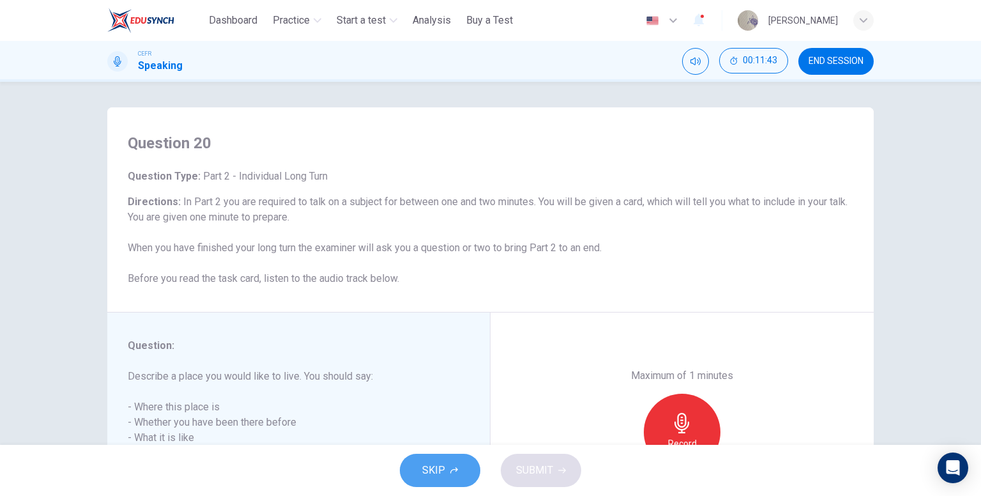
click at [470, 458] on button "SKIP" at bounding box center [440, 469] width 80 height 33
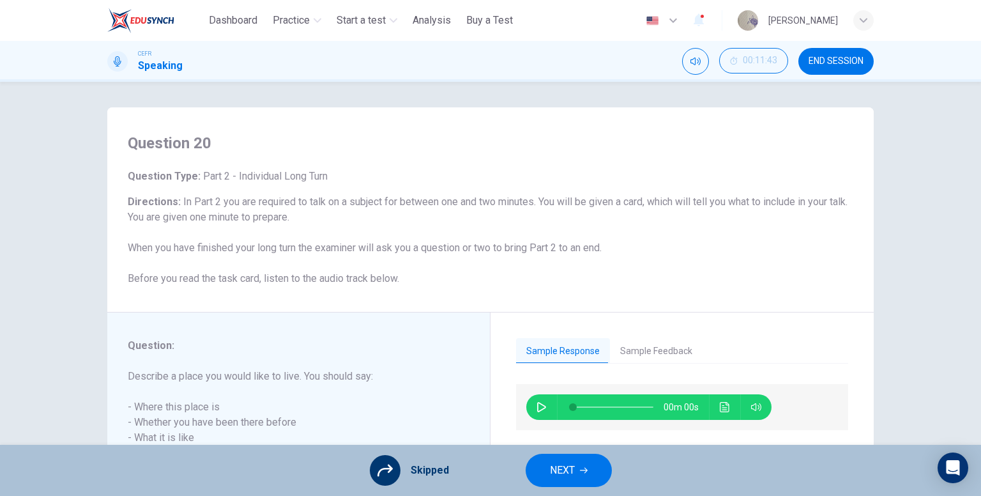
click at [543, 468] on button "NEXT" at bounding box center [569, 469] width 86 height 33
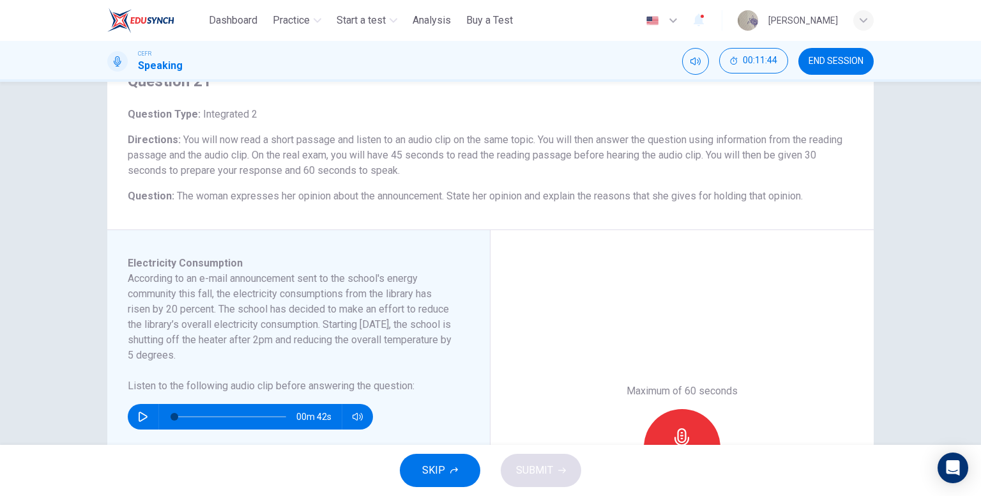
scroll to position [64, 0]
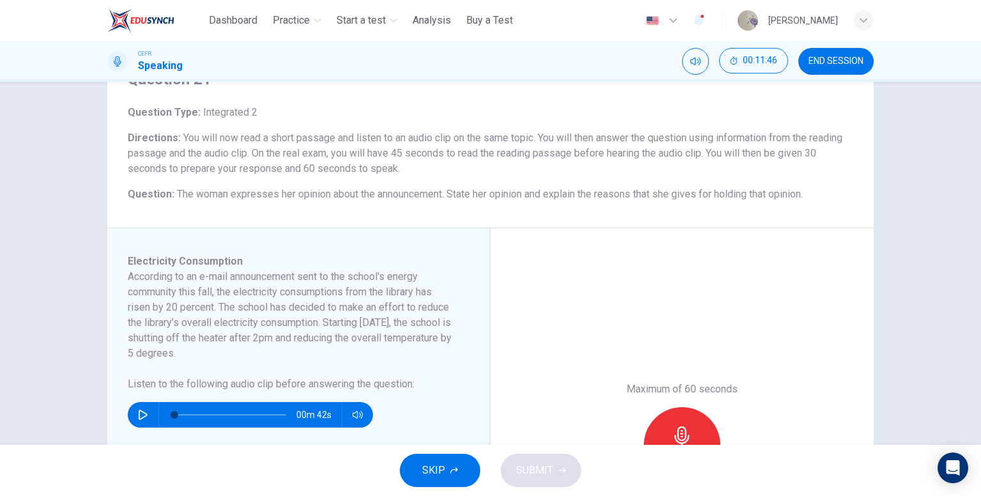
click at [460, 475] on button "SKIP" at bounding box center [440, 469] width 80 height 33
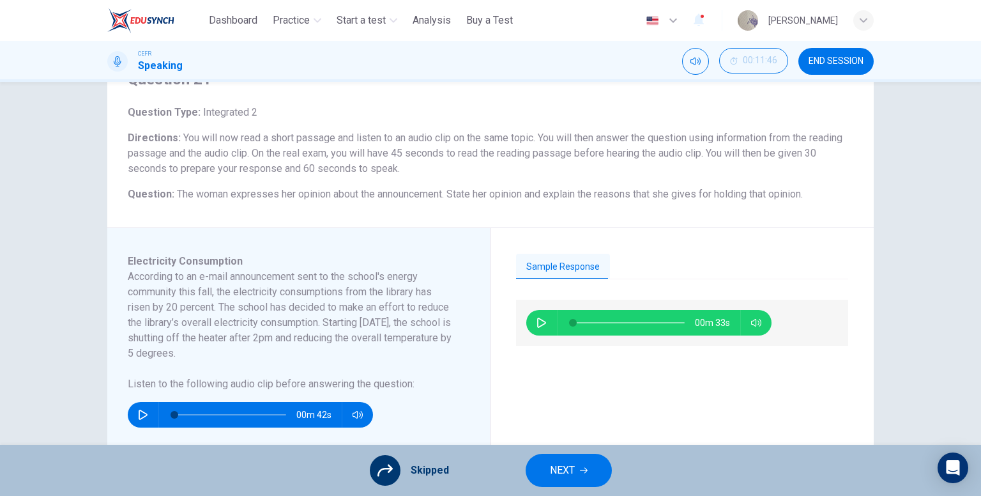
click at [579, 478] on button "NEXT" at bounding box center [569, 469] width 86 height 33
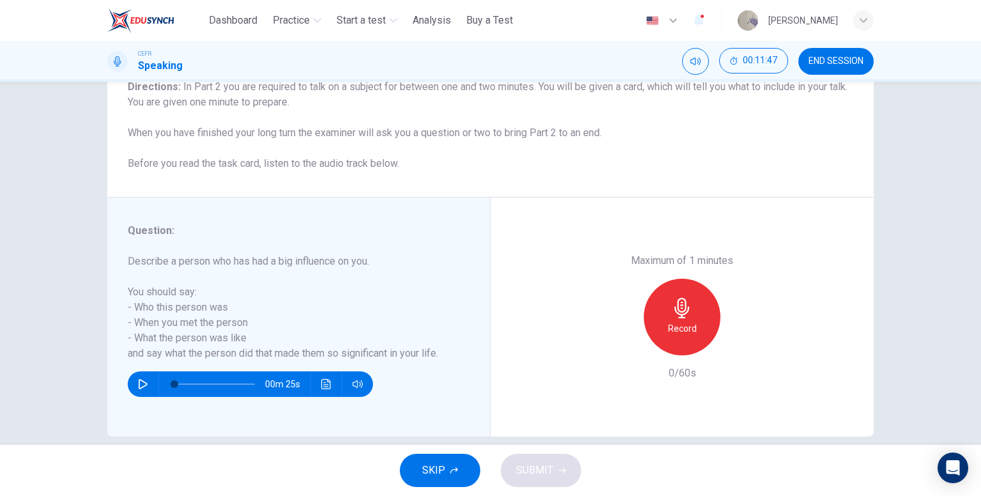
scroll to position [128, 0]
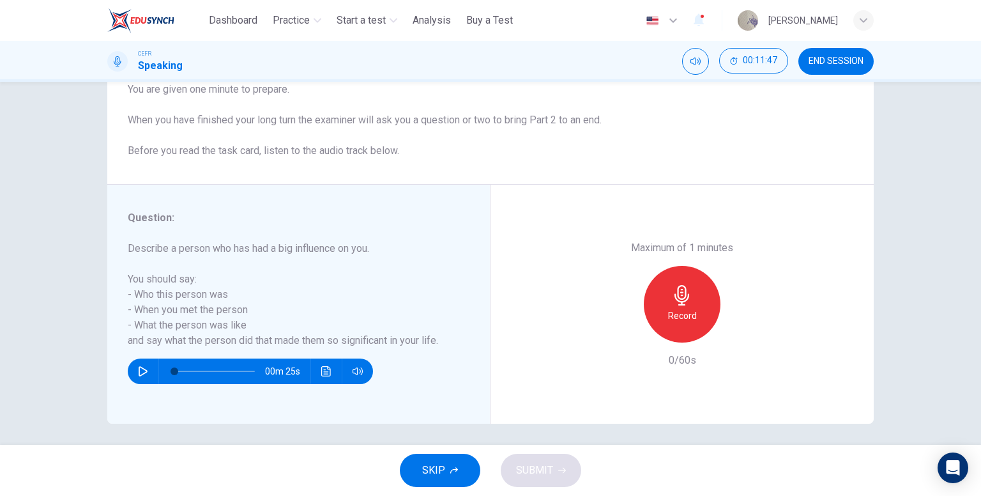
click at [443, 463] on span "SKIP" at bounding box center [433, 470] width 23 height 18
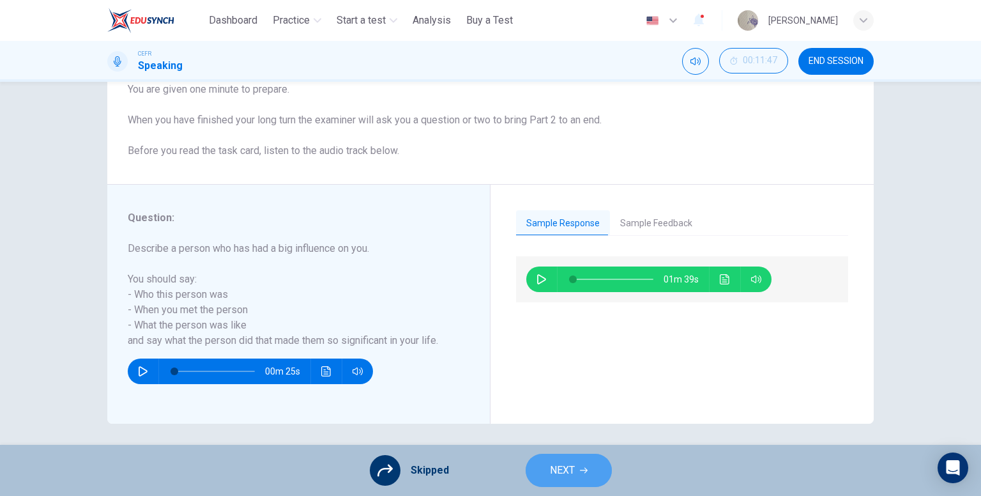
click at [564, 476] on span "NEXT" at bounding box center [562, 470] width 25 height 18
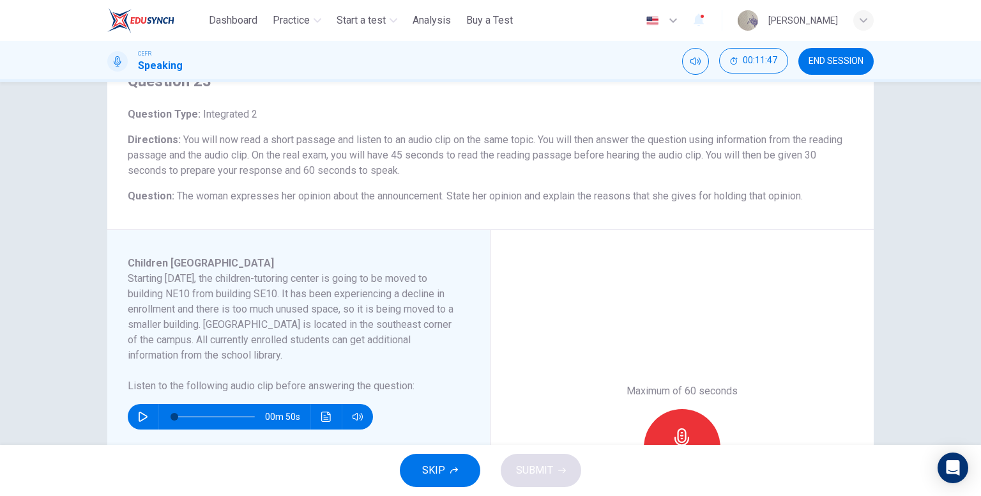
scroll to position [64, 0]
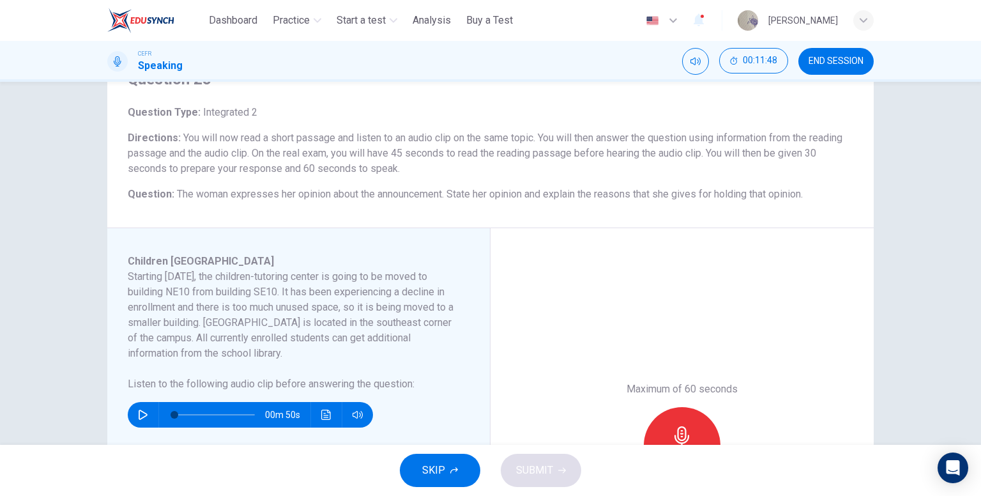
drag, startPoint x: 416, startPoint y: 471, endPoint x: 435, endPoint y: 469, distance: 18.6
click at [417, 471] on button "SKIP" at bounding box center [440, 469] width 80 height 33
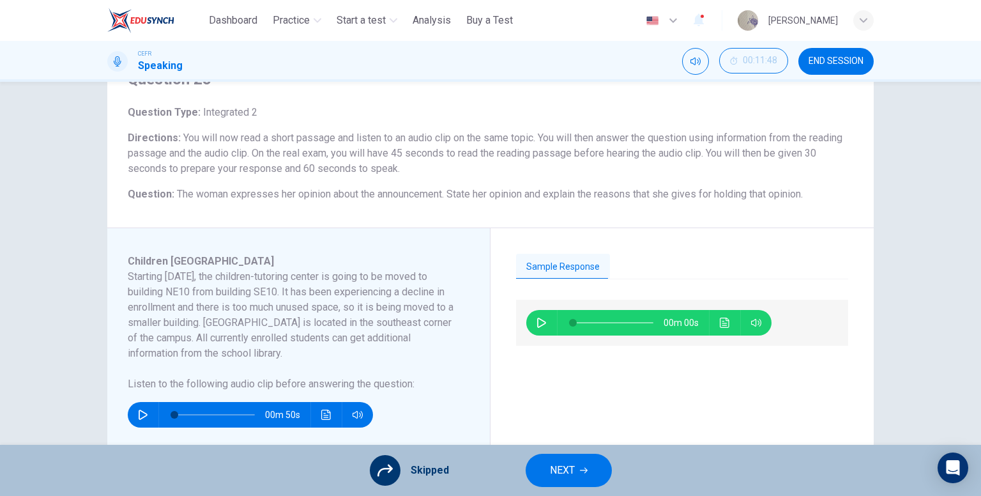
click at [564, 476] on span "NEXT" at bounding box center [562, 470] width 25 height 18
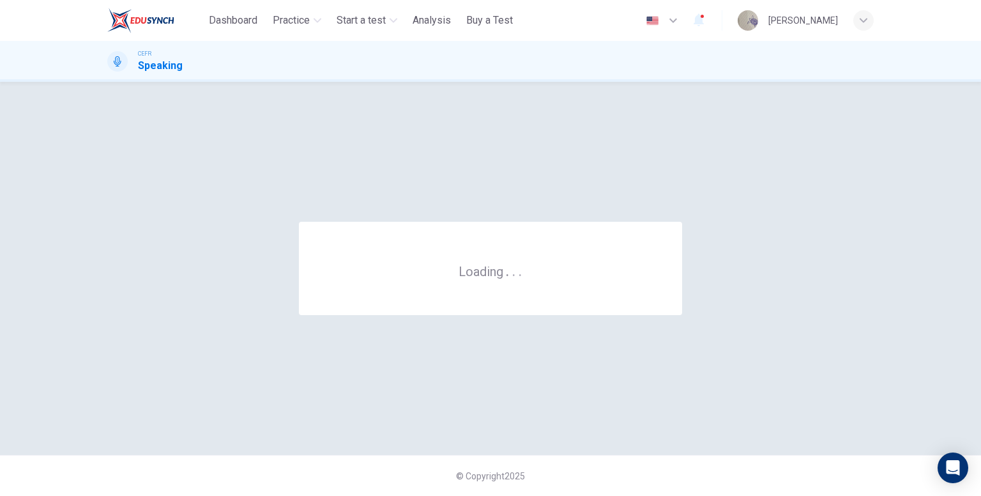
scroll to position [0, 0]
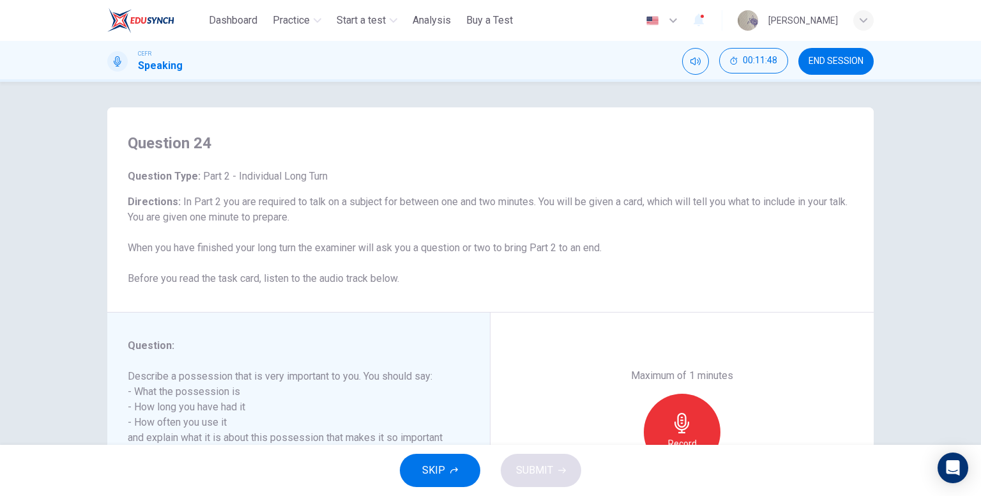
click at [457, 460] on button "SKIP" at bounding box center [440, 469] width 80 height 33
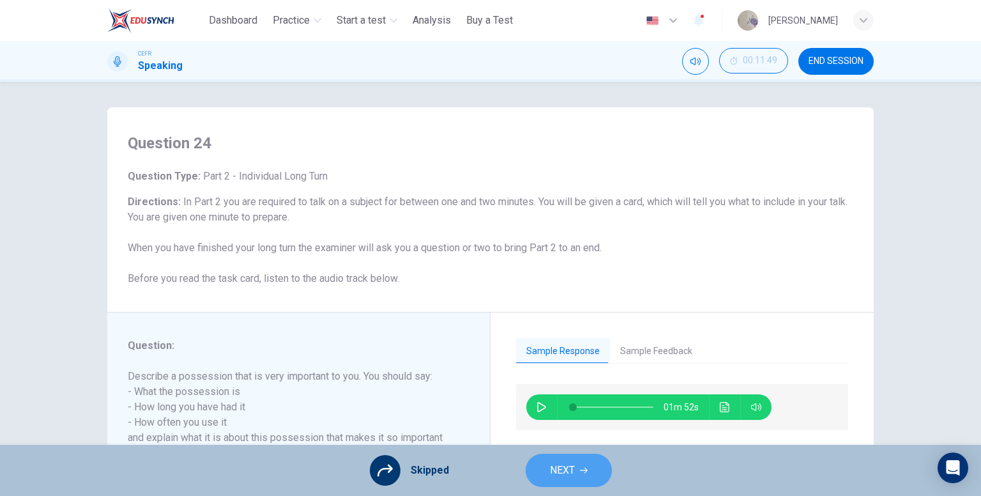
click at [564, 478] on span "NEXT" at bounding box center [562, 470] width 25 height 18
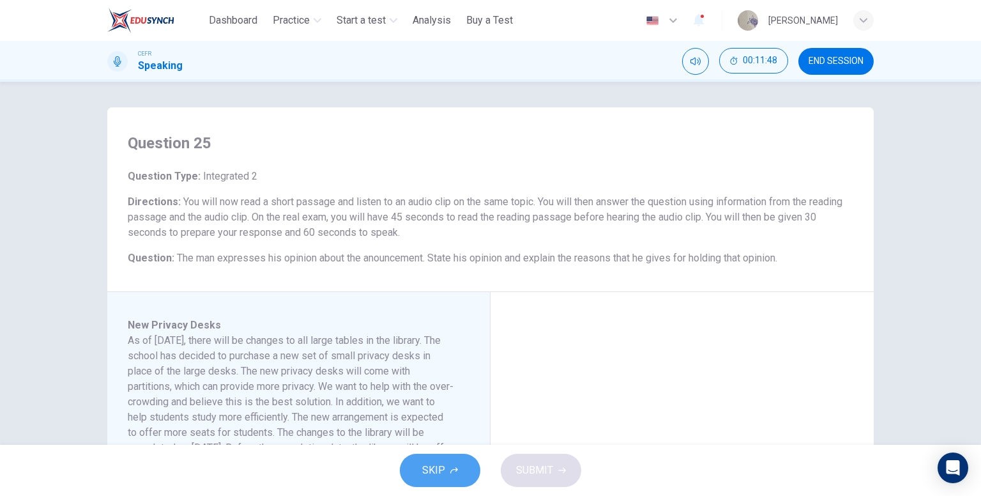
click at [469, 472] on button "SKIP" at bounding box center [440, 469] width 80 height 33
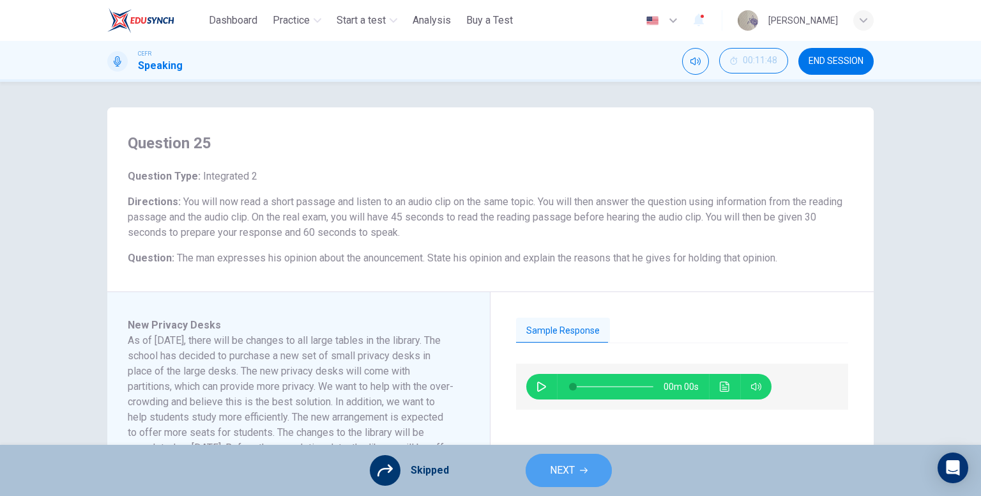
click at [561, 465] on span "NEXT" at bounding box center [562, 470] width 25 height 18
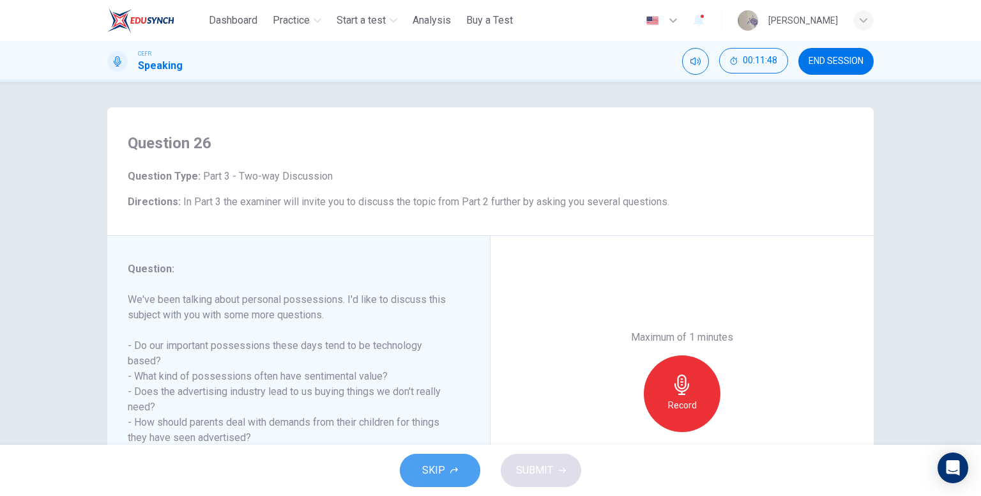
click at [441, 466] on span "SKIP" at bounding box center [433, 470] width 23 height 18
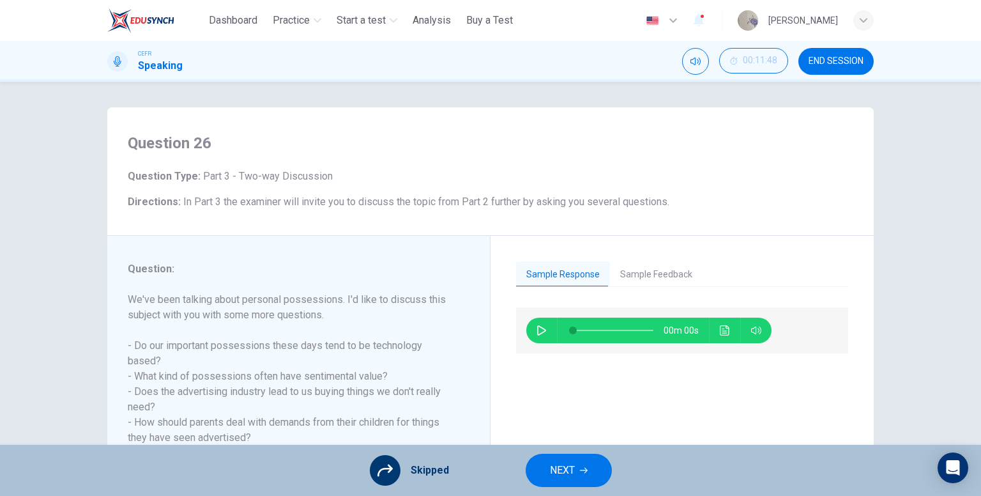
click at [544, 472] on button "NEXT" at bounding box center [569, 469] width 86 height 33
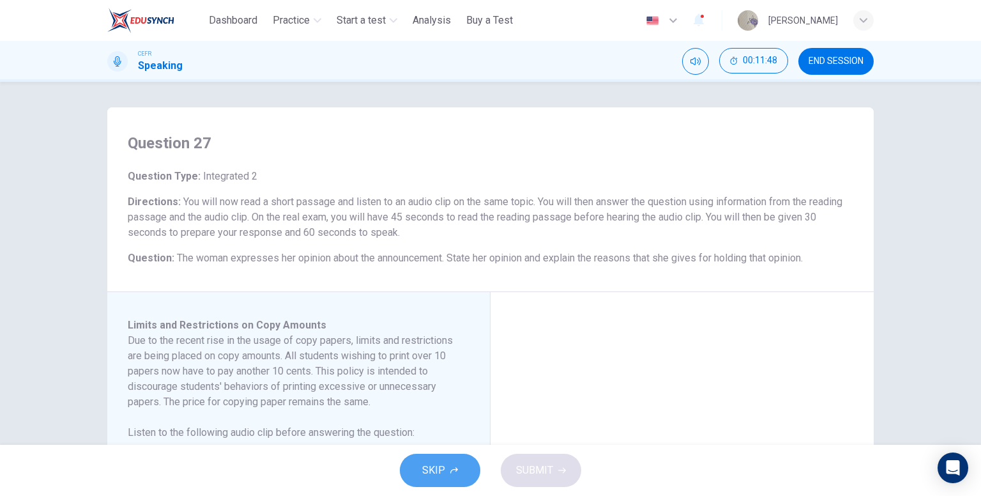
click at [423, 476] on span "SKIP" at bounding box center [433, 470] width 23 height 18
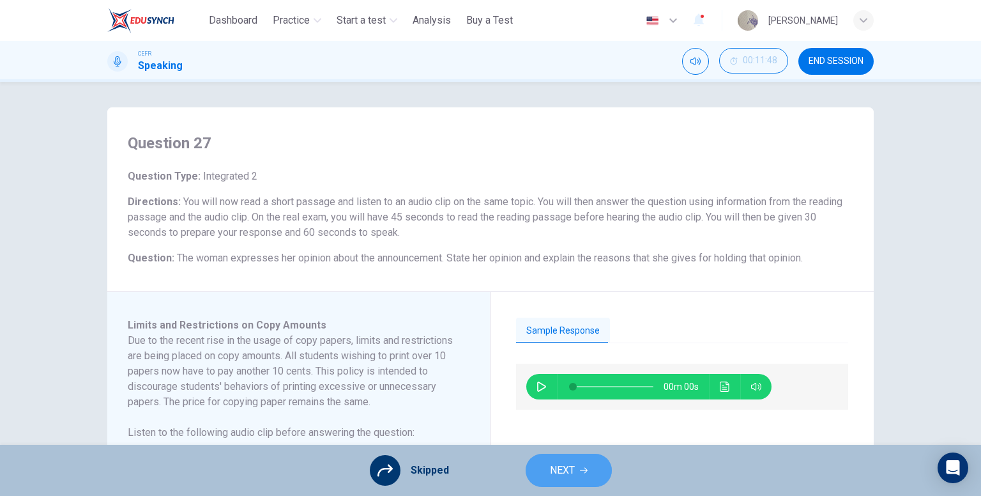
click at [540, 466] on button "NEXT" at bounding box center [569, 469] width 86 height 33
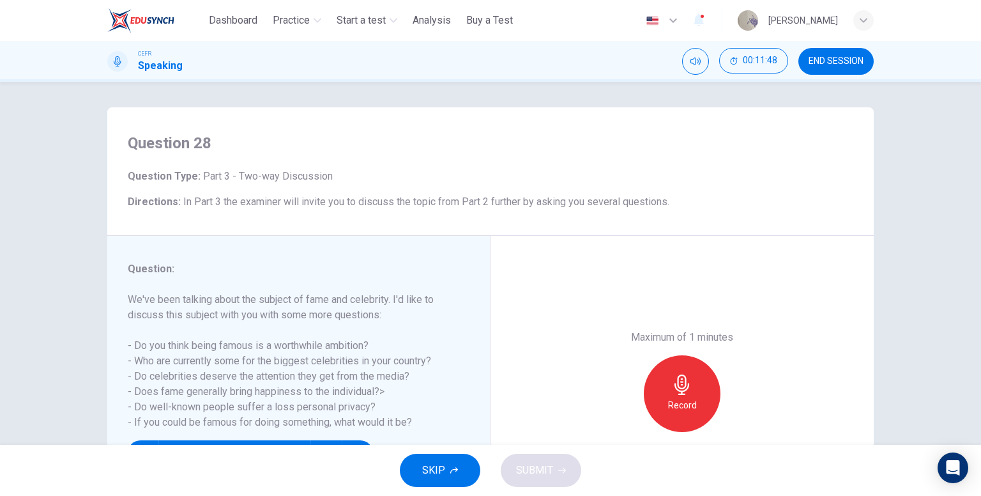
click at [439, 466] on span "SKIP" at bounding box center [433, 470] width 23 height 18
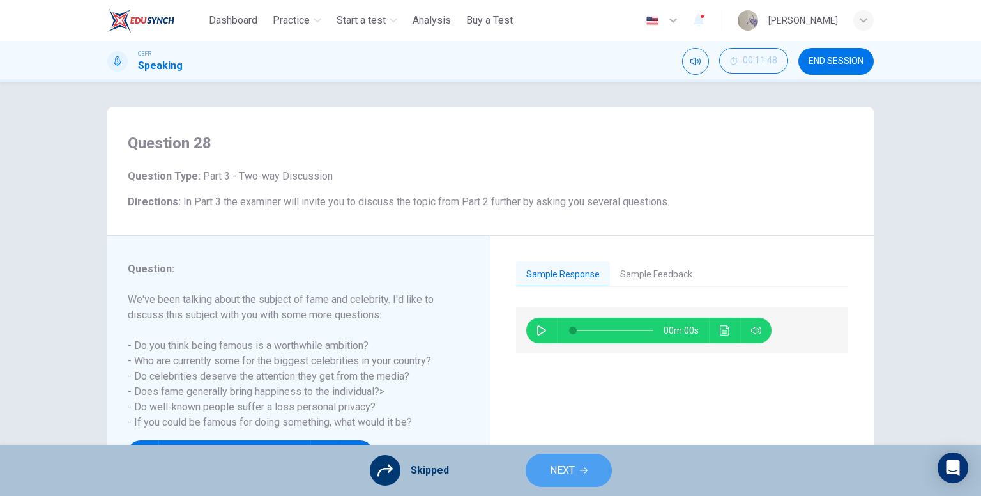
click at [529, 469] on button "NEXT" at bounding box center [569, 469] width 86 height 33
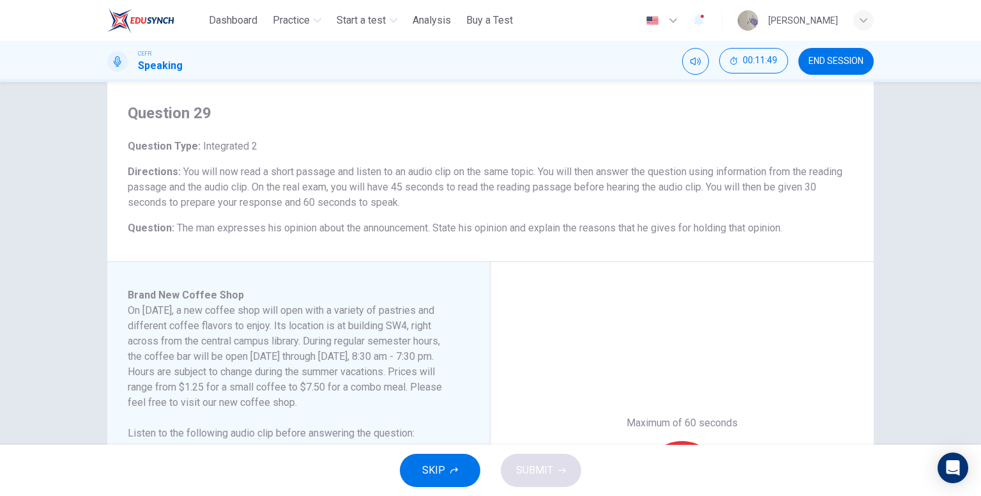
scroll to position [64, 0]
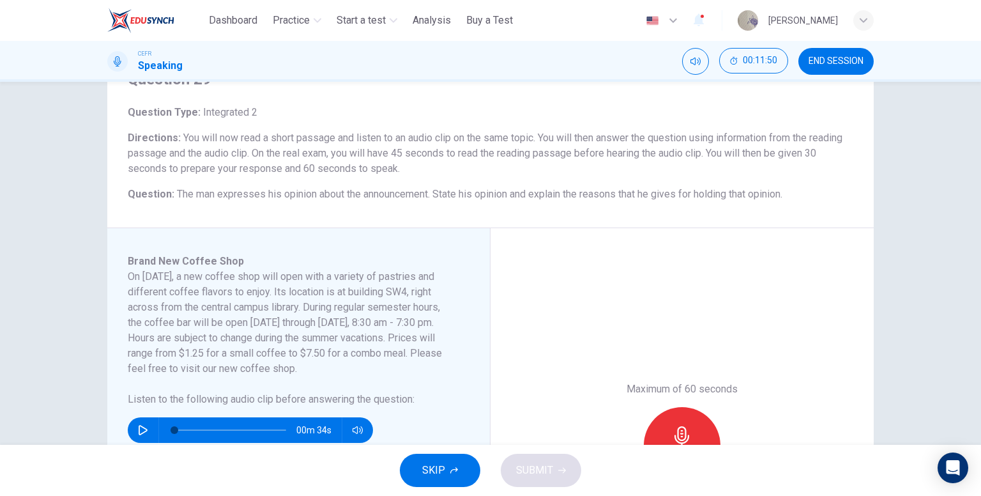
drag, startPoint x: 810, startPoint y: 66, endPoint x: 538, endPoint y: 82, distance: 273.1
click at [810, 67] on button "END SESSION" at bounding box center [835, 61] width 75 height 27
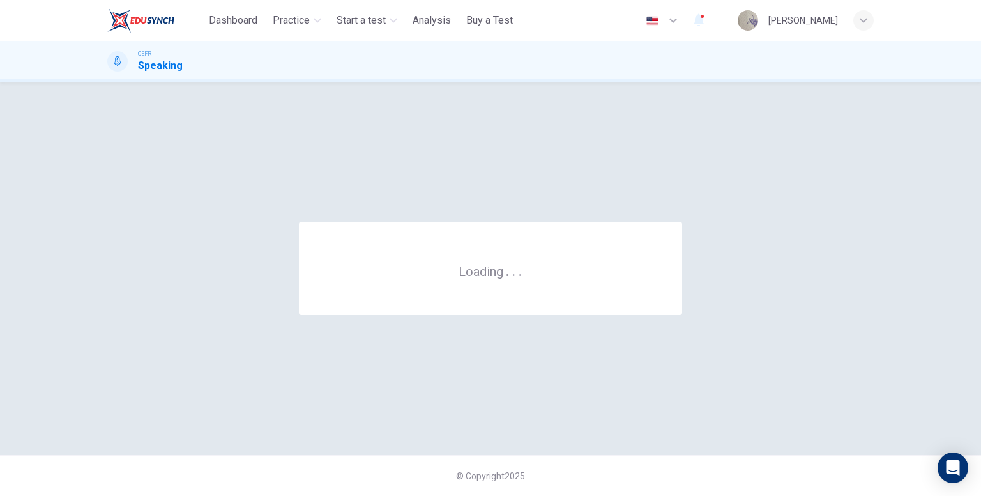
scroll to position [0, 0]
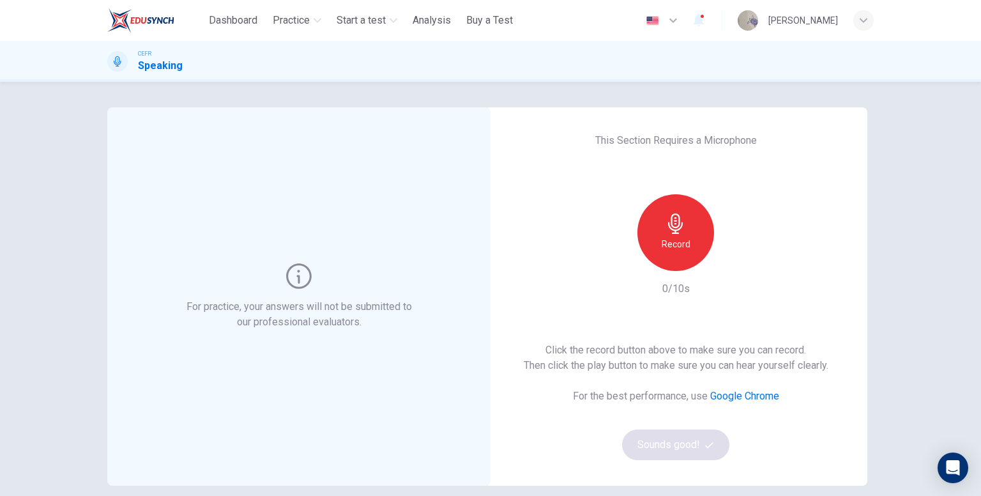
click at [670, 253] on div "Record" at bounding box center [675, 232] width 77 height 77
click at [672, 252] on div "Stop" at bounding box center [675, 232] width 77 height 77
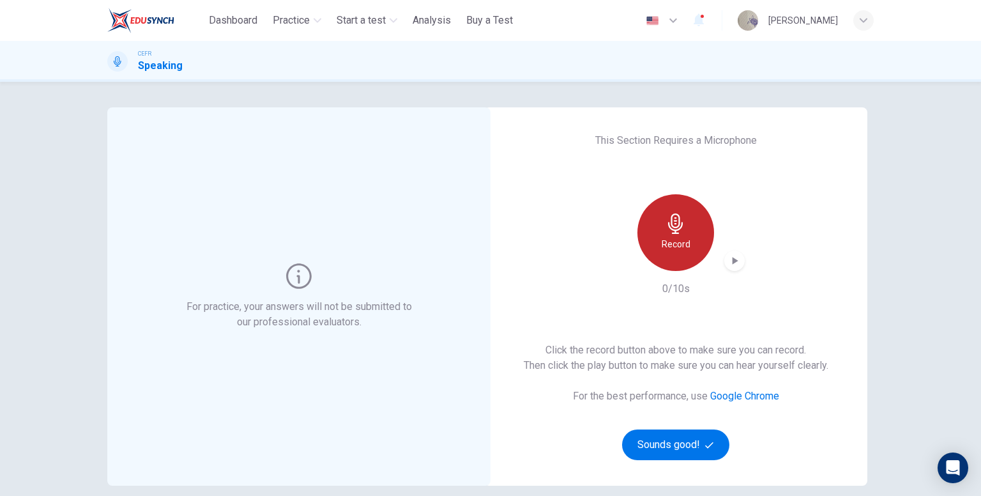
click at [672, 252] on div "Record" at bounding box center [675, 232] width 77 height 77
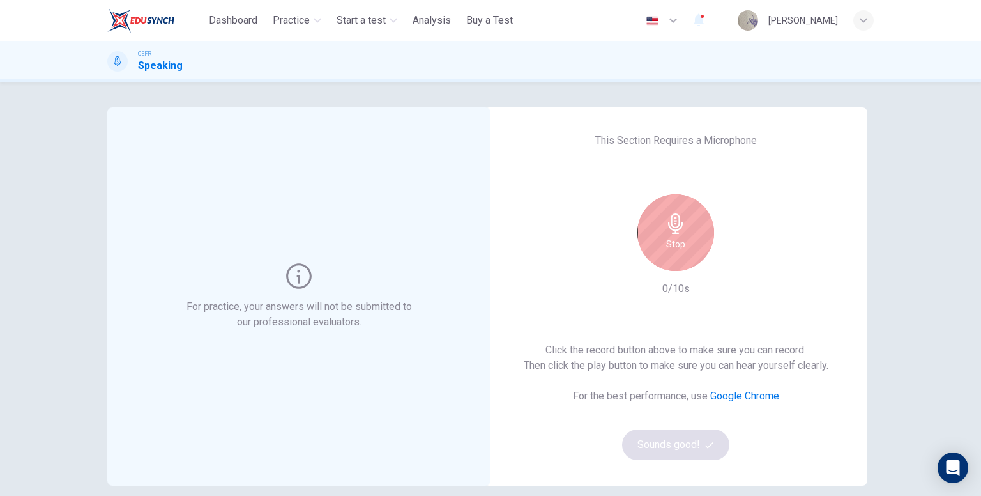
click at [678, 245] on h6 "Stop" at bounding box center [675, 243] width 19 height 15
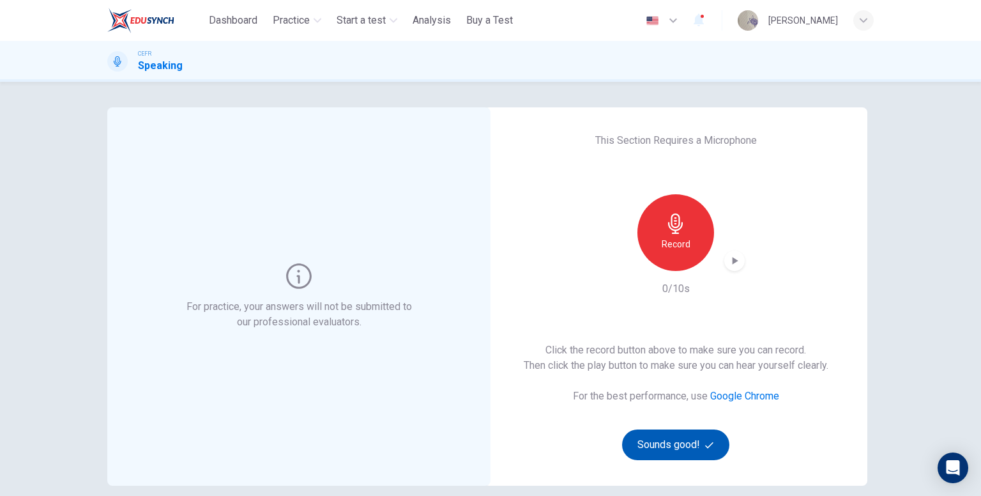
click at [667, 442] on button "Sounds good!" at bounding box center [675, 444] width 107 height 31
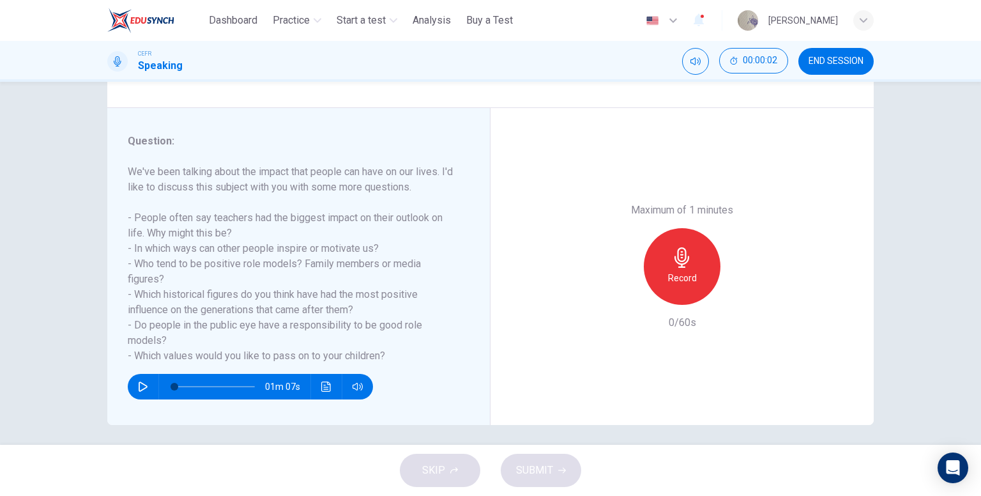
scroll to position [133, 0]
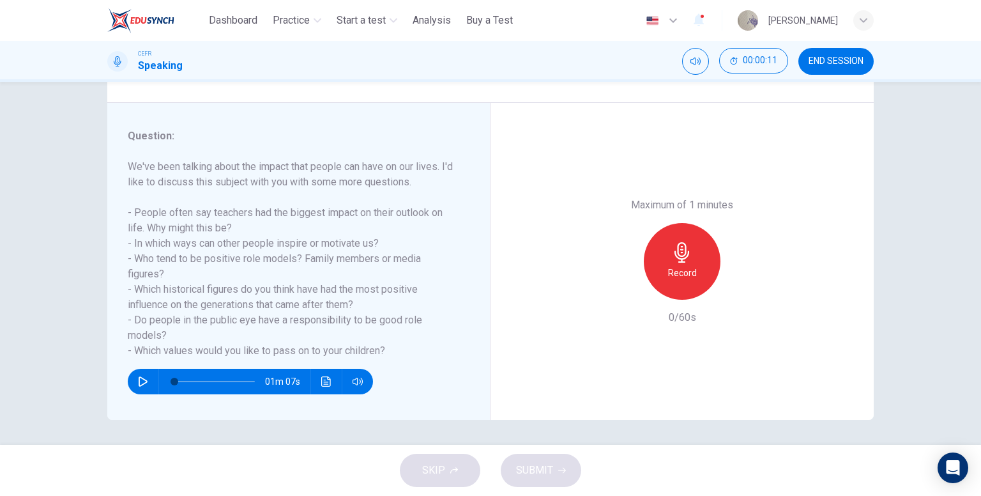
click at [139, 382] on icon "button" at bounding box center [143, 381] width 10 height 10
click at [179, 379] on span at bounding box center [183, 381] width 8 height 8
click at [139, 379] on icon "button" at bounding box center [142, 381] width 7 height 8
click at [138, 379] on icon "button" at bounding box center [143, 381] width 10 height 10
click at [140, 378] on icon "button" at bounding box center [143, 381] width 10 height 10
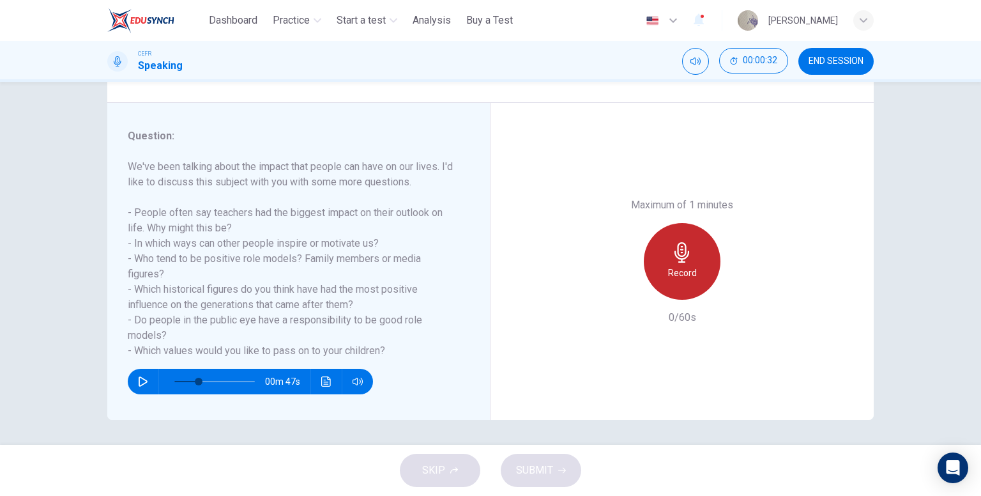
click at [672, 251] on icon "button" at bounding box center [682, 252] width 20 height 20
click at [694, 263] on div "Stop" at bounding box center [682, 261] width 77 height 77
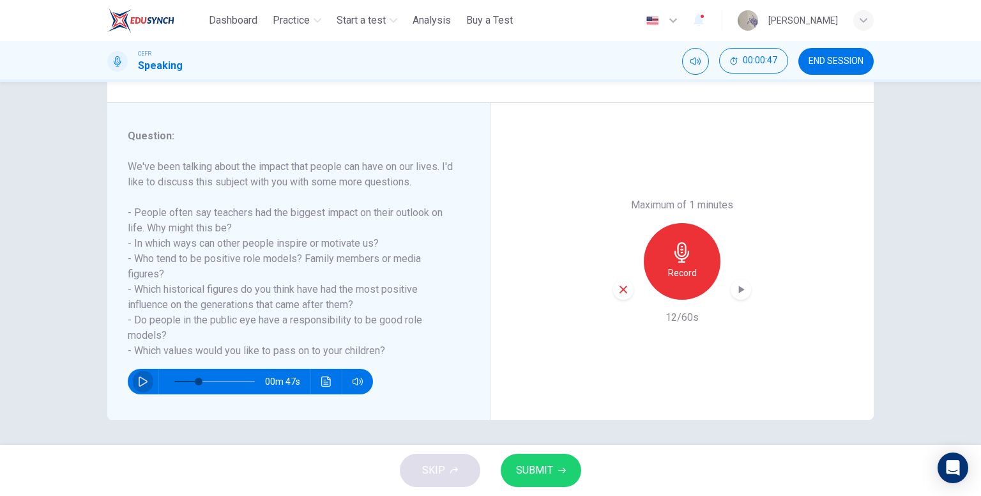
click at [141, 378] on icon "button" at bounding box center [143, 381] width 9 height 10
click at [141, 378] on icon "button" at bounding box center [142, 381] width 7 height 8
click at [682, 259] on icon "button" at bounding box center [682, 252] width 20 height 20
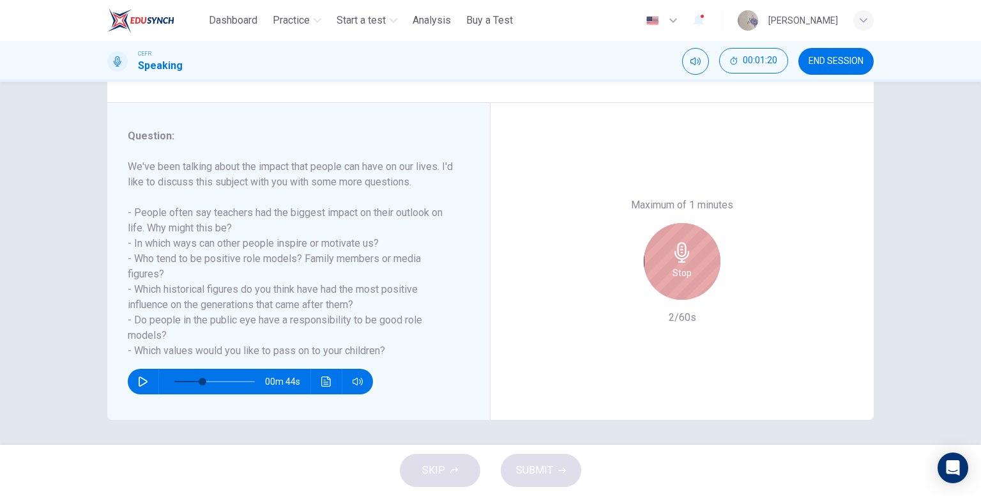
click at [682, 259] on icon "button" at bounding box center [682, 252] width 20 height 20
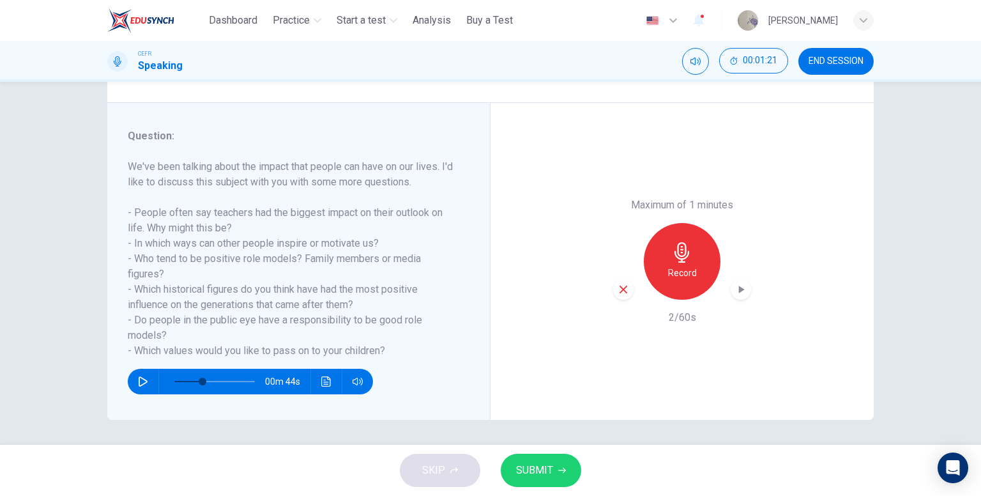
click at [625, 293] on icon "button" at bounding box center [622, 289] width 11 height 11
click at [691, 276] on h6 "Record" at bounding box center [682, 272] width 29 height 15
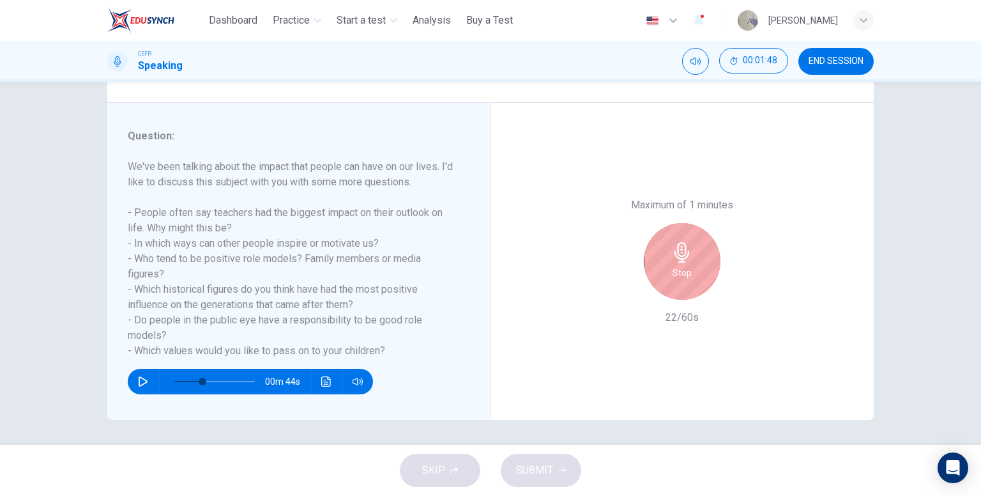
click at [691, 276] on div "Stop" at bounding box center [682, 261] width 77 height 77
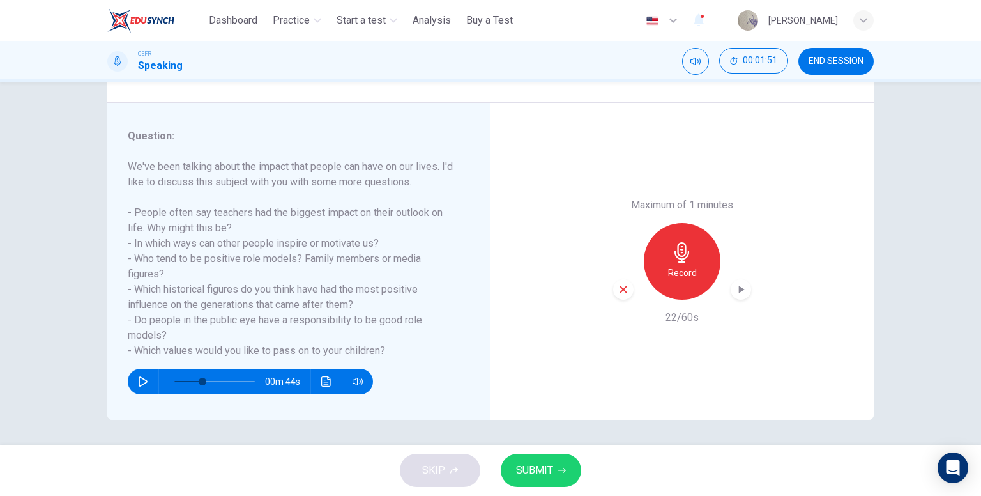
drag, startPoint x: 620, startPoint y: 292, endPoint x: 626, endPoint y: 327, distance: 35.6
click at [619, 292] on icon "button" at bounding box center [622, 289] width 11 height 11
type input "**"
click at [840, 64] on span "END SESSION" at bounding box center [835, 61] width 55 height 10
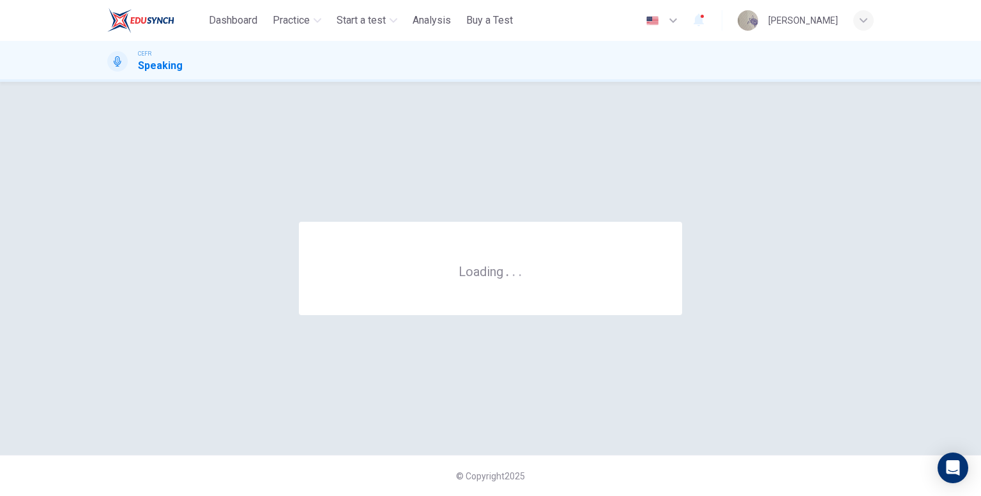
scroll to position [0, 0]
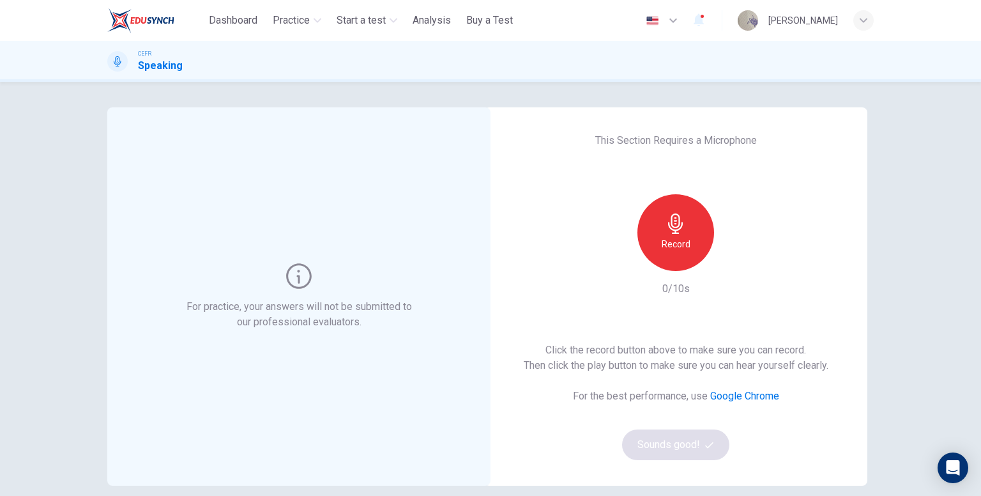
click at [659, 273] on div "Record 0/10s" at bounding box center [676, 245] width 138 height 102
click at [662, 266] on div "Record" at bounding box center [675, 232] width 77 height 77
click at [672, 253] on div "Stop" at bounding box center [675, 232] width 77 height 77
click at [677, 438] on button "Sounds good!" at bounding box center [675, 444] width 107 height 31
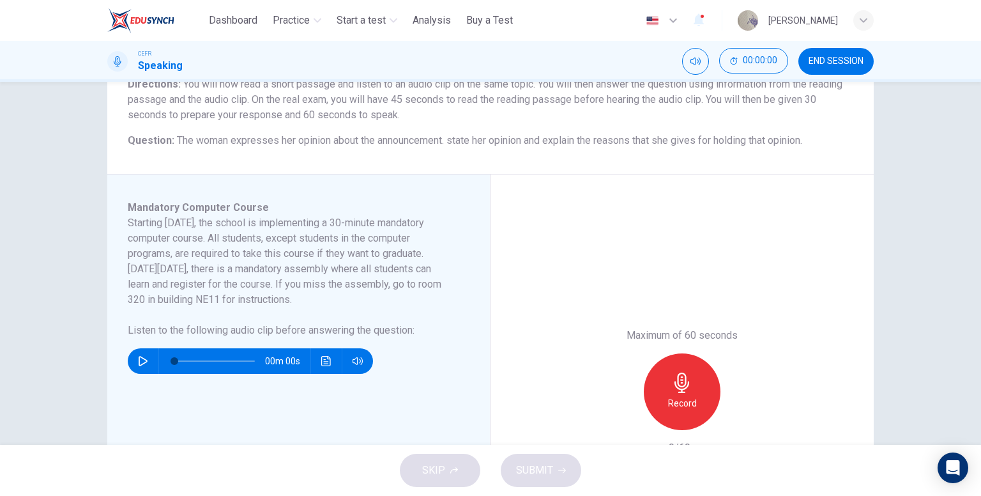
scroll to position [128, 0]
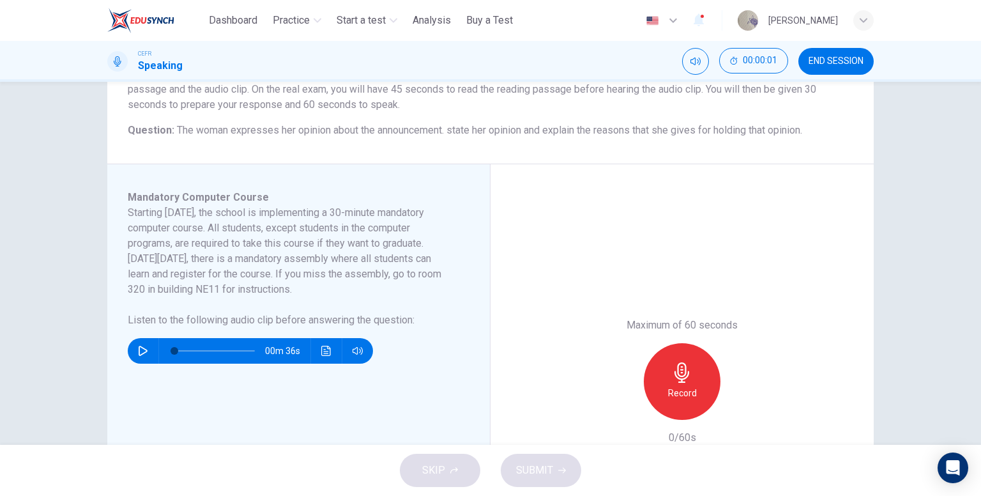
click at [145, 345] on button "button" at bounding box center [143, 351] width 20 height 26
type input "*"
click at [681, 375] on icon "button" at bounding box center [681, 372] width 15 height 20
click at [695, 381] on div "Stop" at bounding box center [682, 381] width 77 height 77
click at [547, 470] on span "SUBMIT" at bounding box center [534, 470] width 37 height 18
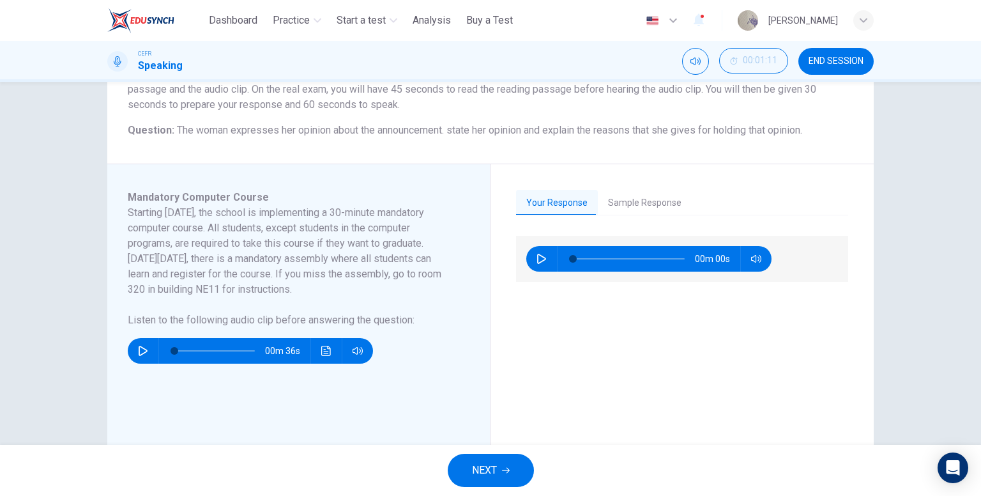
click at [508, 460] on button "NEXT" at bounding box center [491, 469] width 86 height 33
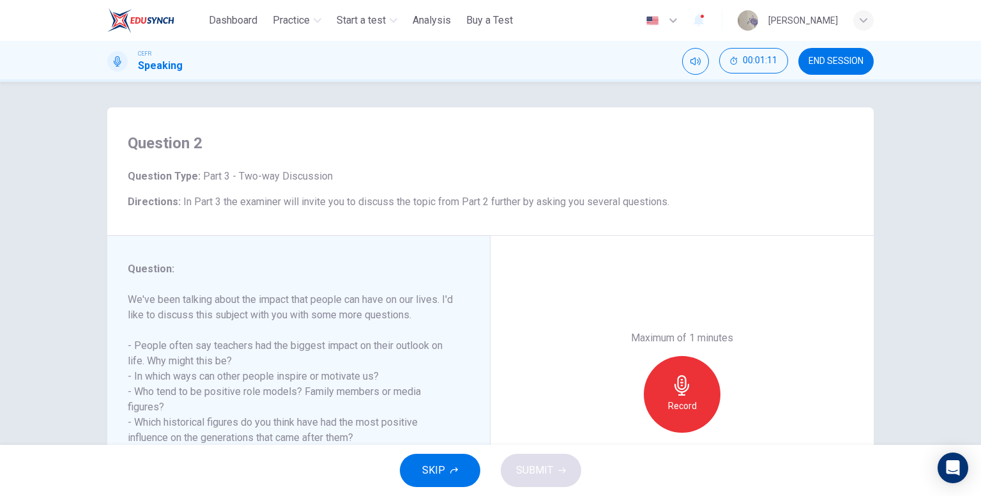
scroll to position [0, 0]
click at [429, 476] on span "SKIP" at bounding box center [433, 470] width 23 height 18
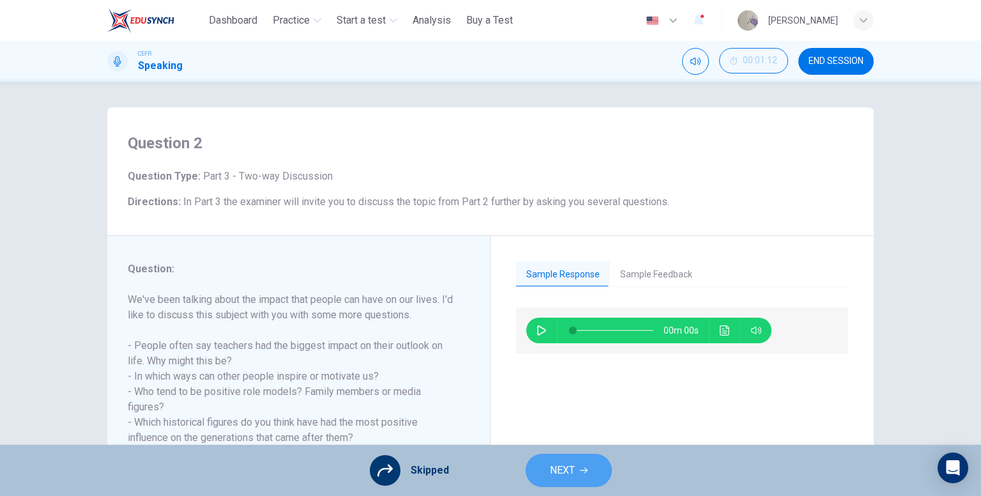
click at [552, 473] on span "NEXT" at bounding box center [562, 470] width 25 height 18
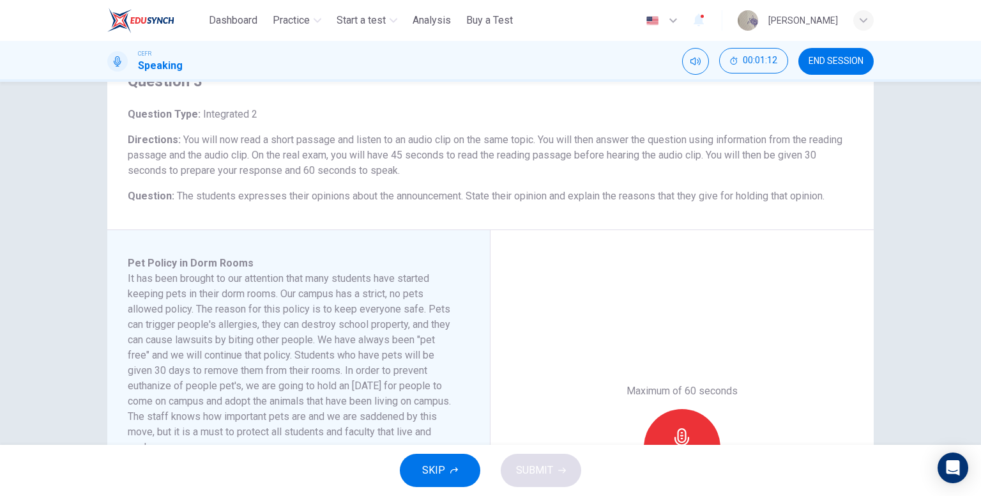
scroll to position [64, 0]
click at [431, 466] on span "SKIP" at bounding box center [433, 470] width 23 height 18
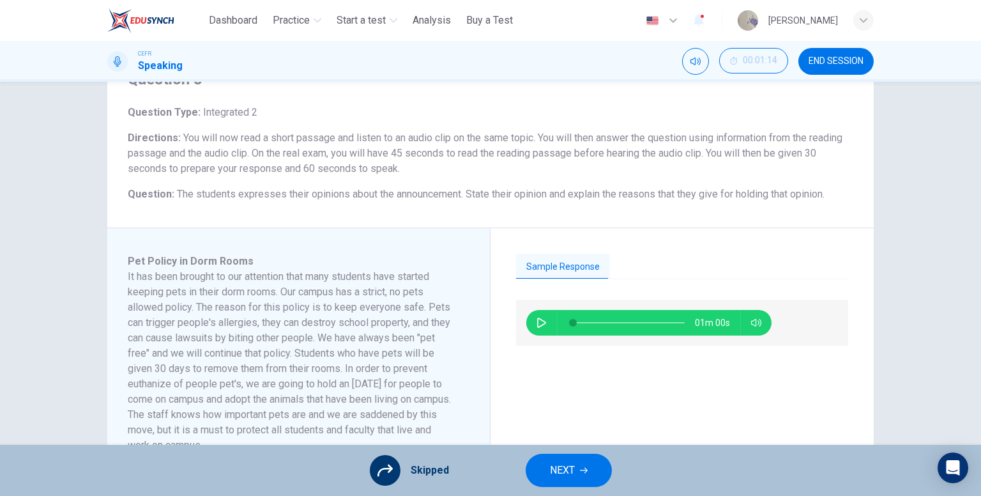
click at [526, 468] on button "NEXT" at bounding box center [569, 469] width 86 height 33
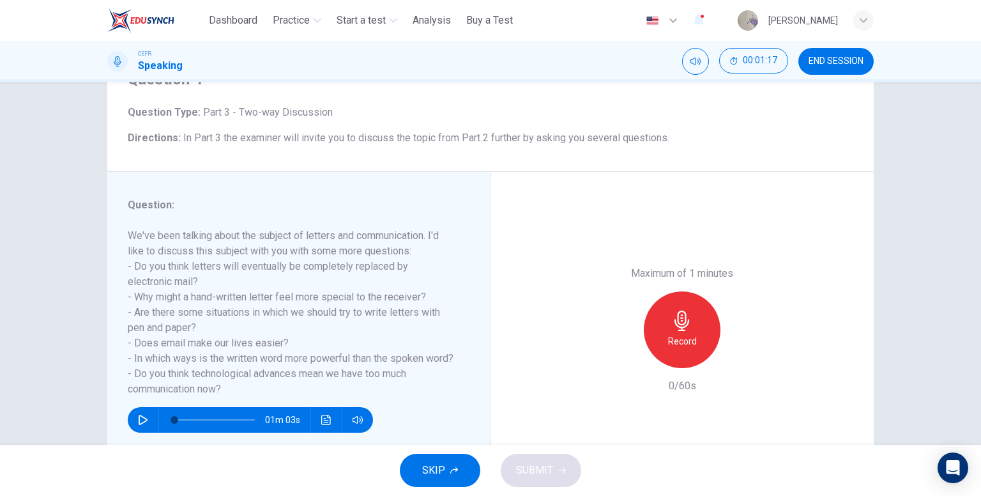
click at [434, 459] on button "SKIP" at bounding box center [440, 469] width 80 height 33
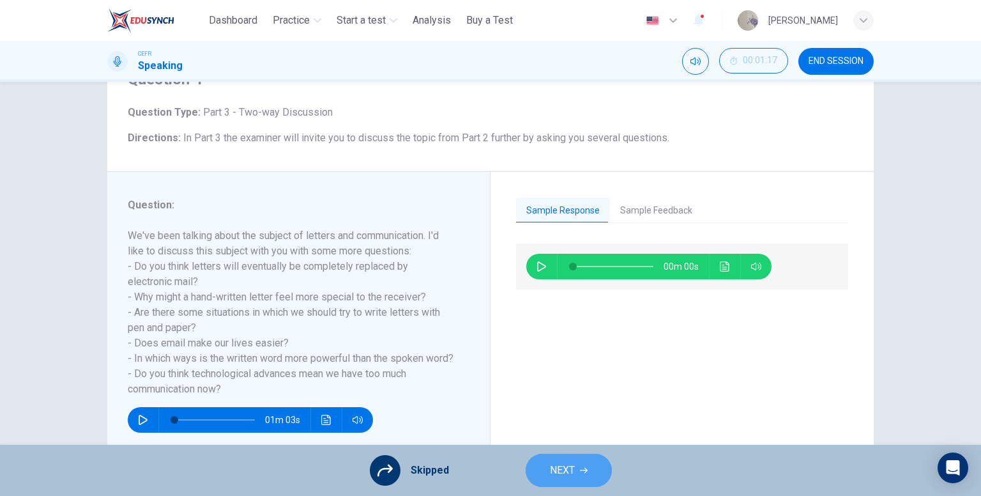
click at [560, 458] on button "NEXT" at bounding box center [569, 469] width 86 height 33
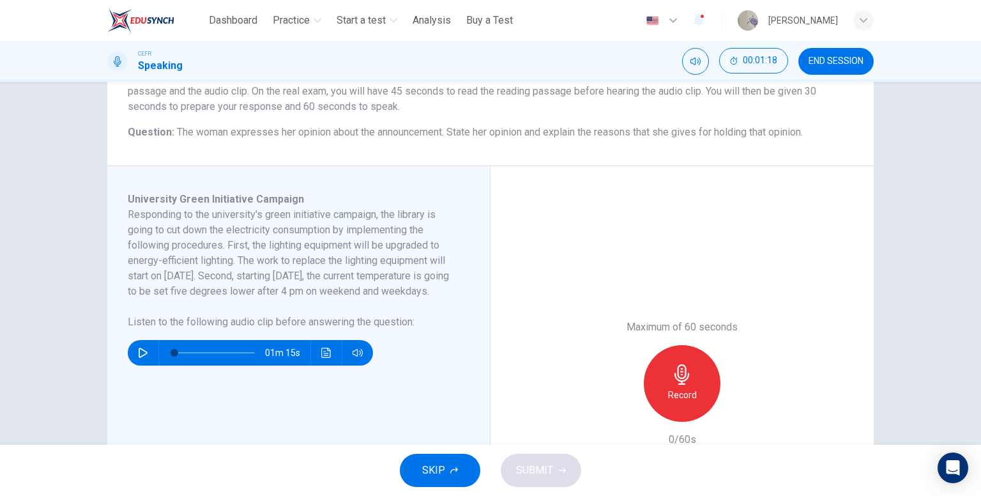
scroll to position [128, 0]
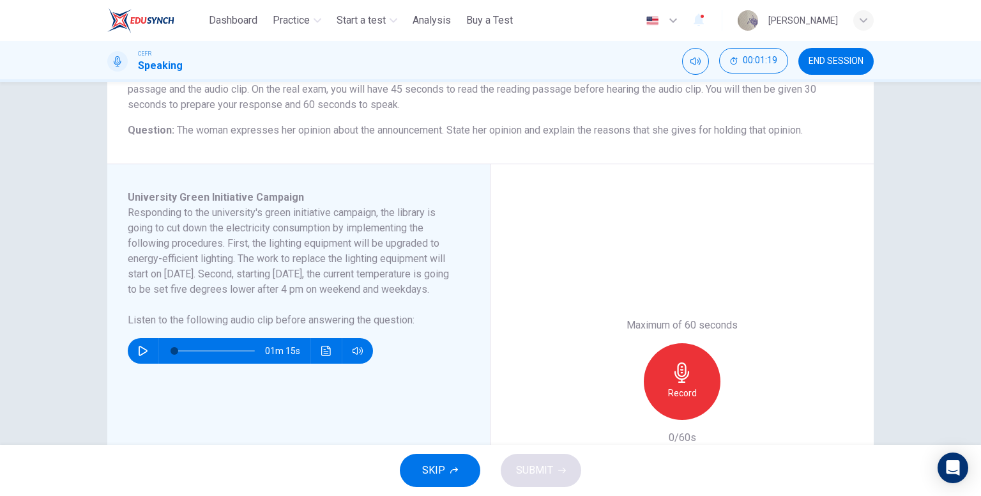
click at [457, 463] on button "SKIP" at bounding box center [440, 469] width 80 height 33
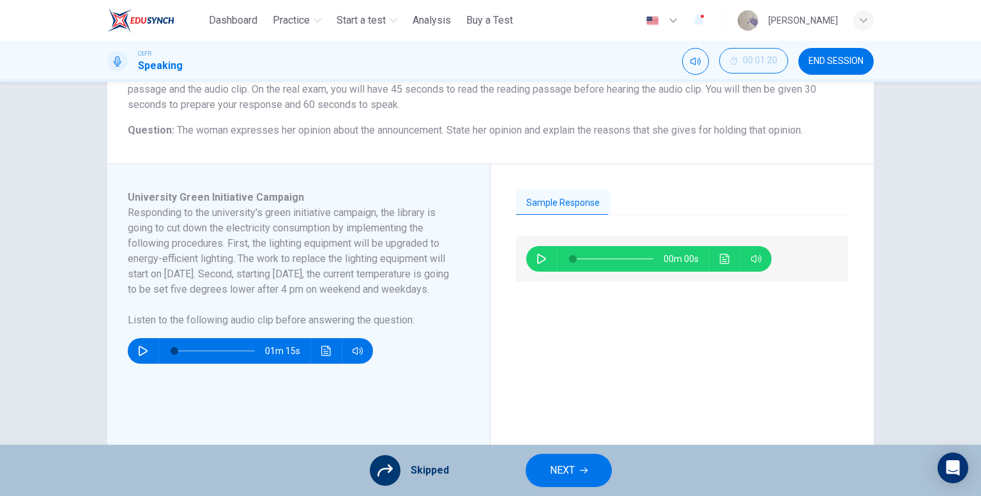
click at [555, 455] on button "NEXT" at bounding box center [569, 469] width 86 height 33
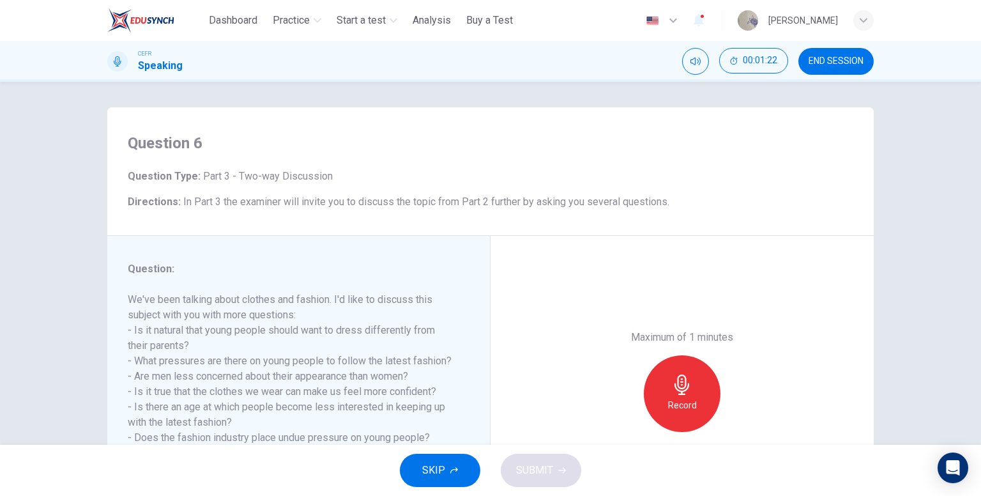
click at [440, 453] on div "SKIP SUBMIT" at bounding box center [490, 469] width 981 height 51
click at [431, 467] on span "SKIP" at bounding box center [433, 470] width 23 height 18
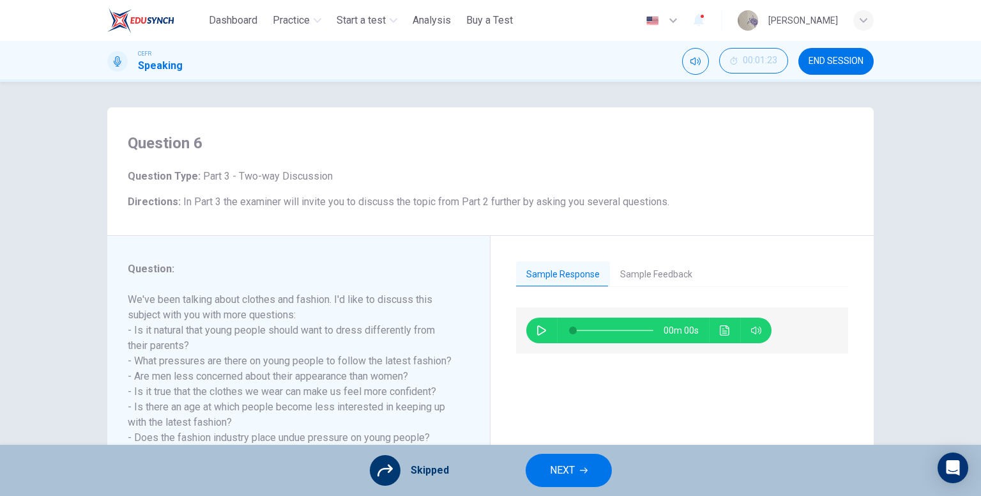
click at [543, 469] on button "NEXT" at bounding box center [569, 469] width 86 height 33
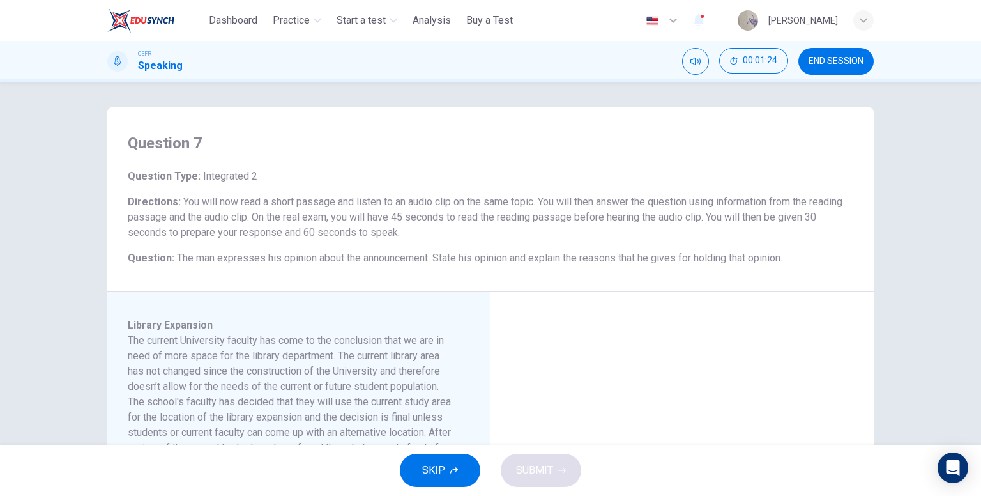
click at [420, 474] on button "SKIP" at bounding box center [440, 469] width 80 height 33
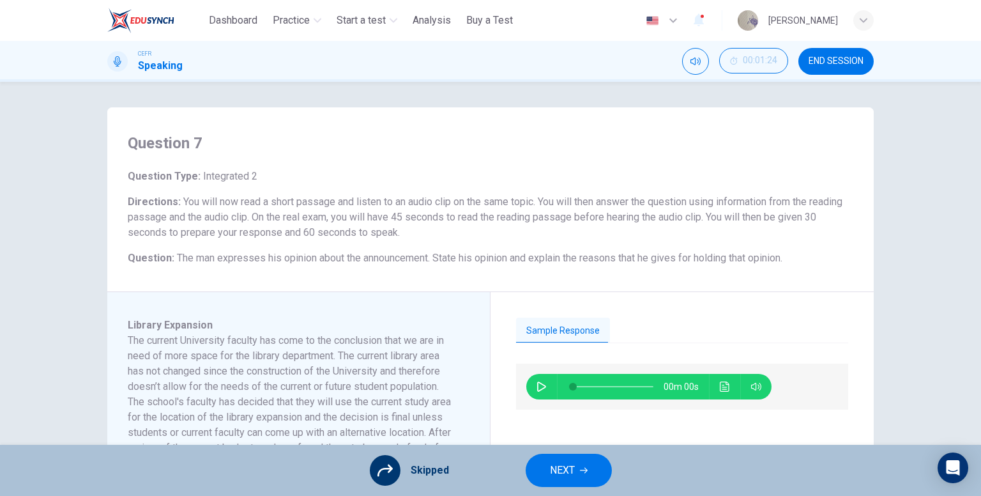
click at [527, 478] on button "NEXT" at bounding box center [569, 469] width 86 height 33
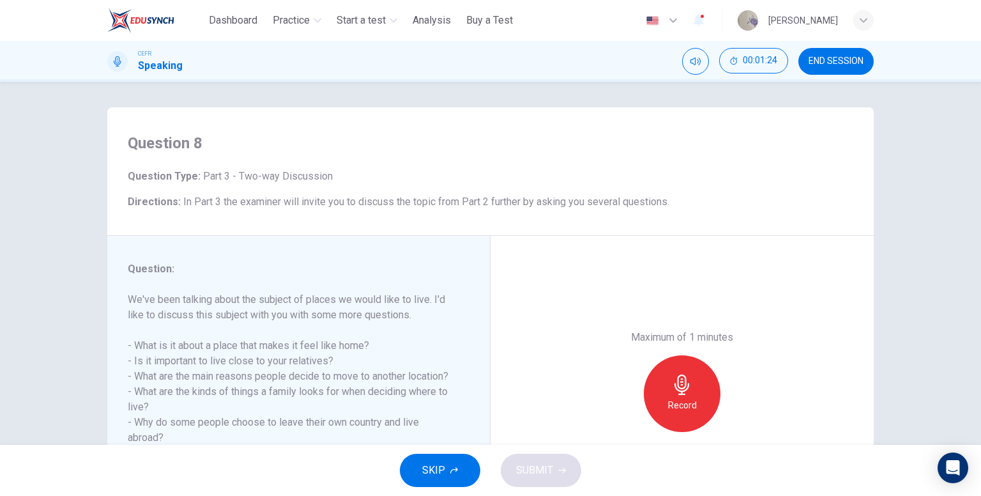
click at [444, 455] on button "SKIP" at bounding box center [440, 469] width 80 height 33
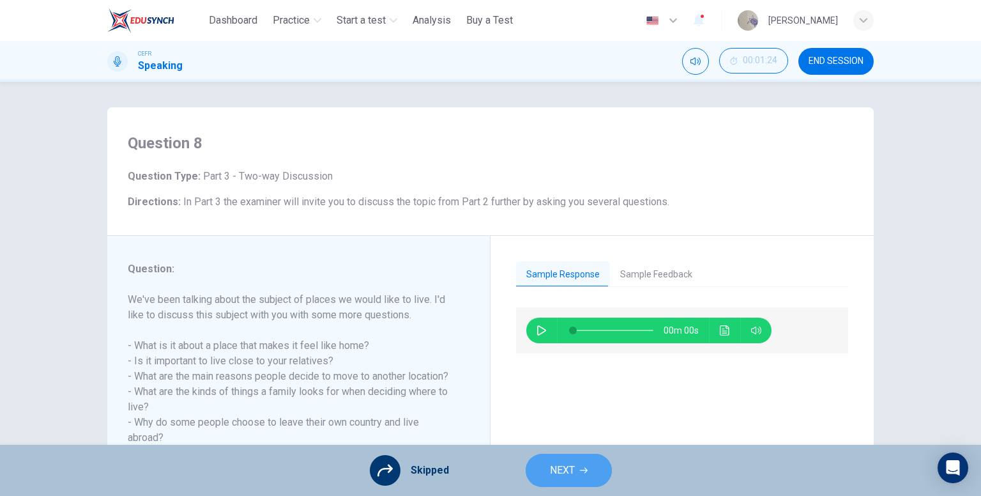
click at [545, 474] on button "NEXT" at bounding box center [569, 469] width 86 height 33
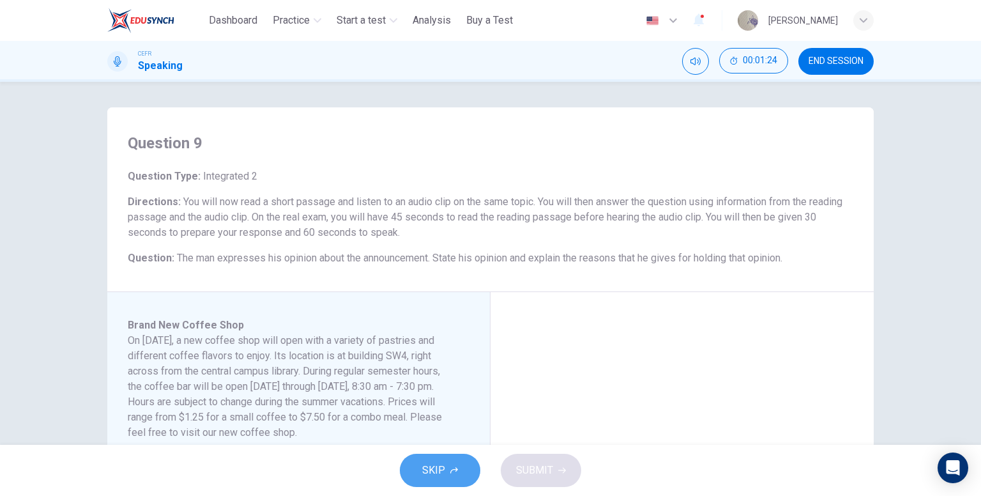
click at [455, 476] on button "SKIP" at bounding box center [440, 469] width 80 height 33
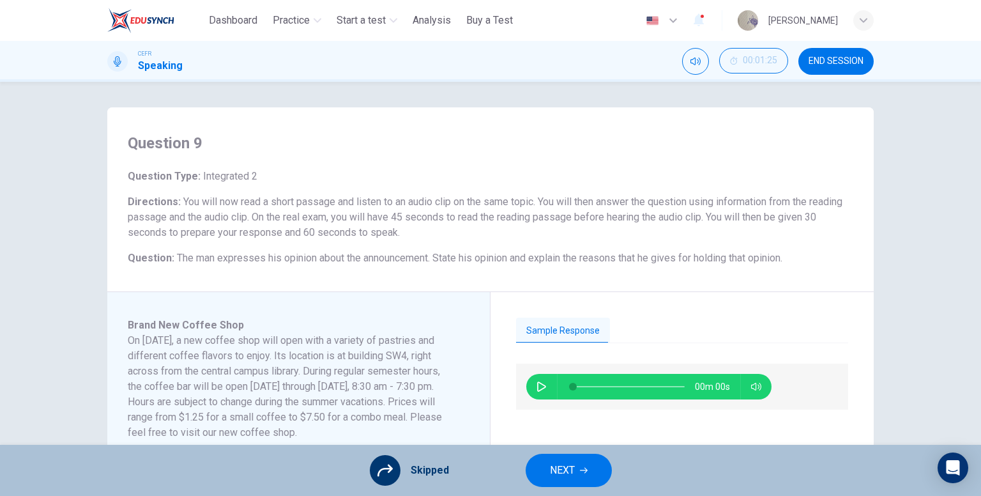
click at [534, 473] on button "NEXT" at bounding box center [569, 469] width 86 height 33
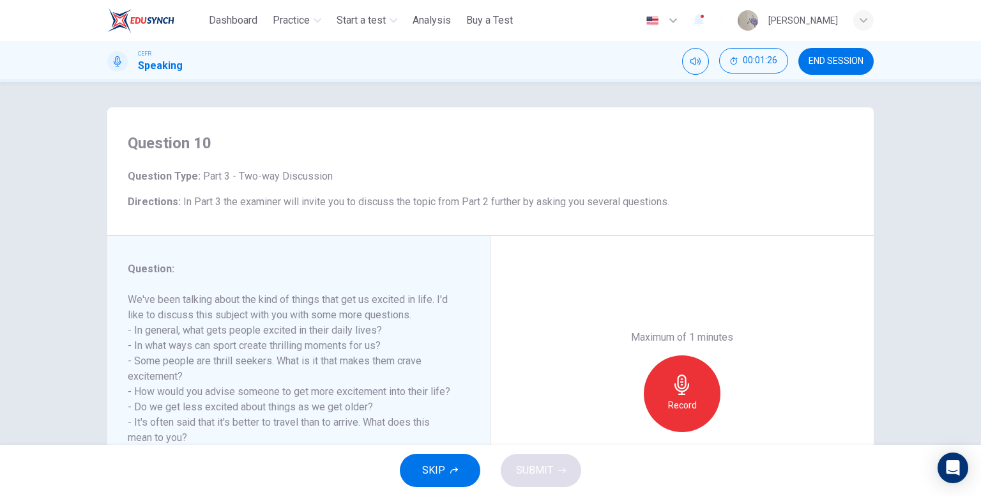
drag, startPoint x: 451, startPoint y: 462, endPoint x: 476, endPoint y: 461, distance: 24.3
click at [452, 462] on button "SKIP" at bounding box center [440, 469] width 80 height 33
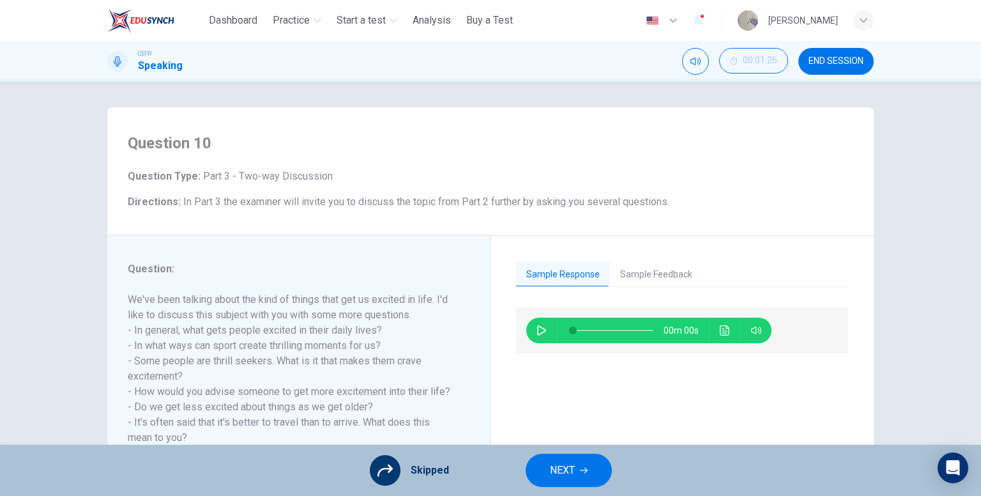
click at [545, 471] on button "NEXT" at bounding box center [569, 469] width 86 height 33
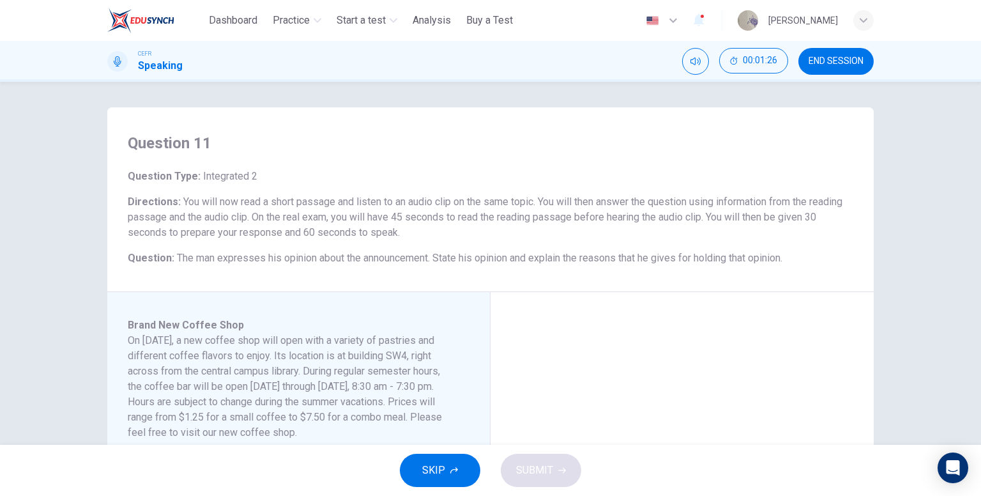
click at [460, 468] on button "SKIP" at bounding box center [440, 469] width 80 height 33
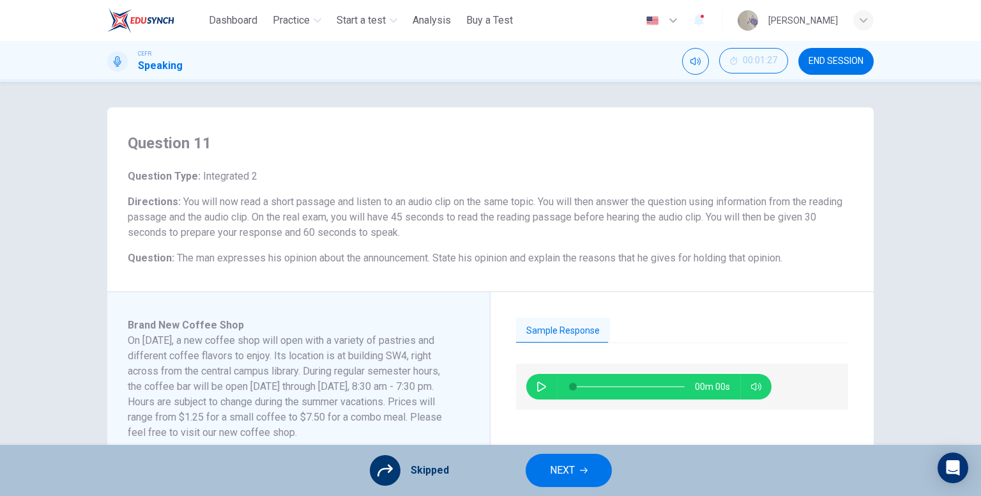
click at [537, 467] on button "NEXT" at bounding box center [569, 469] width 86 height 33
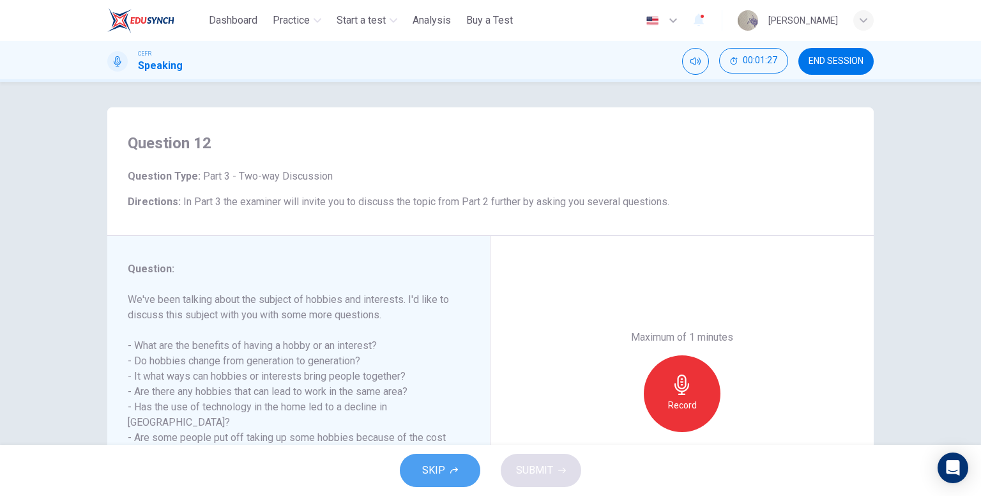
click at [436, 457] on button "SKIP" at bounding box center [440, 469] width 80 height 33
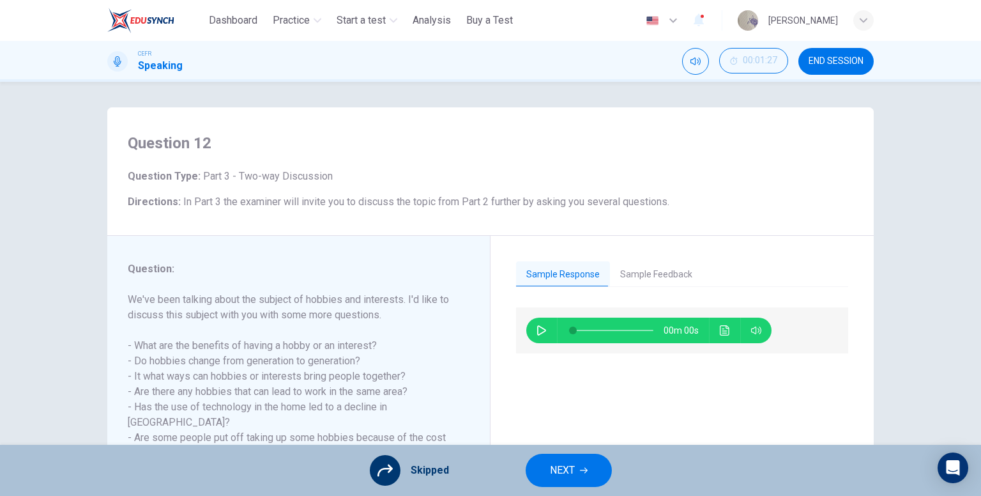
click at [564, 468] on span "NEXT" at bounding box center [562, 470] width 25 height 18
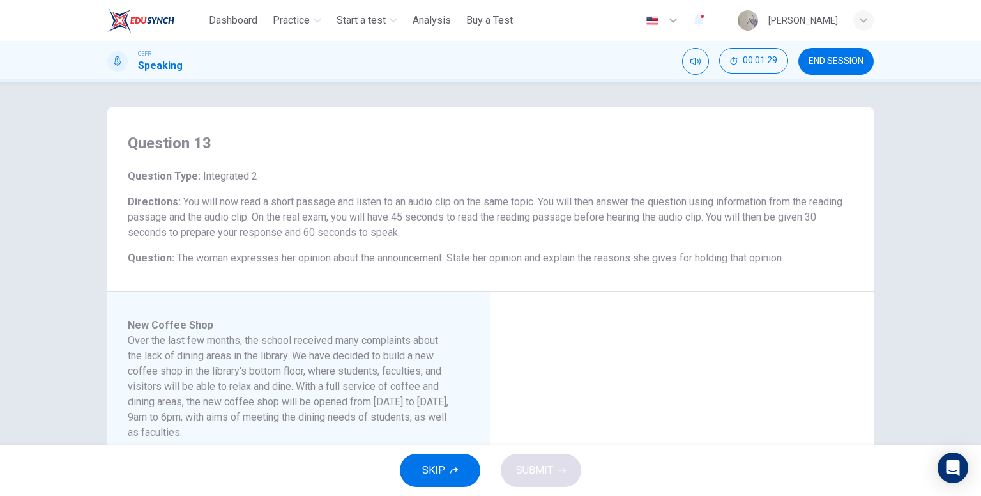
click at [838, 54] on button "END SESSION" at bounding box center [835, 61] width 75 height 27
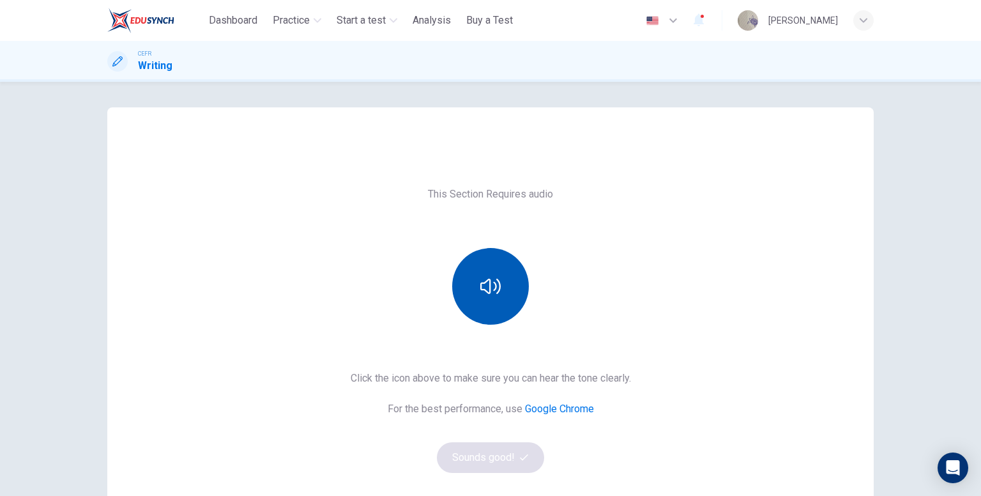
click at [492, 291] on icon "button" at bounding box center [490, 286] width 20 height 20
drag, startPoint x: 487, startPoint y: 285, endPoint x: 480, endPoint y: 290, distance: 9.2
click at [488, 285] on icon "button" at bounding box center [490, 286] width 20 height 20
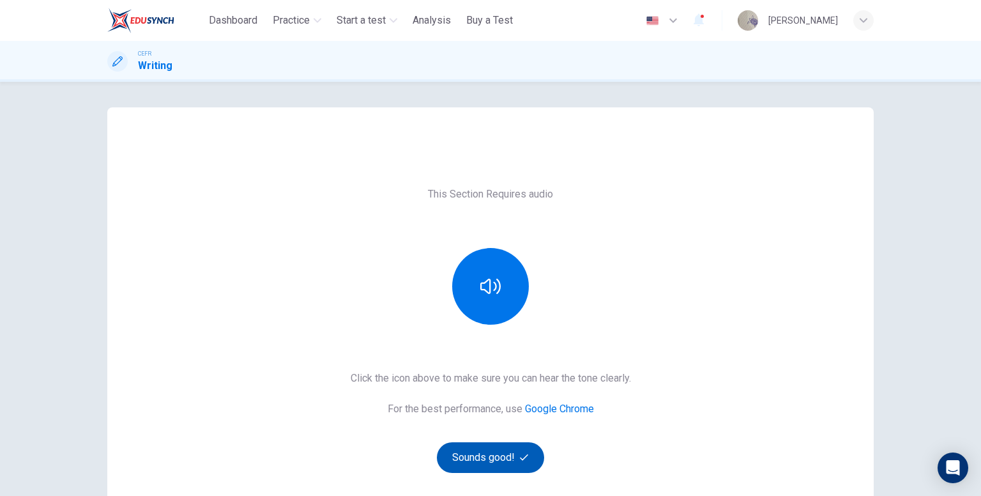
click at [500, 457] on button "Sounds good!" at bounding box center [490, 457] width 107 height 31
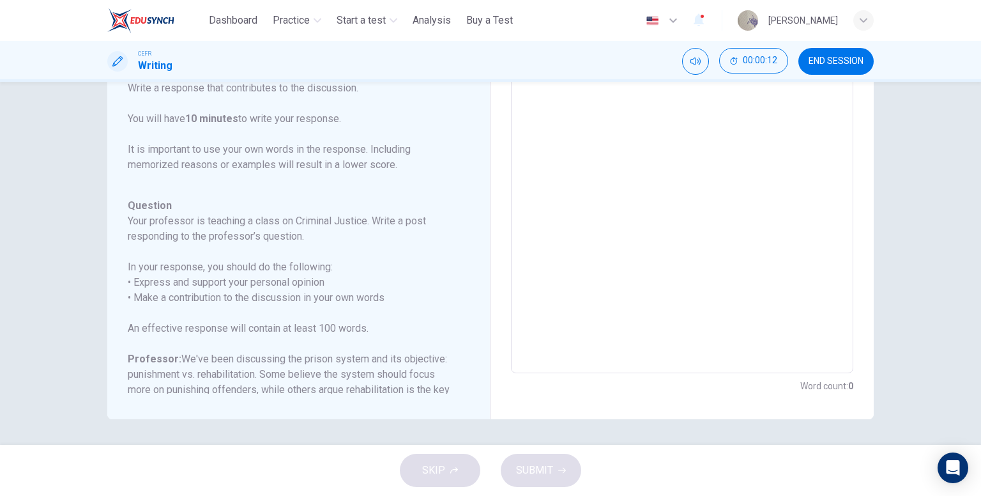
drag, startPoint x: 842, startPoint y: 61, endPoint x: 539, endPoint y: 84, distance: 303.6
click at [842, 61] on span "END SESSION" at bounding box center [835, 61] width 55 height 10
